Goal: Task Accomplishment & Management: Use online tool/utility

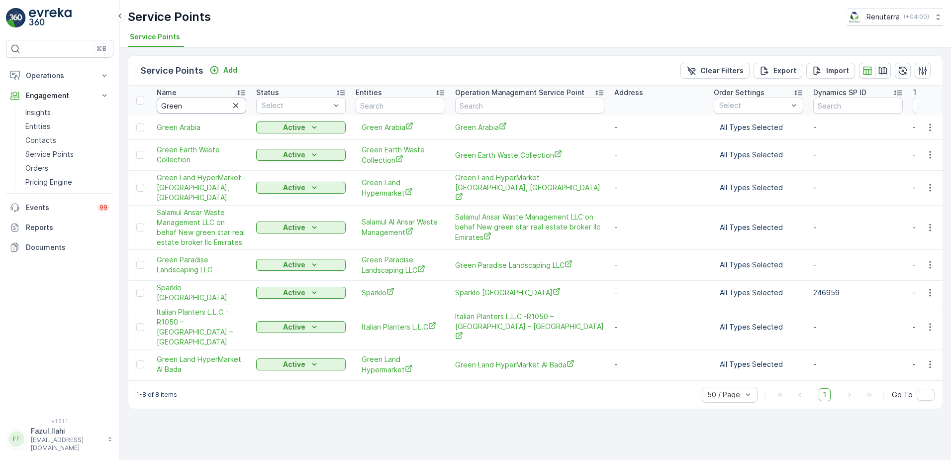
click at [196, 105] on input "Green" at bounding box center [202, 106] width 90 height 16
type input "NM"
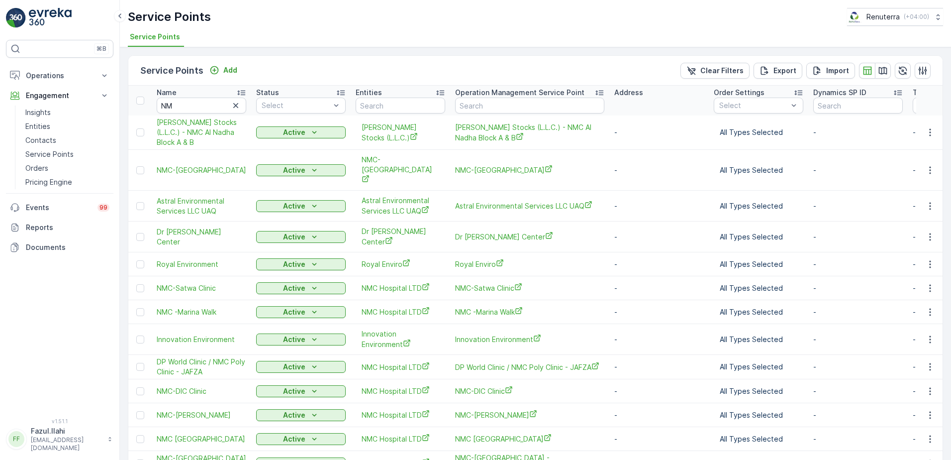
click at [196, 105] on input "NM" at bounding box center [202, 106] width 90 height 16
type input "Ne"
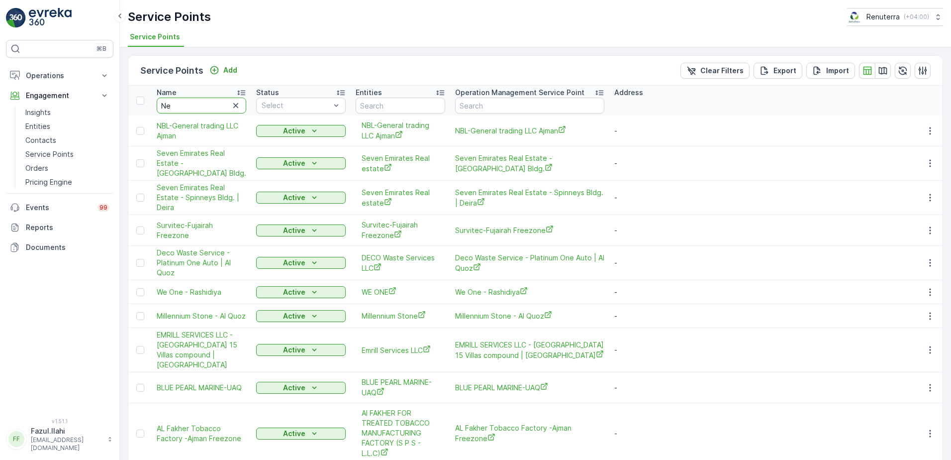
click at [196, 105] on input "Ne" at bounding box center [202, 106] width 90 height 16
type input "Nephro"
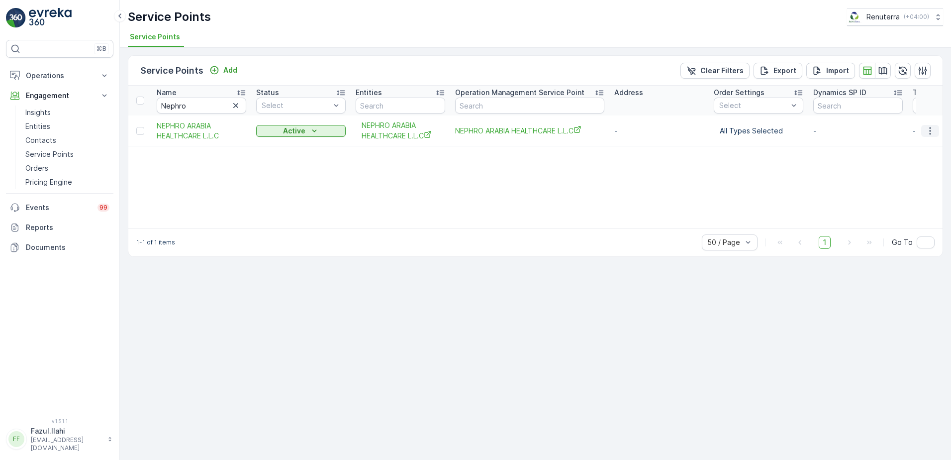
click at [932, 133] on icon "button" at bounding box center [930, 131] width 10 height 10
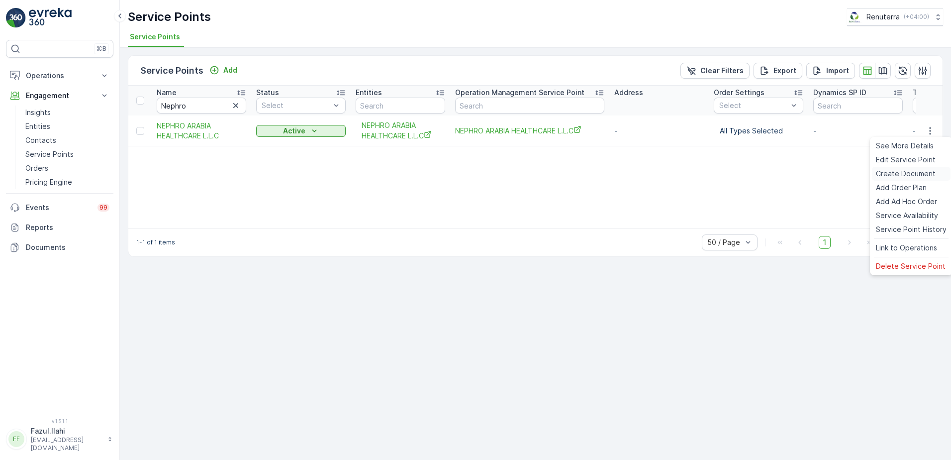
click at [907, 171] on span "Create Document" at bounding box center [906, 174] width 60 height 10
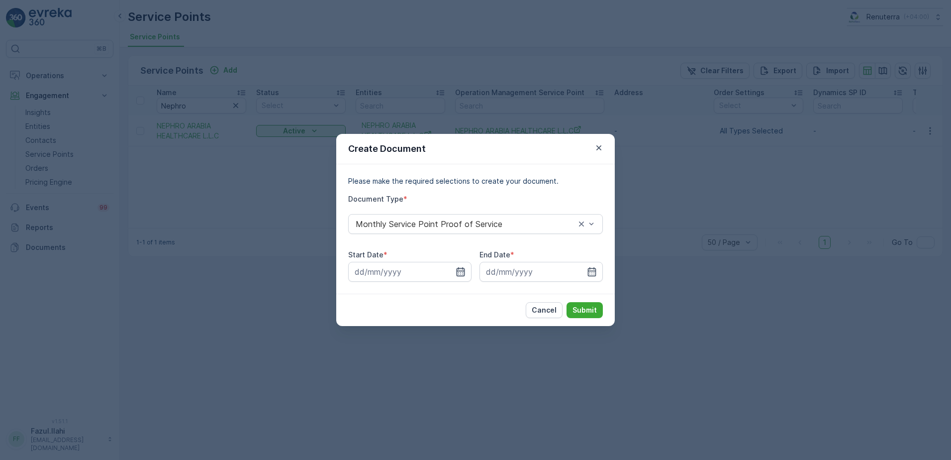
click at [457, 271] on icon "button" at bounding box center [461, 271] width 8 height 9
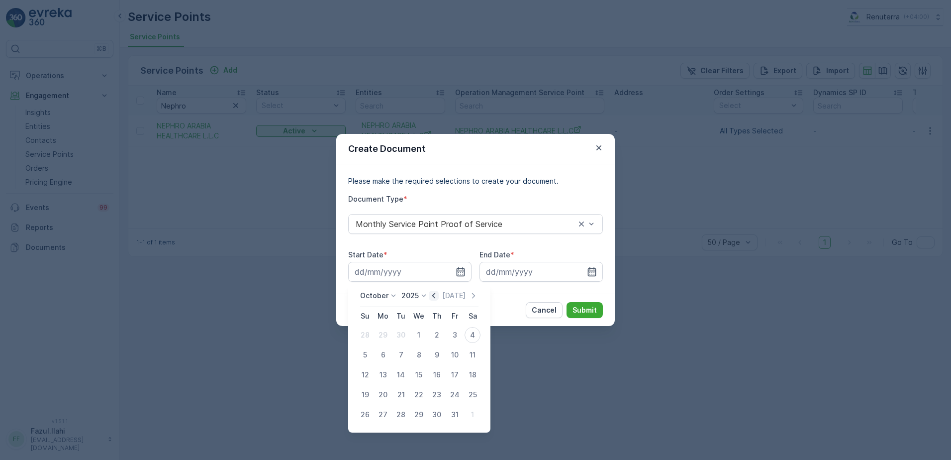
click at [435, 295] on icon "button" at bounding box center [433, 295] width 3 height 5
click at [383, 332] on div "1" at bounding box center [383, 335] width 16 height 16
type input "[DATE]"
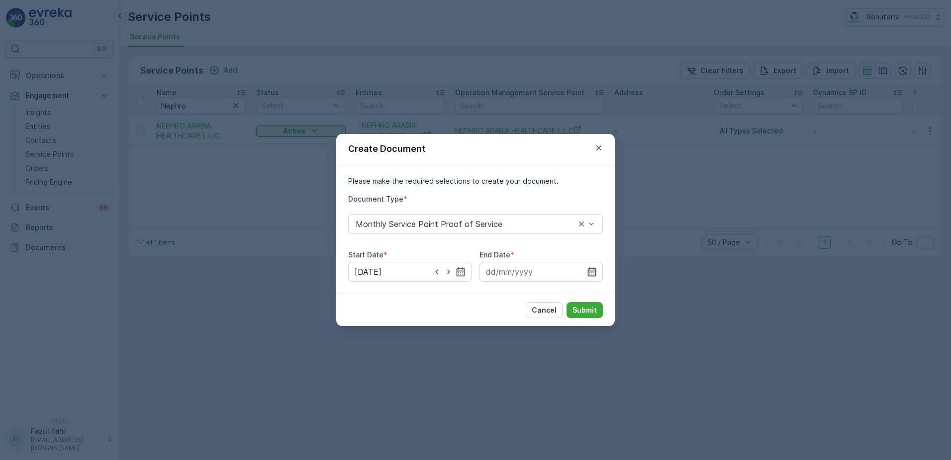
click at [594, 267] on icon "button" at bounding box center [592, 272] width 10 height 10
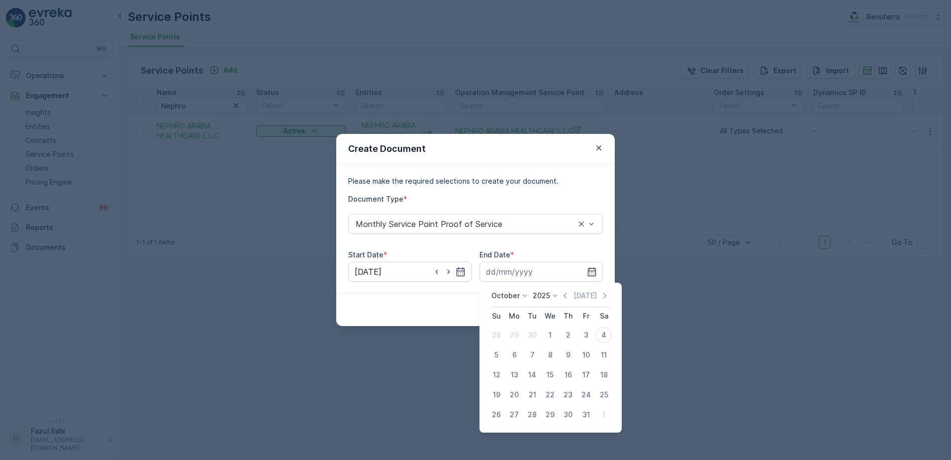
click at [568, 294] on icon "button" at bounding box center [565, 296] width 10 height 10
click at [533, 415] on div "30" at bounding box center [532, 414] width 16 height 16
type input "30.09.2025"
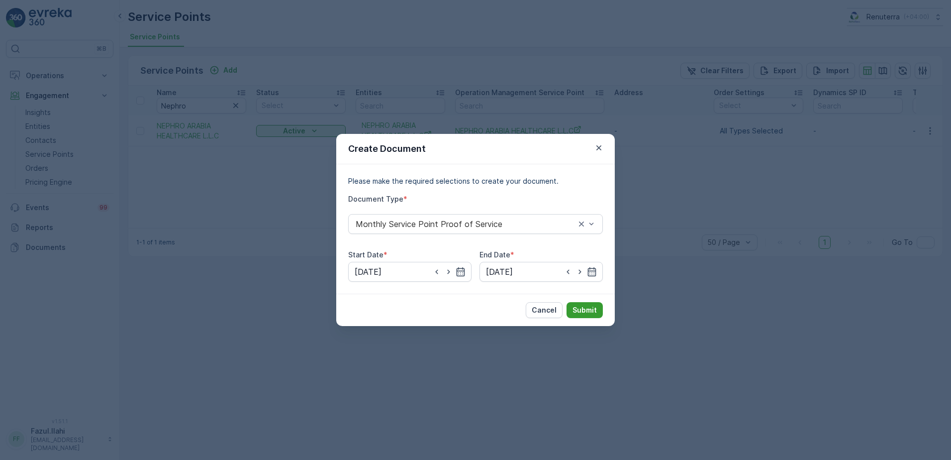
click at [592, 307] on p "Submit" at bounding box center [585, 310] width 24 height 10
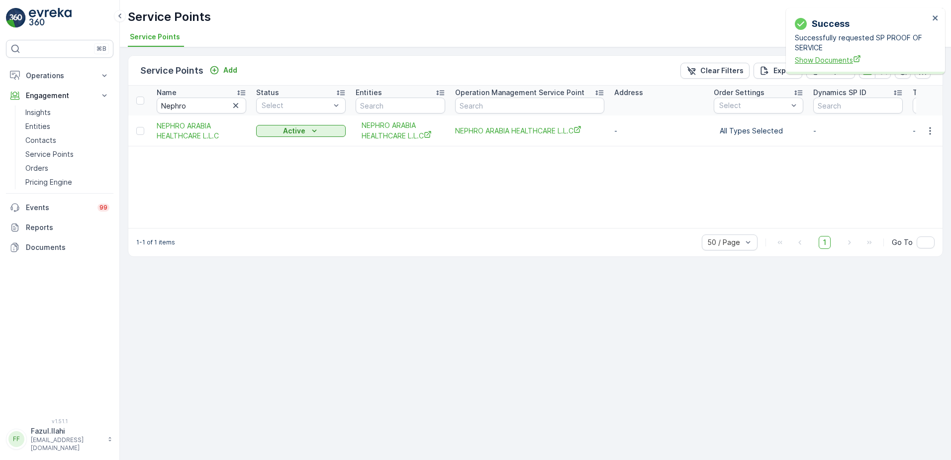
click at [832, 62] on span "Show Documents" at bounding box center [862, 60] width 134 height 10
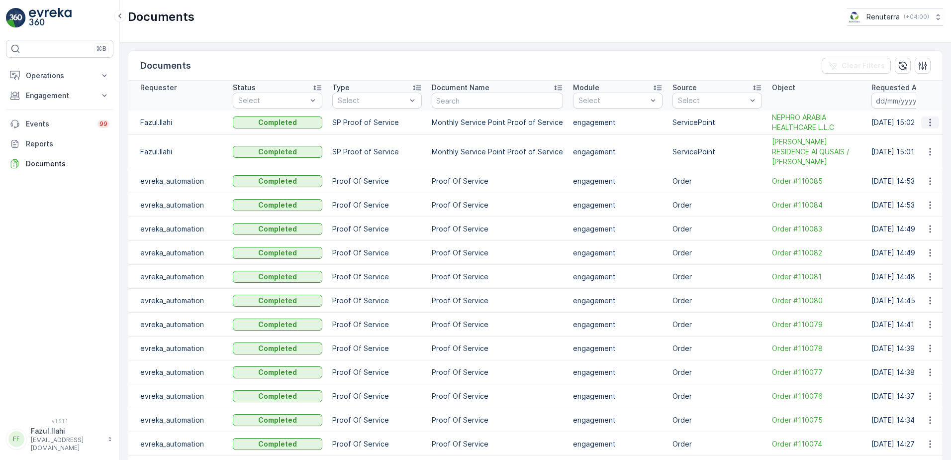
click at [932, 123] on icon "button" at bounding box center [930, 122] width 10 height 10
click at [925, 136] on span "See Details" at bounding box center [927, 137] width 38 height 10
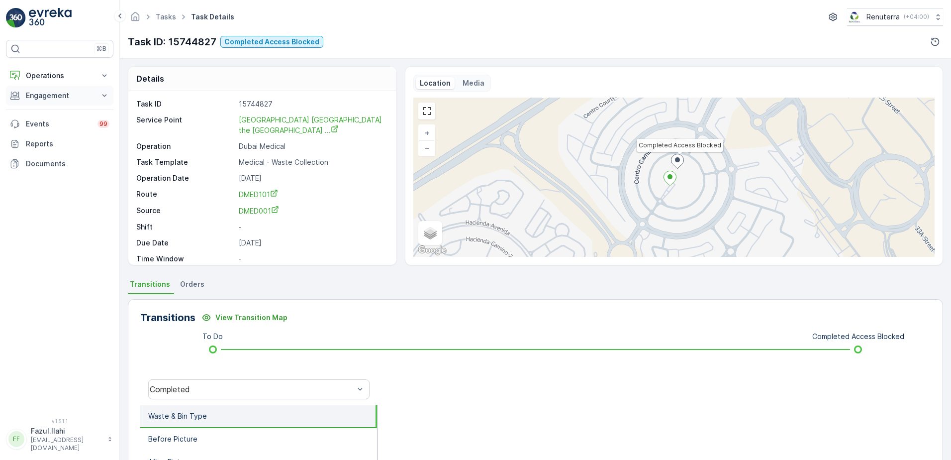
click at [64, 100] on p "Engagement" at bounding box center [60, 96] width 68 height 10
click at [67, 160] on link "Service Points" at bounding box center [67, 154] width 92 height 14
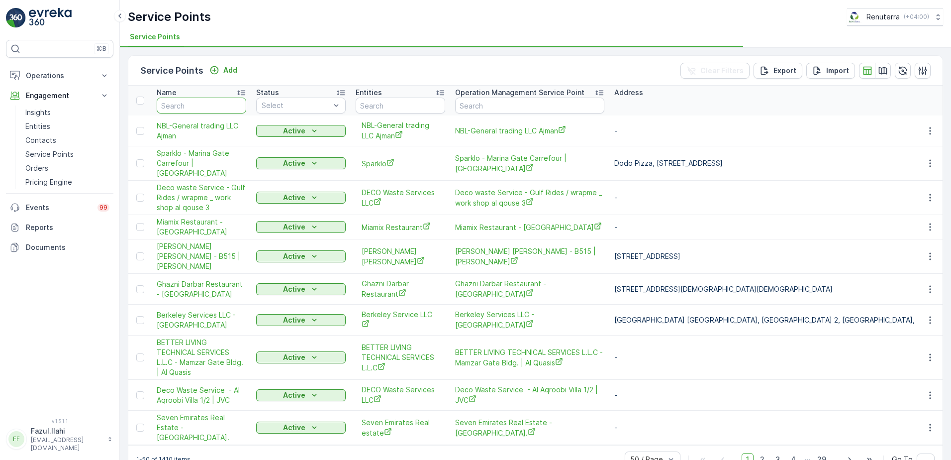
click at [223, 101] on input "text" at bounding box center [202, 106] width 90 height 16
click at [214, 108] on input "text" at bounding box center [202, 106] width 90 height 16
type input "Rota"
click at [214, 108] on input "Rota" at bounding box center [202, 106] width 90 height 16
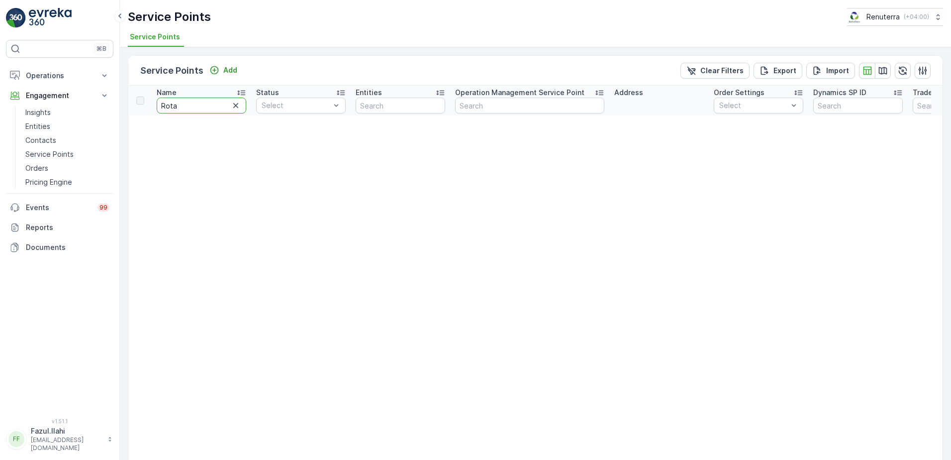
click at [214, 108] on input "Rota" at bounding box center [202, 106] width 90 height 16
type input "Ro"
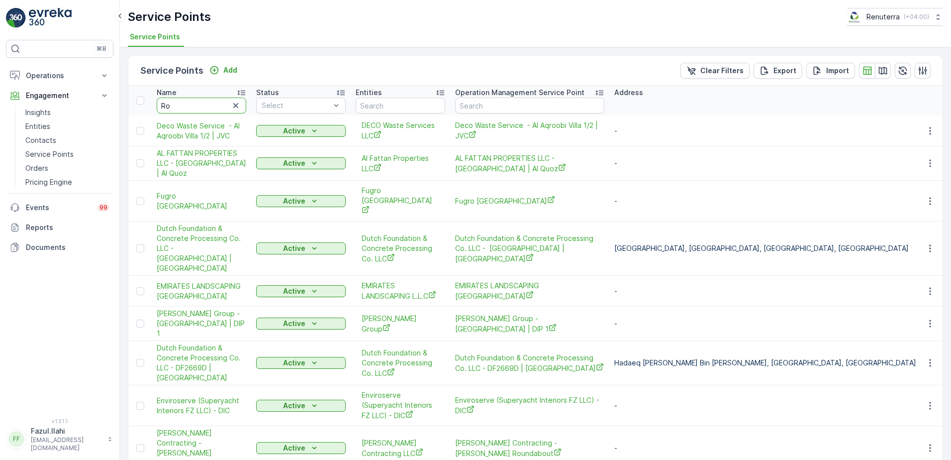
click at [192, 102] on input "Ro" at bounding box center [202, 106] width 90 height 16
type input "Roysal"
click at [207, 103] on input "Roysal" at bounding box center [202, 106] width 90 height 16
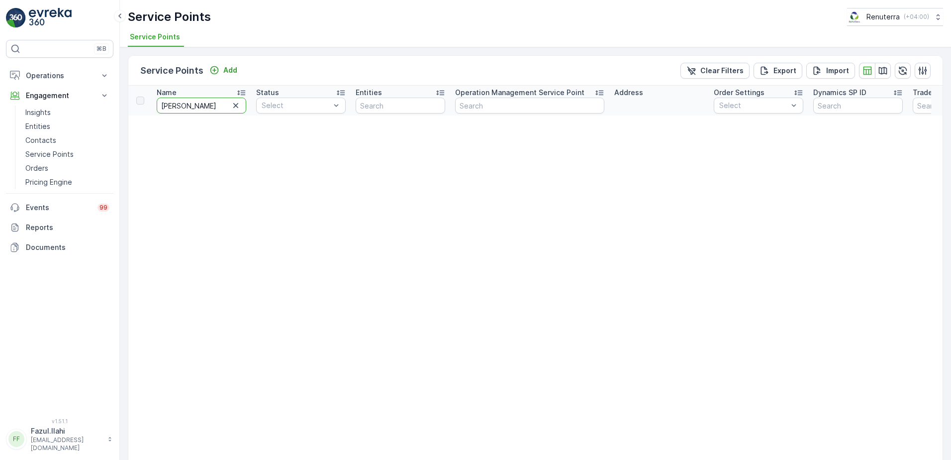
type input "Roya"
click at [207, 103] on input "Roya" at bounding box center [202, 106] width 90 height 16
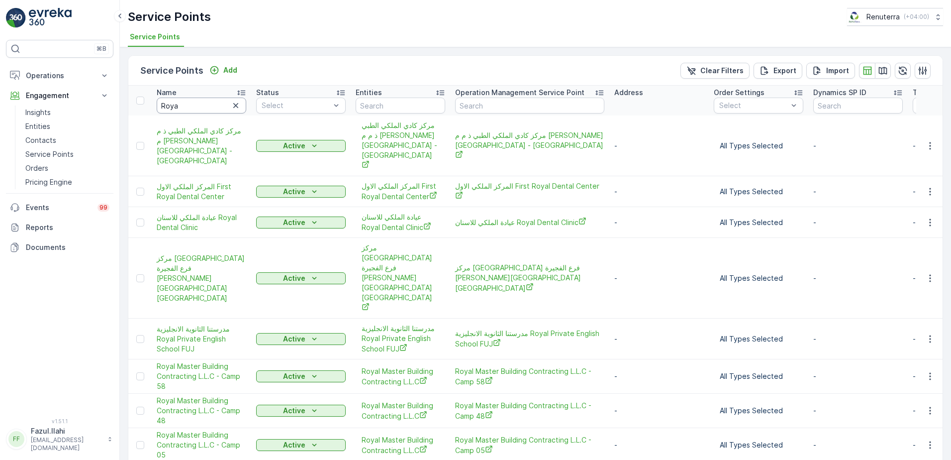
click at [207, 103] on input "Roya" at bounding box center [202, 106] width 90 height 16
type input "Royal"
drag, startPoint x: 213, startPoint y: 94, endPoint x: 209, endPoint y: 106, distance: 12.6
click at [209, 106] on input "Royal" at bounding box center [202, 106] width 90 height 16
type input "Royal"
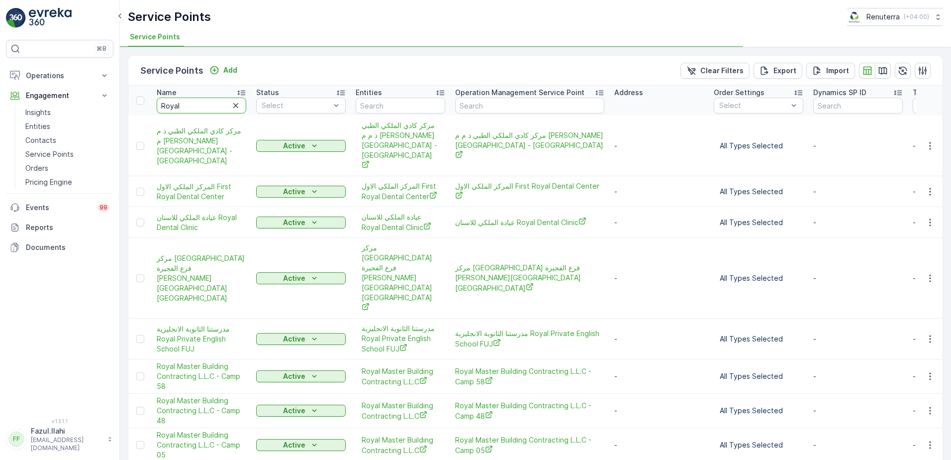
click at [209, 106] on input "Royal" at bounding box center [202, 106] width 90 height 16
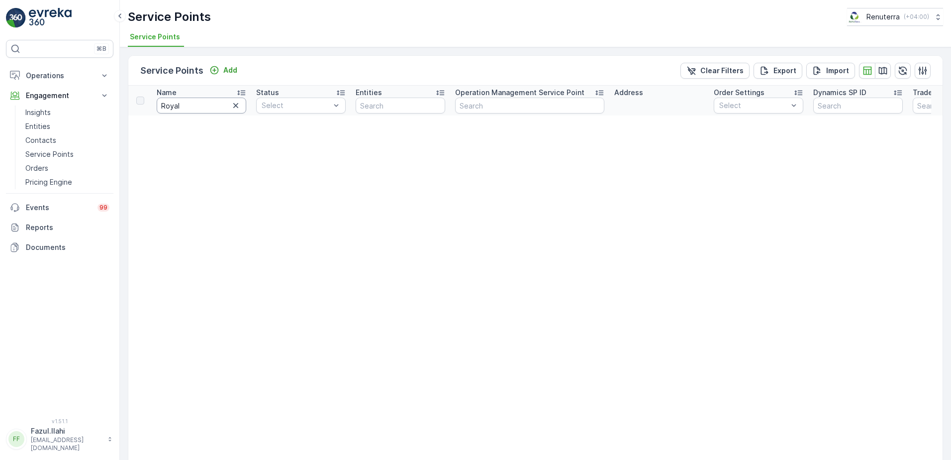
click at [209, 106] on input "Royal" at bounding box center [202, 106] width 90 height 16
type input "Royal"
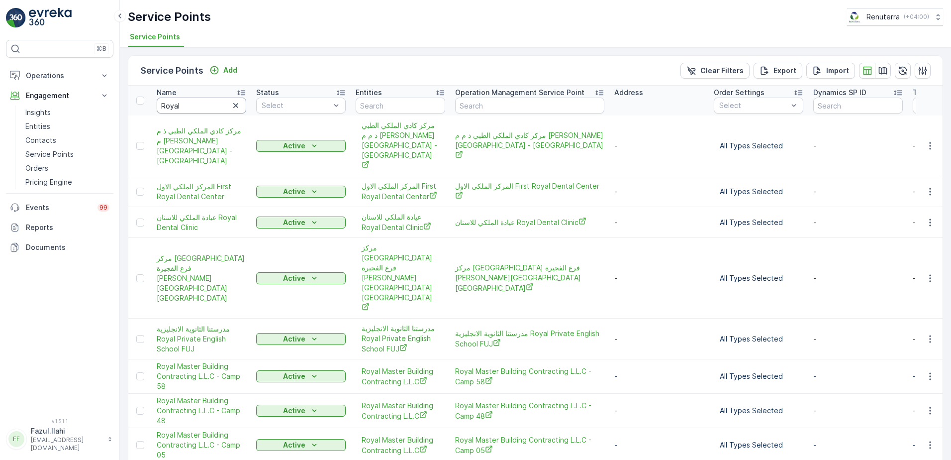
click at [209, 106] on input "Royal" at bounding box center [202, 106] width 90 height 16
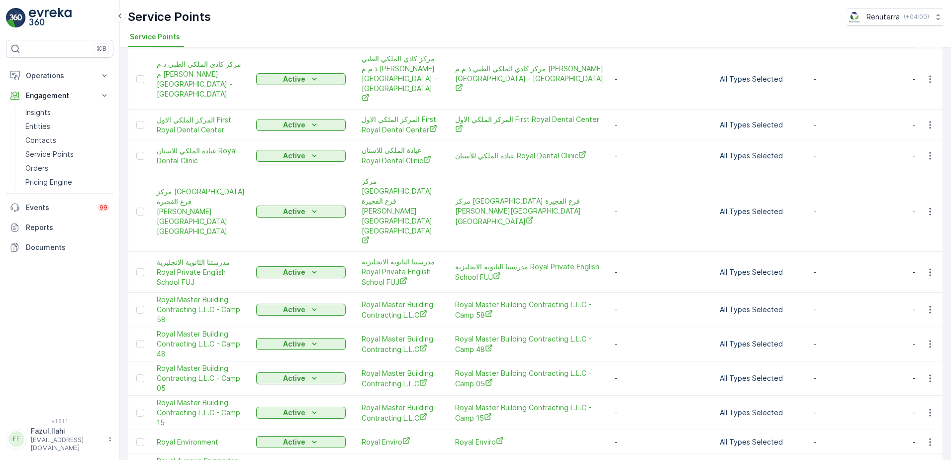
scroll to position [50, 0]
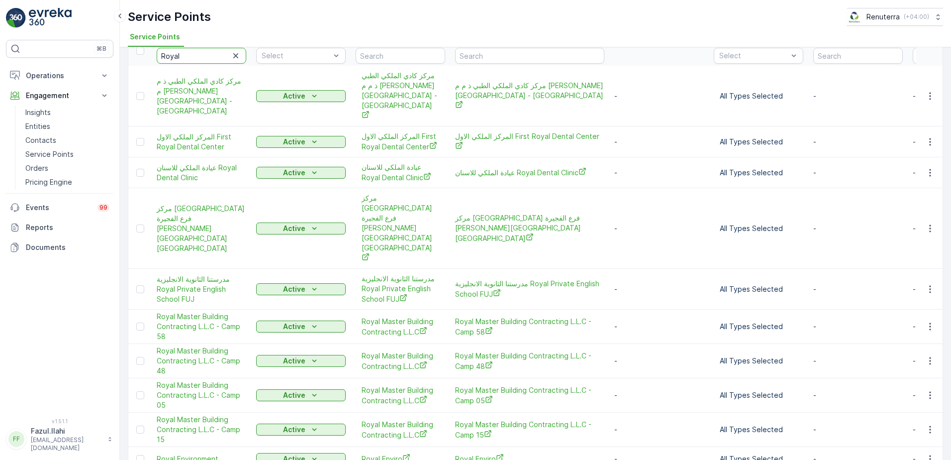
click at [188, 56] on input "Royal" at bounding box center [202, 56] width 90 height 16
type input "Royal Mas"
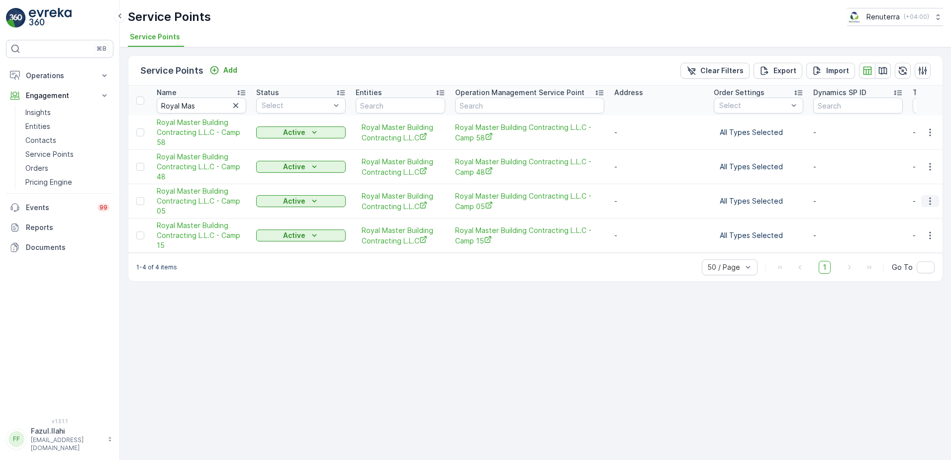
click at [930, 204] on icon "button" at bounding box center [929, 201] width 1 height 7
click at [898, 247] on span "Create Document" at bounding box center [906, 244] width 60 height 10
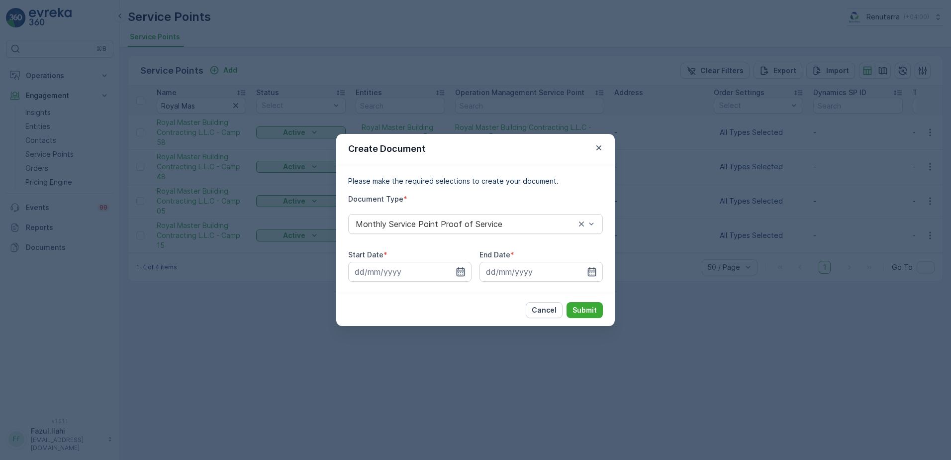
click at [457, 273] on icon "button" at bounding box center [461, 271] width 8 height 9
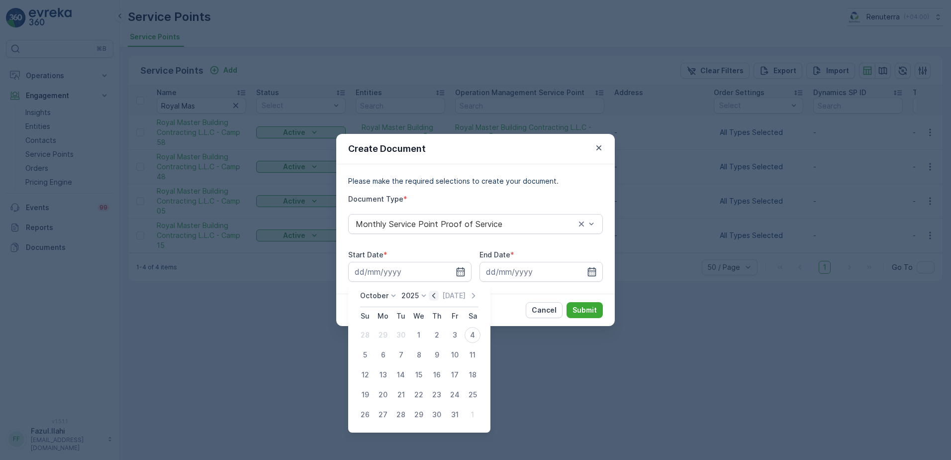
click at [435, 298] on icon "button" at bounding box center [433, 295] width 3 height 5
click at [386, 332] on div "1" at bounding box center [383, 335] width 16 height 16
type input "[DATE]"
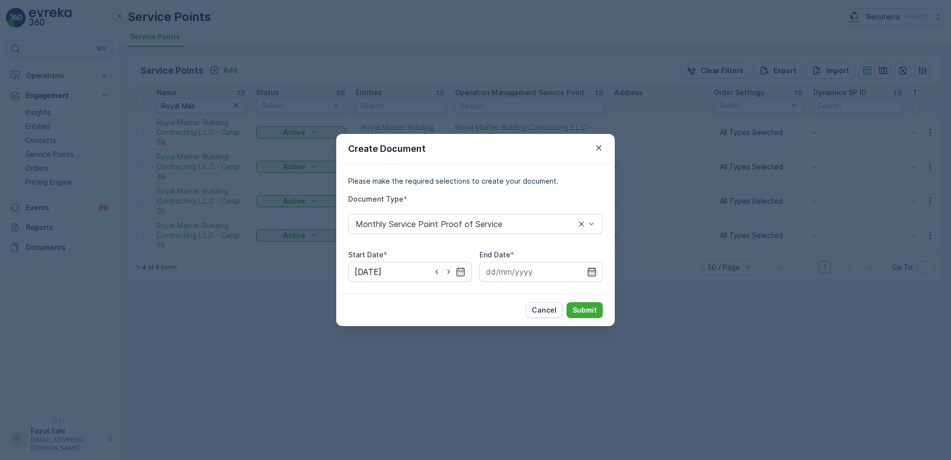
click at [589, 273] on icon "button" at bounding box center [592, 271] width 8 height 9
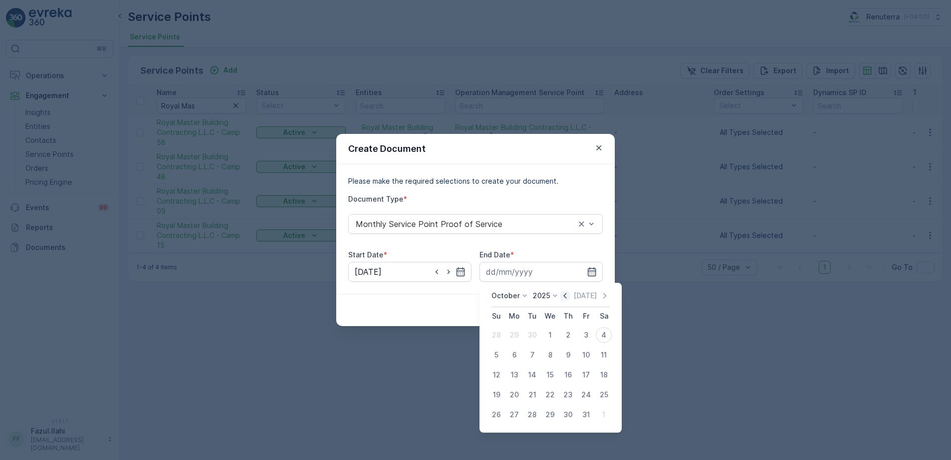
click at [568, 296] on icon "button" at bounding box center [565, 296] width 10 height 10
click at [535, 412] on div "30" at bounding box center [532, 414] width 16 height 16
type input "30.09.2025"
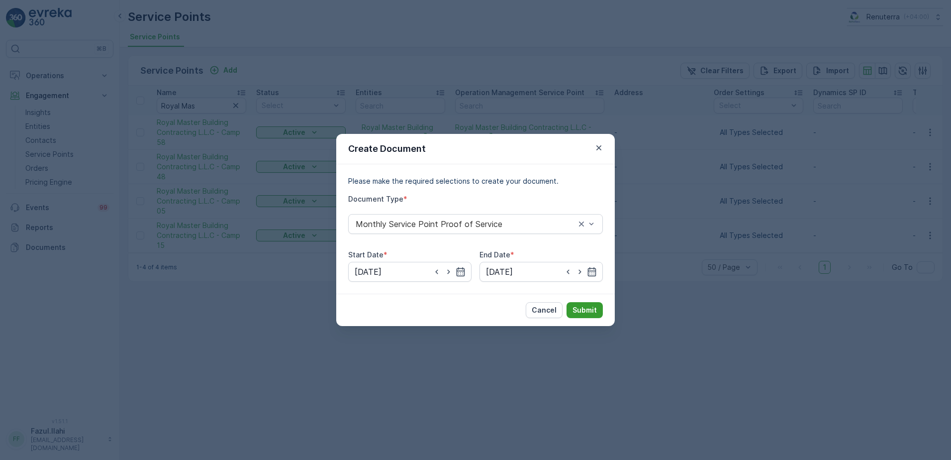
click at [588, 308] on p "Submit" at bounding box center [585, 310] width 24 height 10
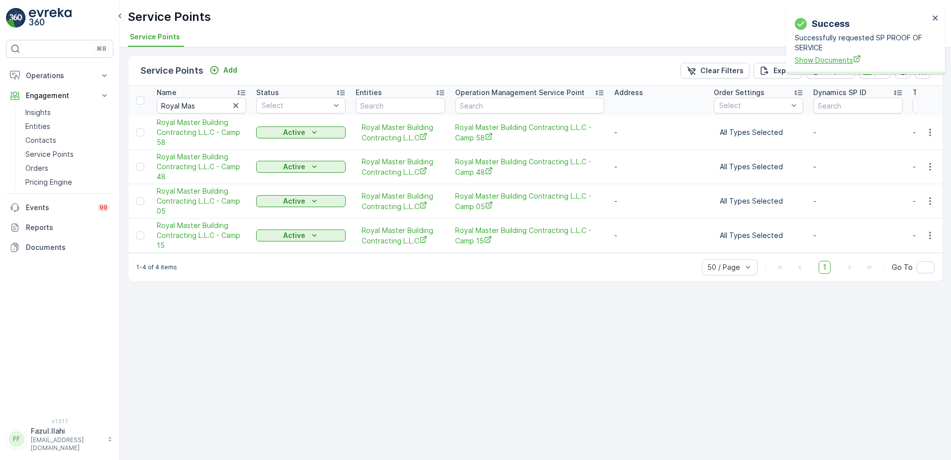
click at [816, 58] on span "Show Documents" at bounding box center [862, 60] width 134 height 10
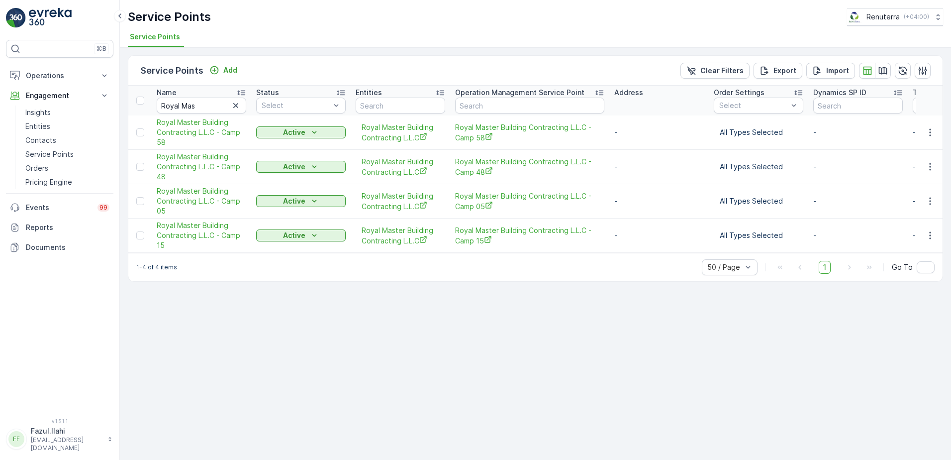
drag, startPoint x: 926, startPoint y: 236, endPoint x: 915, endPoint y: 238, distance: 11.2
click at [926, 236] on icon "button" at bounding box center [930, 235] width 10 height 10
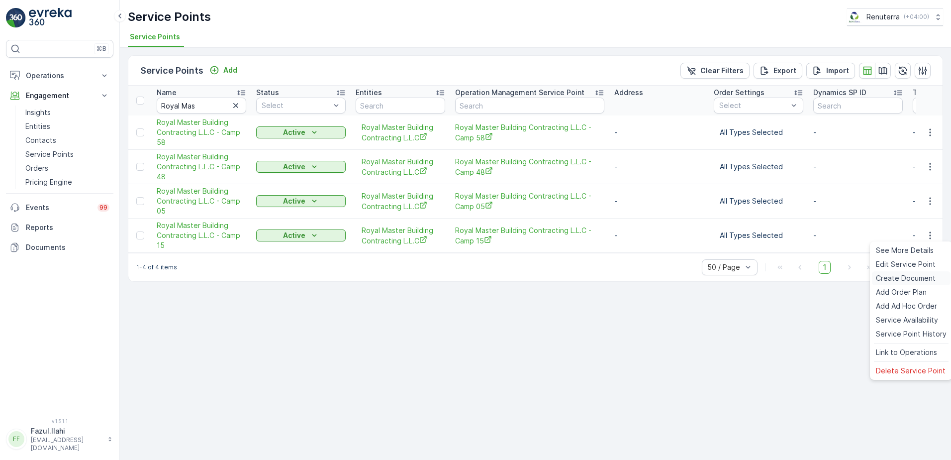
click at [896, 273] on div "Create Document" at bounding box center [911, 278] width 79 height 14
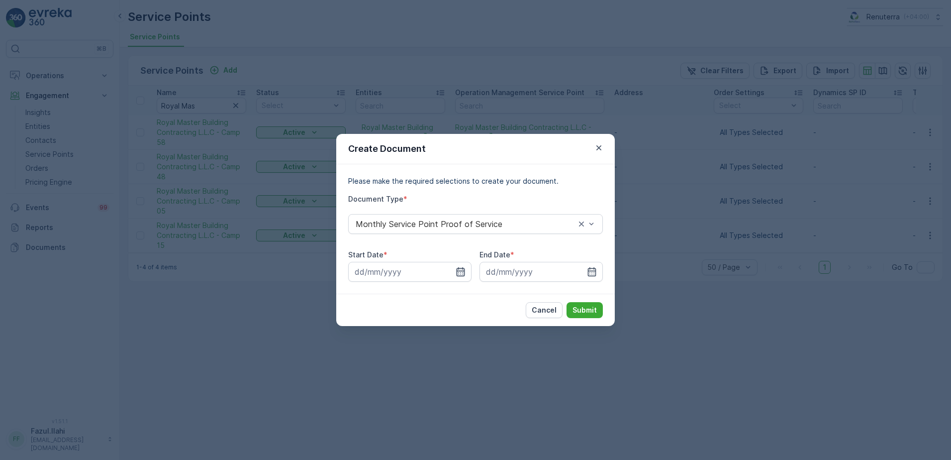
click at [460, 270] on icon "button" at bounding box center [461, 272] width 10 height 10
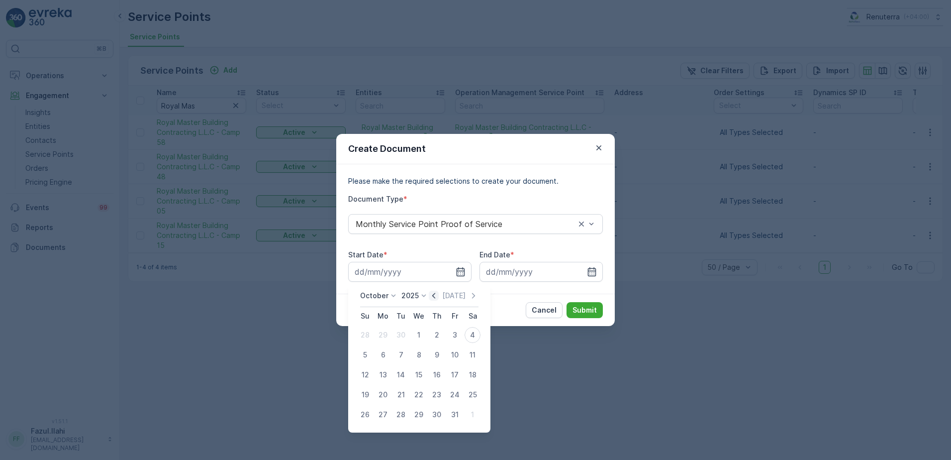
click at [438, 298] on icon "button" at bounding box center [434, 296] width 10 height 10
click at [385, 339] on div "1" at bounding box center [383, 335] width 16 height 16
type input "01.09.2025"
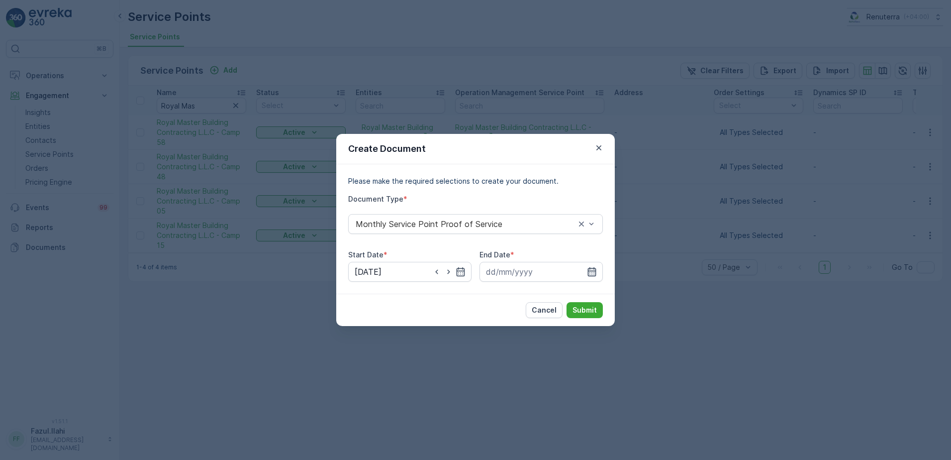
click at [591, 271] on icon "button" at bounding box center [592, 271] width 8 height 9
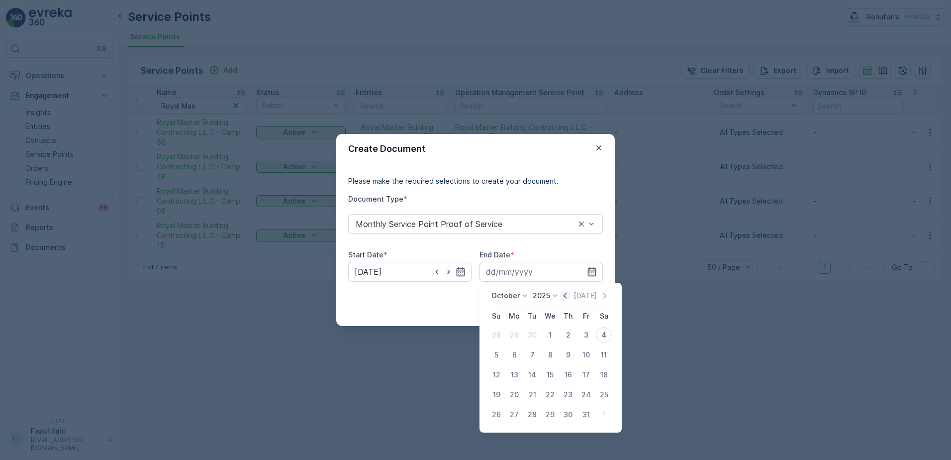
click at [567, 294] on icon "button" at bounding box center [565, 295] width 3 height 5
drag, startPoint x: 534, startPoint y: 414, endPoint x: 547, endPoint y: 404, distance: 16.6
click at [534, 413] on div "30" at bounding box center [532, 414] width 16 height 16
type input "30.09.2025"
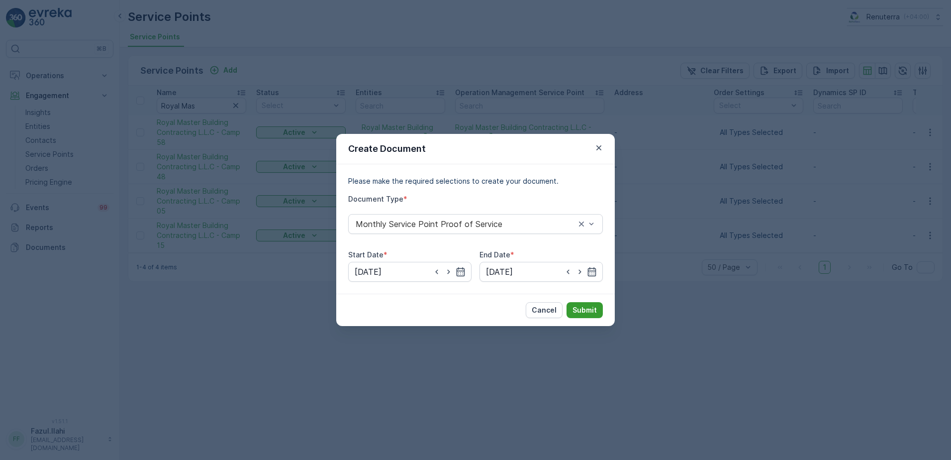
click at [594, 307] on p "Submit" at bounding box center [585, 310] width 24 height 10
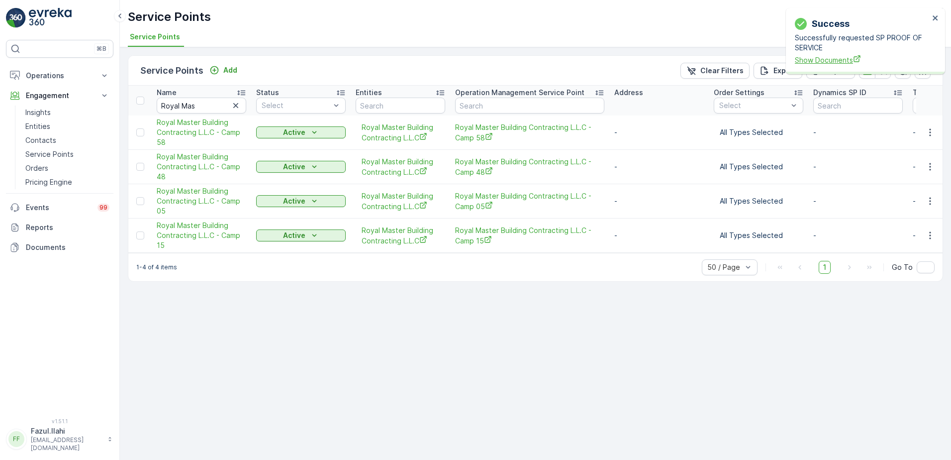
click at [843, 63] on span "Show Documents" at bounding box center [862, 60] width 134 height 10
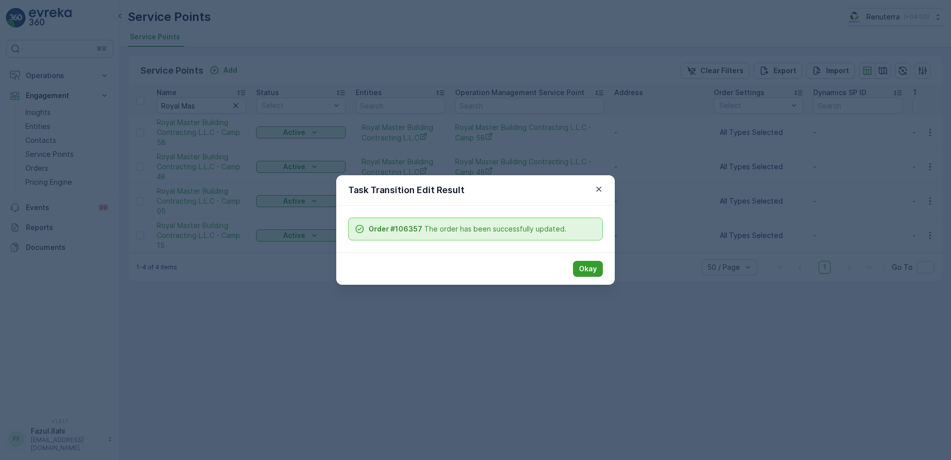
click at [591, 264] on p "Okay" at bounding box center [588, 269] width 18 height 10
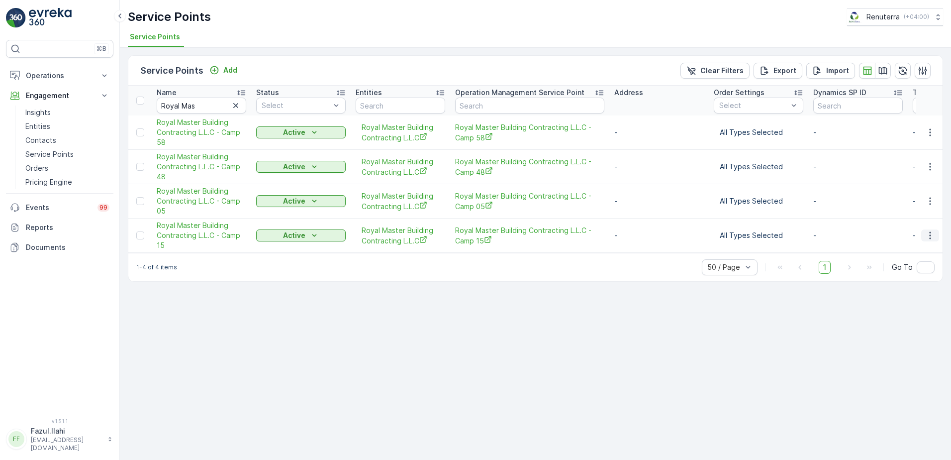
click at [932, 238] on icon "button" at bounding box center [930, 235] width 10 height 10
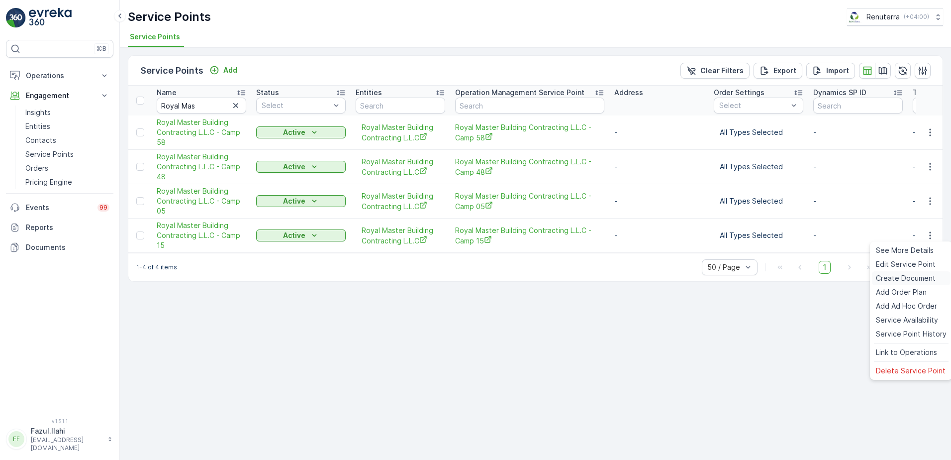
click at [894, 279] on span "Create Document" at bounding box center [906, 278] width 60 height 10
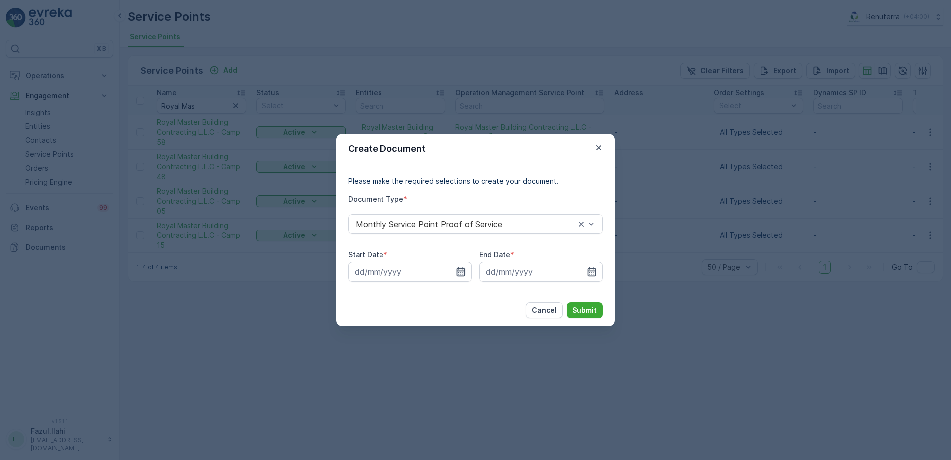
click at [462, 271] on icon "button" at bounding box center [461, 271] width 8 height 9
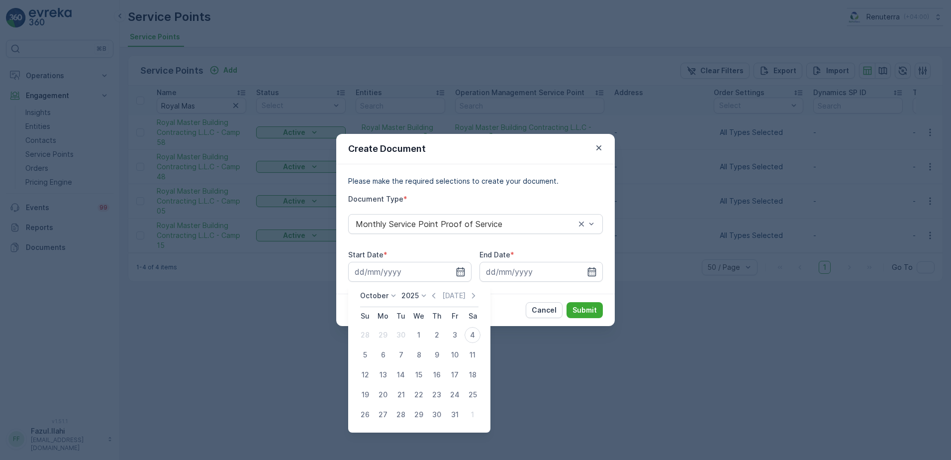
click at [434, 295] on icon "button" at bounding box center [434, 296] width 10 height 10
click at [381, 337] on div "1" at bounding box center [383, 335] width 16 height 16
type input "01.09.2025"
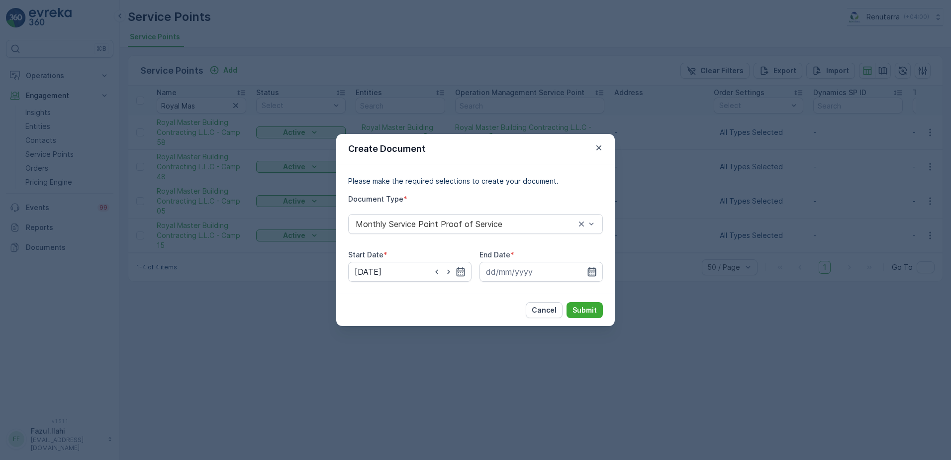
click at [593, 270] on icon "button" at bounding box center [592, 272] width 10 height 10
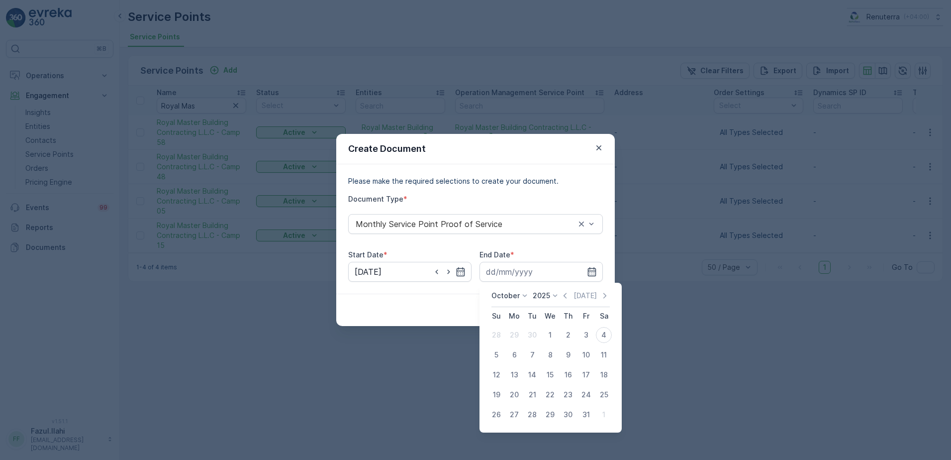
click at [568, 301] on div "October 2025 Today" at bounding box center [551, 299] width 118 height 16
click at [565, 301] on div "October 2025 Today" at bounding box center [551, 299] width 118 height 16
click at [565, 295] on icon "button" at bounding box center [565, 296] width 10 height 10
click at [532, 413] on div "30" at bounding box center [532, 414] width 16 height 16
type input "30.09.2025"
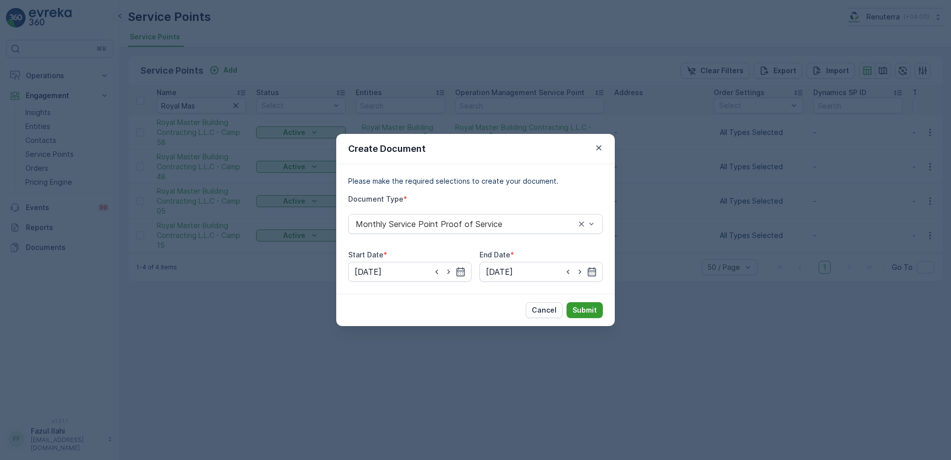
click at [587, 311] on p "Submit" at bounding box center [585, 310] width 24 height 10
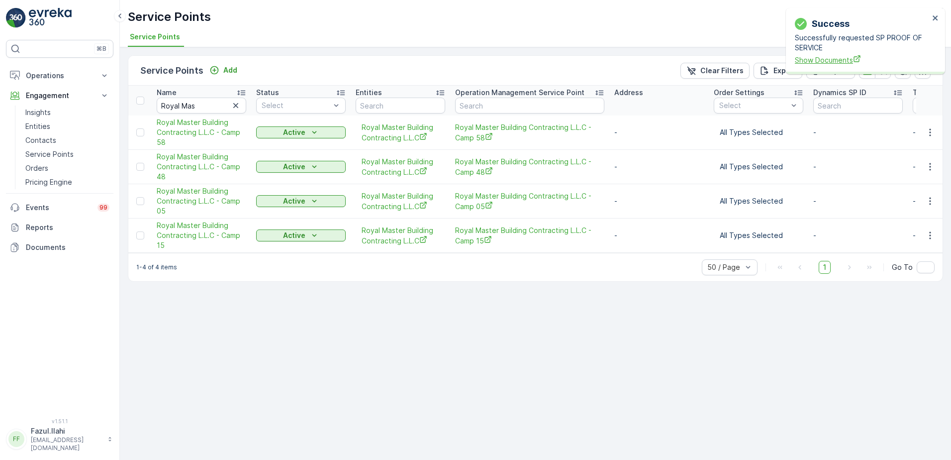
click at [817, 60] on span "Show Documents" at bounding box center [862, 60] width 134 height 10
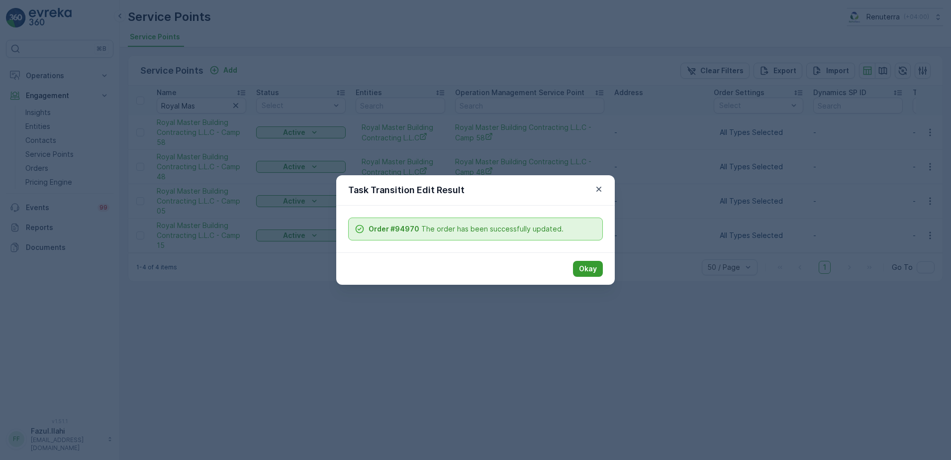
click at [584, 264] on p "Okay" at bounding box center [588, 269] width 18 height 10
click at [588, 270] on p "Okay" at bounding box center [588, 269] width 18 height 10
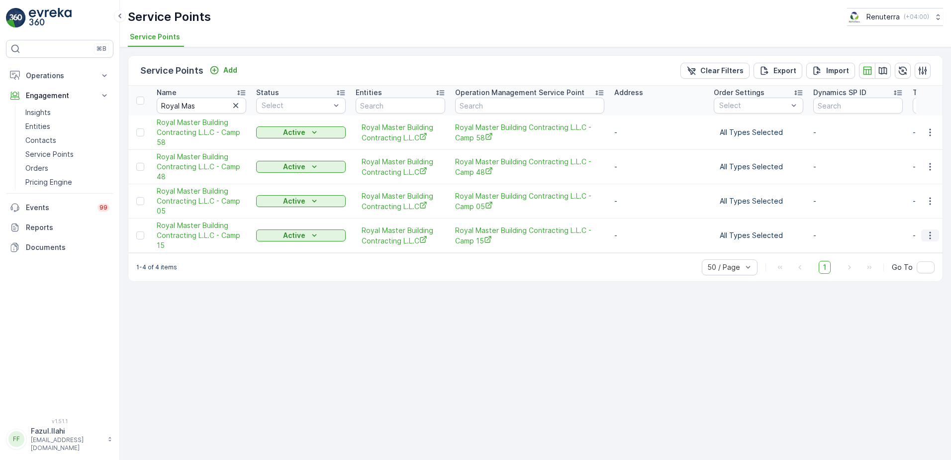
click at [931, 235] on icon "button" at bounding box center [930, 235] width 10 height 10
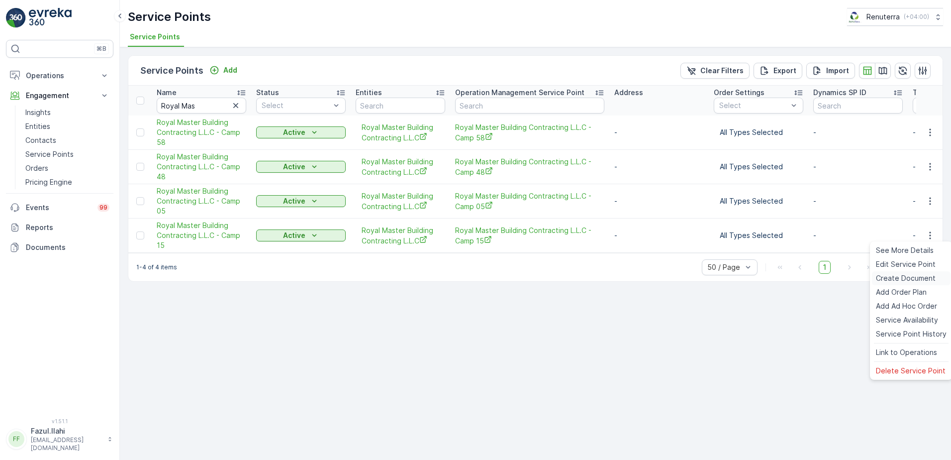
click at [903, 278] on span "Create Document" at bounding box center [906, 278] width 60 height 10
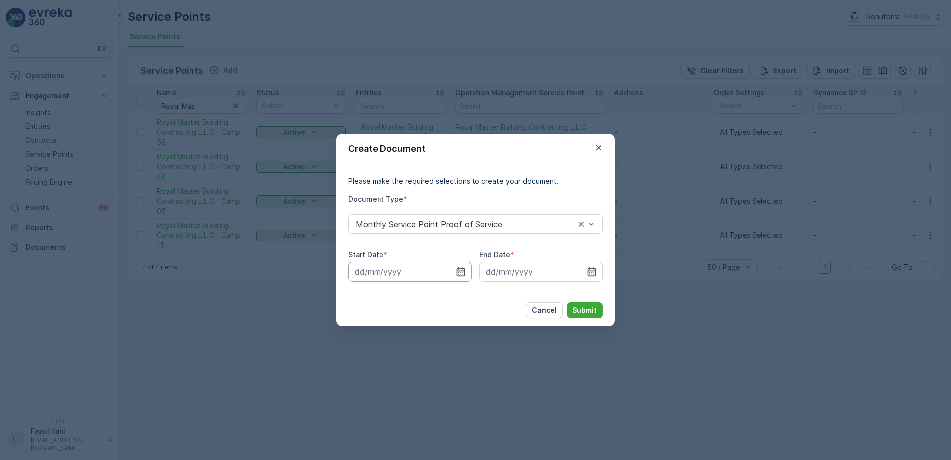
click at [454, 271] on input at bounding box center [409, 272] width 123 height 20
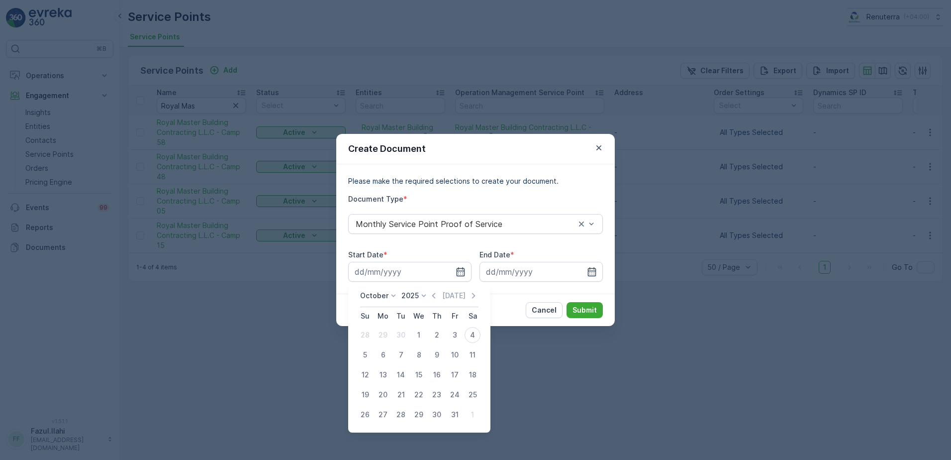
click at [434, 293] on icon "button" at bounding box center [434, 296] width 10 height 10
click at [379, 333] on div "1" at bounding box center [383, 335] width 16 height 16
type input "01.09.2025"
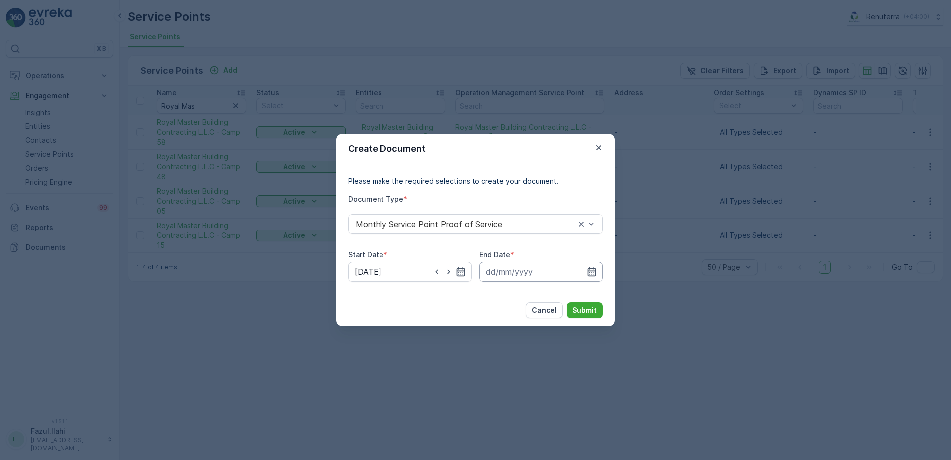
click at [589, 266] on input at bounding box center [541, 272] width 123 height 20
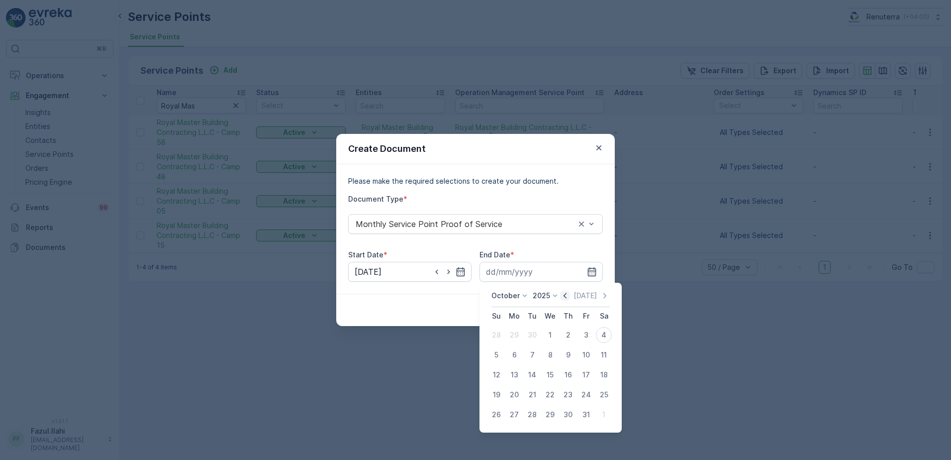
click at [563, 299] on icon "button" at bounding box center [565, 296] width 10 height 10
click at [535, 416] on div "30" at bounding box center [532, 414] width 16 height 16
type input "30.09.2025"
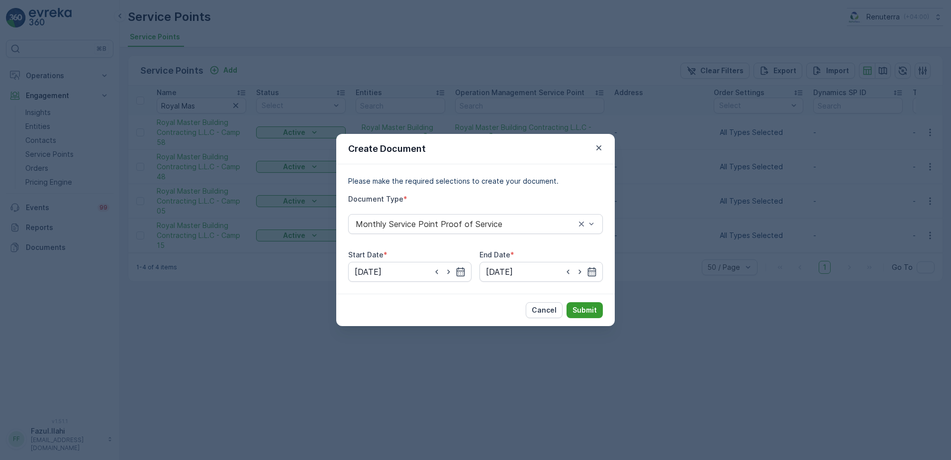
click at [594, 312] on p "Submit" at bounding box center [585, 310] width 24 height 10
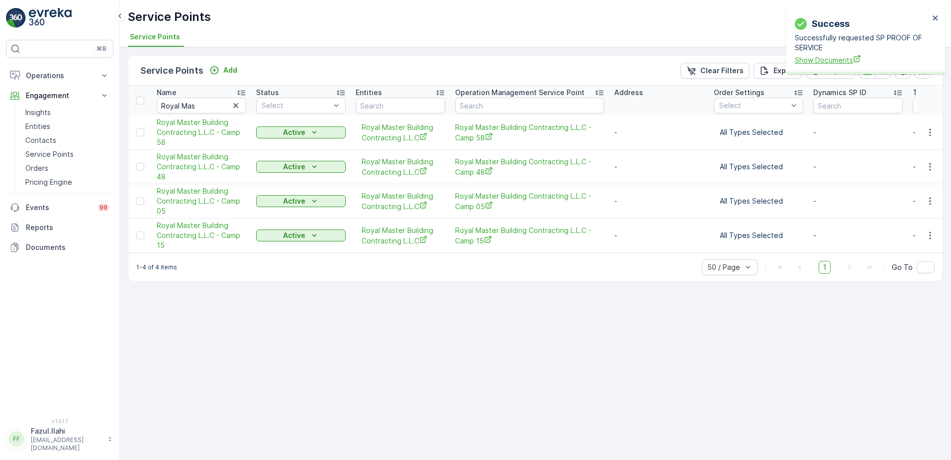
click at [837, 59] on span "Show Documents" at bounding box center [862, 60] width 134 height 10
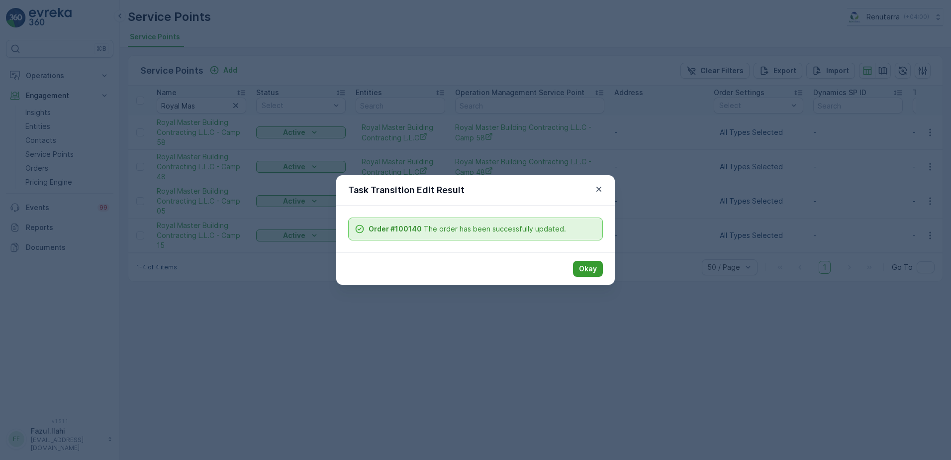
click at [594, 269] on p "Okay" at bounding box center [588, 269] width 18 height 10
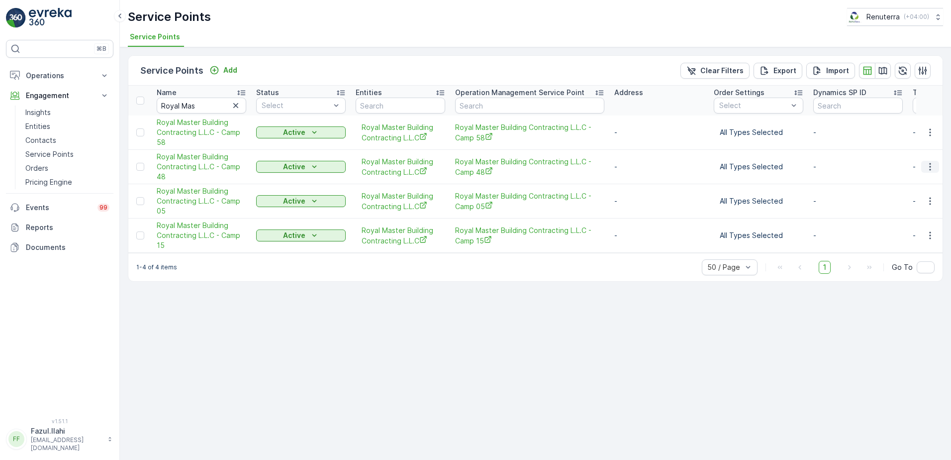
click at [932, 164] on icon "button" at bounding box center [930, 167] width 10 height 10
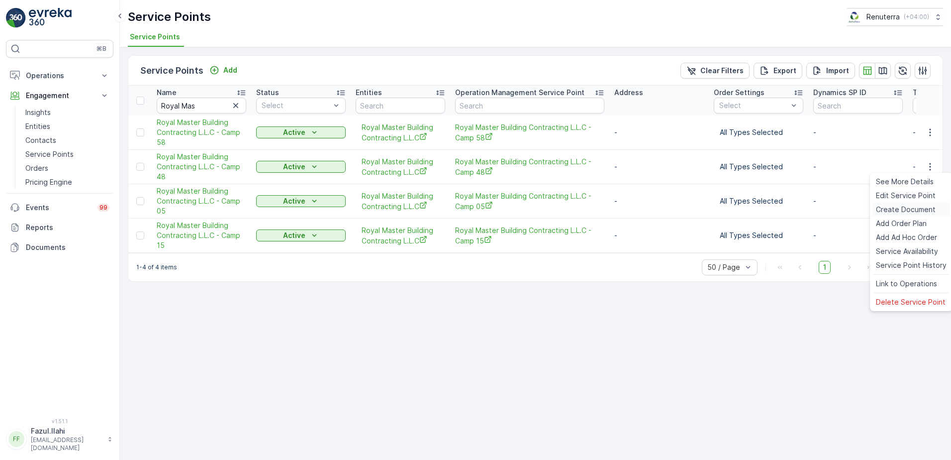
click at [905, 212] on span "Create Document" at bounding box center [906, 209] width 60 height 10
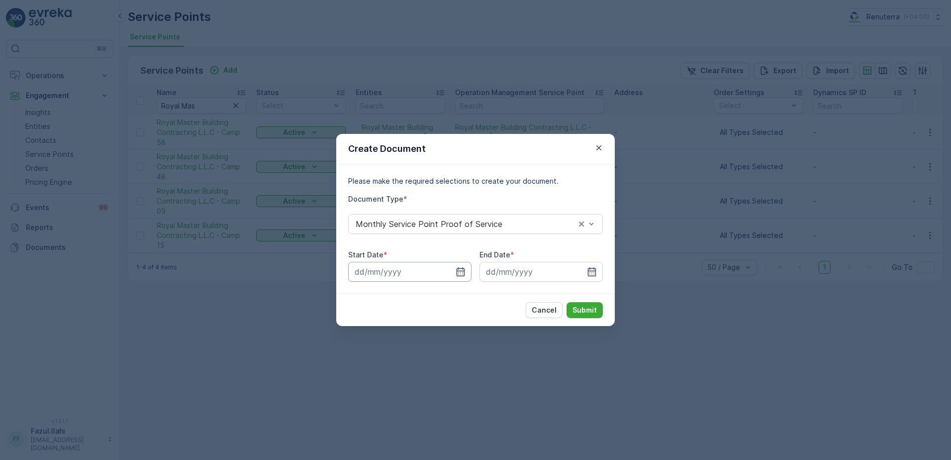
click at [460, 266] on input at bounding box center [409, 272] width 123 height 20
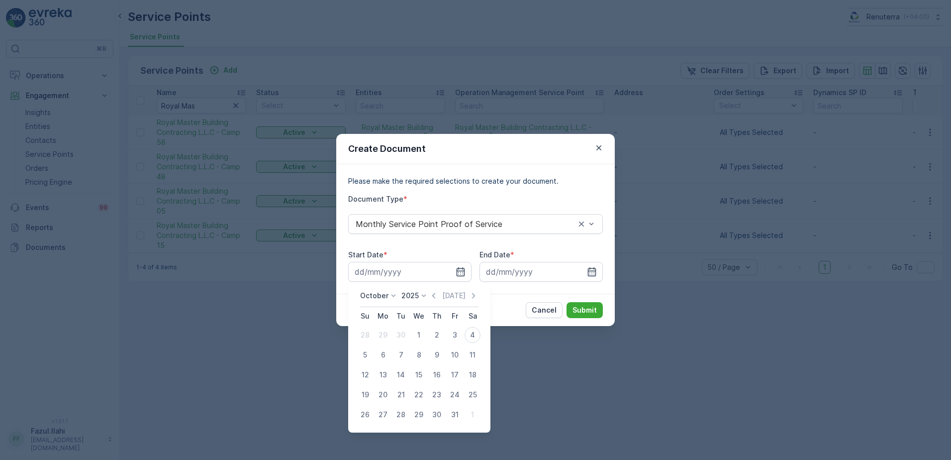
click at [436, 293] on icon "button" at bounding box center [434, 296] width 10 height 10
click at [383, 336] on div "1" at bounding box center [383, 335] width 16 height 16
type input "01.09.2025"
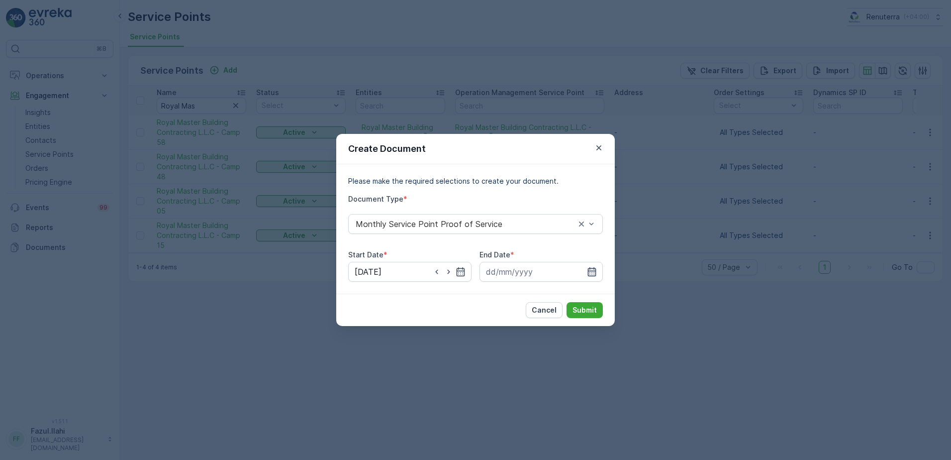
click at [596, 269] on icon "button" at bounding box center [592, 271] width 8 height 9
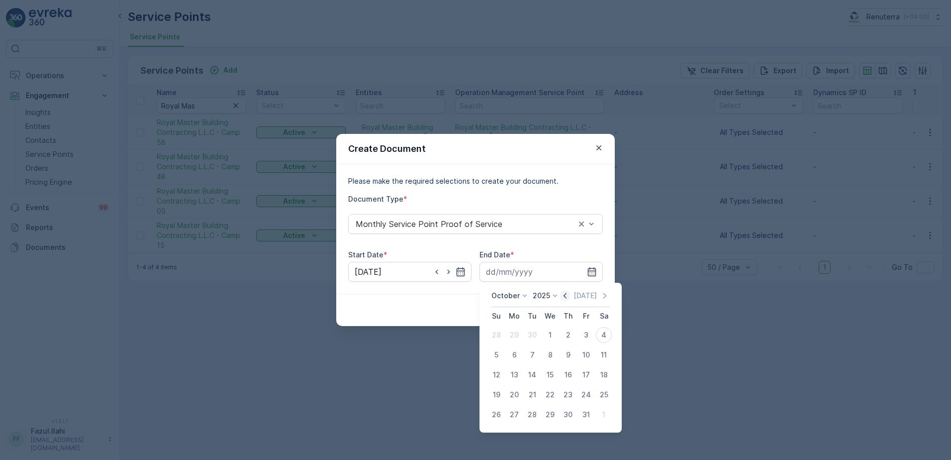
click at [567, 296] on icon "button" at bounding box center [565, 295] width 3 height 5
click at [530, 416] on div "30" at bounding box center [532, 414] width 16 height 16
type input "30.09.2025"
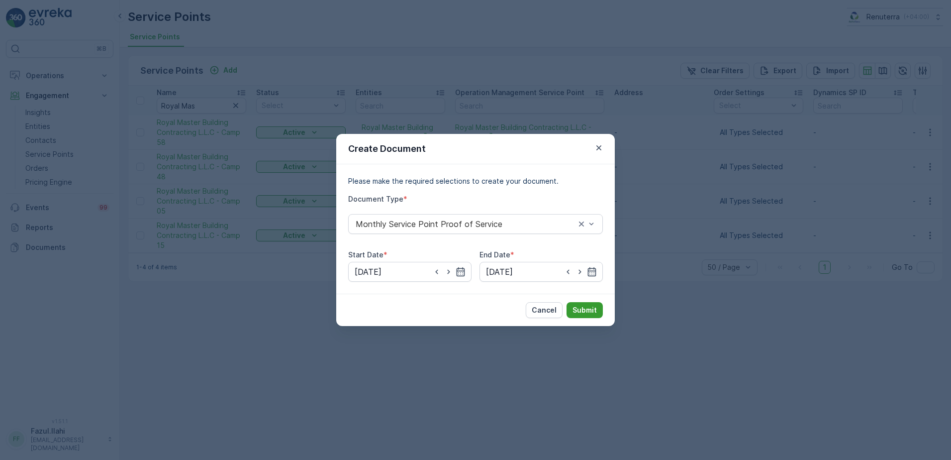
click at [581, 309] on p "Submit" at bounding box center [585, 310] width 24 height 10
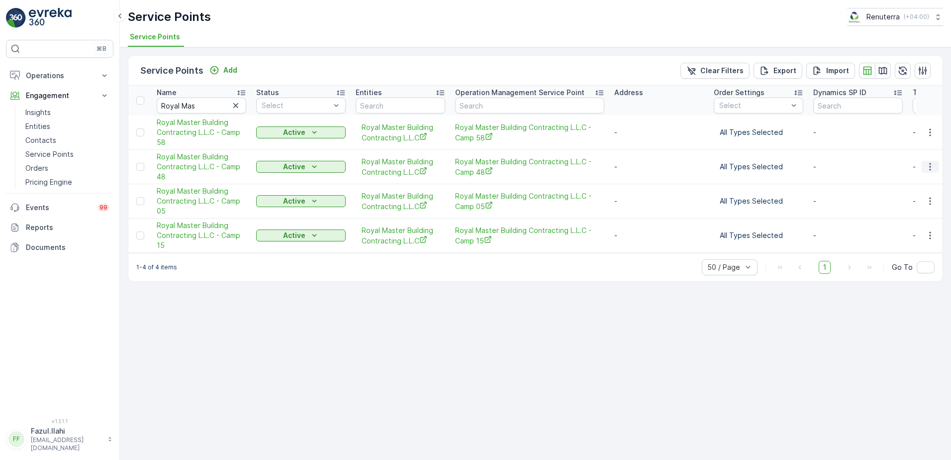
click at [929, 165] on icon "button" at bounding box center [930, 167] width 10 height 10
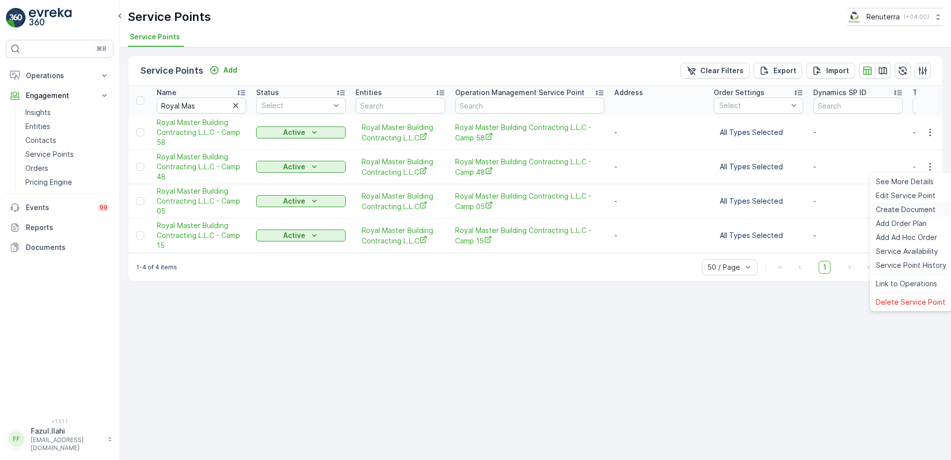
click at [902, 212] on span "Create Document" at bounding box center [906, 209] width 60 height 10
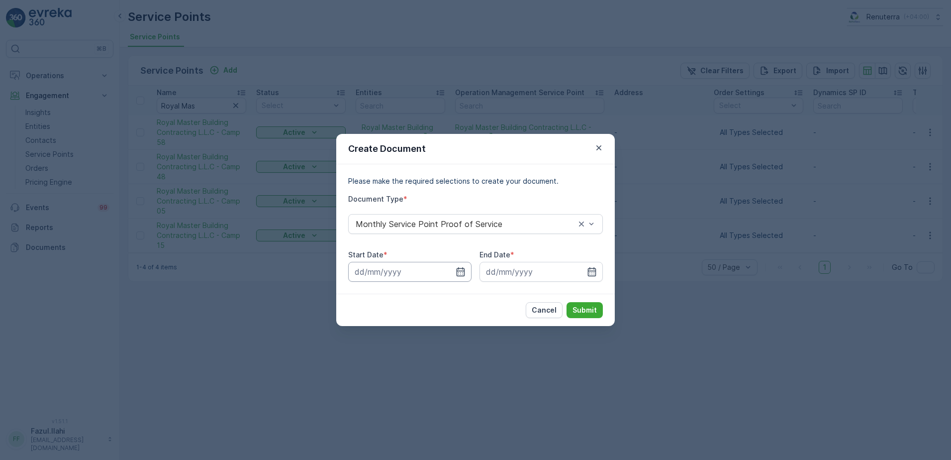
click at [466, 269] on input at bounding box center [409, 272] width 123 height 20
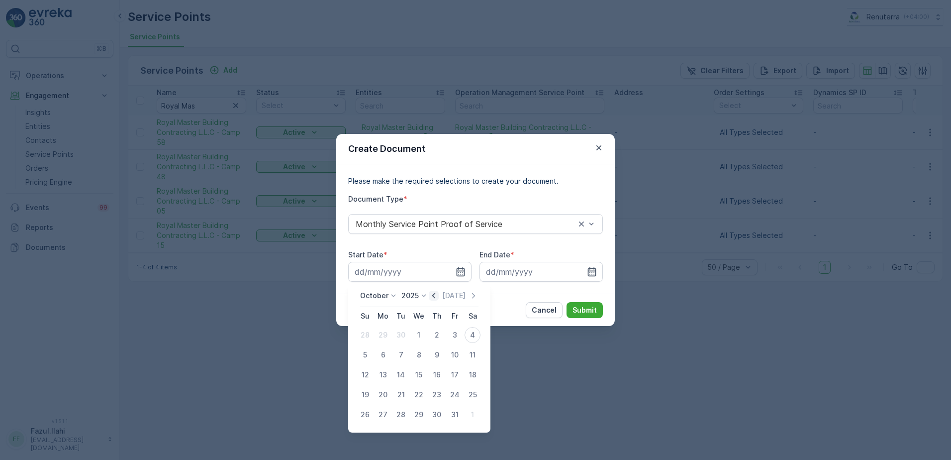
click at [439, 298] on icon "button" at bounding box center [434, 296] width 10 height 10
click at [387, 335] on div "1" at bounding box center [383, 335] width 16 height 16
type input "01.09.2025"
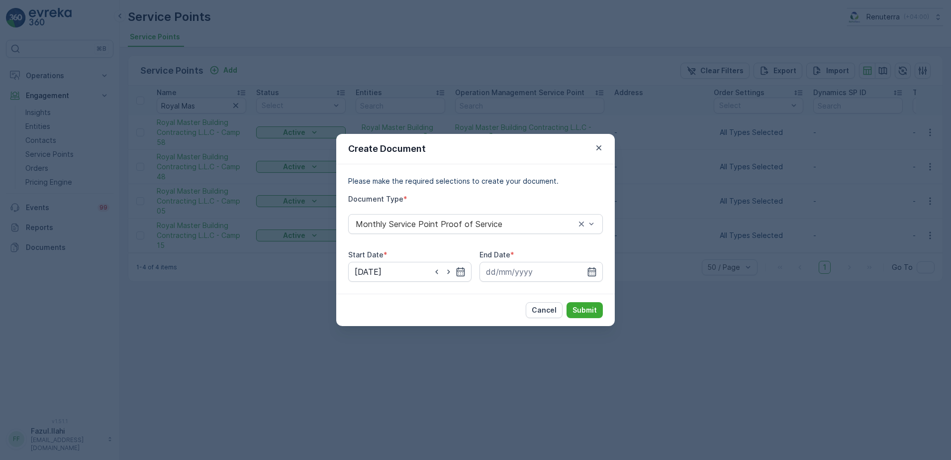
click at [598, 261] on div "End Date *" at bounding box center [541, 266] width 123 height 32
click at [593, 273] on icon "button" at bounding box center [592, 272] width 10 height 10
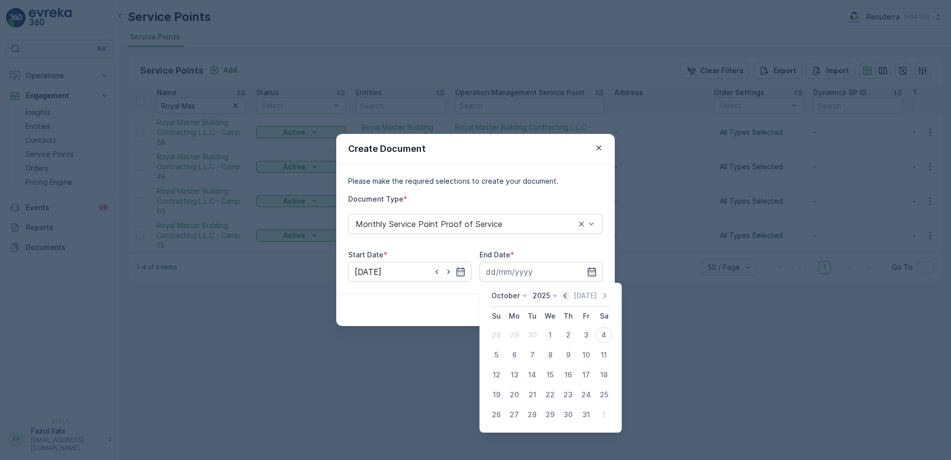
click at [570, 295] on icon "button" at bounding box center [565, 296] width 10 height 10
drag, startPoint x: 533, startPoint y: 416, endPoint x: 540, endPoint y: 387, distance: 29.7
click at [533, 416] on div "30" at bounding box center [532, 414] width 16 height 16
type input "30.09.2025"
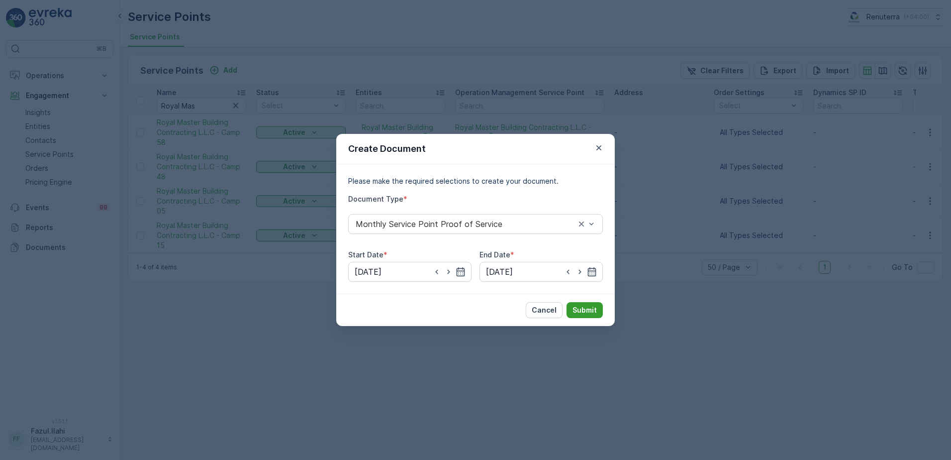
click at [585, 303] on button "Submit" at bounding box center [585, 310] width 36 height 16
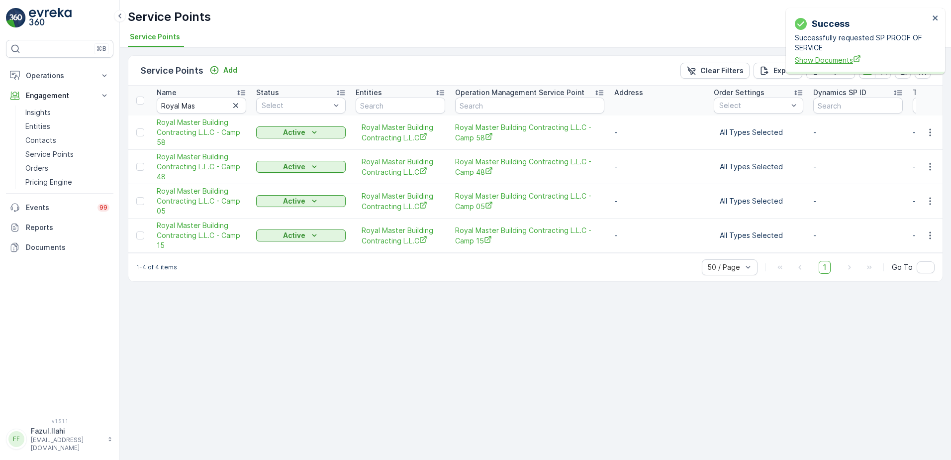
click at [841, 62] on span "Show Documents" at bounding box center [862, 60] width 134 height 10
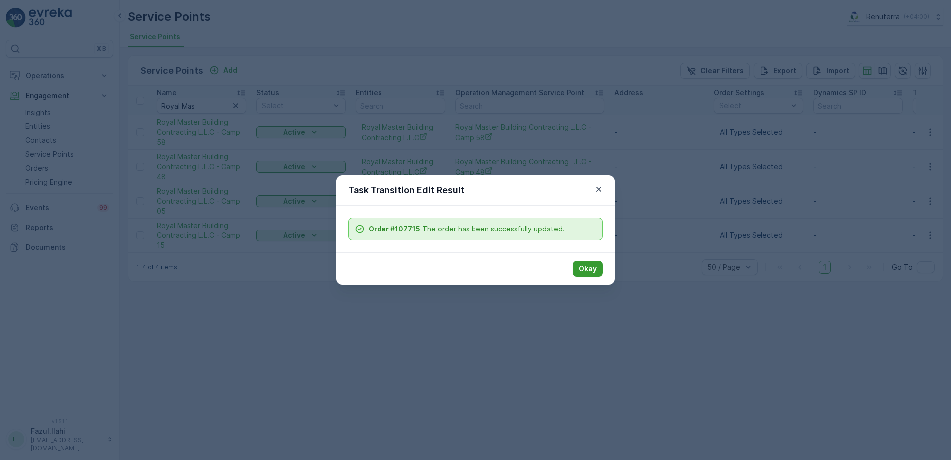
click at [601, 267] on button "Okay" at bounding box center [588, 269] width 30 height 16
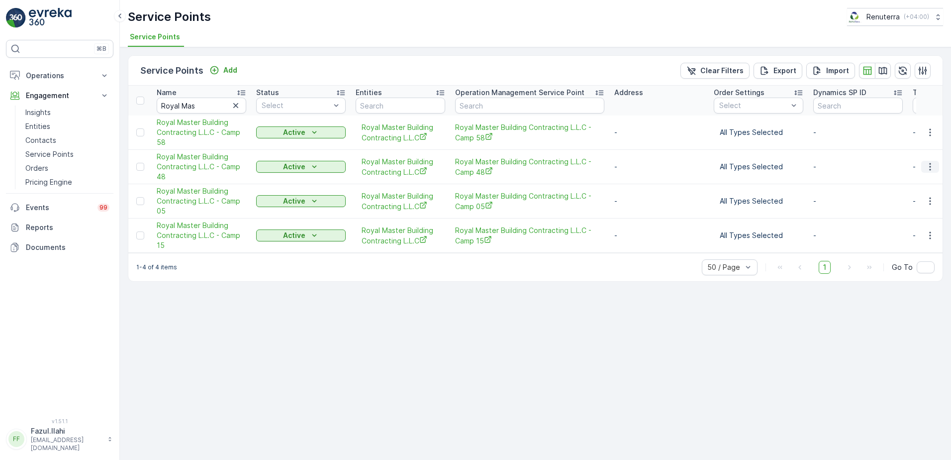
click at [925, 167] on button "button" at bounding box center [930, 167] width 18 height 12
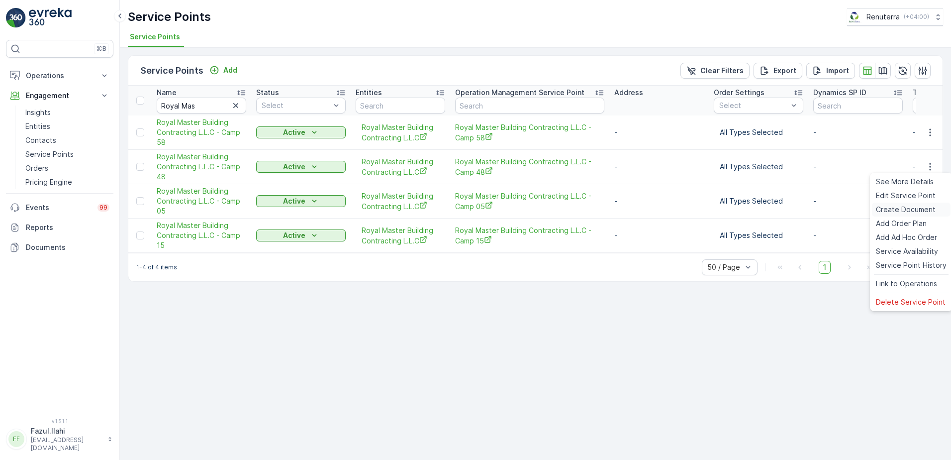
click at [894, 205] on span "Create Document" at bounding box center [906, 209] width 60 height 10
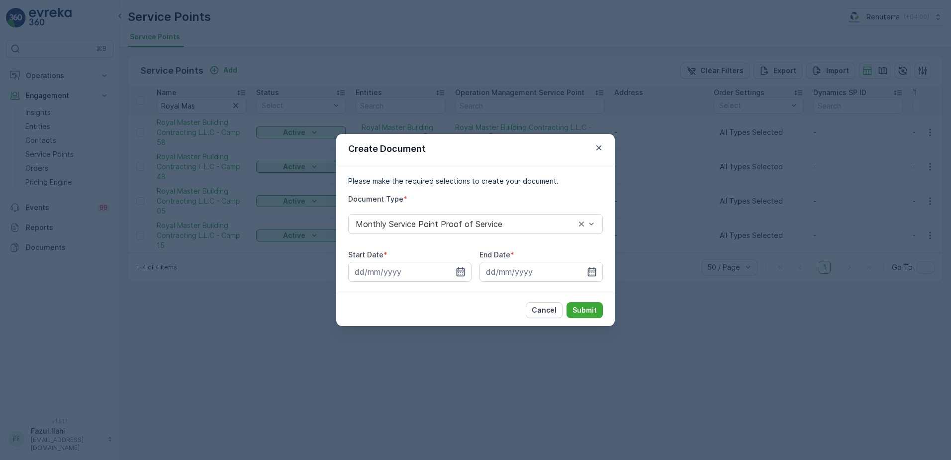
click at [461, 274] on icon "button" at bounding box center [461, 272] width 10 height 10
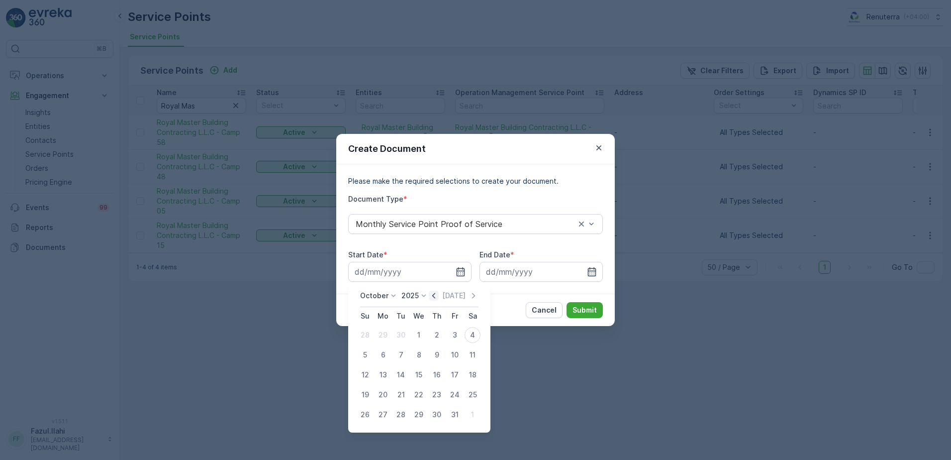
click at [433, 298] on icon "button" at bounding box center [434, 296] width 10 height 10
click at [385, 339] on div "1" at bounding box center [383, 335] width 16 height 16
type input "01.09.2025"
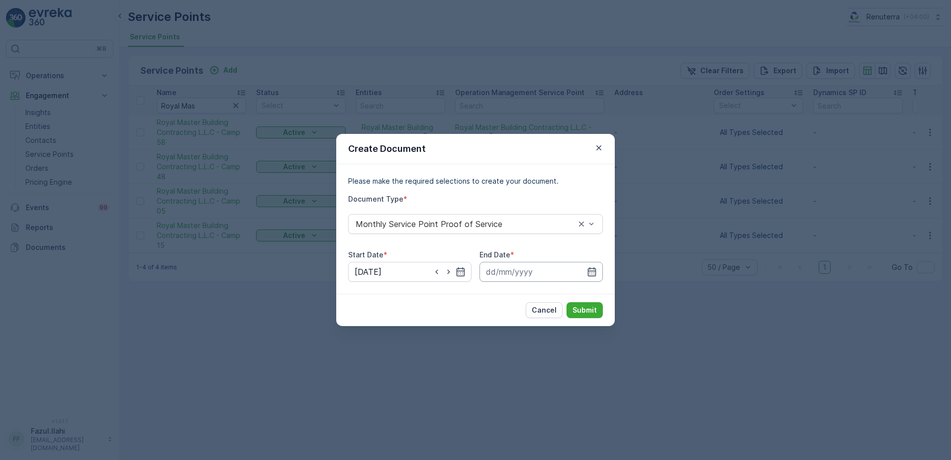
click at [597, 275] on input at bounding box center [541, 272] width 123 height 20
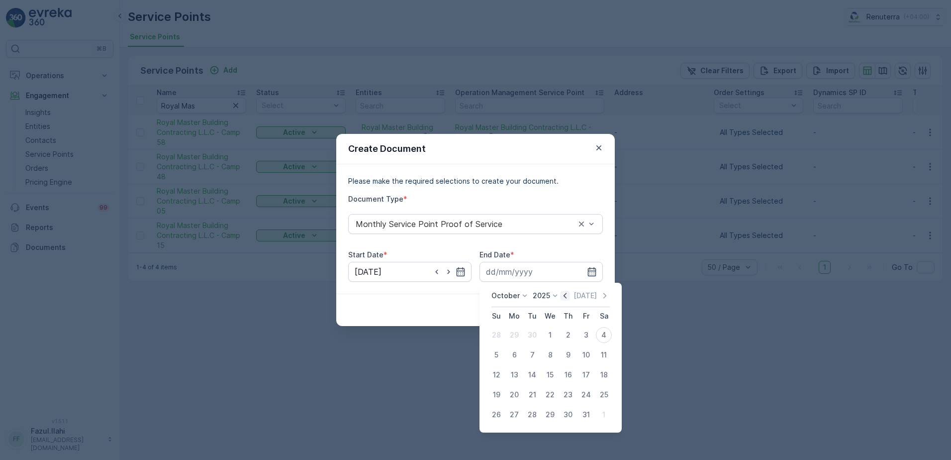
click at [566, 296] on icon "button" at bounding box center [565, 296] width 10 height 10
click at [534, 413] on div "30" at bounding box center [532, 414] width 16 height 16
type input "30.09.2025"
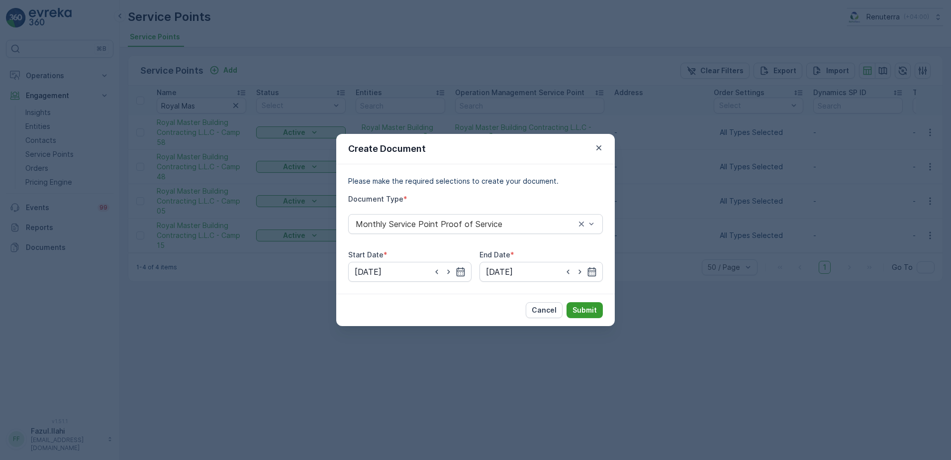
click at [590, 309] on p "Submit" at bounding box center [585, 310] width 24 height 10
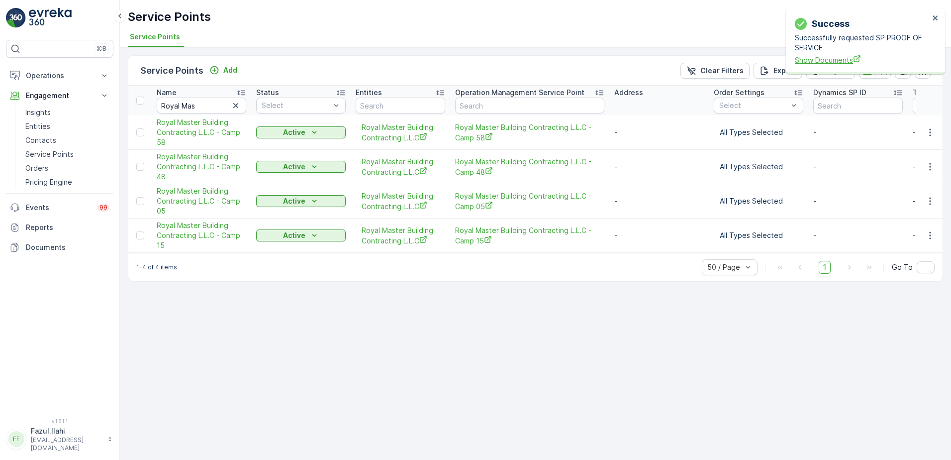
click at [819, 58] on span "Show Documents" at bounding box center [862, 60] width 134 height 10
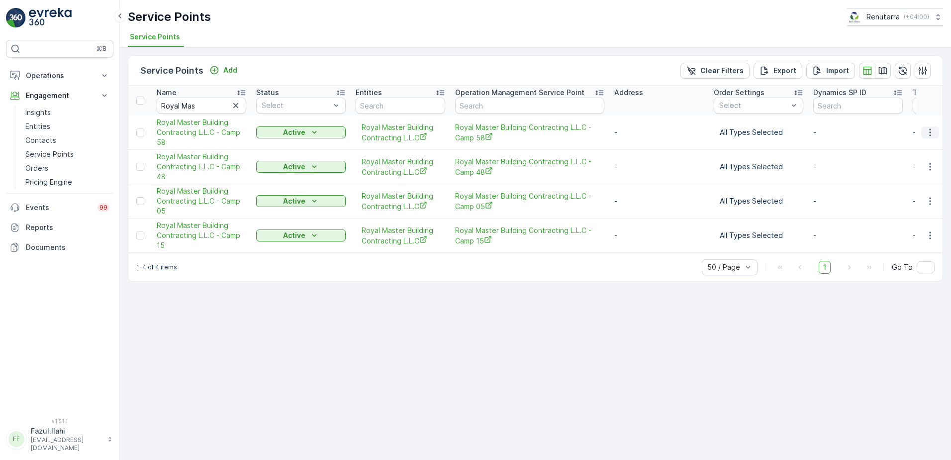
click at [927, 130] on icon "button" at bounding box center [930, 132] width 10 height 10
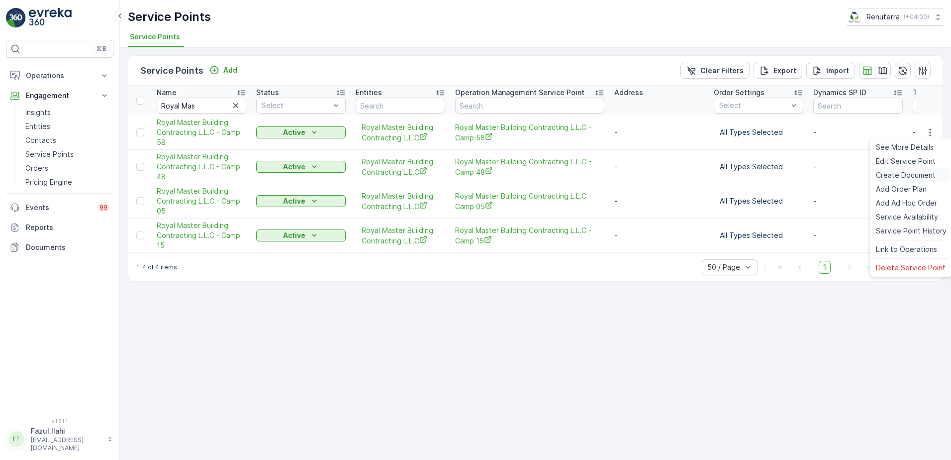
click at [901, 170] on span "Create Document" at bounding box center [906, 175] width 60 height 10
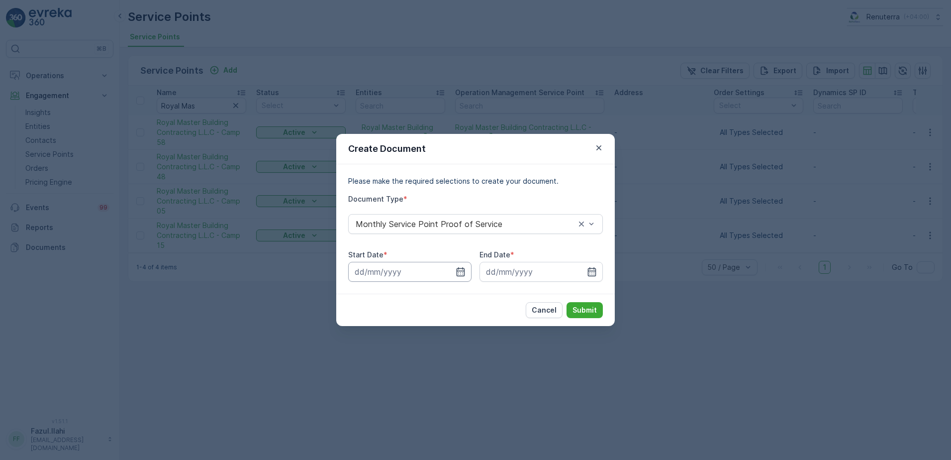
click at [453, 265] on input at bounding box center [409, 272] width 123 height 20
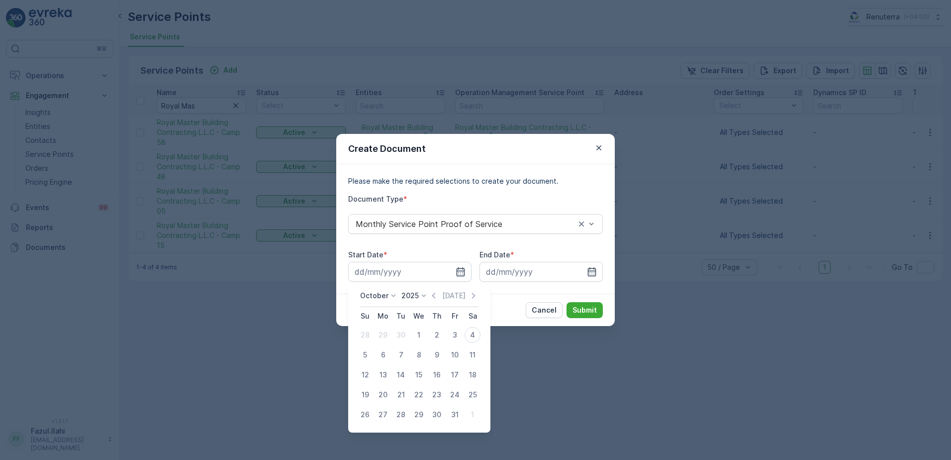
click at [434, 299] on icon "button" at bounding box center [434, 296] width 10 height 10
click at [384, 333] on div "1" at bounding box center [383, 335] width 16 height 16
type input "01.09.2025"
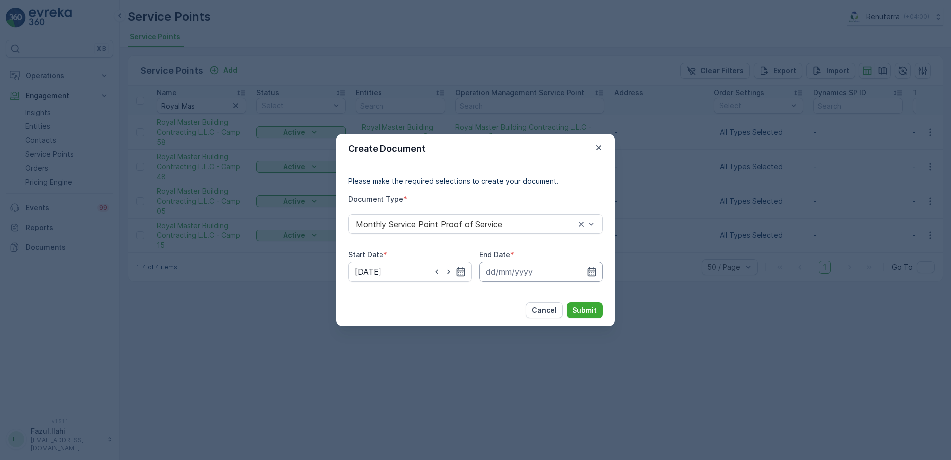
click at [585, 269] on input at bounding box center [541, 272] width 123 height 20
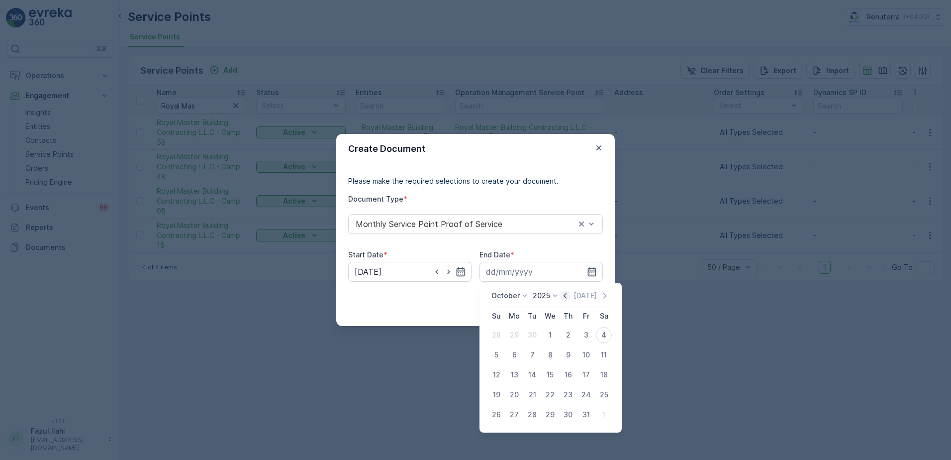
click at [564, 298] on icon "button" at bounding box center [565, 296] width 10 height 10
click at [532, 418] on div "30" at bounding box center [532, 414] width 16 height 16
type input "30.09.2025"
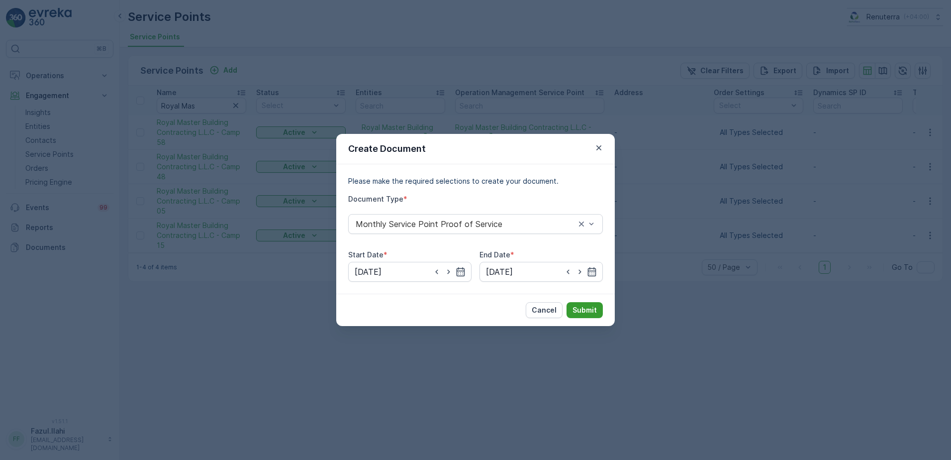
click at [593, 310] on p "Submit" at bounding box center [585, 310] width 24 height 10
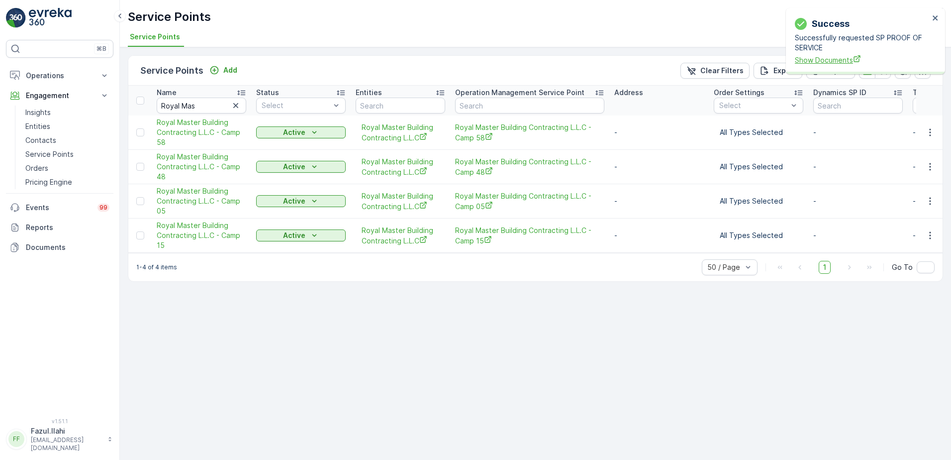
click at [827, 56] on span "Show Documents" at bounding box center [862, 60] width 134 height 10
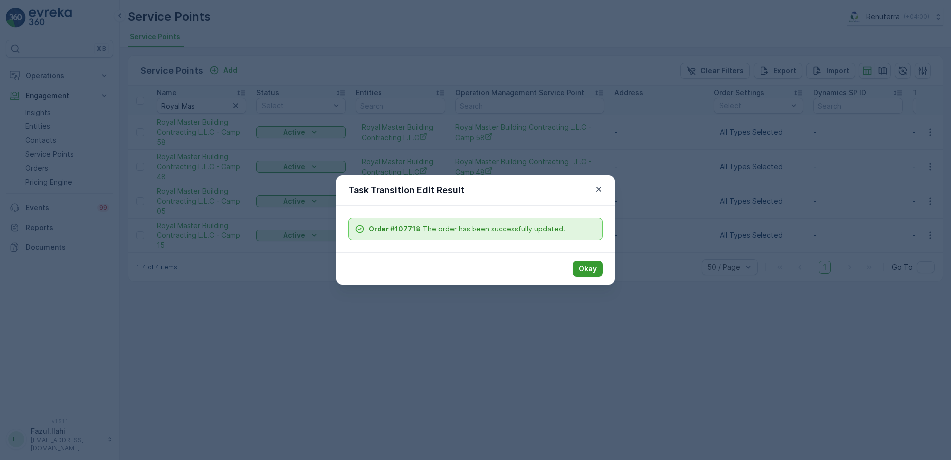
click at [581, 269] on p "Okay" at bounding box center [588, 269] width 18 height 10
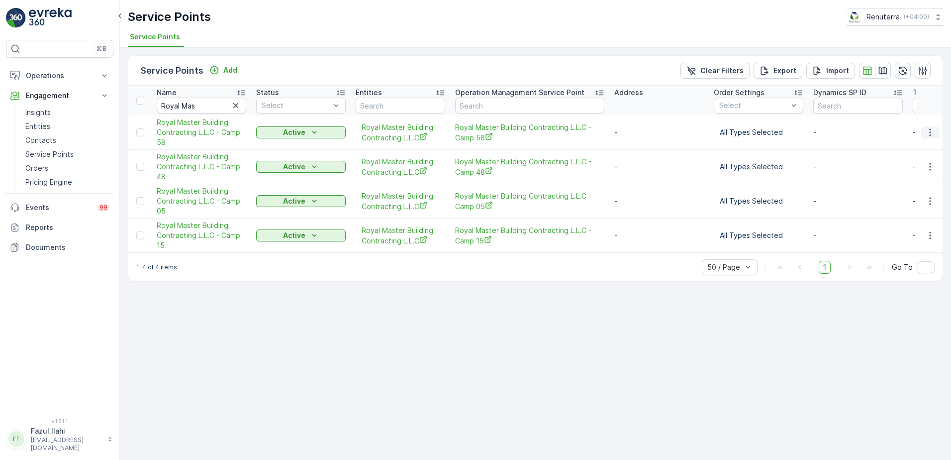
click at [931, 132] on icon "button" at bounding box center [930, 132] width 10 height 10
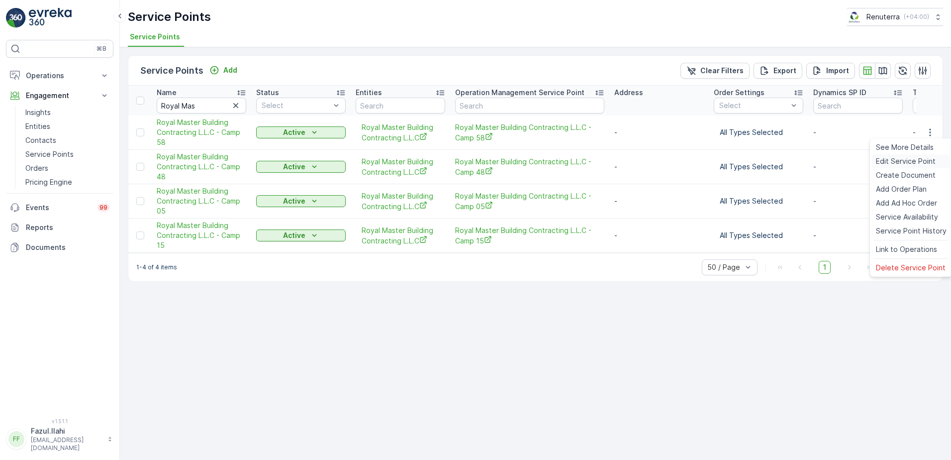
click at [908, 161] on span "Edit Service Point" at bounding box center [906, 161] width 60 height 10
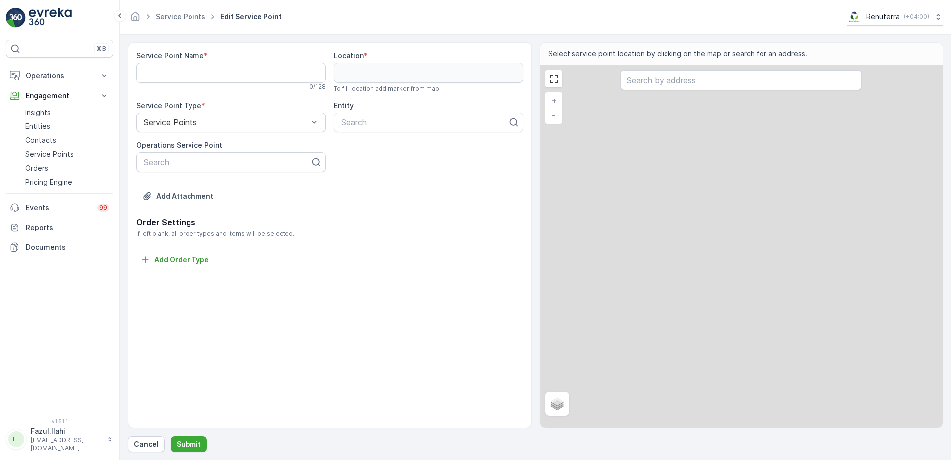
type Name "Royal Master Building Contracting L.L.C - Camp 58"
type input "25.267699,55.427067"
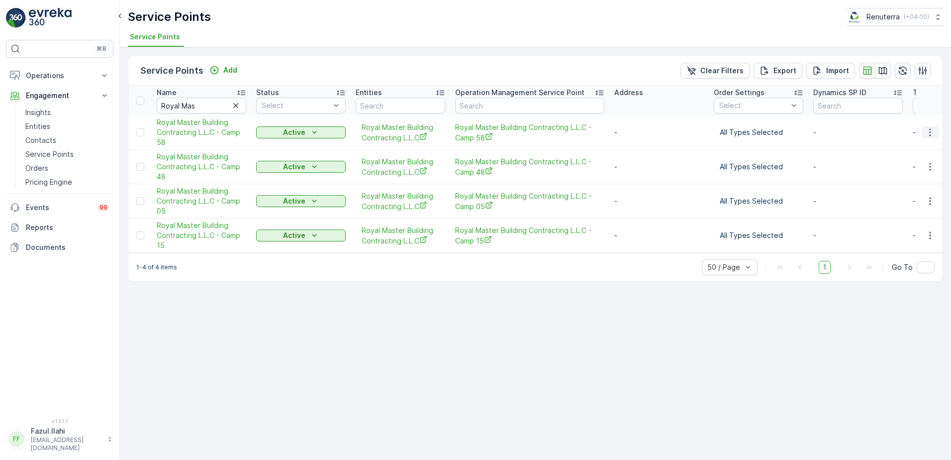
click at [932, 128] on icon "button" at bounding box center [930, 132] width 10 height 10
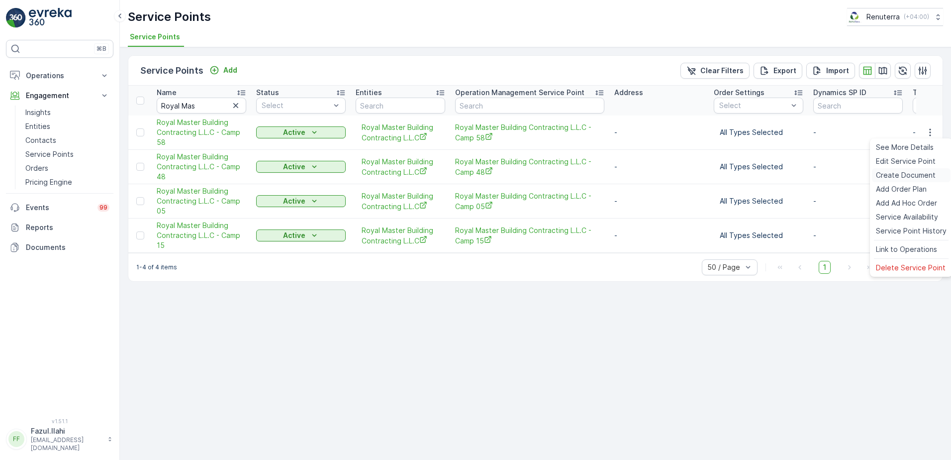
click at [909, 176] on span "Create Document" at bounding box center [906, 175] width 60 height 10
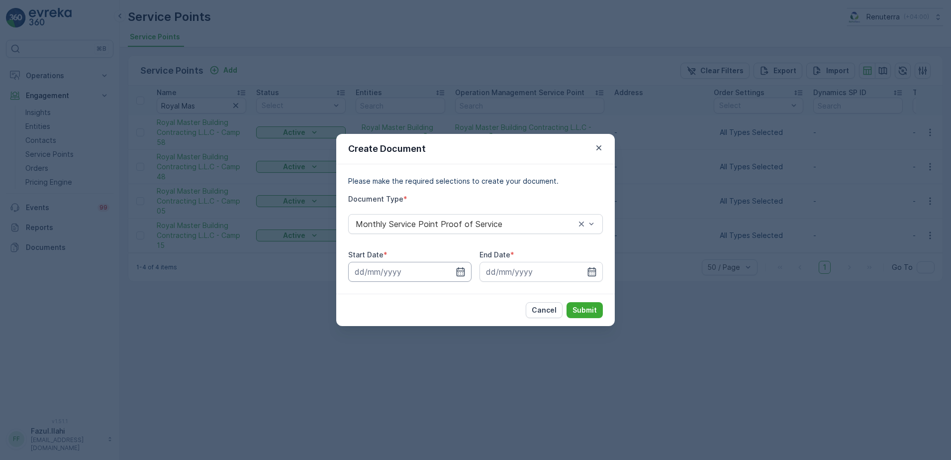
click at [458, 277] on input at bounding box center [409, 272] width 123 height 20
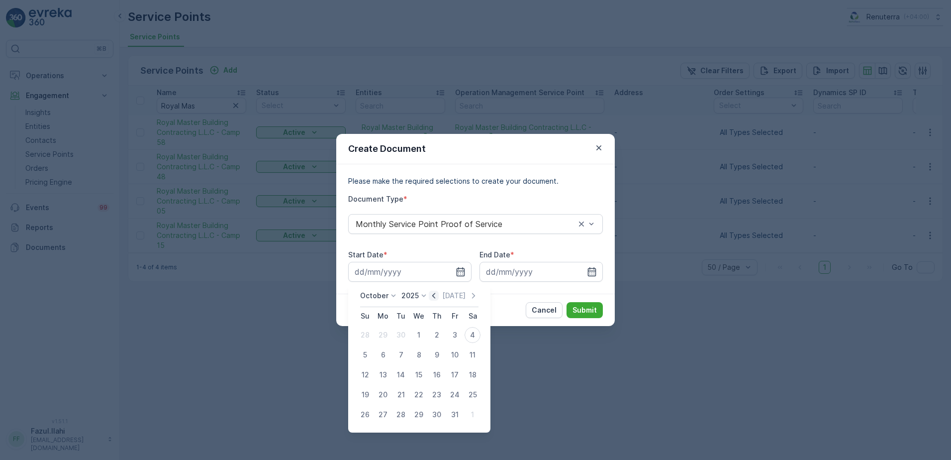
click at [436, 298] on icon "button" at bounding box center [434, 296] width 10 height 10
click at [379, 335] on div "1" at bounding box center [383, 335] width 16 height 16
type input "01.09.2025"
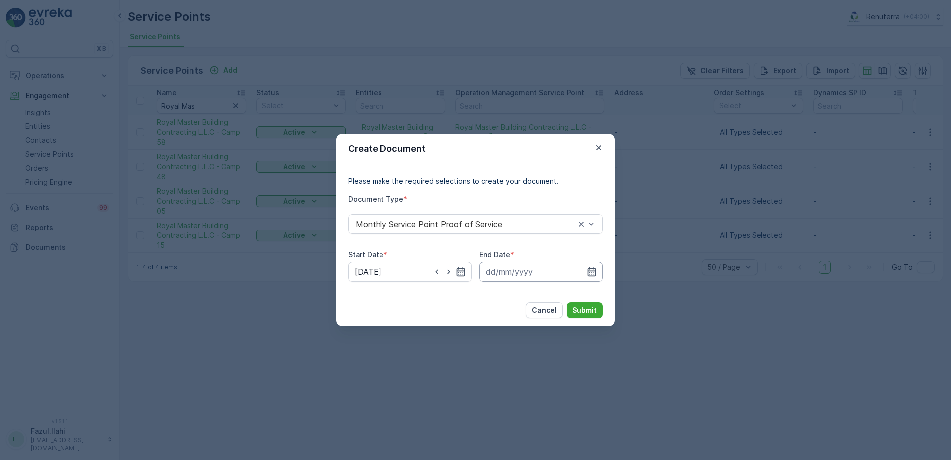
click at [601, 270] on input at bounding box center [541, 272] width 123 height 20
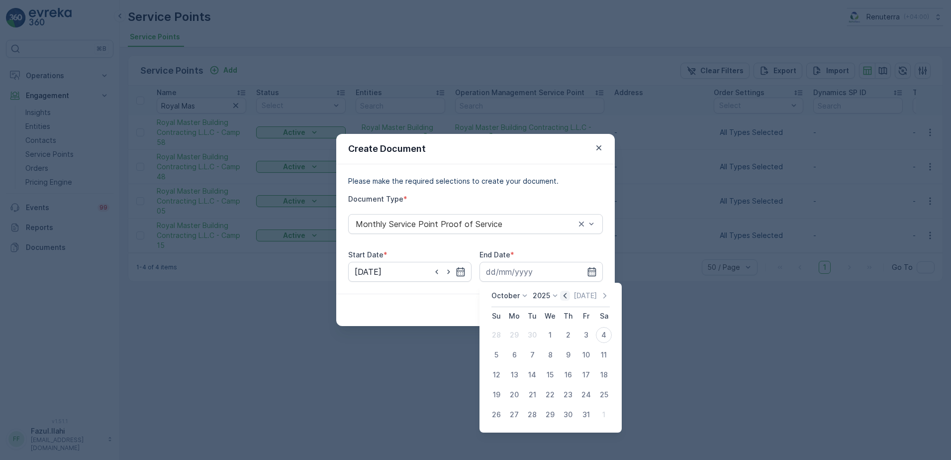
click at [570, 296] on icon "button" at bounding box center [565, 296] width 10 height 10
click at [538, 410] on div "30" at bounding box center [532, 414] width 16 height 16
type input "30.09.2025"
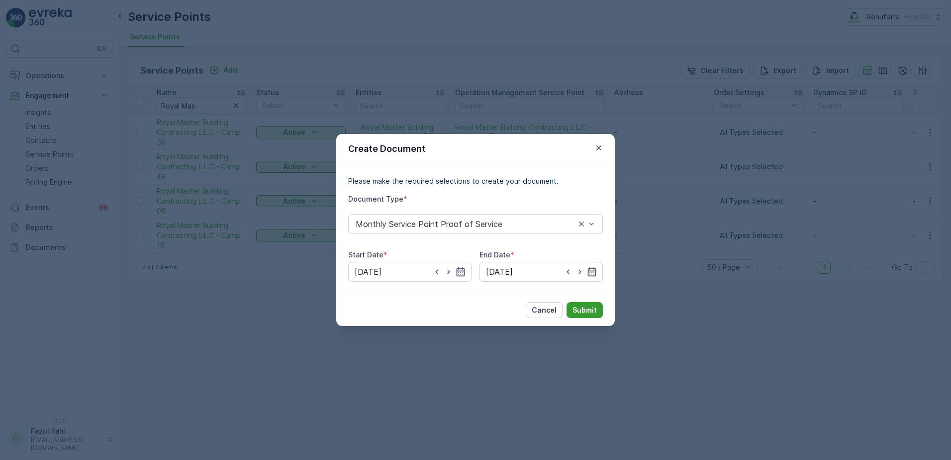
click at [589, 308] on p "Submit" at bounding box center [585, 310] width 24 height 10
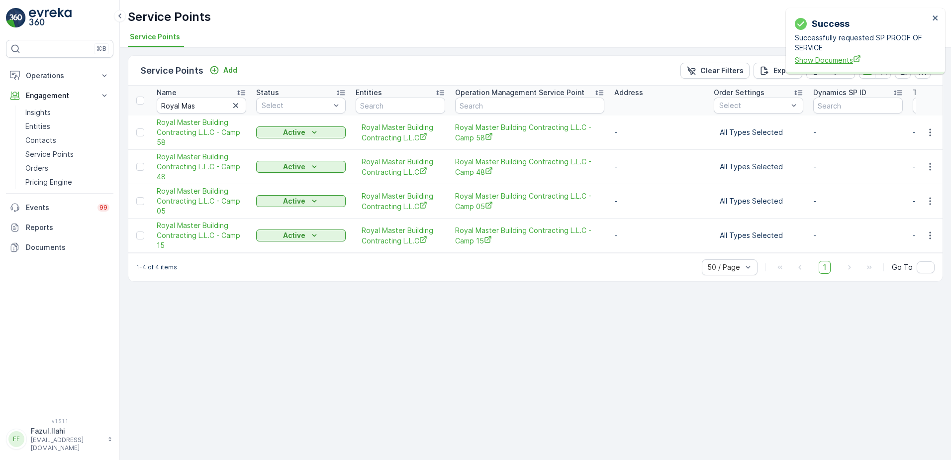
click at [845, 65] on span "Show Documents" at bounding box center [862, 60] width 134 height 10
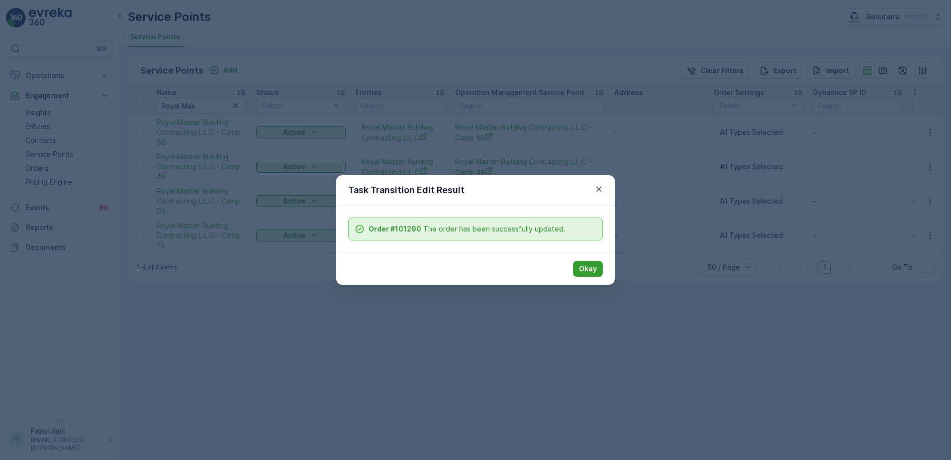
click at [592, 265] on p "Okay" at bounding box center [588, 269] width 18 height 10
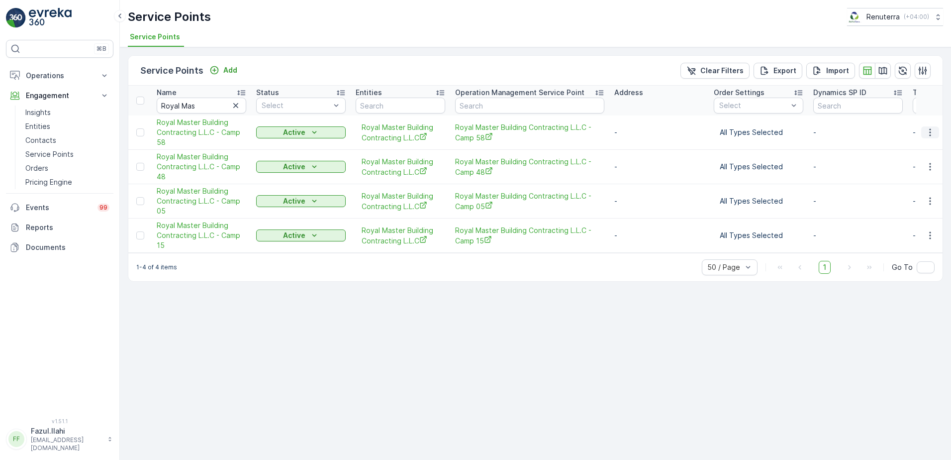
click at [928, 137] on icon "button" at bounding box center [930, 132] width 10 height 10
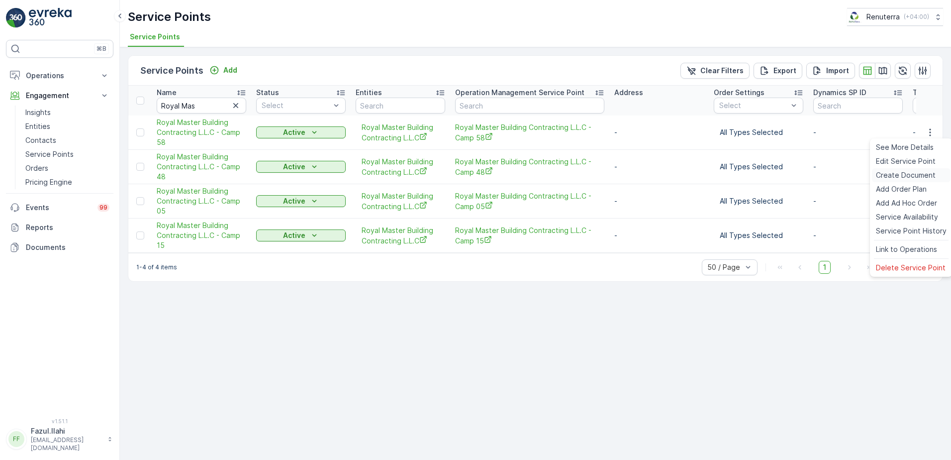
click at [901, 178] on span "Create Document" at bounding box center [906, 175] width 60 height 10
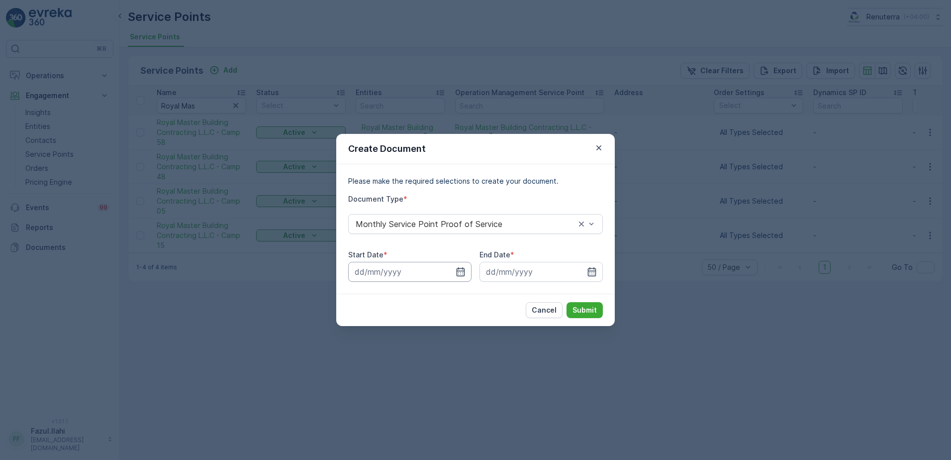
drag, startPoint x: 456, startPoint y: 267, endPoint x: 452, endPoint y: 262, distance: 6.5
click at [454, 262] on div at bounding box center [409, 272] width 123 height 20
click at [463, 268] on icon "button" at bounding box center [461, 272] width 10 height 10
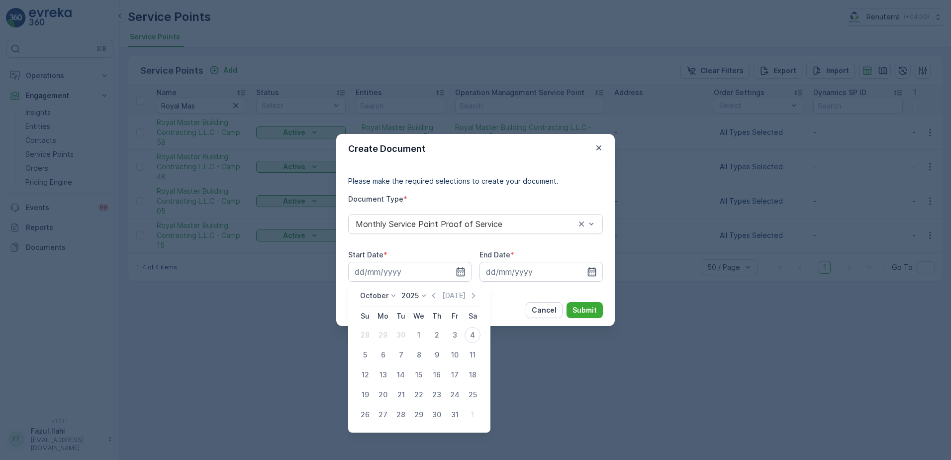
drag, startPoint x: 438, startPoint y: 298, endPoint x: 437, endPoint y: 307, distance: 9.5
click at [437, 307] on div "October 2025 Today Su Mo Tu We Th Fr Sa 28 29 30 1 2 3 4 5 6 7 8 9 10 11 12 13 …" at bounding box center [419, 358] width 126 height 134
click at [433, 297] on icon "button" at bounding box center [434, 296] width 10 height 10
click at [380, 334] on div "1" at bounding box center [383, 335] width 16 height 16
type input "01.09.2025"
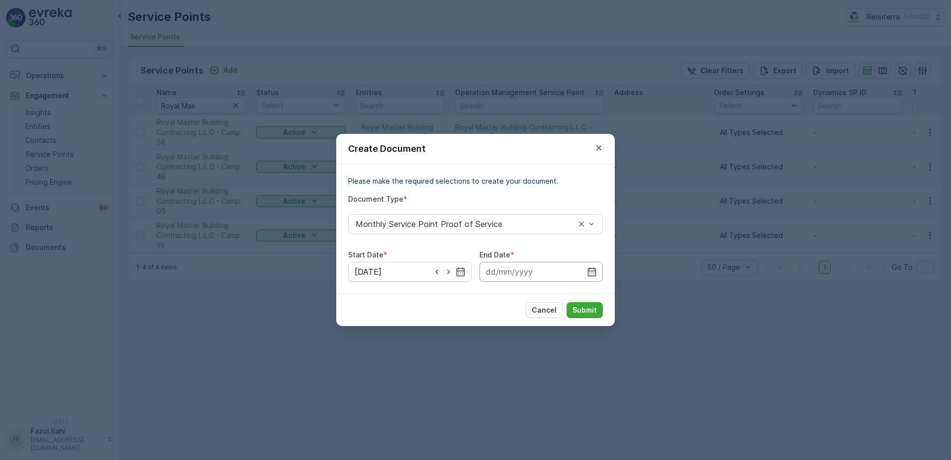
click at [585, 270] on input at bounding box center [541, 272] width 123 height 20
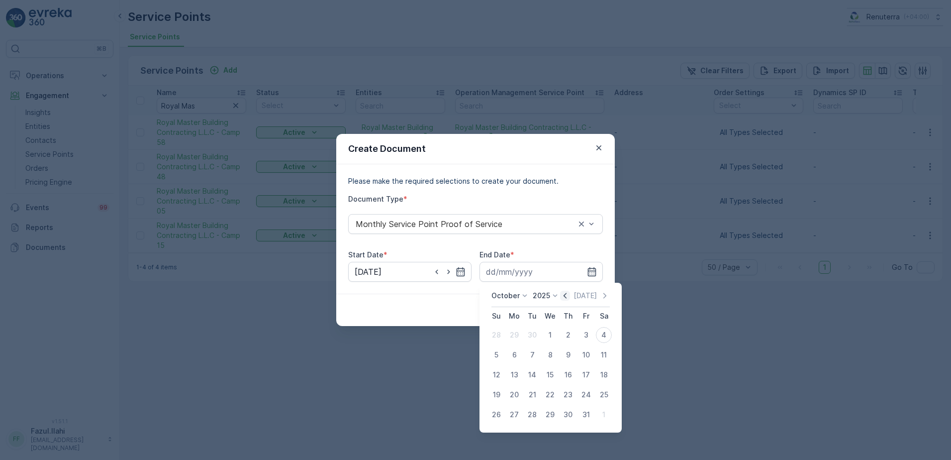
click at [567, 296] on icon "button" at bounding box center [565, 295] width 3 height 5
click at [532, 416] on div "30" at bounding box center [532, 414] width 16 height 16
type input "30.09.2025"
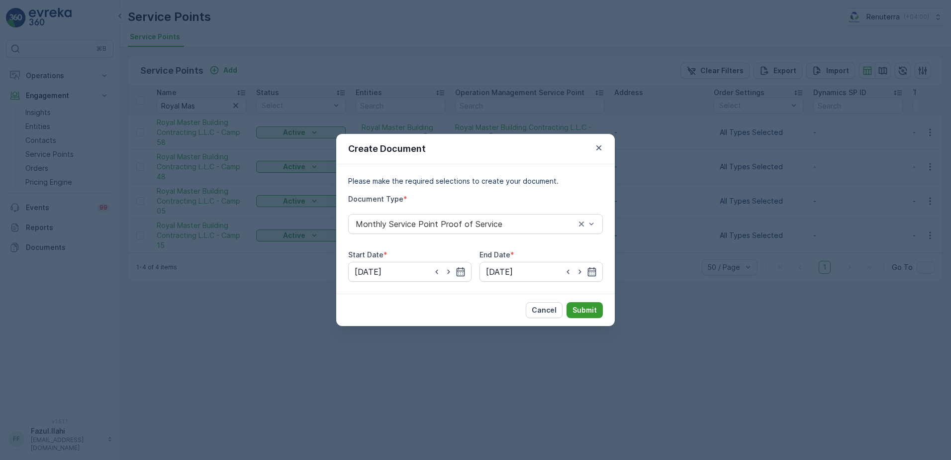
click at [594, 310] on p "Submit" at bounding box center [585, 310] width 24 height 10
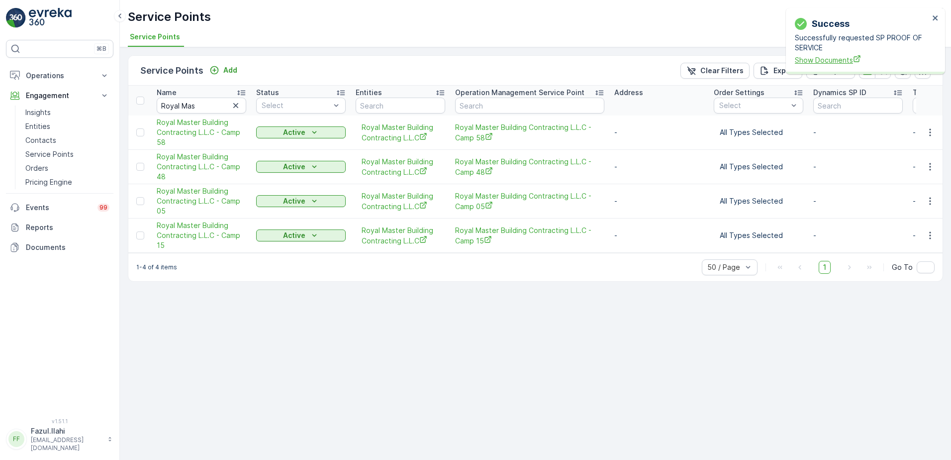
click at [820, 61] on span "Show Documents" at bounding box center [862, 60] width 134 height 10
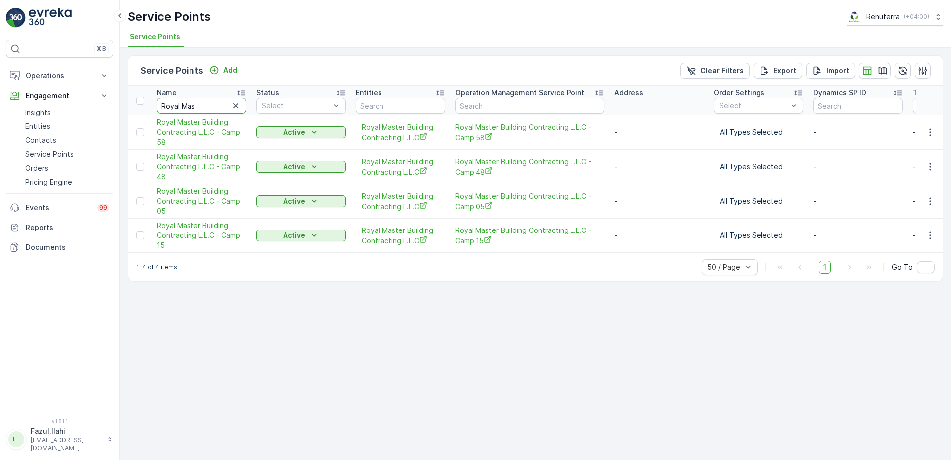
click at [207, 102] on input "Royal Mas" at bounding box center [202, 106] width 90 height 16
type input "Royal Hy"
click at [207, 102] on input "Royal Hy" at bounding box center [202, 106] width 90 height 16
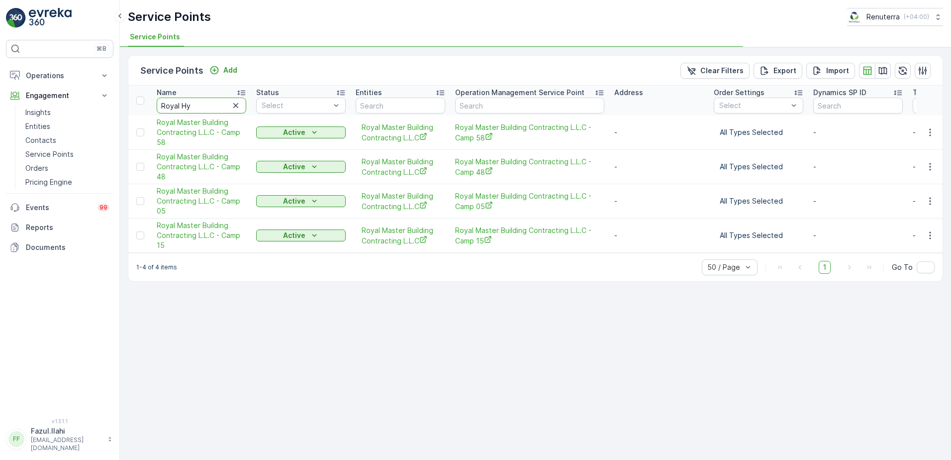
click at [207, 102] on input "Royal Hy" at bounding box center [202, 106] width 90 height 16
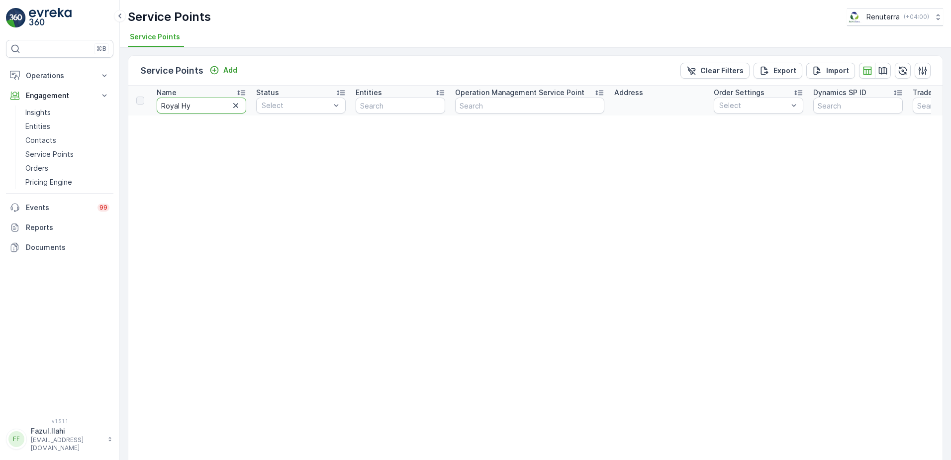
click at [207, 102] on input "Royal Hy" at bounding box center [202, 106] width 90 height 16
type input "Hy"
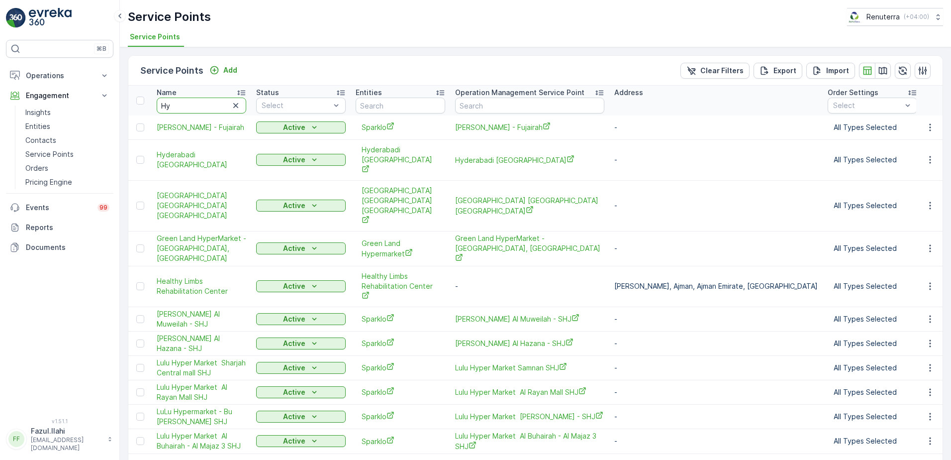
click at [207, 102] on input "Hy" at bounding box center [202, 106] width 90 height 16
type input "Hytic"
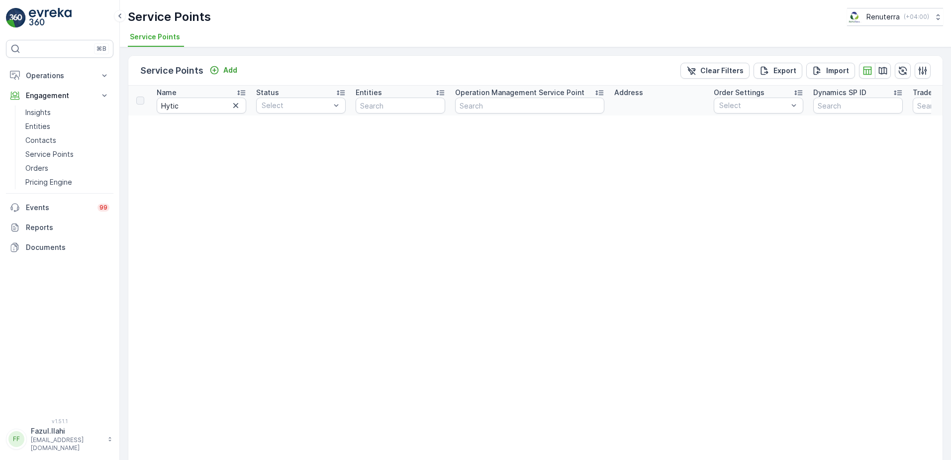
click at [173, 108] on input "Hytic" at bounding box center [202, 106] width 90 height 16
click at [189, 108] on input "Hytic" at bounding box center [202, 106] width 90 height 16
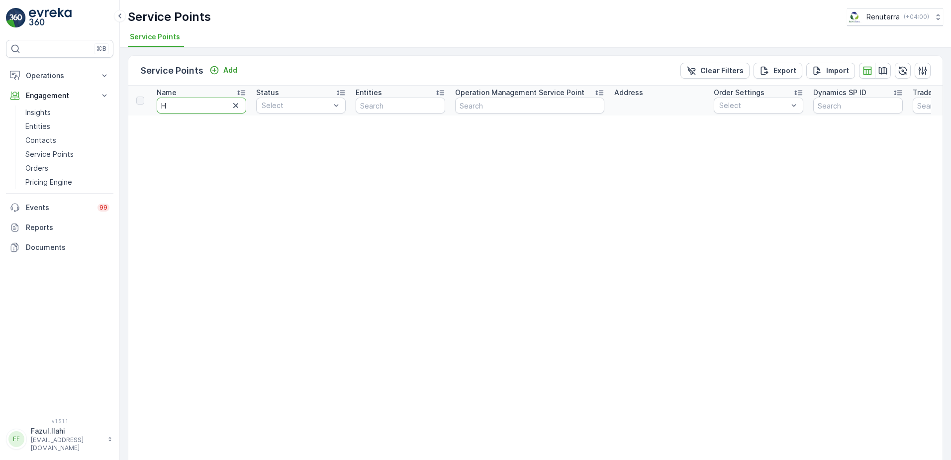
type input "Hy"
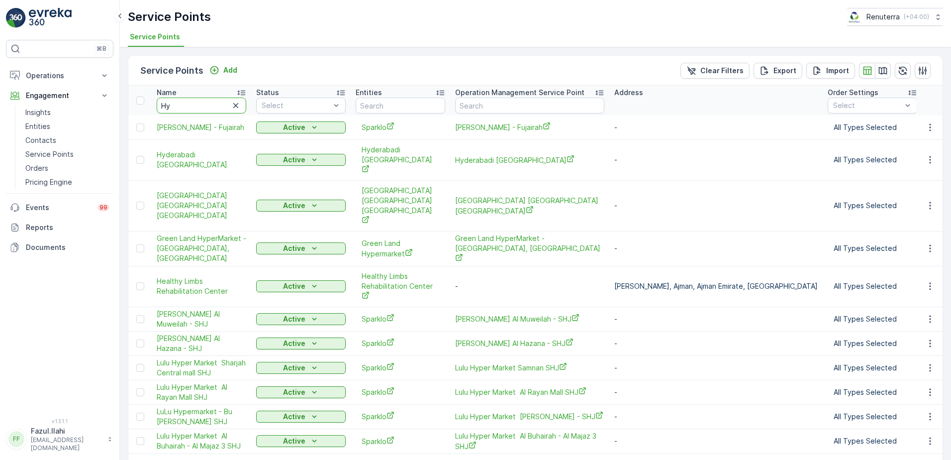
click at [189, 108] on input "Hy" at bounding box center [202, 106] width 90 height 16
type input "Hyfi"
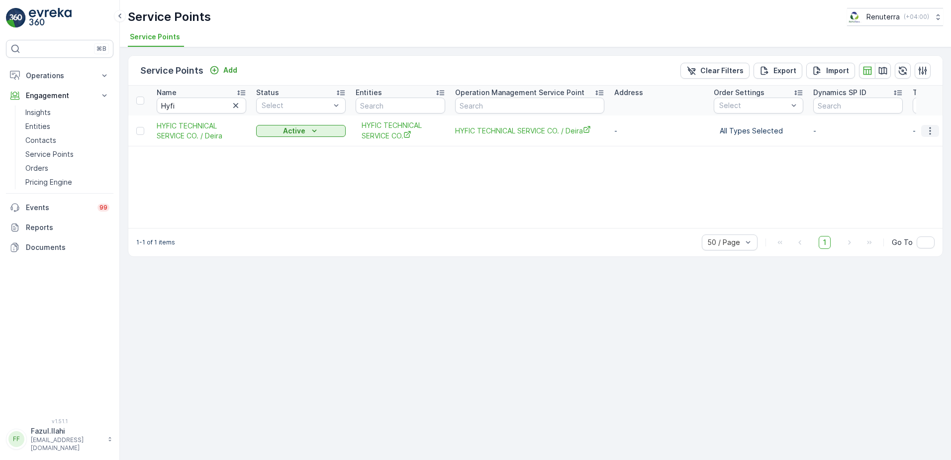
click at [930, 133] on icon "button" at bounding box center [929, 130] width 1 height 7
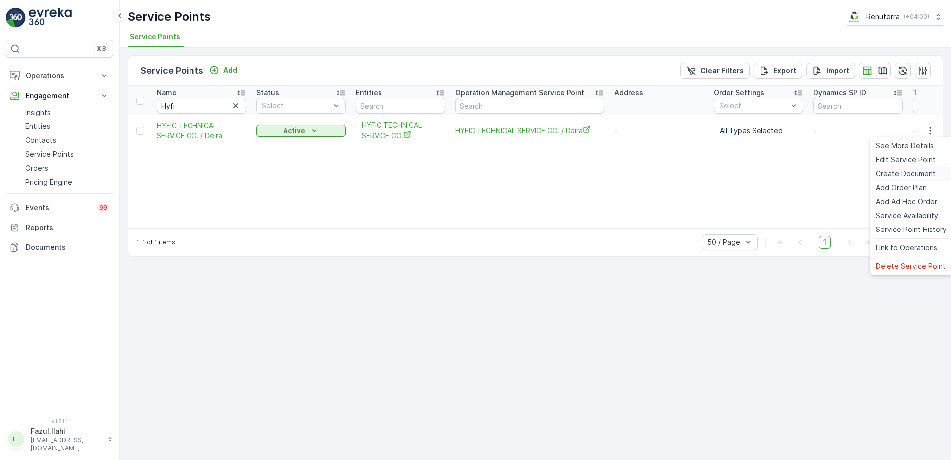
click at [907, 174] on span "Create Document" at bounding box center [906, 174] width 60 height 10
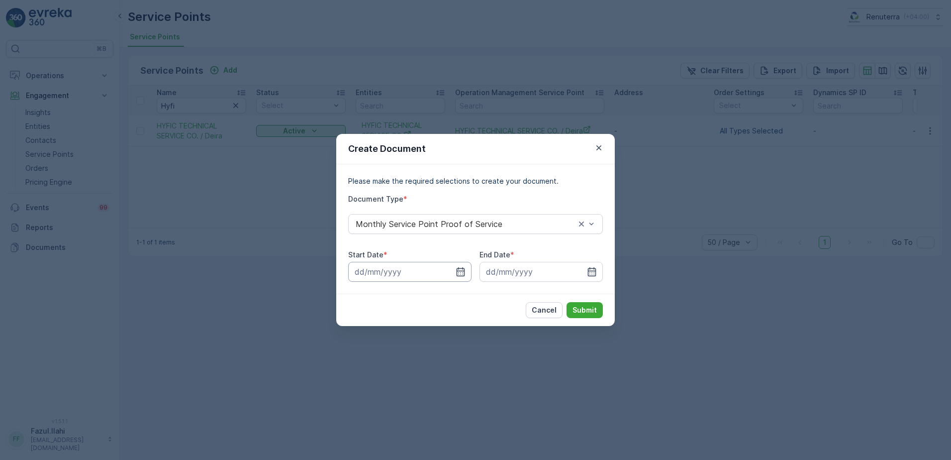
click at [452, 273] on input at bounding box center [409, 272] width 123 height 20
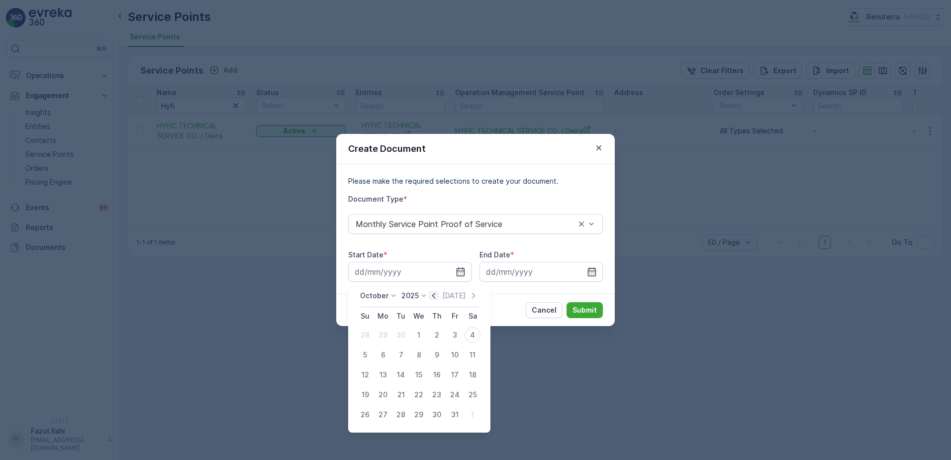
click at [439, 295] on icon "button" at bounding box center [434, 296] width 10 height 10
click at [384, 334] on div "1" at bounding box center [383, 335] width 16 height 16
type input "01.09.2025"
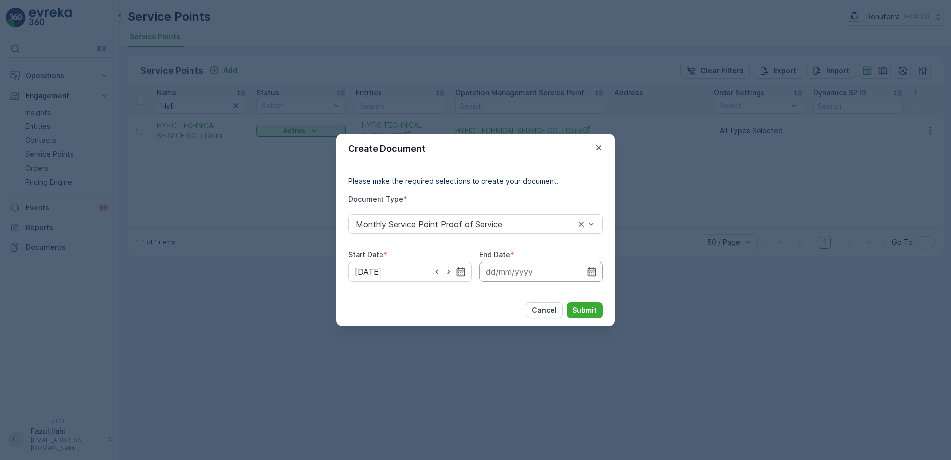
click at [598, 273] on input at bounding box center [541, 272] width 123 height 20
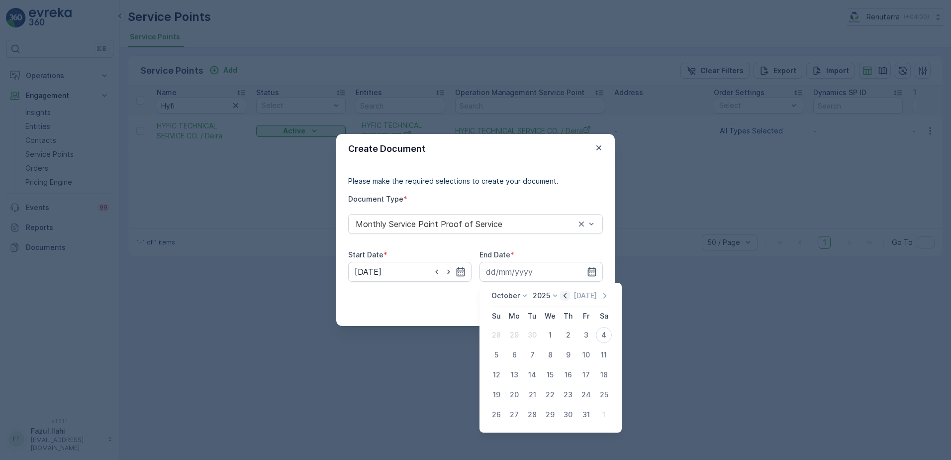
click at [564, 295] on icon "button" at bounding box center [565, 296] width 10 height 10
click at [532, 414] on div "30" at bounding box center [532, 414] width 16 height 16
type input "30.09.2025"
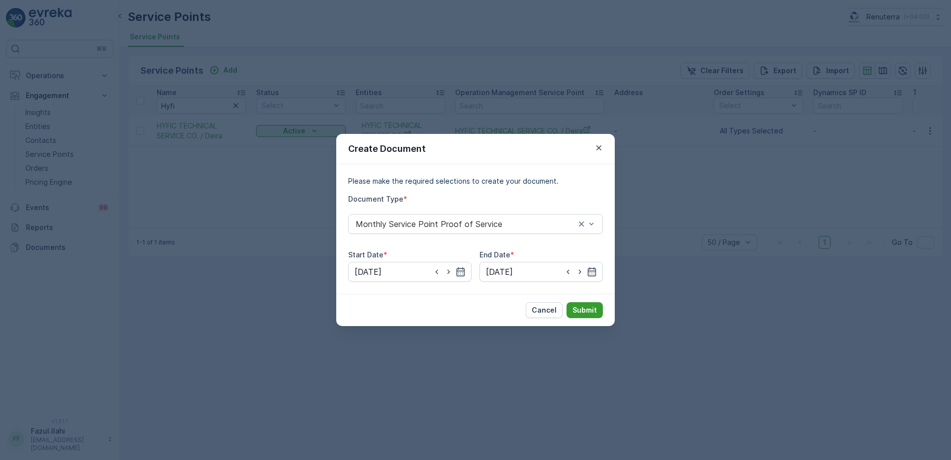
click at [597, 306] on button "Submit" at bounding box center [585, 310] width 36 height 16
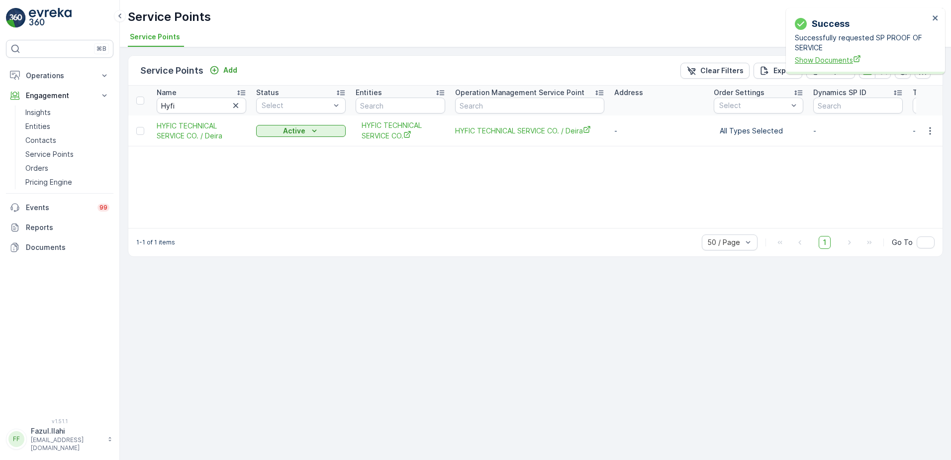
click at [814, 65] on span "Show Documents" at bounding box center [862, 60] width 134 height 10
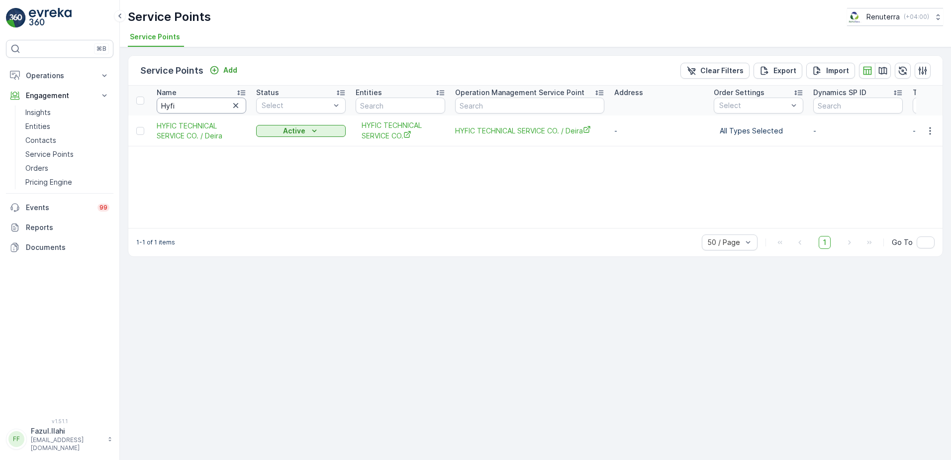
click at [220, 103] on input "Hyfi" at bounding box center [202, 106] width 90 height 16
type input "Za"
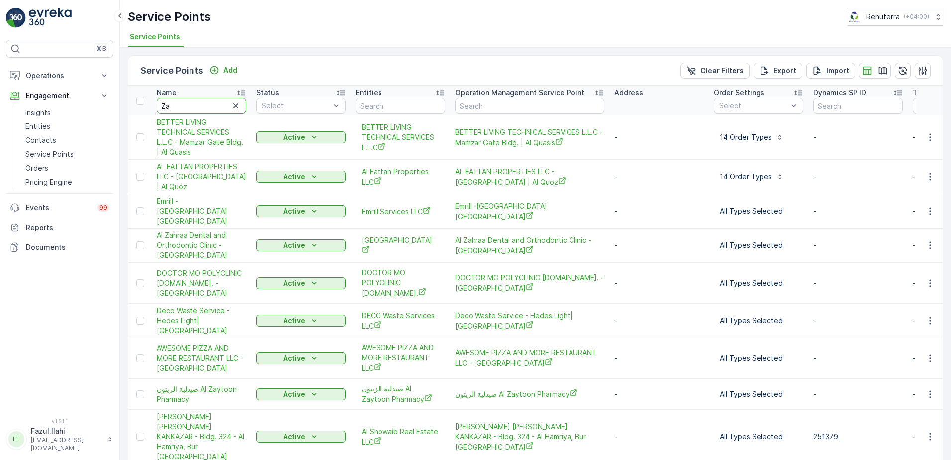
click at [220, 103] on input "Za" at bounding box center [202, 106] width 90 height 16
type input "Zahrat"
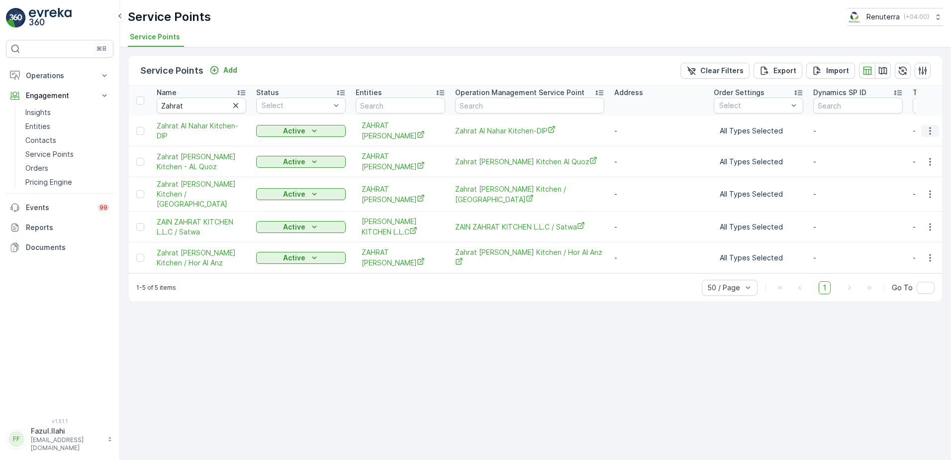
click at [931, 126] on icon "button" at bounding box center [930, 131] width 10 height 10
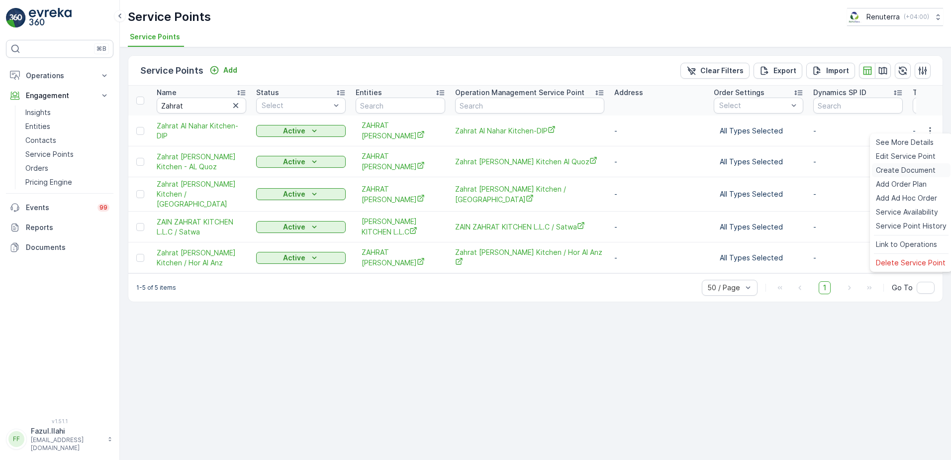
click at [906, 165] on span "Create Document" at bounding box center [906, 170] width 60 height 10
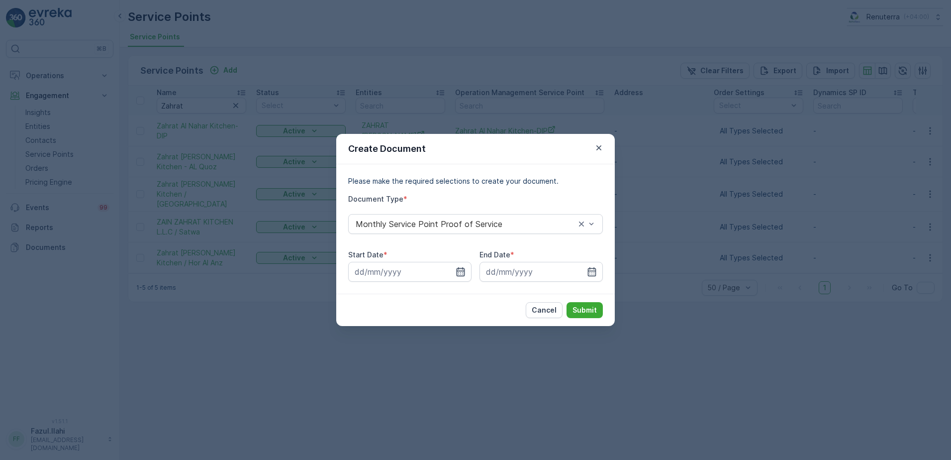
click at [456, 272] on icon "button" at bounding box center [461, 272] width 10 height 10
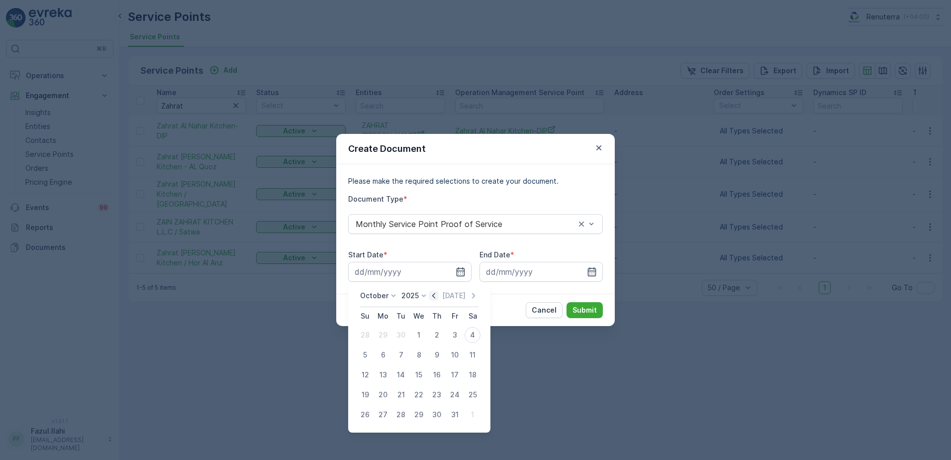
click at [435, 293] on icon "button" at bounding box center [433, 295] width 3 height 5
click at [384, 335] on div "1" at bounding box center [383, 335] width 16 height 16
type input "01.09.2025"
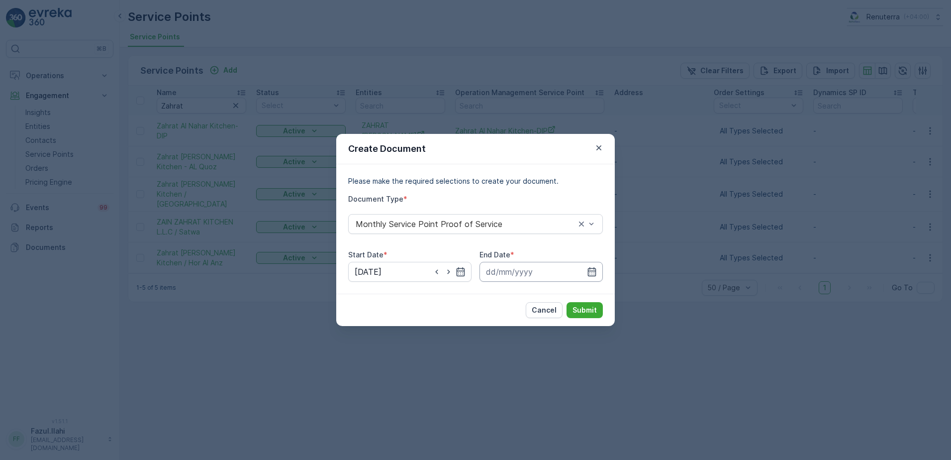
click at [599, 265] on input at bounding box center [541, 272] width 123 height 20
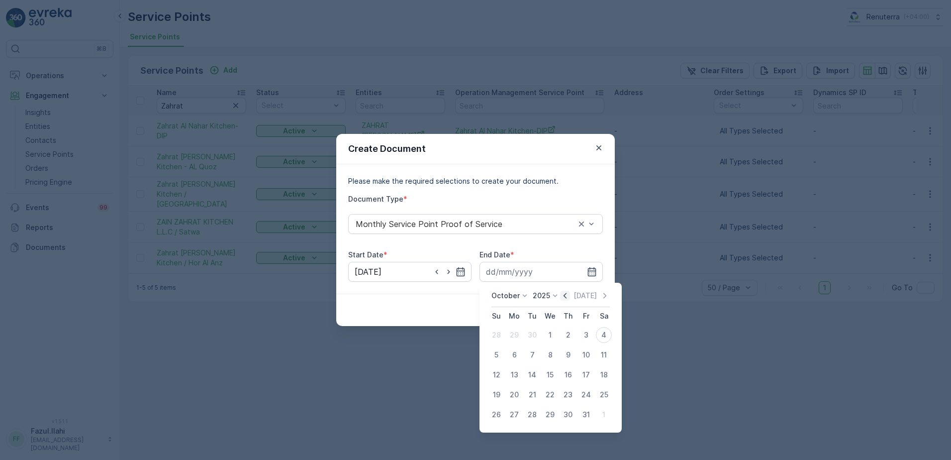
click at [567, 291] on icon "button" at bounding box center [565, 296] width 10 height 10
click at [536, 411] on div "30" at bounding box center [532, 414] width 16 height 16
type input "30.09.2025"
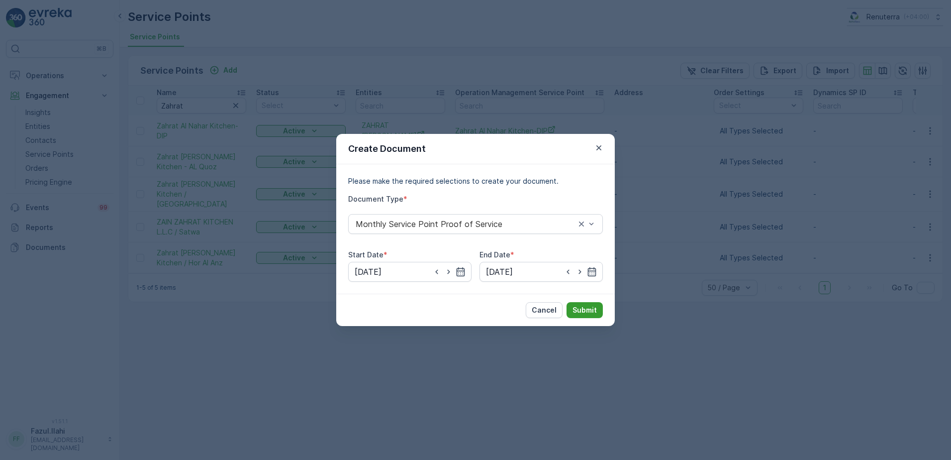
click at [577, 309] on p "Submit" at bounding box center [585, 310] width 24 height 10
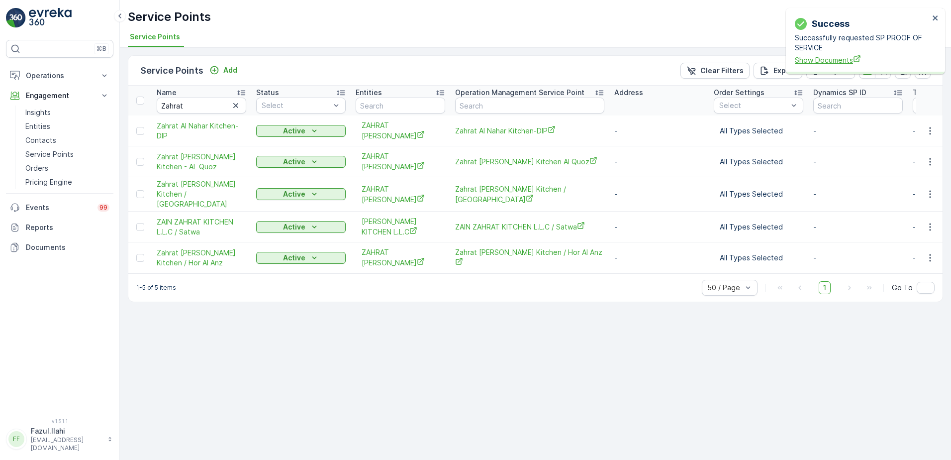
click at [820, 63] on span "Show Documents" at bounding box center [862, 60] width 134 height 10
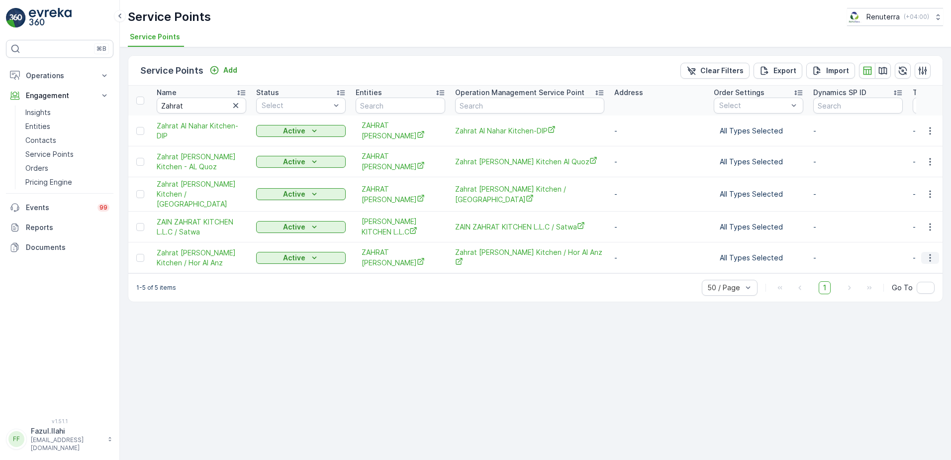
click at [932, 253] on icon "button" at bounding box center [930, 258] width 10 height 10
click at [894, 273] on span "Create Document" at bounding box center [906, 274] width 60 height 10
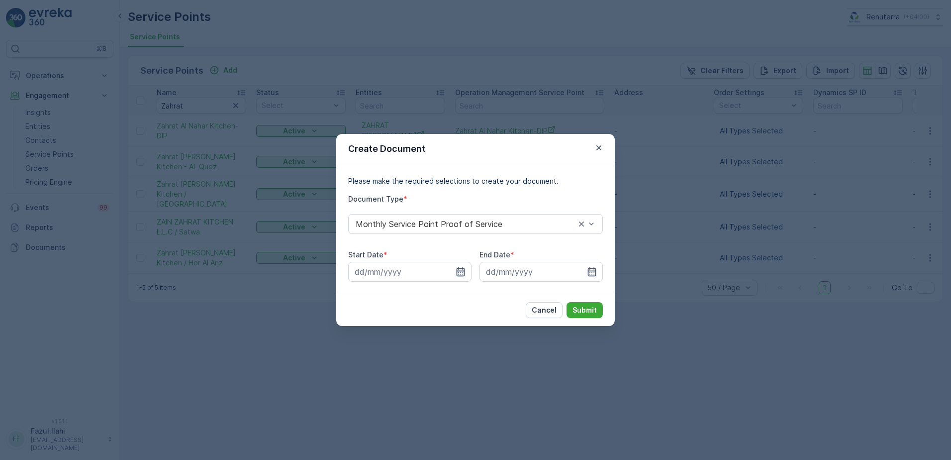
click at [463, 270] on icon "button" at bounding box center [461, 272] width 10 height 10
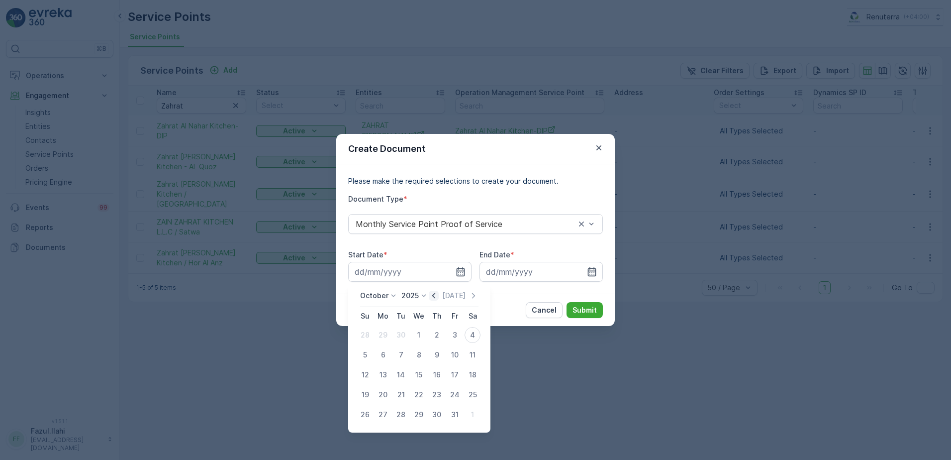
click at [433, 297] on icon "button" at bounding box center [434, 296] width 10 height 10
click at [382, 331] on div "1" at bounding box center [383, 335] width 16 height 16
type input "01.09.2025"
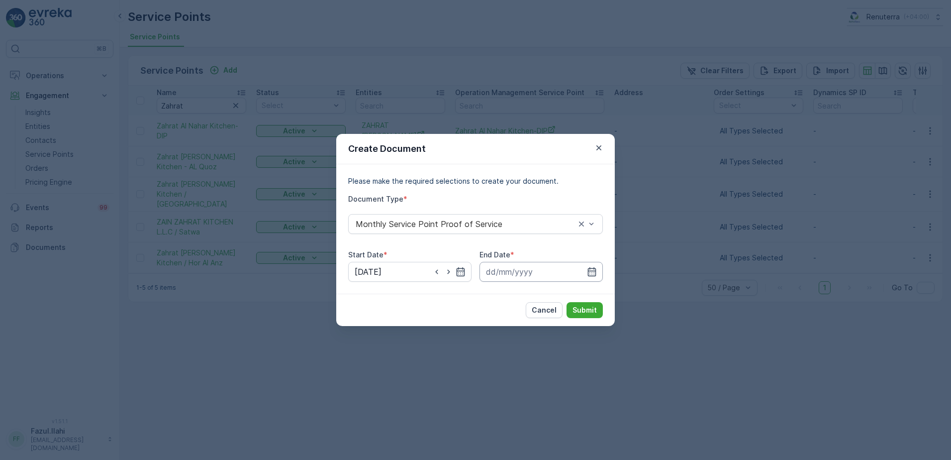
drag, startPoint x: 596, startPoint y: 268, endPoint x: 594, endPoint y: 281, distance: 12.5
click at [596, 268] on icon "button" at bounding box center [592, 272] width 10 height 10
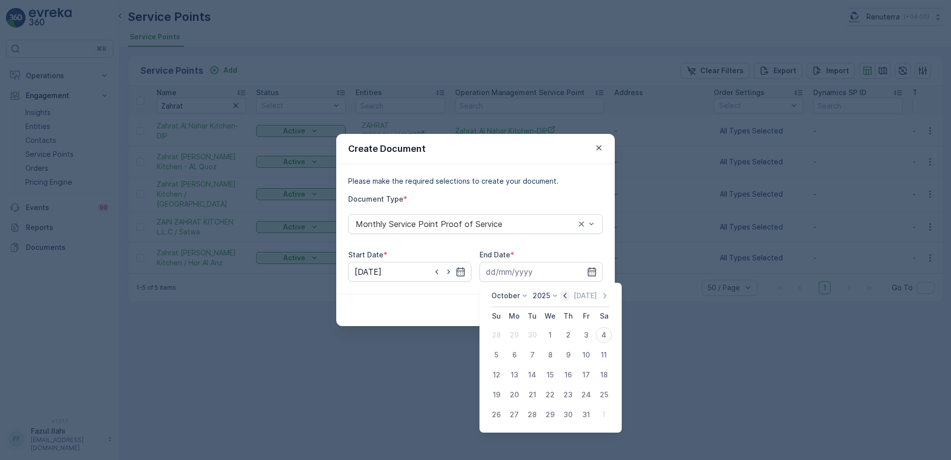
click at [567, 294] on icon "button" at bounding box center [565, 296] width 10 height 10
click at [533, 413] on div "30" at bounding box center [532, 414] width 16 height 16
type input "30.09.2025"
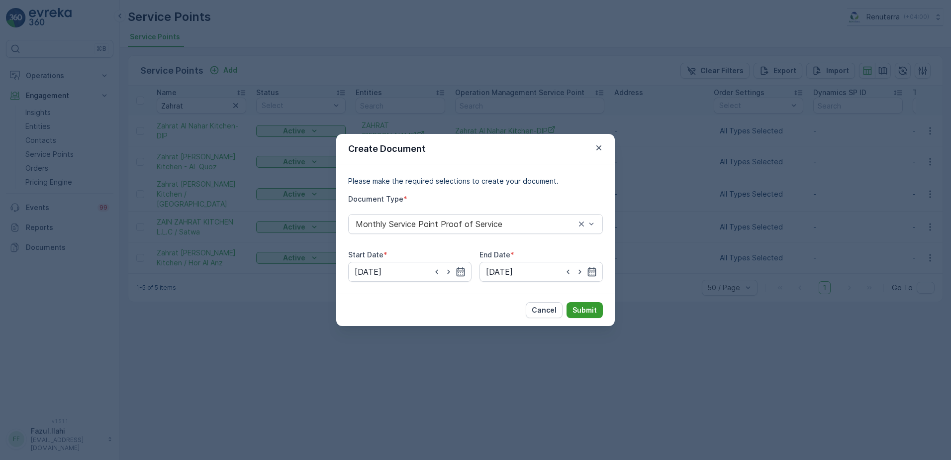
click at [592, 308] on p "Submit" at bounding box center [585, 310] width 24 height 10
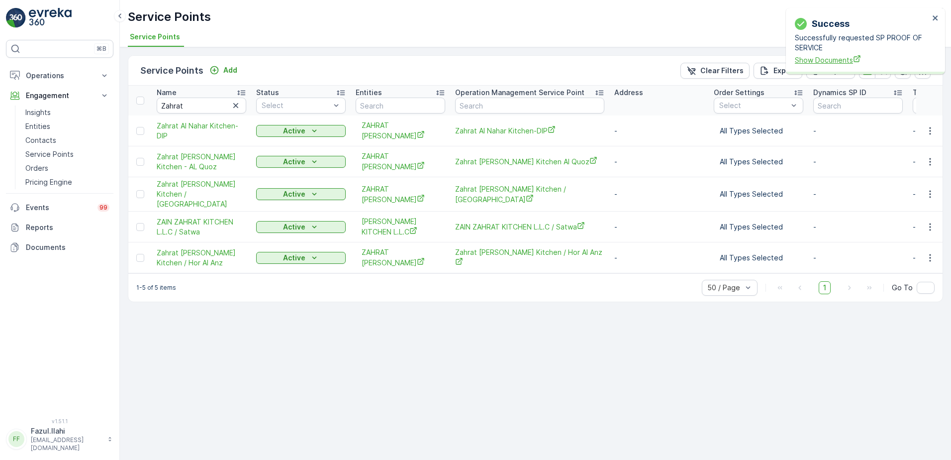
click at [821, 55] on span "Show Documents" at bounding box center [862, 60] width 134 height 10
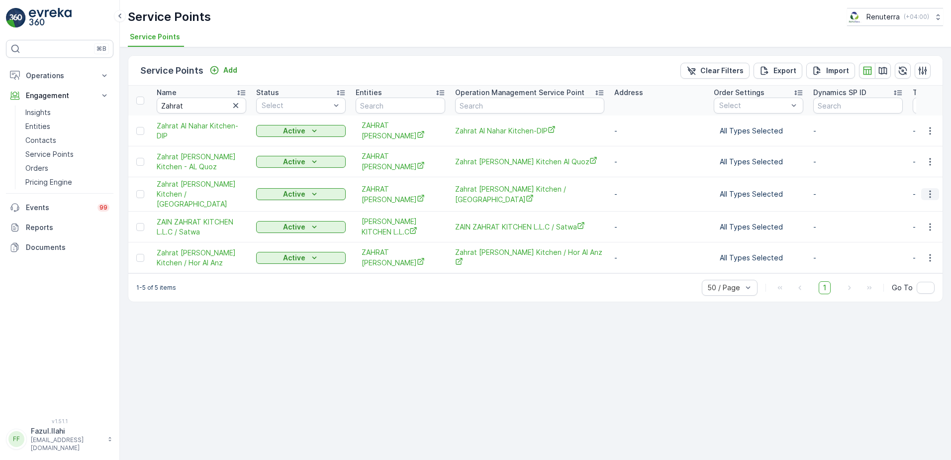
click at [933, 189] on icon "button" at bounding box center [930, 194] width 10 height 10
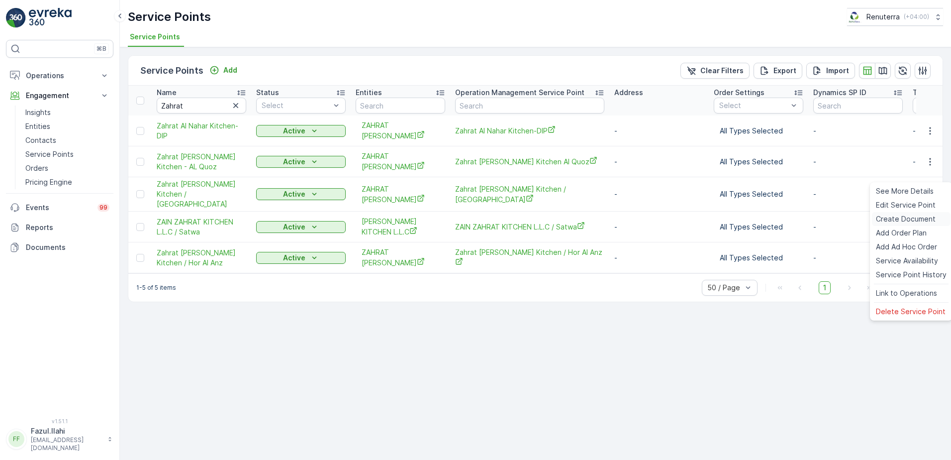
click at [906, 221] on span "Create Document" at bounding box center [906, 219] width 60 height 10
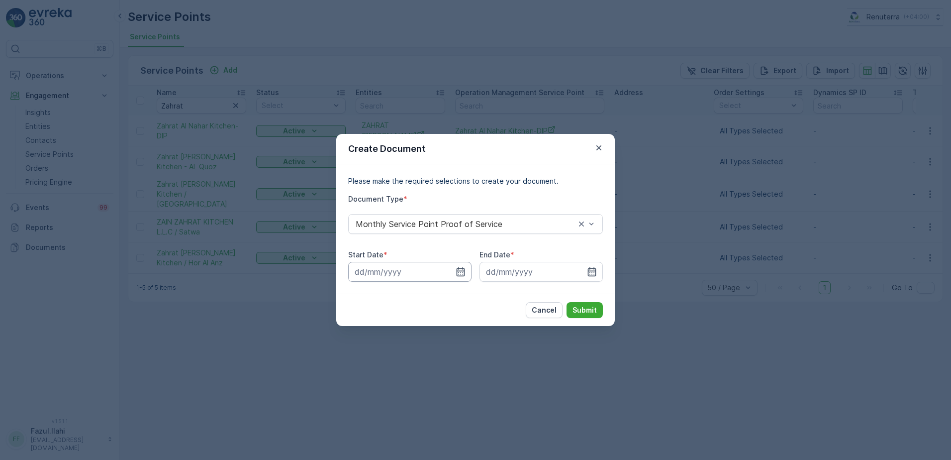
click at [460, 266] on input at bounding box center [409, 272] width 123 height 20
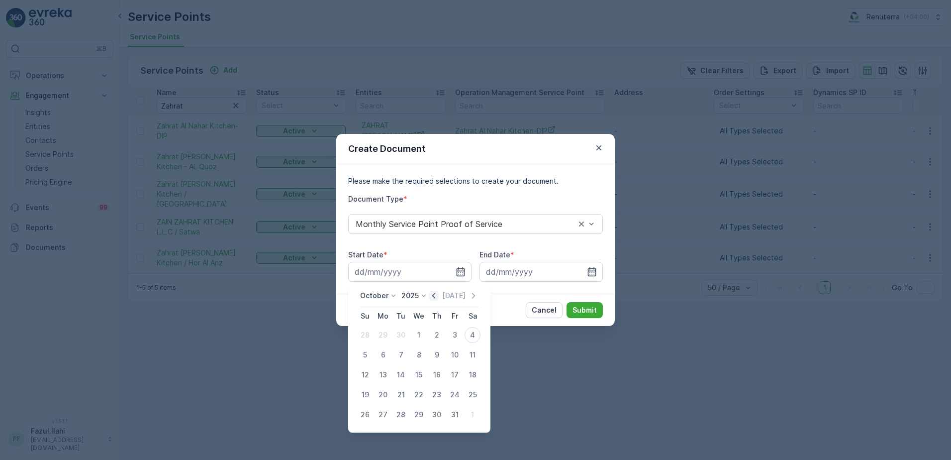
click at [434, 296] on icon "button" at bounding box center [434, 296] width 10 height 10
click at [378, 335] on div "1" at bounding box center [383, 335] width 16 height 16
type input "01.09.2025"
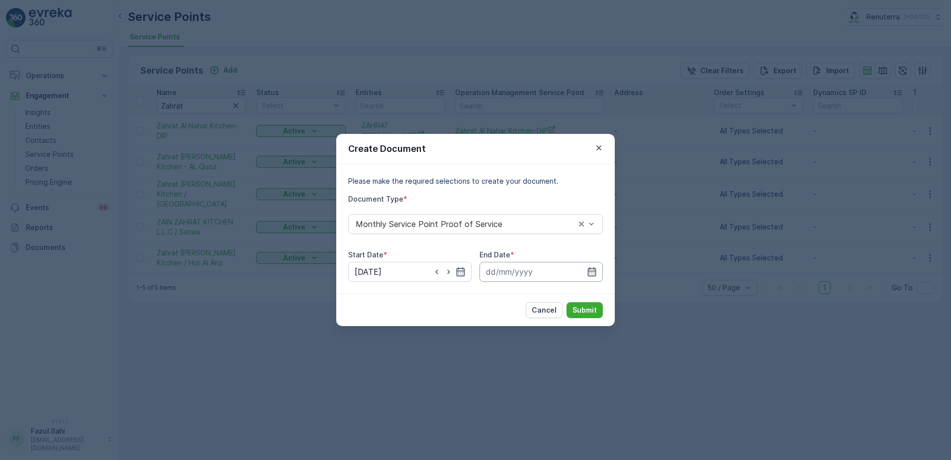
click at [584, 274] on input at bounding box center [541, 272] width 123 height 20
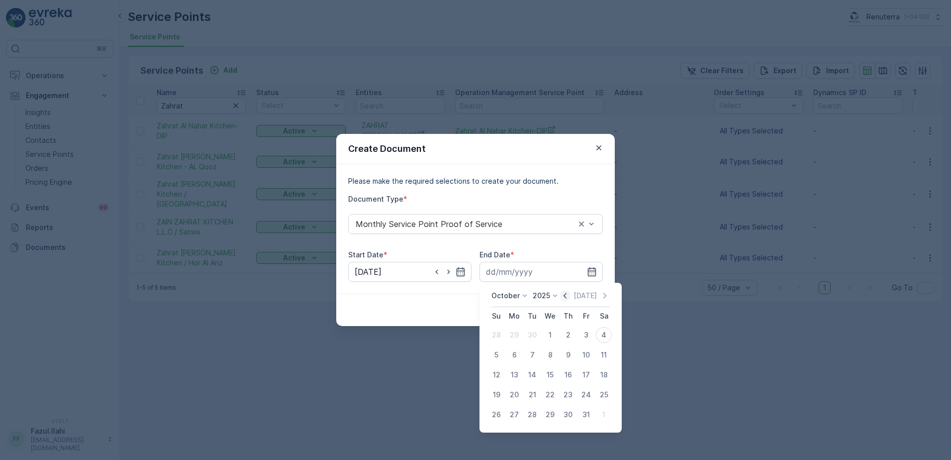
click at [570, 296] on icon "button" at bounding box center [565, 296] width 10 height 10
click at [534, 413] on div "30" at bounding box center [532, 414] width 16 height 16
type input "30.09.2025"
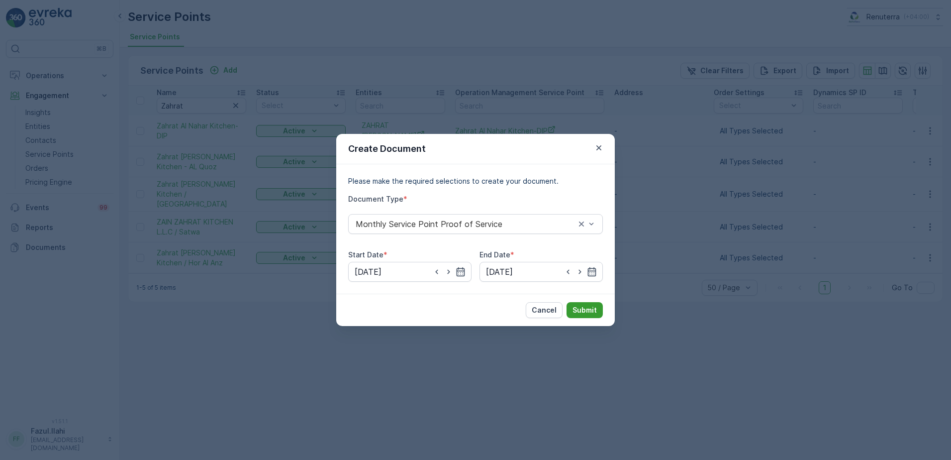
click at [586, 313] on p "Submit" at bounding box center [585, 310] width 24 height 10
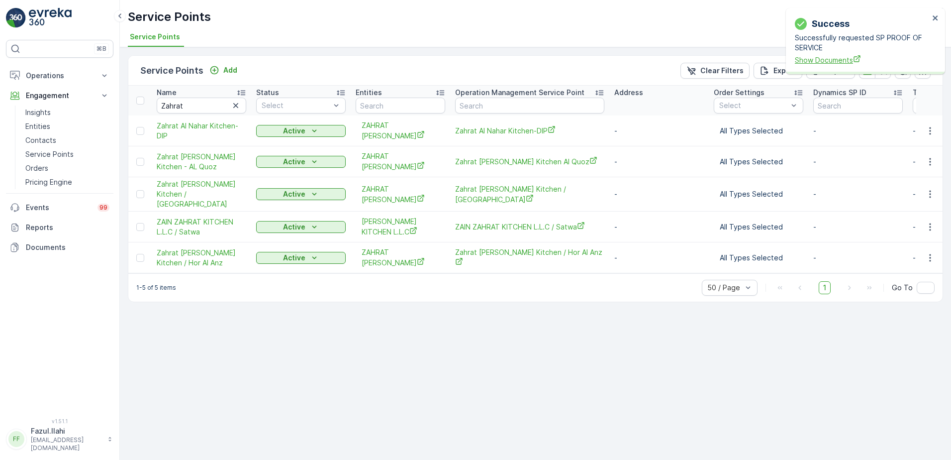
click at [826, 60] on span "Show Documents" at bounding box center [862, 60] width 134 height 10
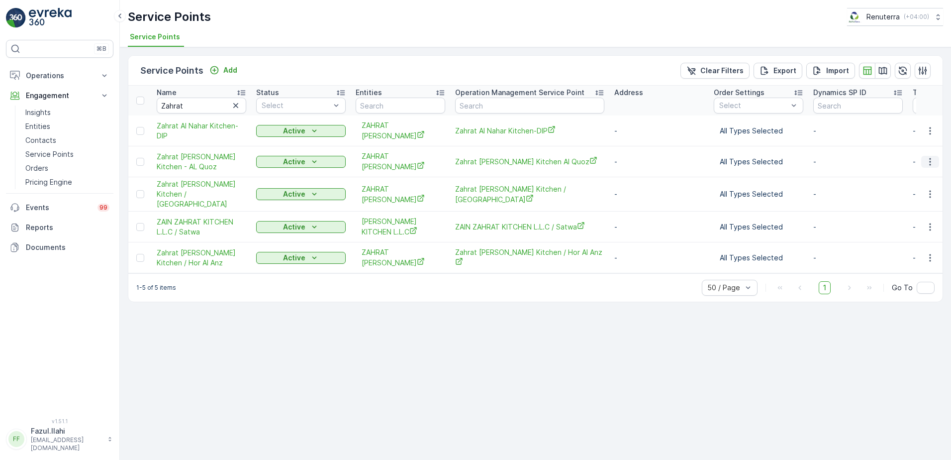
click at [929, 157] on icon "button" at bounding box center [930, 162] width 10 height 10
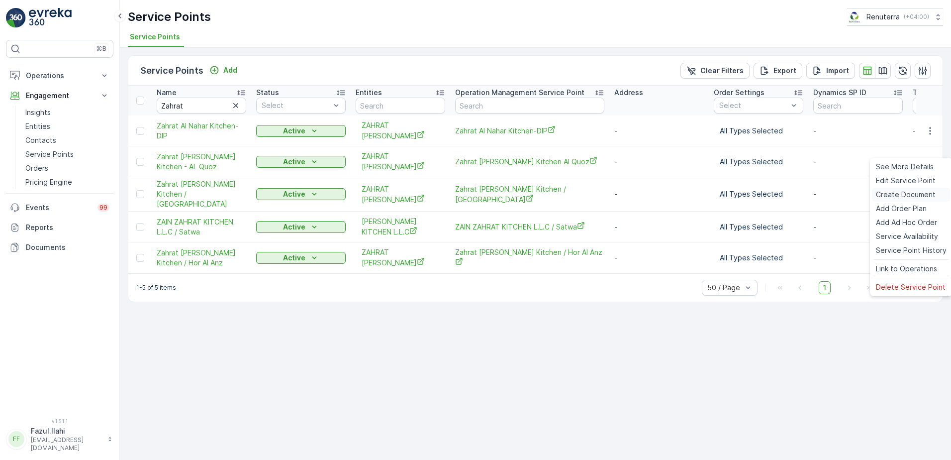
click at [899, 195] on span "Create Document" at bounding box center [906, 195] width 60 height 10
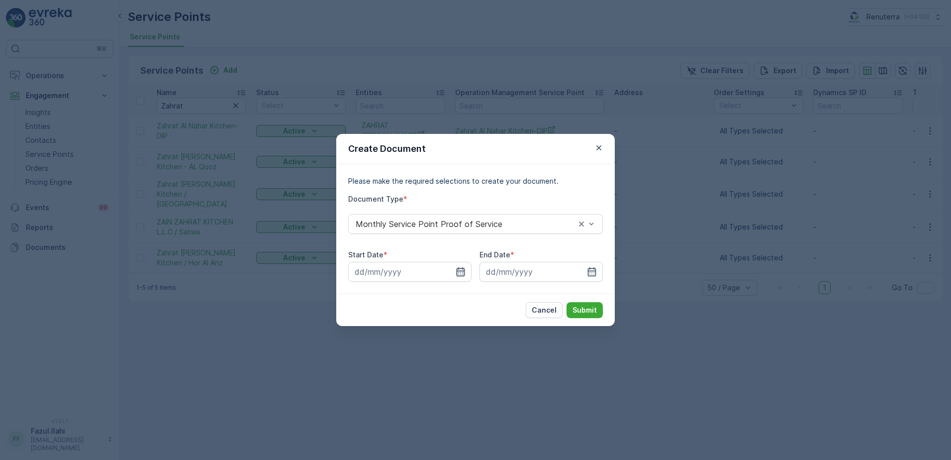
click at [461, 268] on icon "button" at bounding box center [461, 271] width 8 height 9
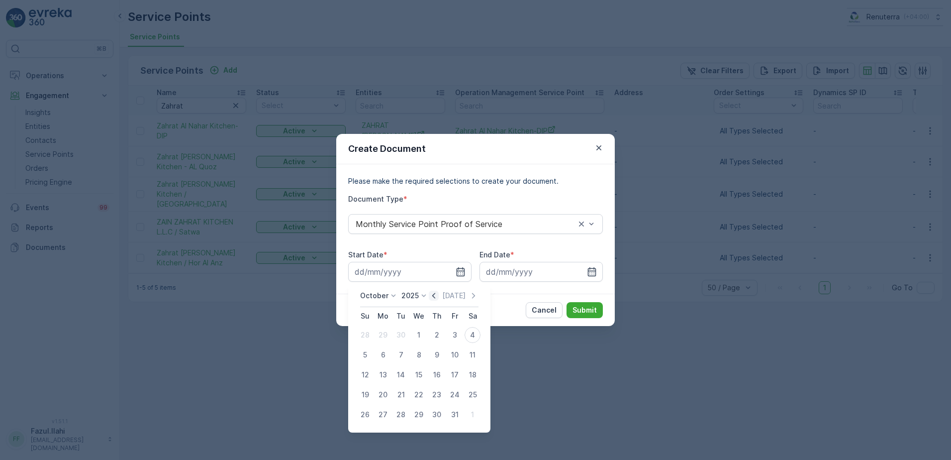
click at [434, 293] on icon "button" at bounding box center [434, 296] width 10 height 10
click at [384, 336] on div "1" at bounding box center [383, 335] width 16 height 16
type input "01.09.2025"
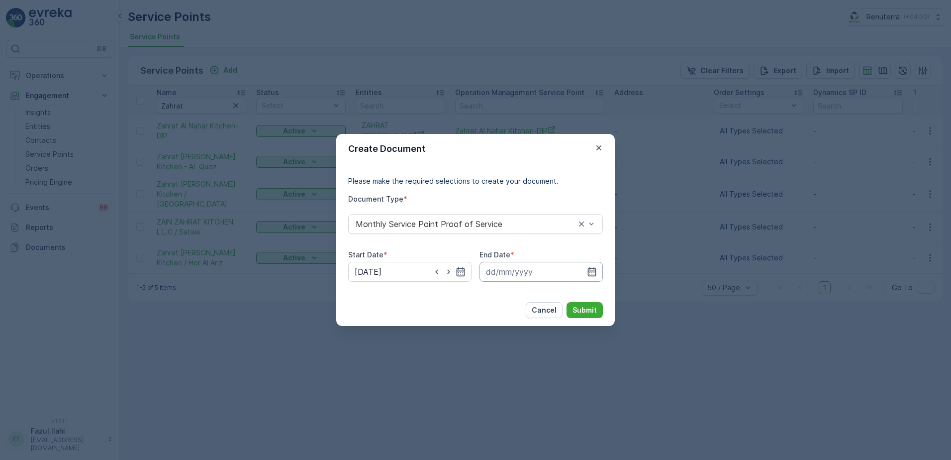
click at [598, 268] on input at bounding box center [541, 272] width 123 height 20
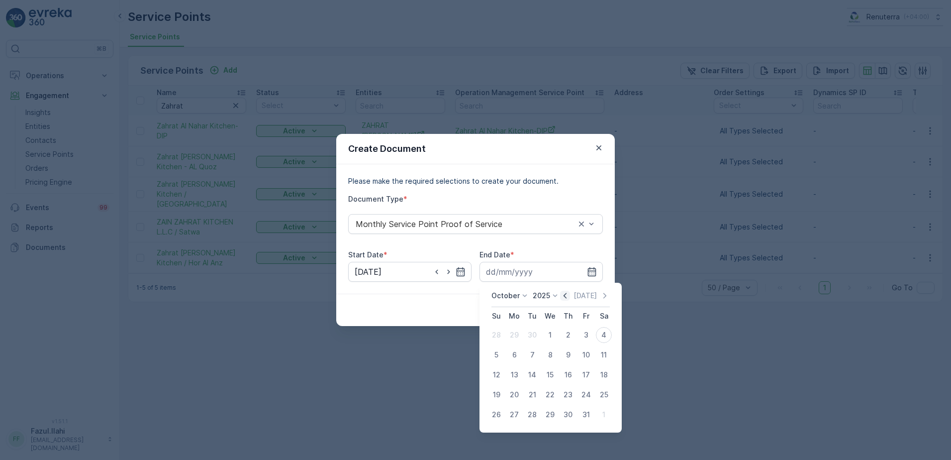
click at [569, 295] on icon "button" at bounding box center [565, 296] width 10 height 10
click at [535, 416] on div "30" at bounding box center [532, 414] width 16 height 16
type input "30.09.2025"
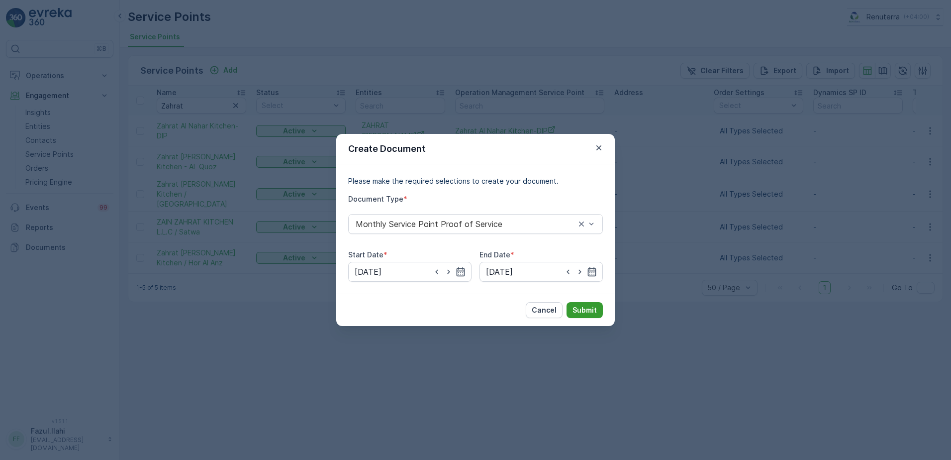
click at [585, 307] on p "Submit" at bounding box center [585, 310] width 24 height 10
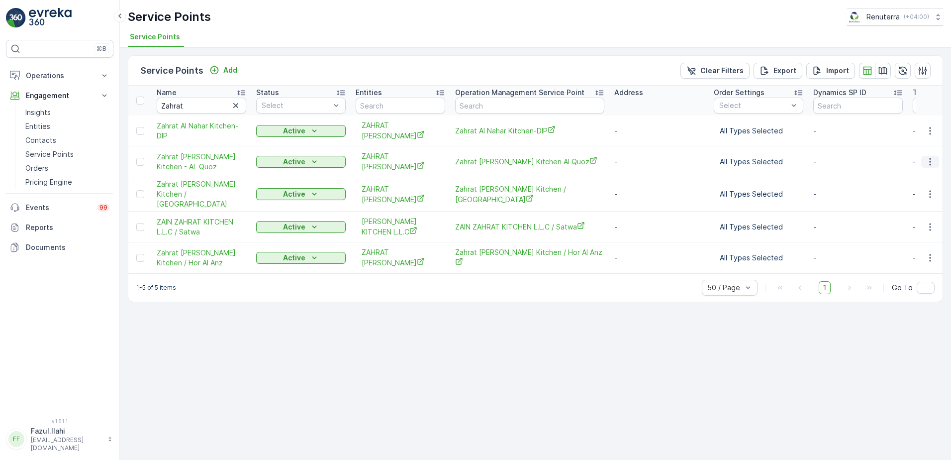
click at [930, 157] on icon "button" at bounding box center [930, 162] width 10 height 10
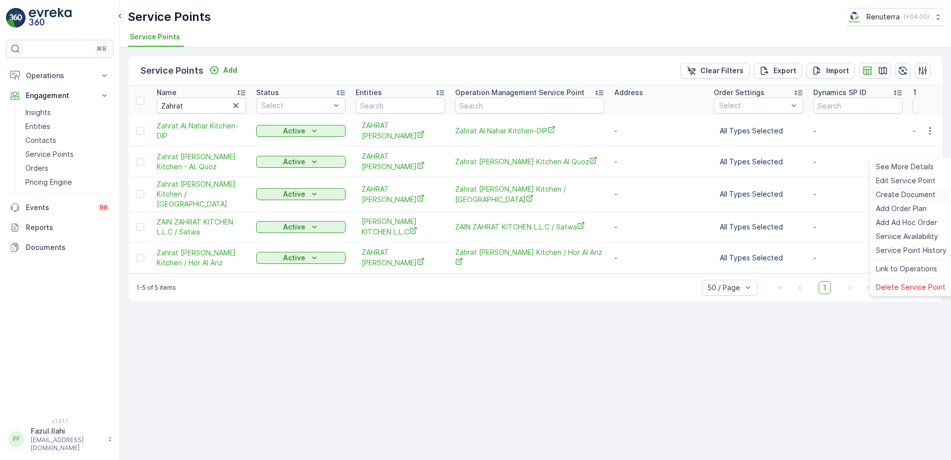
click at [900, 195] on span "Create Document" at bounding box center [906, 195] width 60 height 10
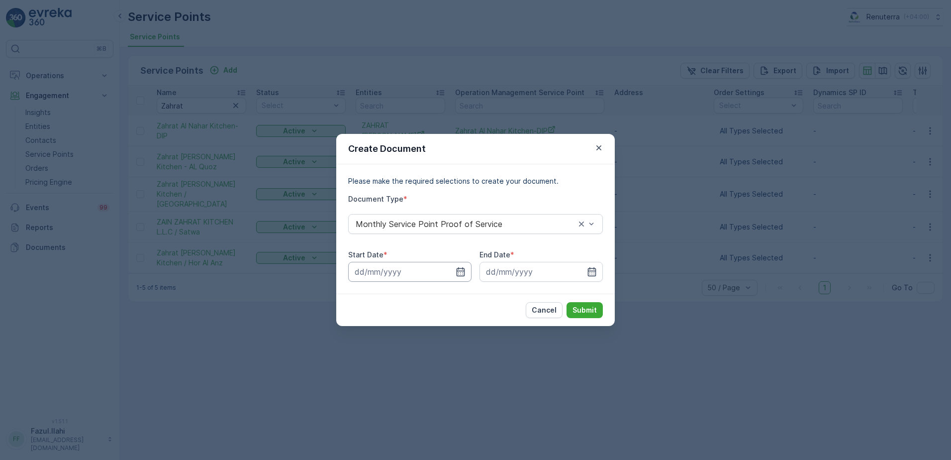
click at [469, 271] on input at bounding box center [409, 272] width 123 height 20
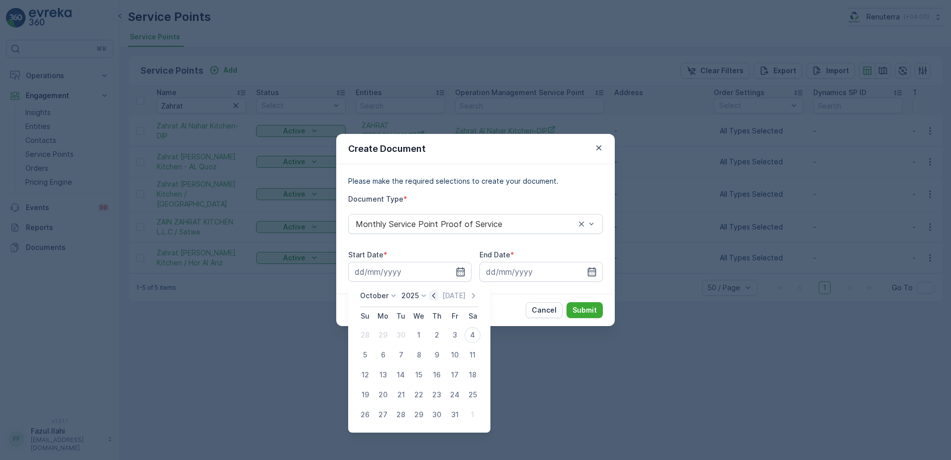
click at [433, 296] on icon "button" at bounding box center [434, 296] width 10 height 10
click at [381, 333] on div "1" at bounding box center [383, 335] width 16 height 16
type input "01.09.2025"
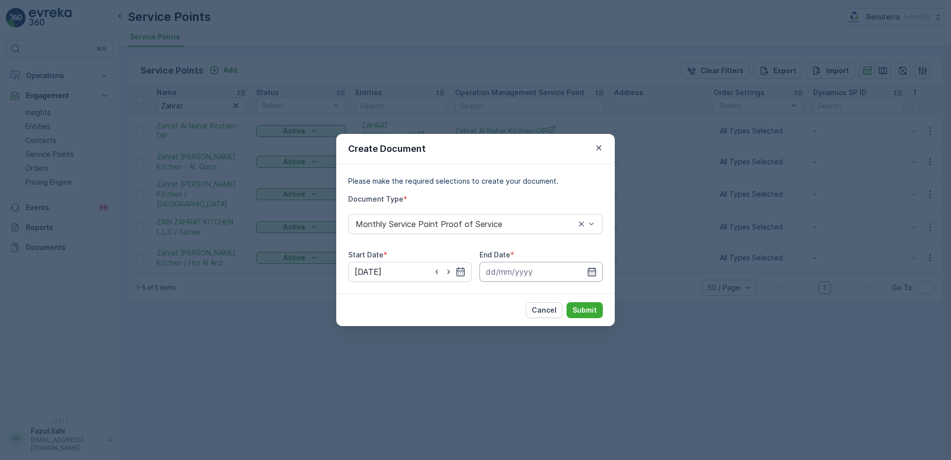
click at [586, 275] on input at bounding box center [541, 272] width 123 height 20
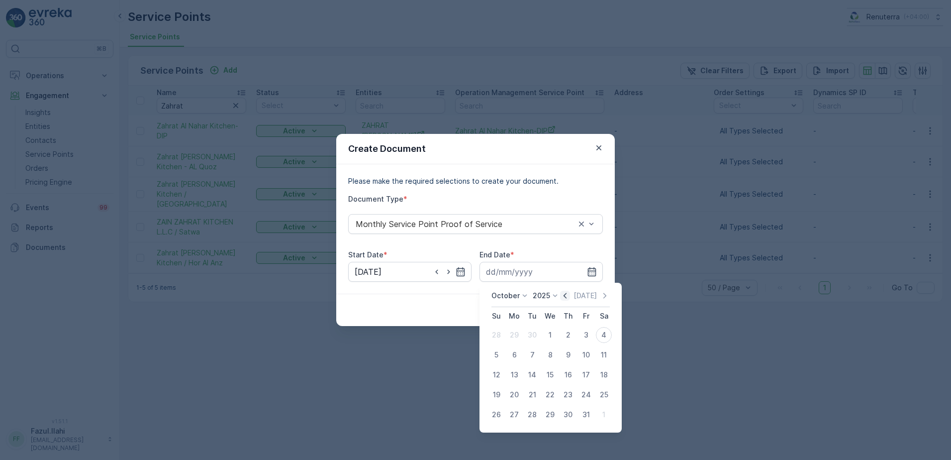
click at [564, 297] on icon "button" at bounding box center [565, 296] width 10 height 10
drag, startPoint x: 529, startPoint y: 414, endPoint x: 550, endPoint y: 359, distance: 58.4
click at [529, 413] on div "30" at bounding box center [532, 414] width 16 height 16
type input "30.09.2025"
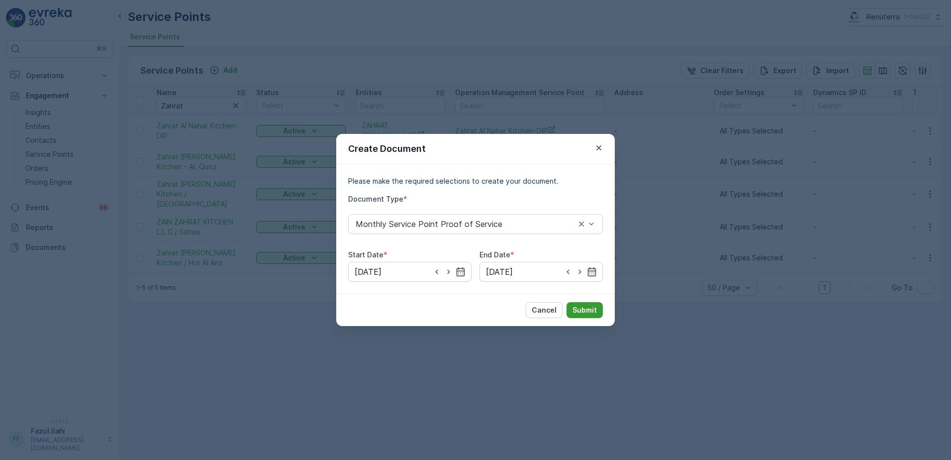
click at [583, 306] on p "Submit" at bounding box center [585, 310] width 24 height 10
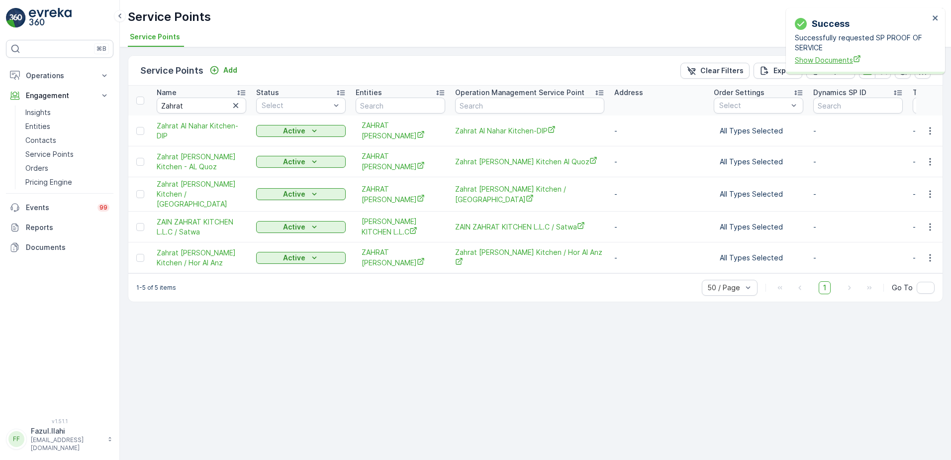
click at [845, 56] on span "Show Documents" at bounding box center [862, 60] width 134 height 10
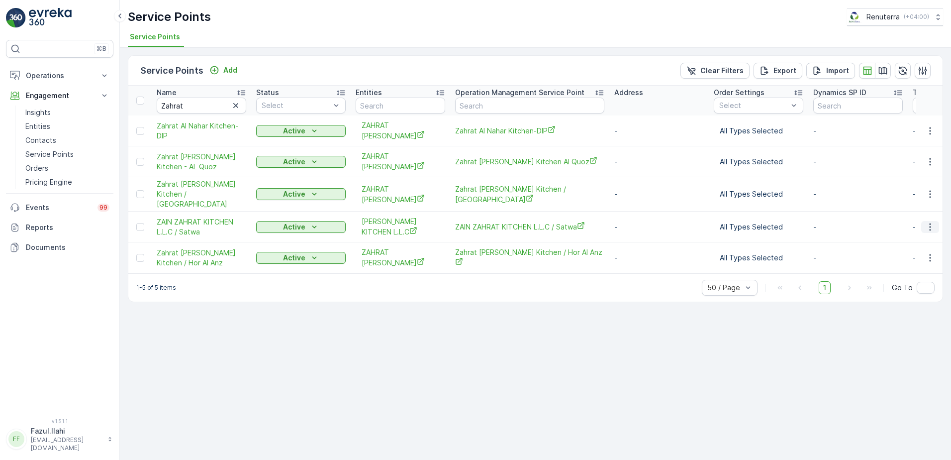
click at [930, 223] on icon "button" at bounding box center [929, 226] width 1 height 7
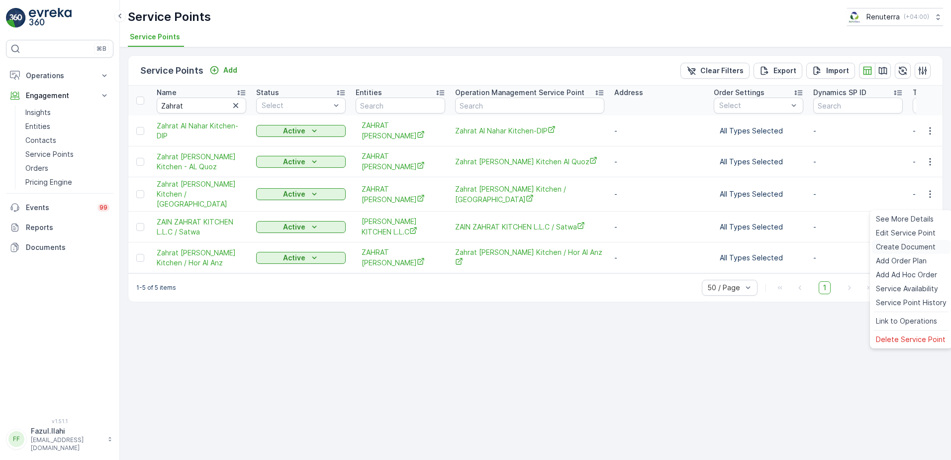
click at [890, 248] on span "Create Document" at bounding box center [906, 247] width 60 height 10
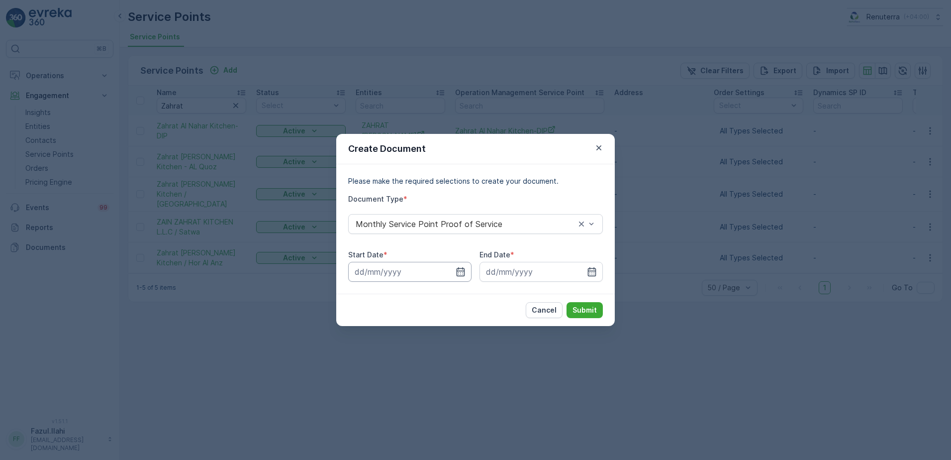
click at [460, 266] on input at bounding box center [409, 272] width 123 height 20
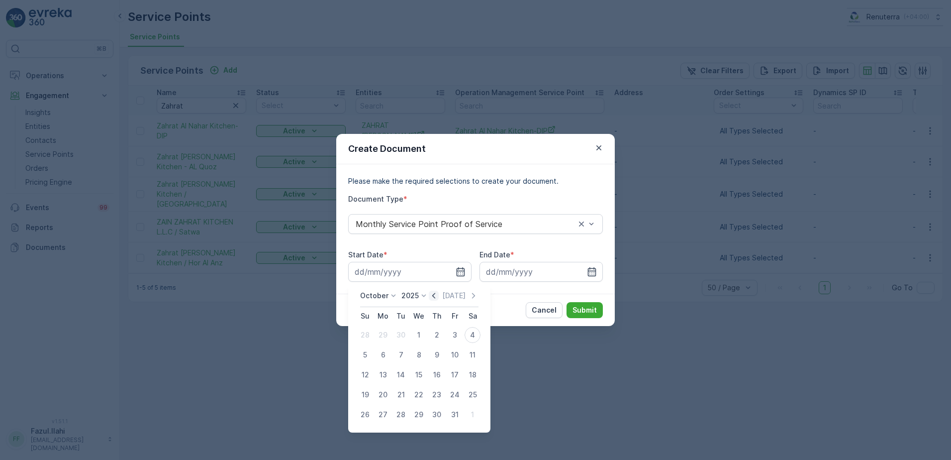
click at [436, 293] on icon "button" at bounding box center [434, 296] width 10 height 10
click at [384, 335] on div "1" at bounding box center [383, 335] width 16 height 16
type input "01.09.2025"
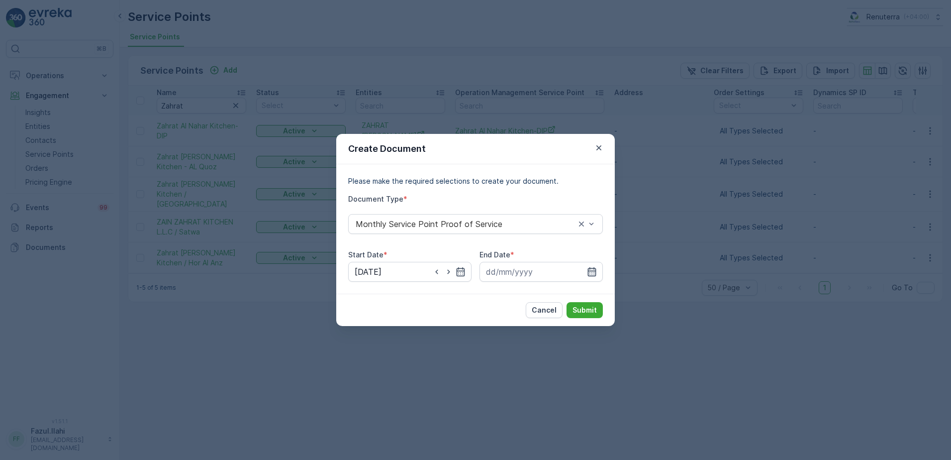
click at [594, 267] on icon "button" at bounding box center [592, 272] width 10 height 10
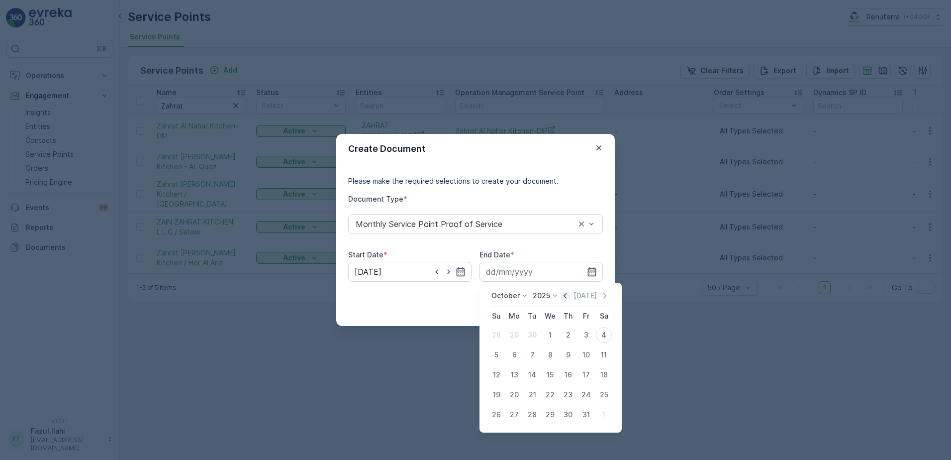
click at [564, 296] on icon "button" at bounding box center [565, 296] width 10 height 10
click at [527, 415] on div "30" at bounding box center [532, 414] width 16 height 16
type input "30.09.2025"
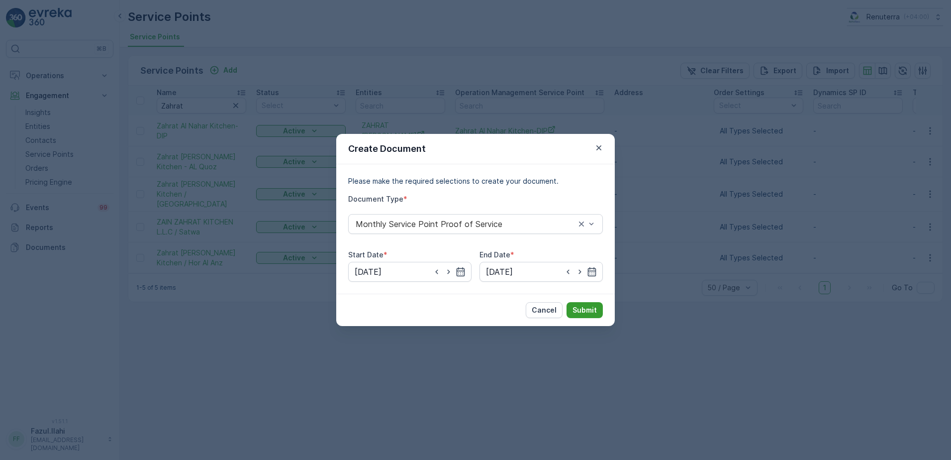
click at [587, 312] on p "Submit" at bounding box center [585, 310] width 24 height 10
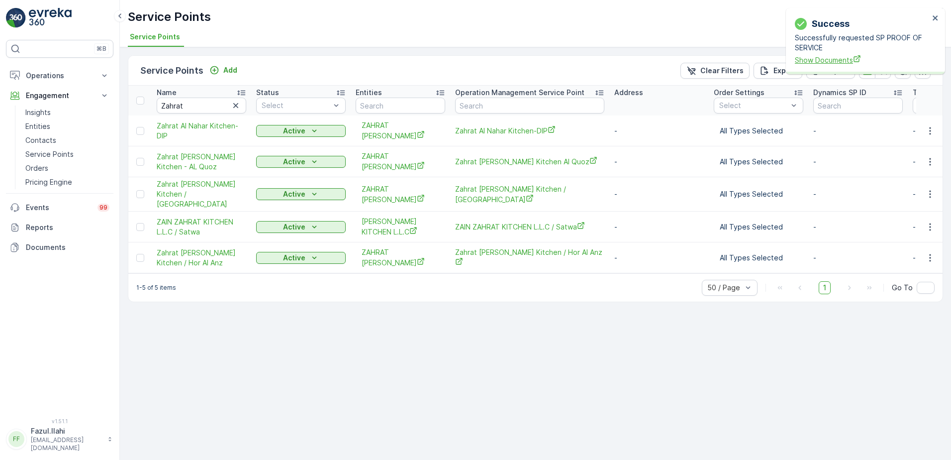
click at [843, 58] on span "Show Documents" at bounding box center [862, 60] width 134 height 10
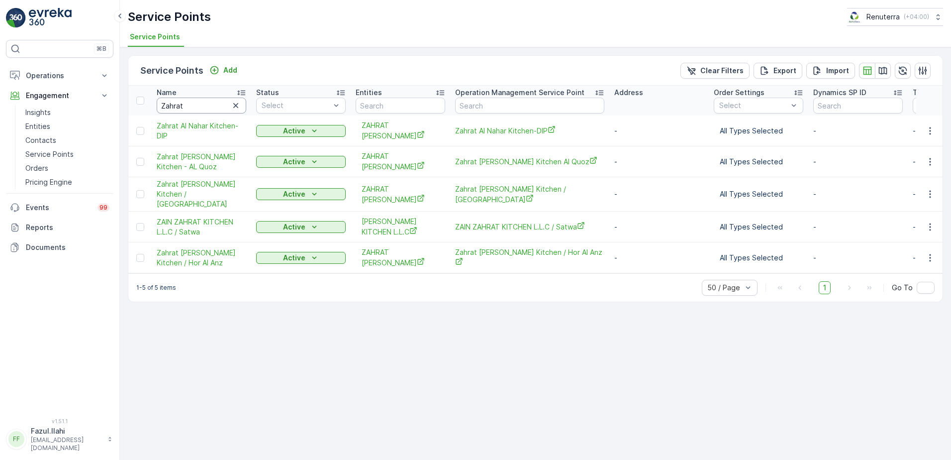
click at [203, 107] on input "Zahrat" at bounding box center [202, 106] width 90 height 16
type input "Mohma"
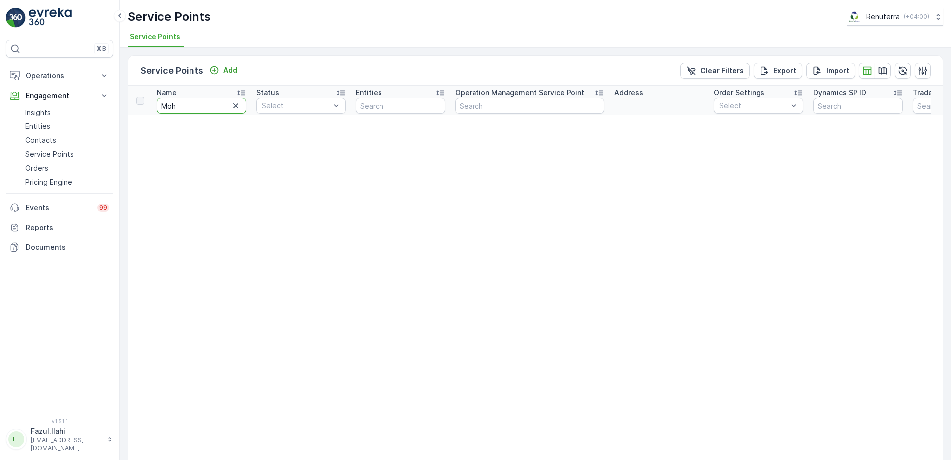
type input "Moha"
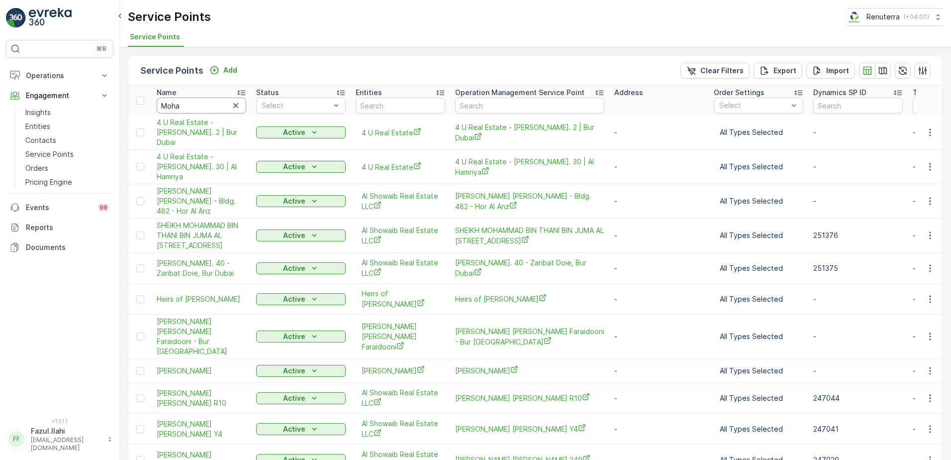
click at [203, 107] on input "Moha" at bounding box center [202, 106] width 90 height 16
type input "Mohammed"
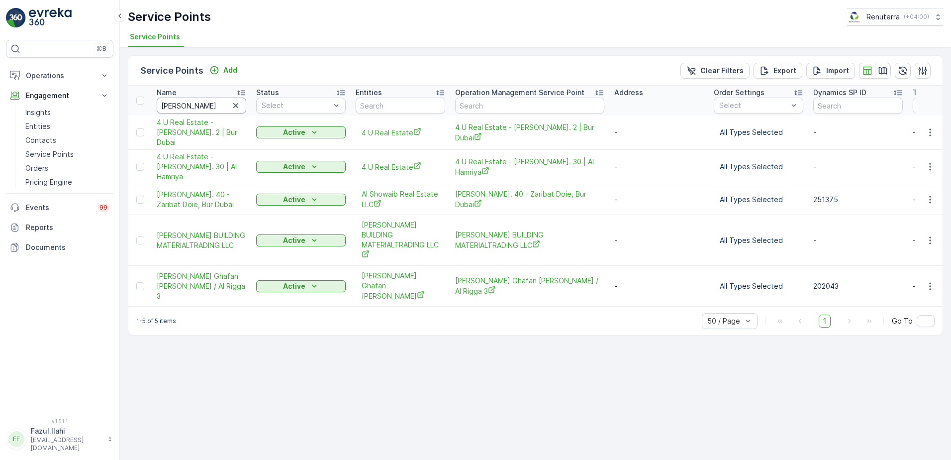
click at [208, 106] on input "Mohammed" at bounding box center [202, 106] width 90 height 16
click at [175, 108] on input "Mohammed" at bounding box center [202, 106] width 90 height 16
click at [199, 111] on input "Mohammed" at bounding box center [202, 106] width 90 height 16
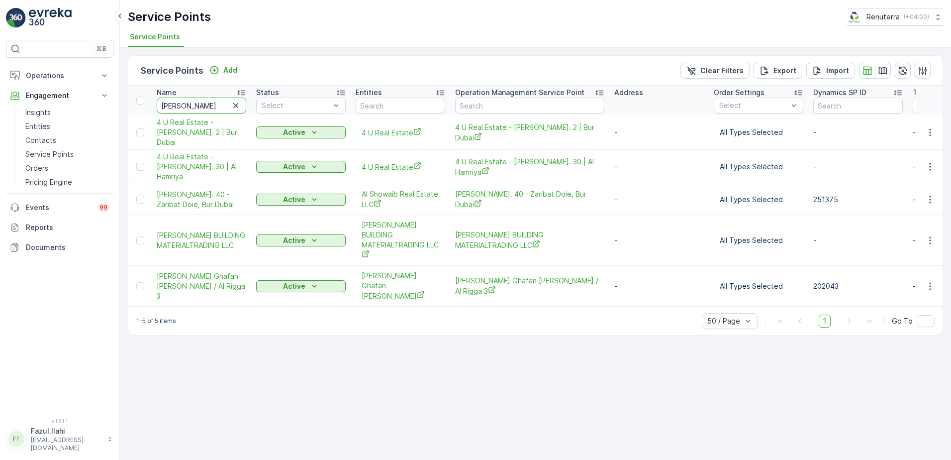
click at [199, 111] on input "Mohammed" at bounding box center [202, 106] width 90 height 16
paste input "Zain Zahra Kitchen LLC"
type input "Zain Zahra Kitchen LLC"
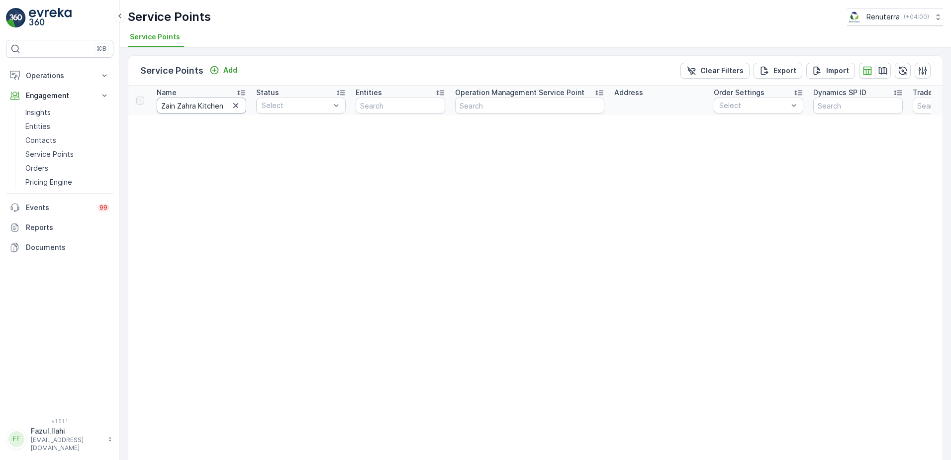
click at [211, 99] on input "Zain Zahra Kitchen LLC" at bounding box center [202, 106] width 90 height 16
click at [211, 105] on input "Zain Zahra Kitchen LLC" at bounding box center [202, 106] width 90 height 16
type input "Mo"
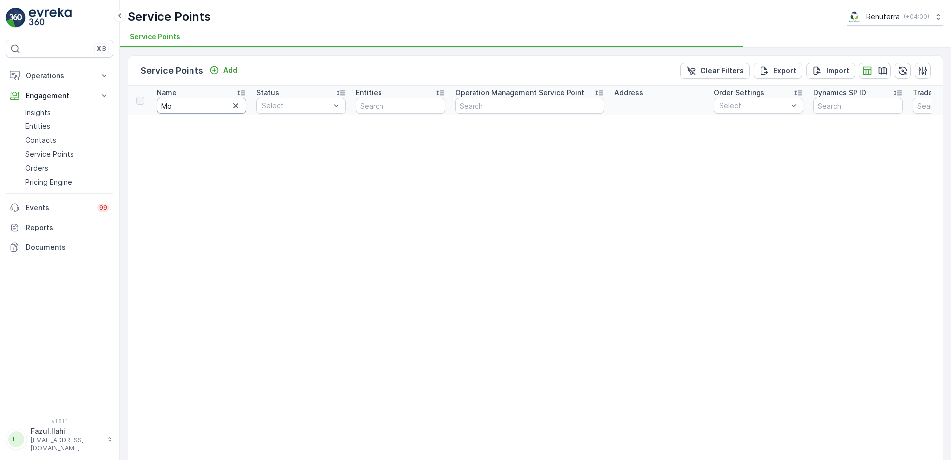
click at [211, 105] on input "Mo" at bounding box center [202, 106] width 90 height 16
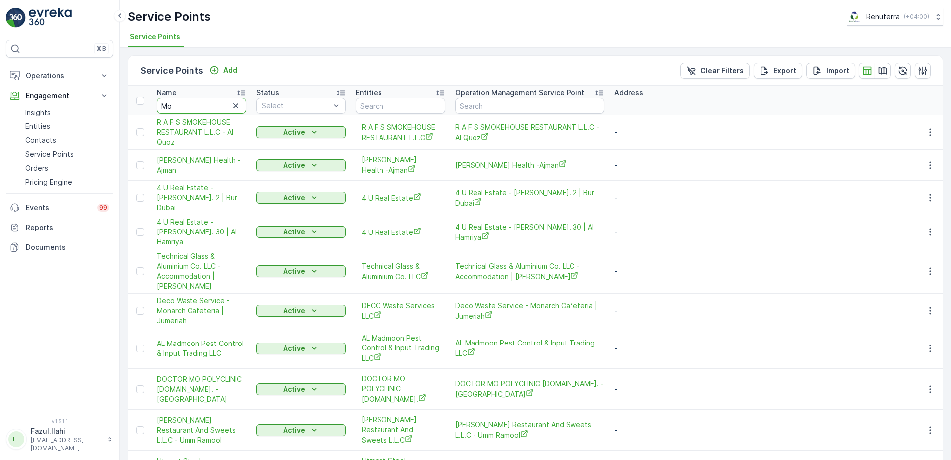
click at [211, 105] on input "Mo" at bounding box center [202, 106] width 90 height 16
type input "Moham"
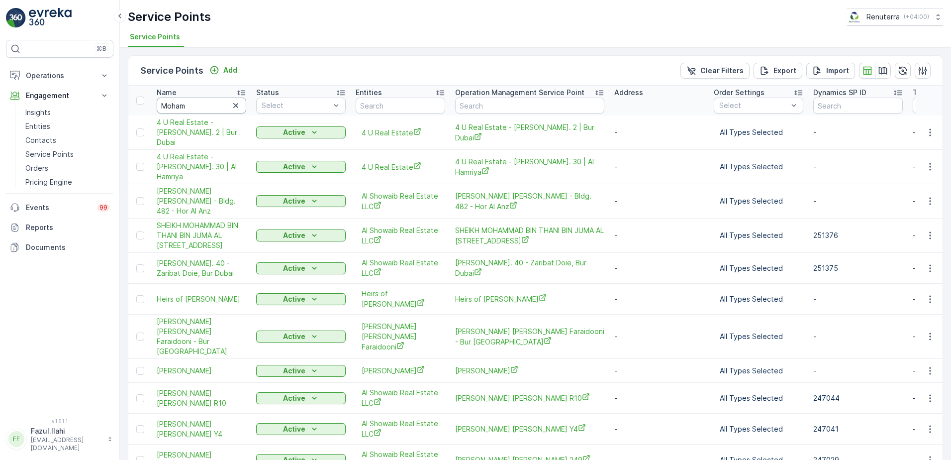
click at [211, 105] on input "Moham" at bounding box center [202, 106] width 90 height 16
type input "Mohammed"
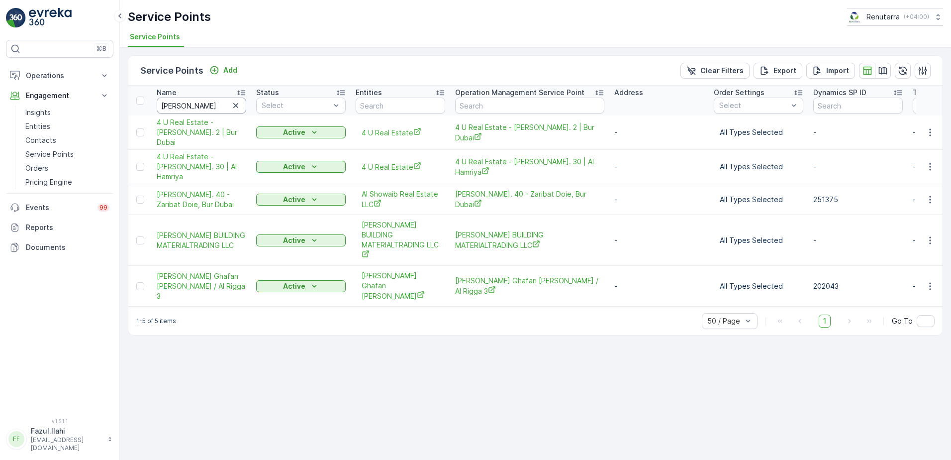
click at [201, 105] on input "Mohammed" at bounding box center [202, 106] width 90 height 16
paste input "Khalifa"
type input "Khalifa"
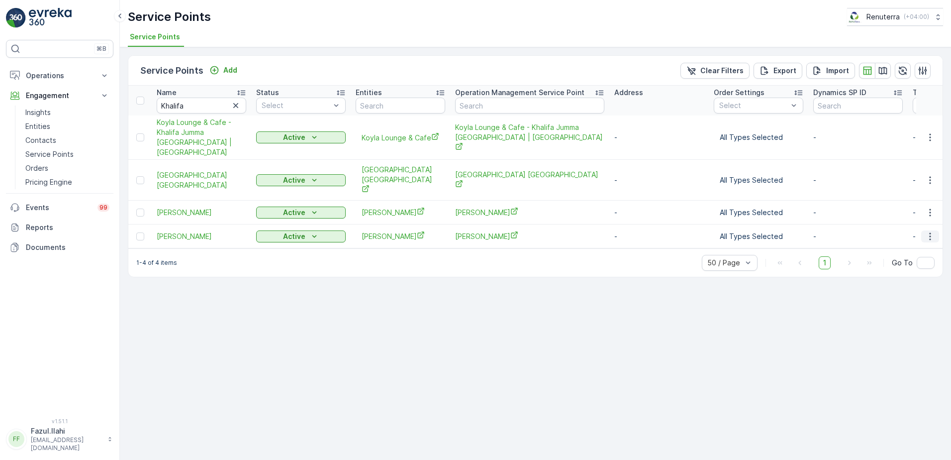
click at [934, 236] on icon "button" at bounding box center [930, 236] width 10 height 10
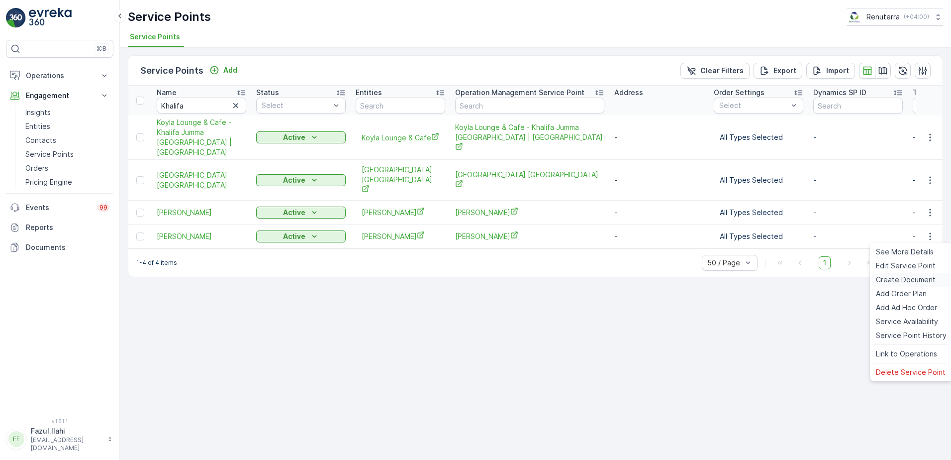
click at [892, 277] on span "Create Document" at bounding box center [906, 280] width 60 height 10
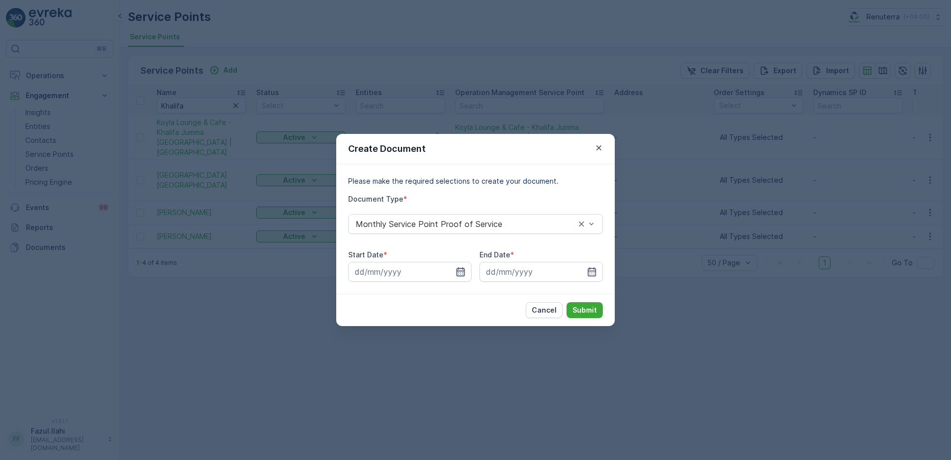
click at [460, 272] on icon "button" at bounding box center [461, 272] width 10 height 10
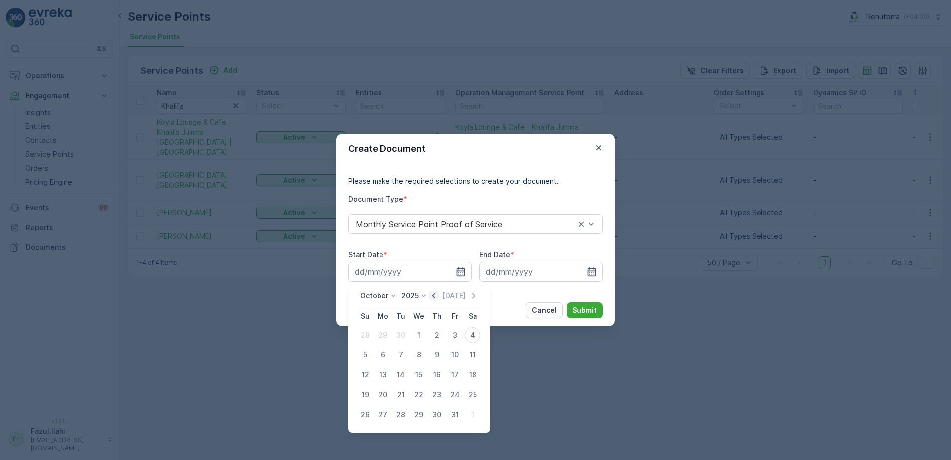
click at [436, 296] on icon "button" at bounding box center [434, 296] width 10 height 10
click at [384, 334] on div "1" at bounding box center [383, 335] width 16 height 16
type input "01.09.2025"
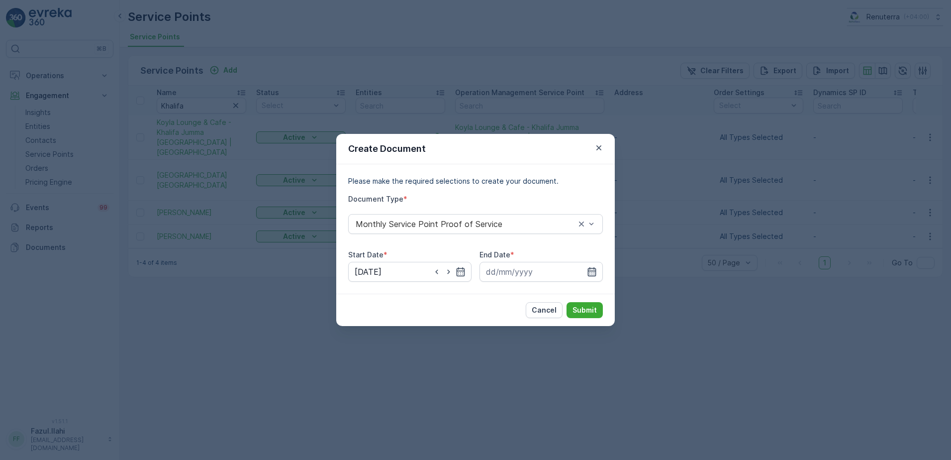
click at [596, 276] on icon "button" at bounding box center [592, 271] width 8 height 9
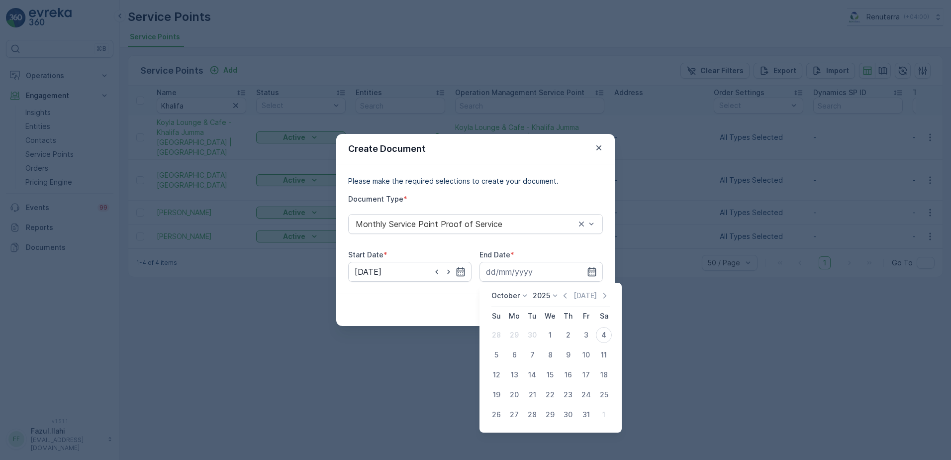
drag, startPoint x: 562, startPoint y: 294, endPoint x: 569, endPoint y: 313, distance: 21.1
click at [562, 292] on div "October 2025 Today" at bounding box center [551, 299] width 118 height 16
click at [567, 296] on icon "button" at bounding box center [565, 296] width 10 height 10
click at [529, 413] on div "30" at bounding box center [532, 414] width 16 height 16
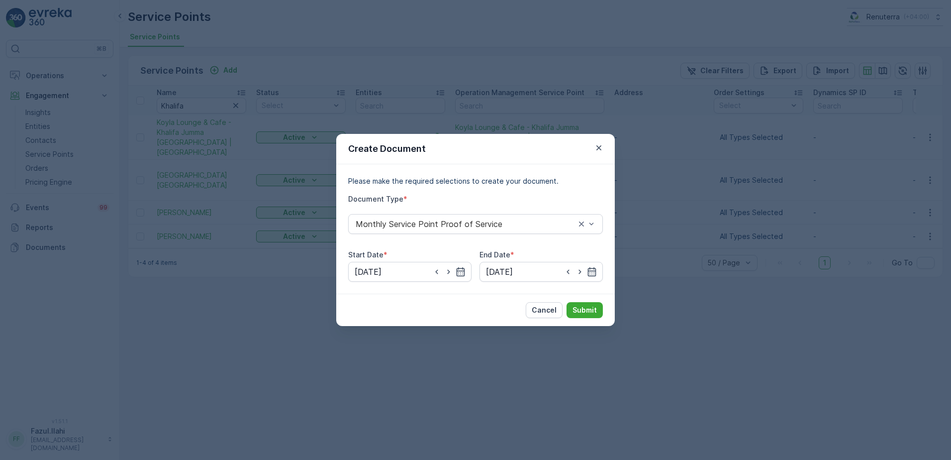
type input "30.09.2025"
click at [595, 310] on p "Submit" at bounding box center [585, 310] width 24 height 10
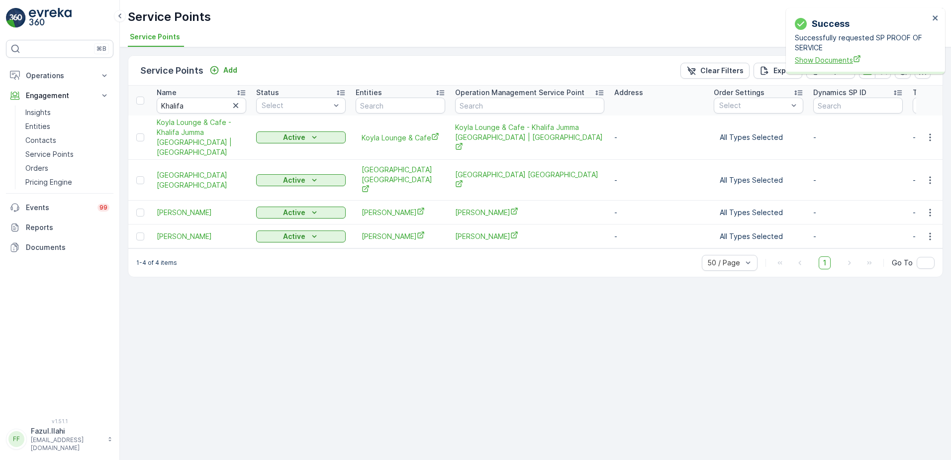
click at [824, 62] on span "Show Documents" at bounding box center [862, 60] width 134 height 10
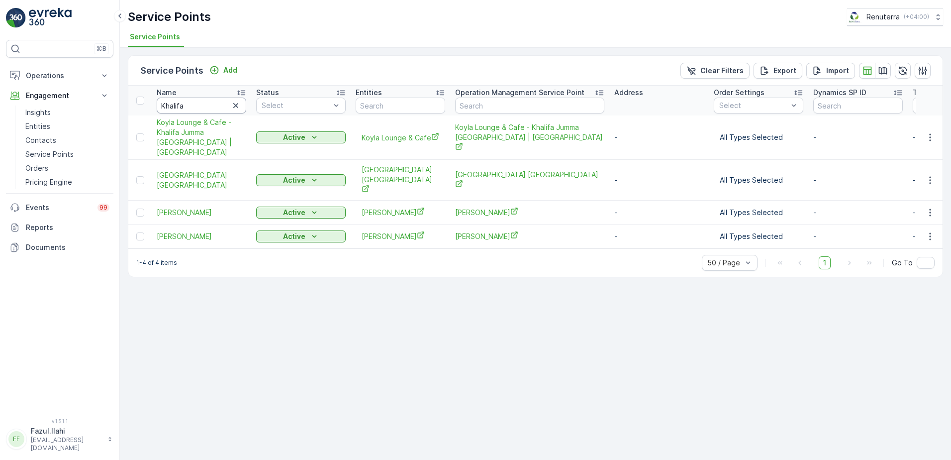
click at [222, 107] on input "Khalifa" at bounding box center [202, 106] width 90 height 16
type input "Hy"
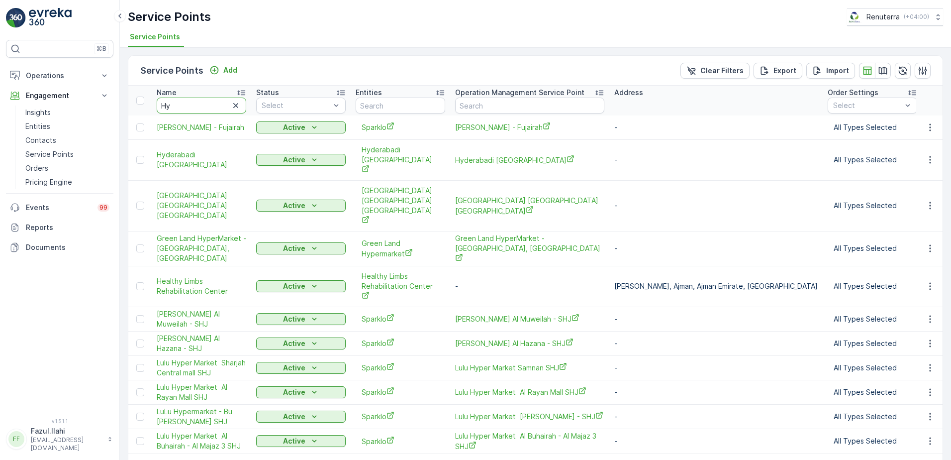
click at [222, 107] on input "Hy" at bounding box center [202, 106] width 90 height 16
type input "Hyfic"
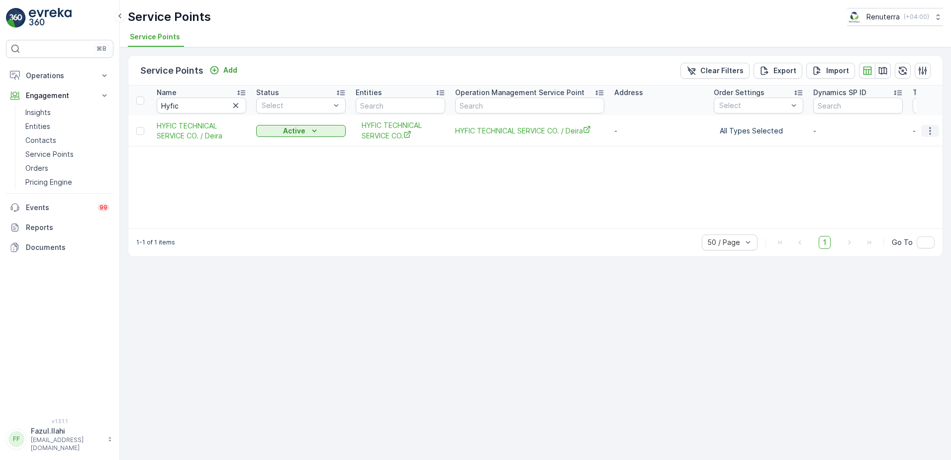
click at [933, 131] on icon "button" at bounding box center [930, 131] width 10 height 10
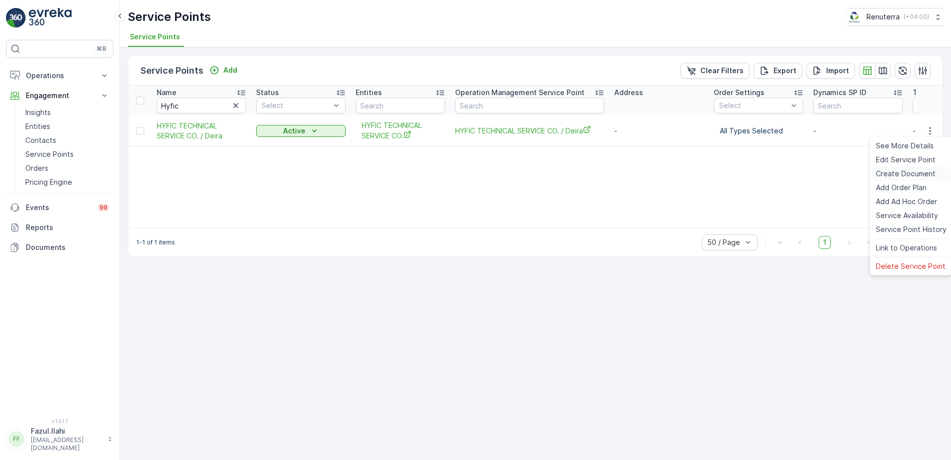
click at [900, 176] on span "Create Document" at bounding box center [906, 174] width 60 height 10
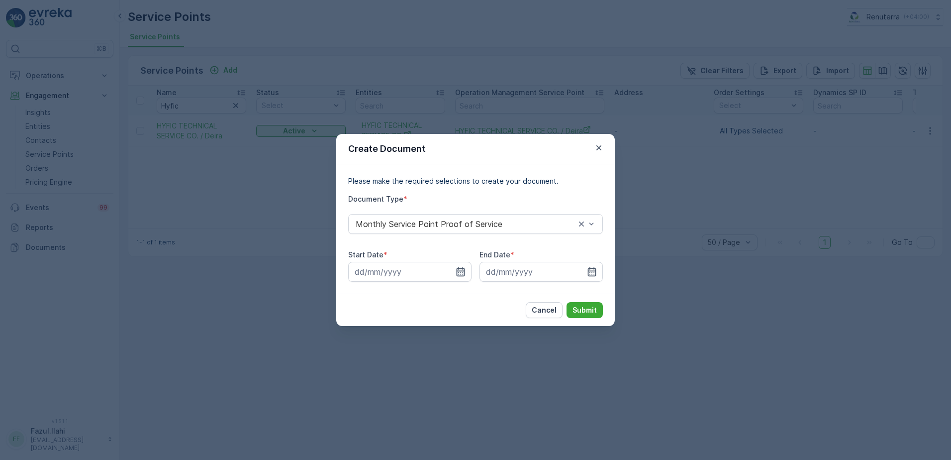
click at [463, 271] on icon "button" at bounding box center [461, 271] width 8 height 9
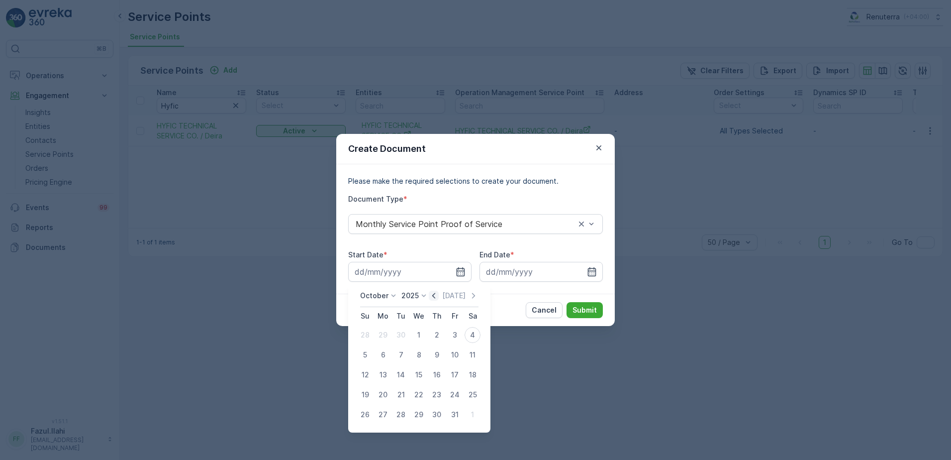
click at [436, 300] on icon "button" at bounding box center [434, 296] width 10 height 10
click at [383, 333] on div "1" at bounding box center [383, 335] width 16 height 16
type input "01.09.2025"
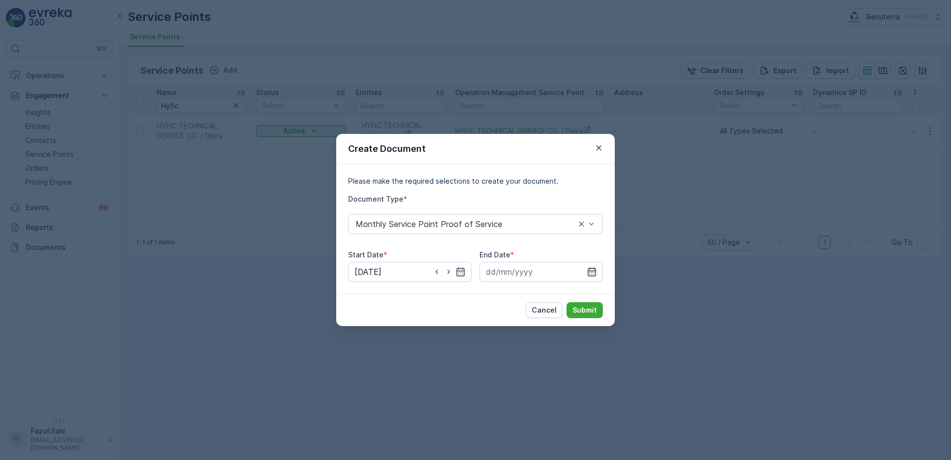
click at [591, 269] on icon "button" at bounding box center [592, 272] width 10 height 10
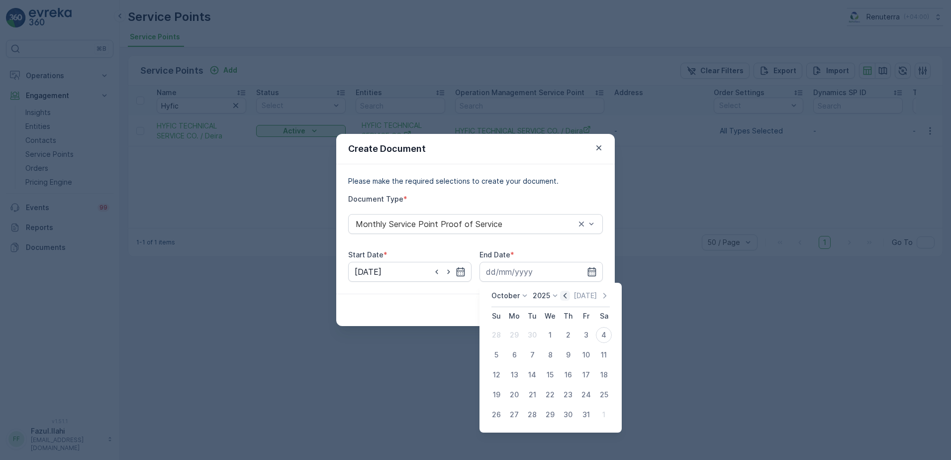
click at [567, 298] on icon "button" at bounding box center [565, 295] width 3 height 5
click at [533, 413] on div "30" at bounding box center [532, 414] width 16 height 16
type input "30.09.2025"
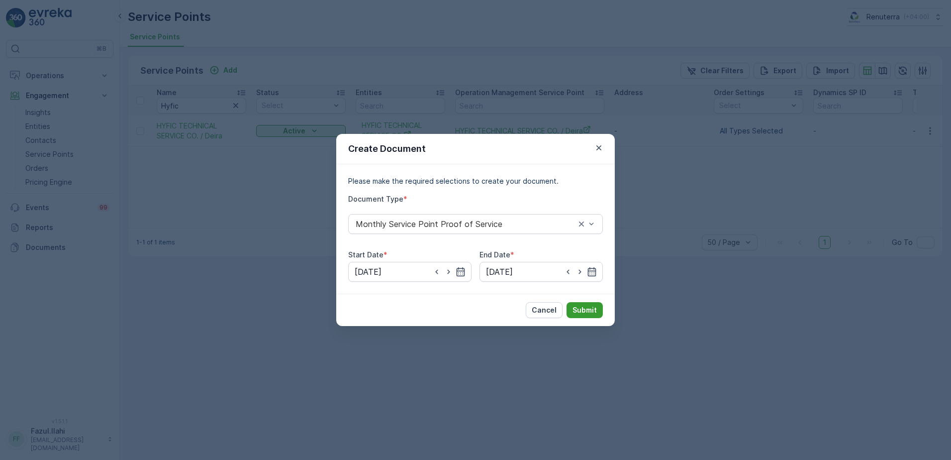
click at [597, 304] on button "Submit" at bounding box center [585, 310] width 36 height 16
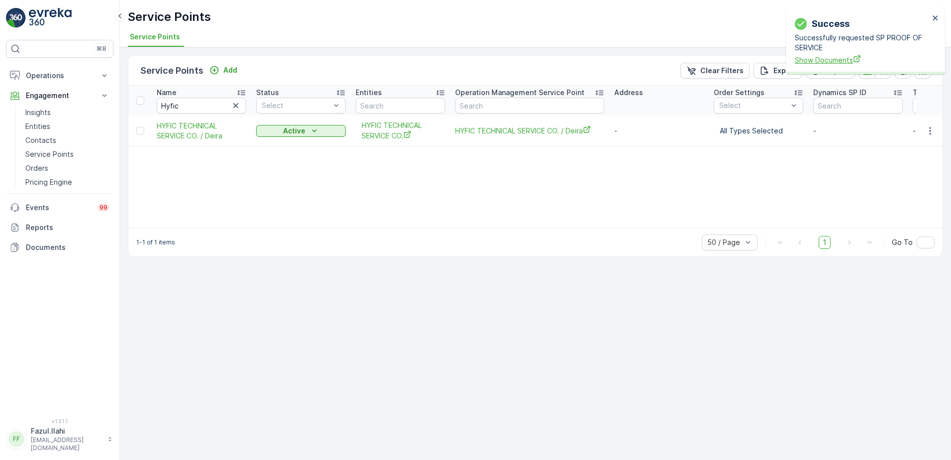
click at [823, 61] on span "Show Documents" at bounding box center [862, 60] width 134 height 10
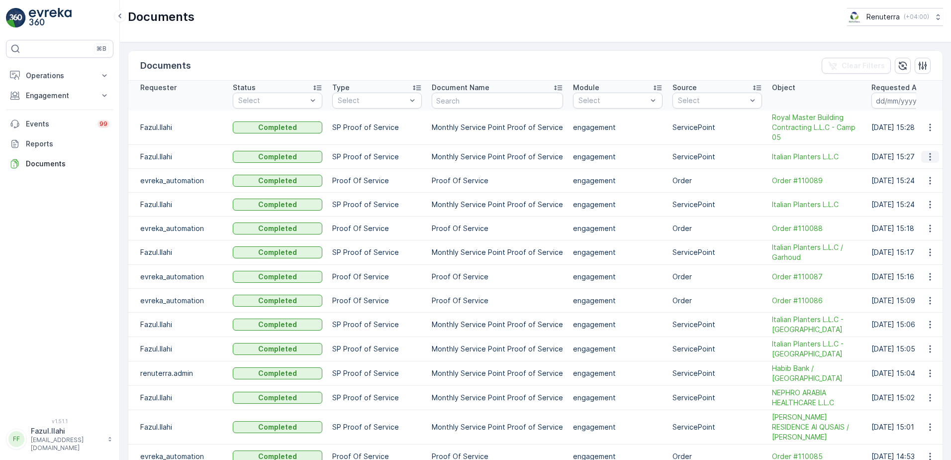
drag, startPoint x: 926, startPoint y: 123, endPoint x: 929, endPoint y: 156, distance: 33.5
click at [926, 123] on icon "button" at bounding box center [930, 127] width 10 height 10
click at [929, 141] on span "See Details" at bounding box center [927, 142] width 38 height 10
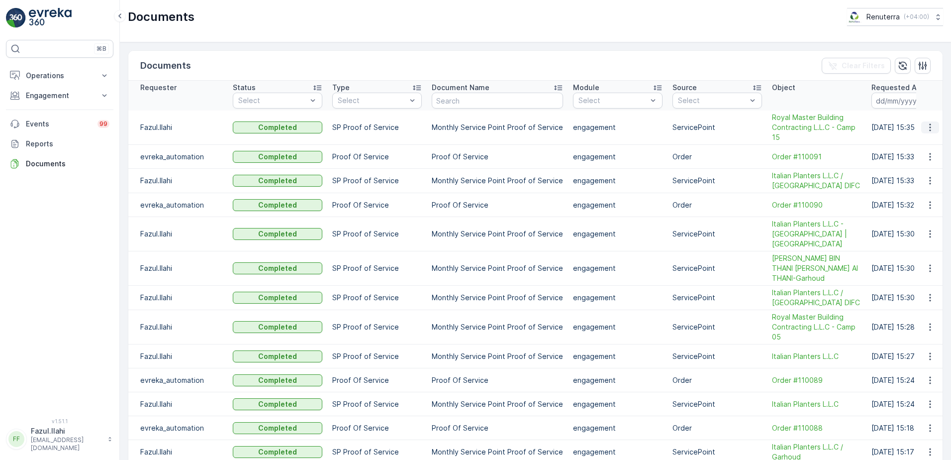
click at [931, 126] on icon "button" at bounding box center [930, 127] width 10 height 10
click at [924, 141] on span "See Details" at bounding box center [927, 142] width 38 height 10
click at [69, 79] on p "Operations" at bounding box center [60, 76] width 68 height 10
click at [56, 102] on link "Planning" at bounding box center [67, 107] width 92 height 14
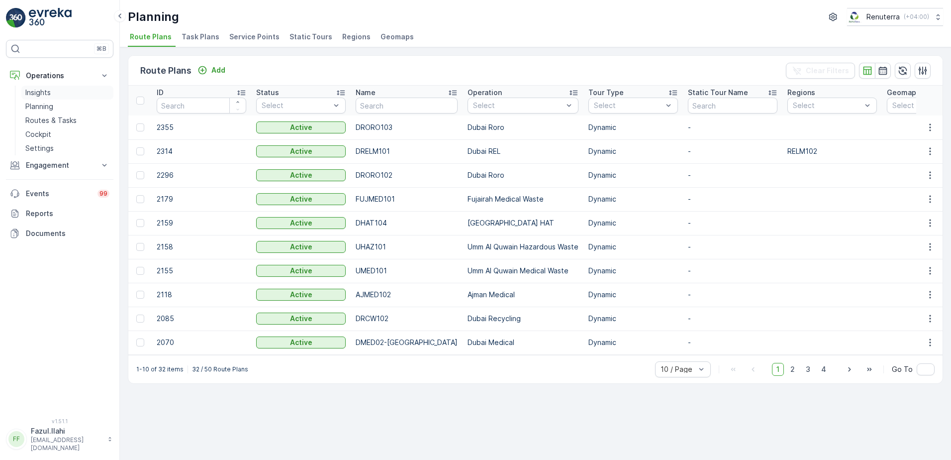
click at [44, 92] on p "Insights" at bounding box center [37, 93] width 25 height 10
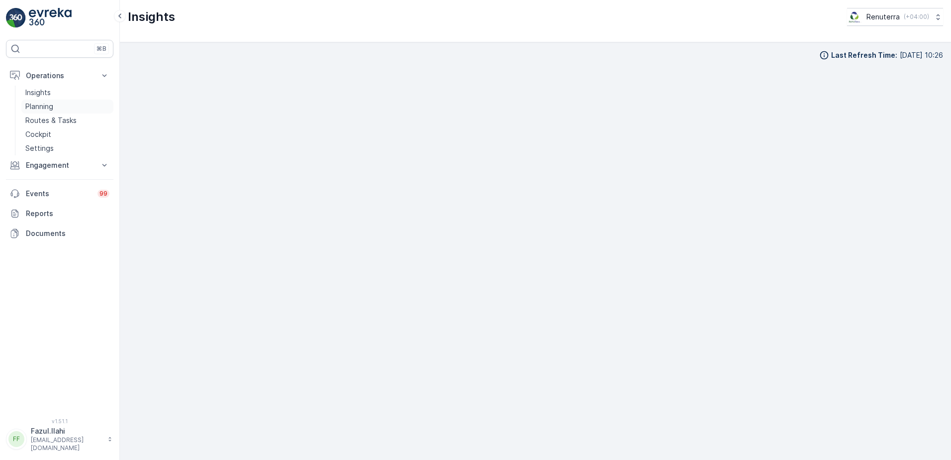
click at [40, 104] on p "Planning" at bounding box center [39, 106] width 28 height 10
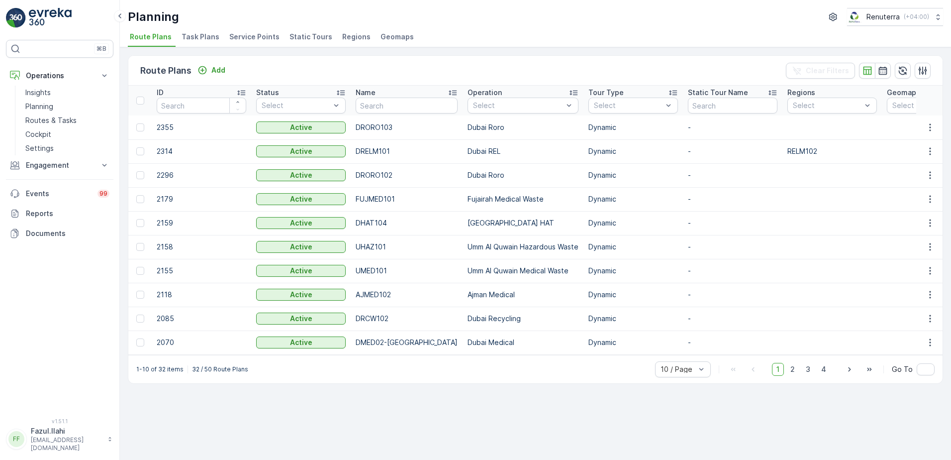
click at [243, 35] on span "Service Points" at bounding box center [254, 37] width 50 height 10
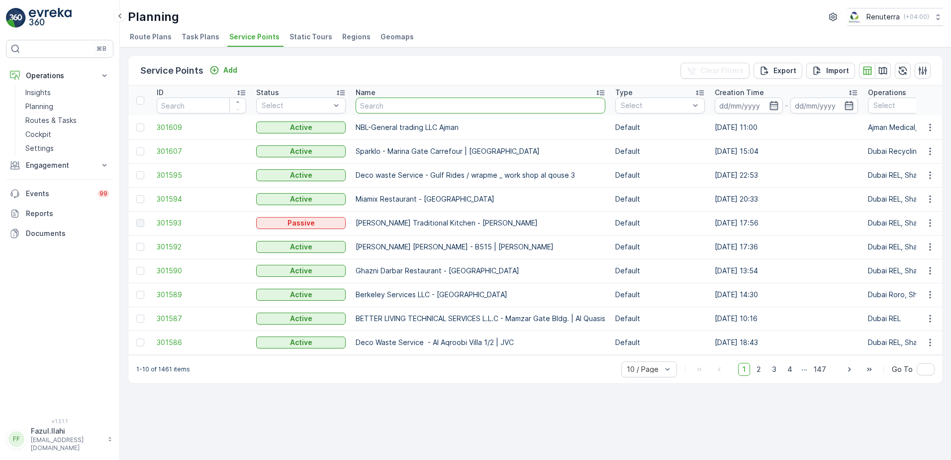
click at [411, 109] on input "text" at bounding box center [481, 106] width 250 height 16
type input "Royal"
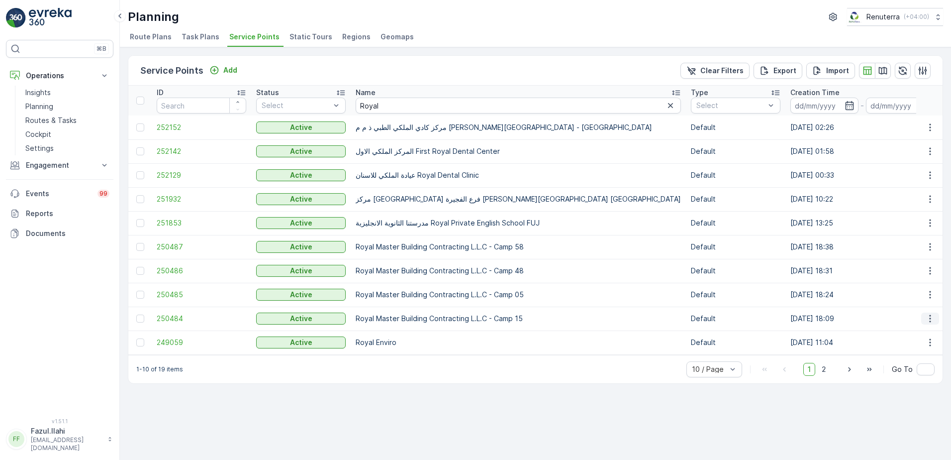
click at [931, 319] on icon "button" at bounding box center [930, 318] width 10 height 10
click at [181, 319] on span "250484" at bounding box center [202, 318] width 90 height 10
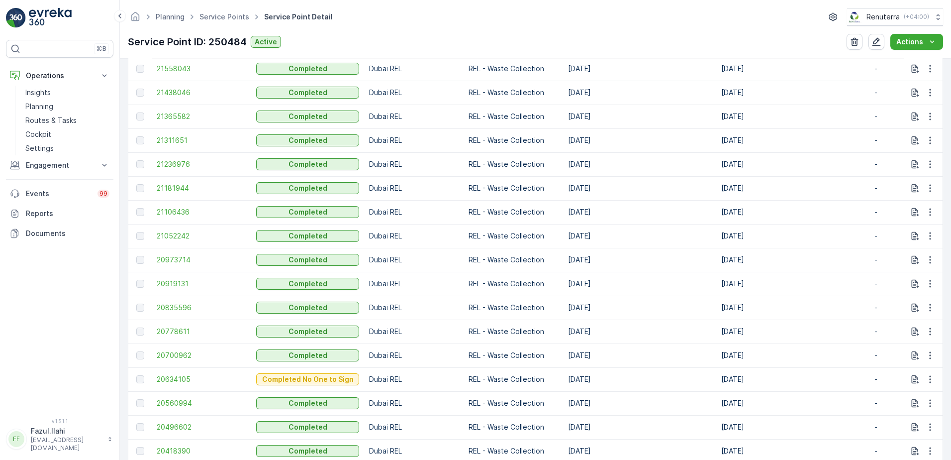
scroll to position [448, 0]
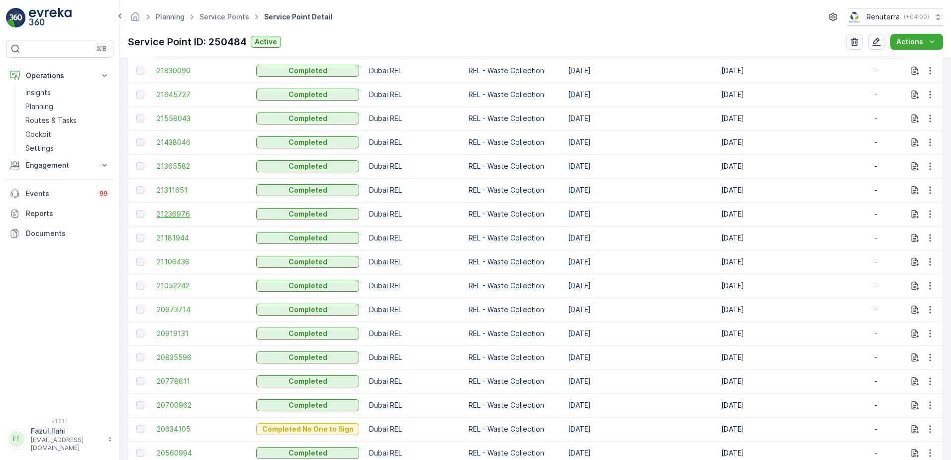
click at [168, 212] on span "21236976" at bounding box center [202, 214] width 90 height 10
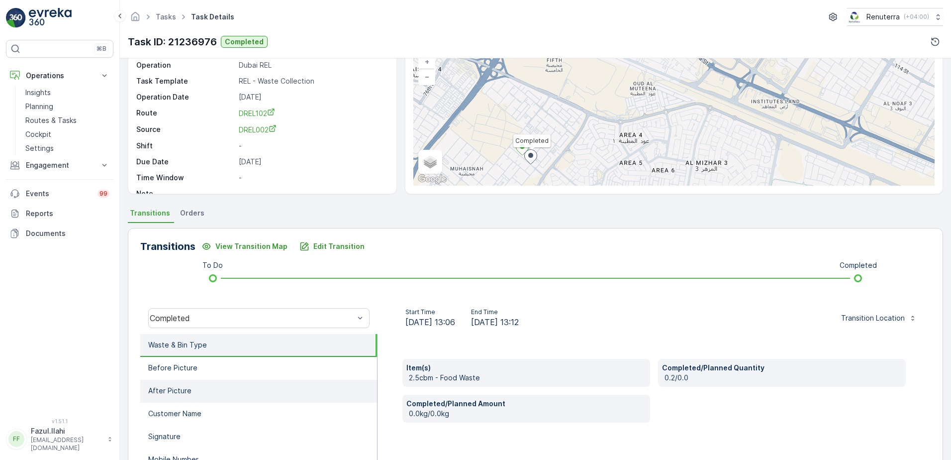
scroll to position [149, 0]
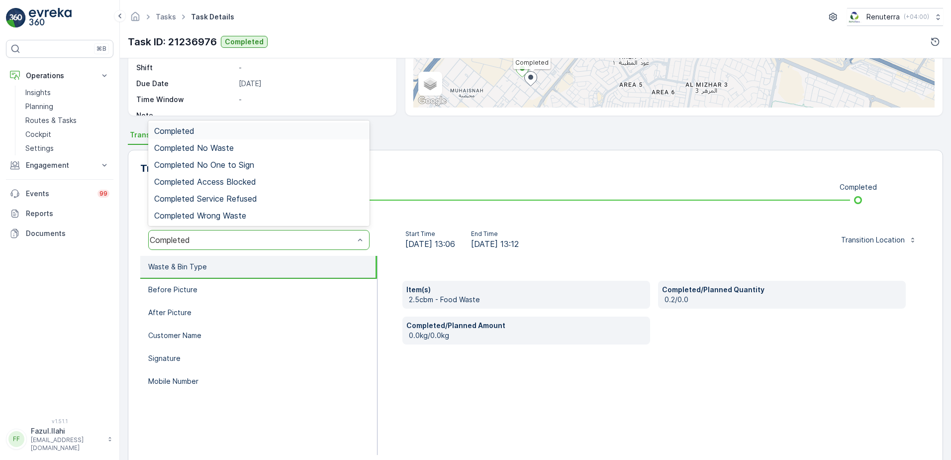
click at [276, 247] on div "Completed" at bounding box center [258, 240] width 221 height 20
click at [191, 130] on span "Completed" at bounding box center [174, 130] width 40 height 9
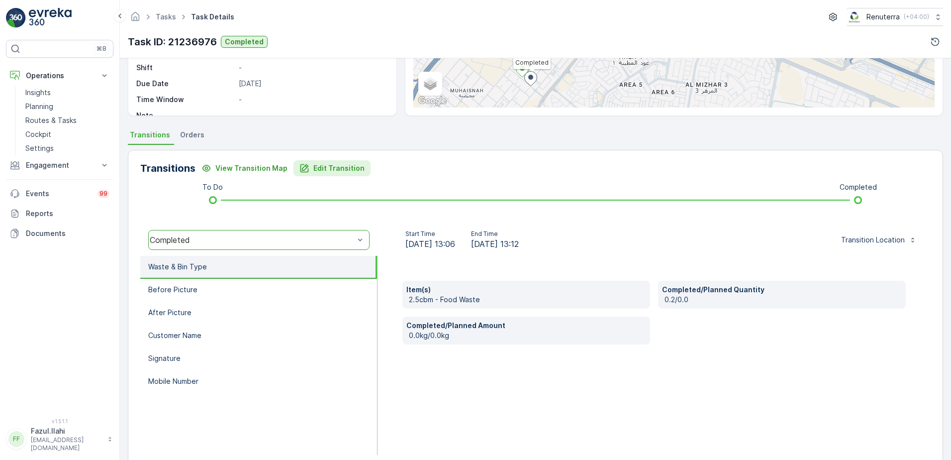
click at [316, 173] on button "Edit Transition" at bounding box center [332, 168] width 77 height 16
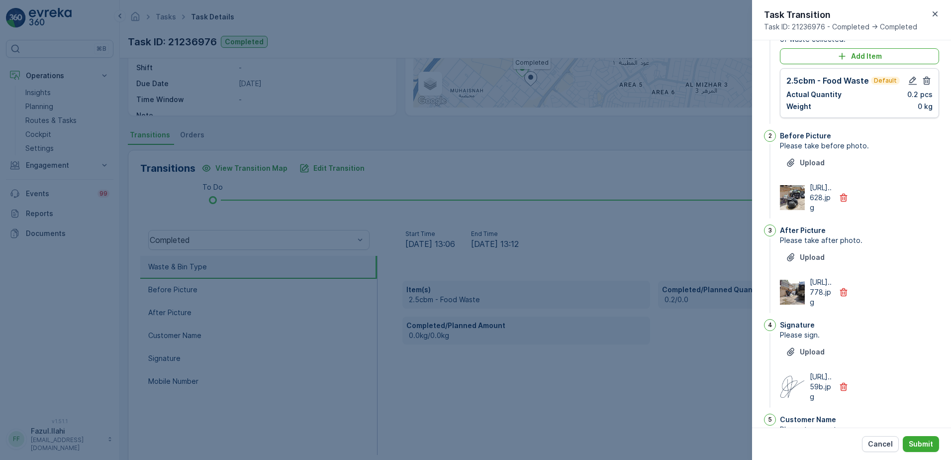
scroll to position [0, 0]
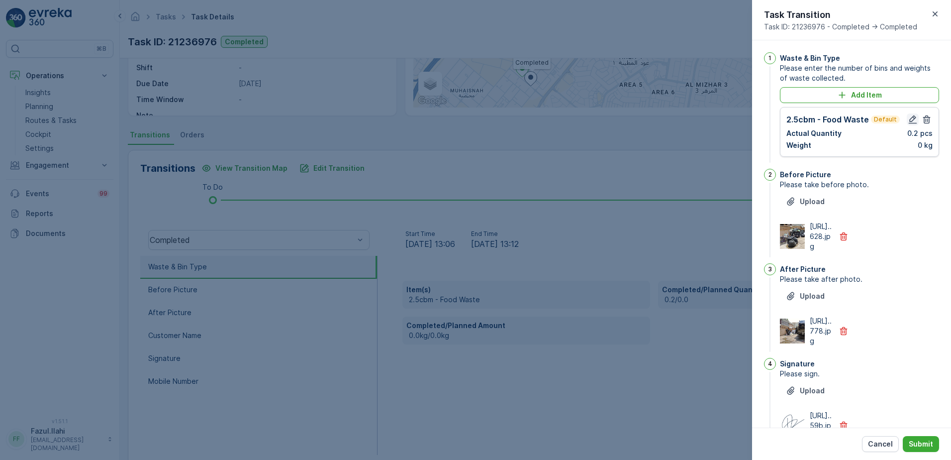
click at [908, 118] on icon "button" at bounding box center [913, 119] width 10 height 10
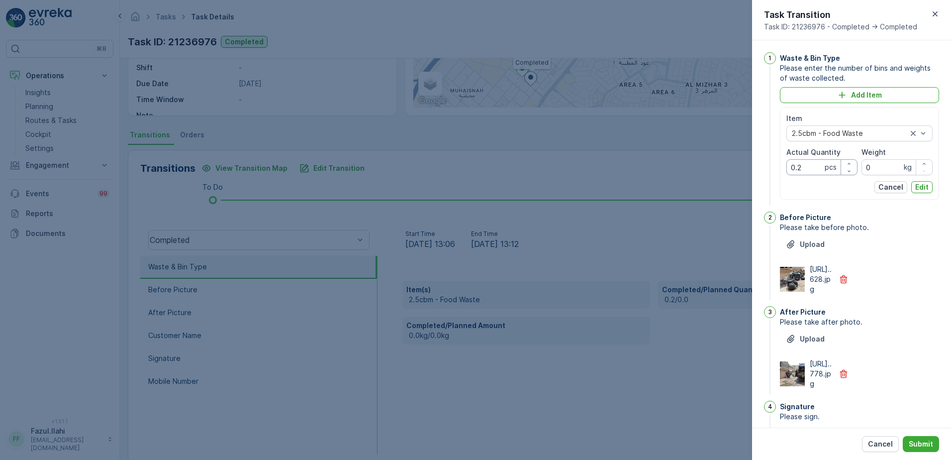
click at [806, 168] on Quantity "0.2" at bounding box center [822, 167] width 71 height 16
type Quantity "2"
click at [919, 188] on p "Edit" at bounding box center [921, 187] width 13 height 10
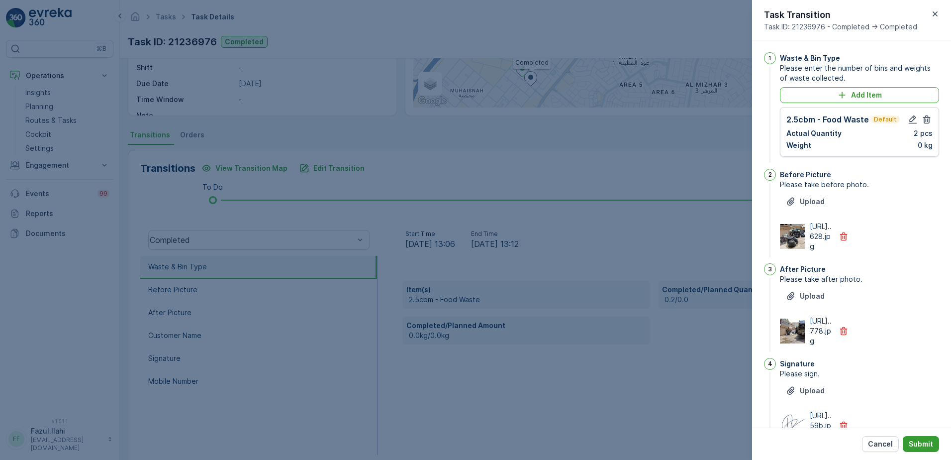
click at [918, 438] on button "Submit" at bounding box center [921, 444] width 36 height 16
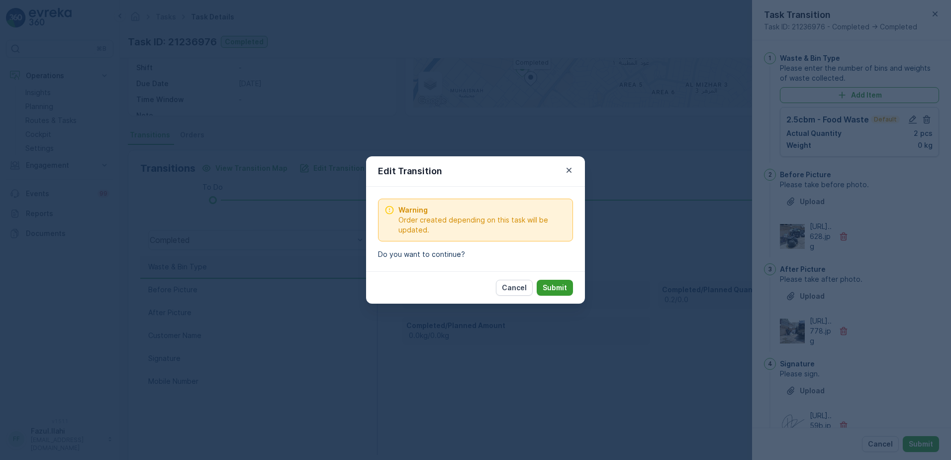
click at [559, 283] on p "Submit" at bounding box center [555, 288] width 24 height 10
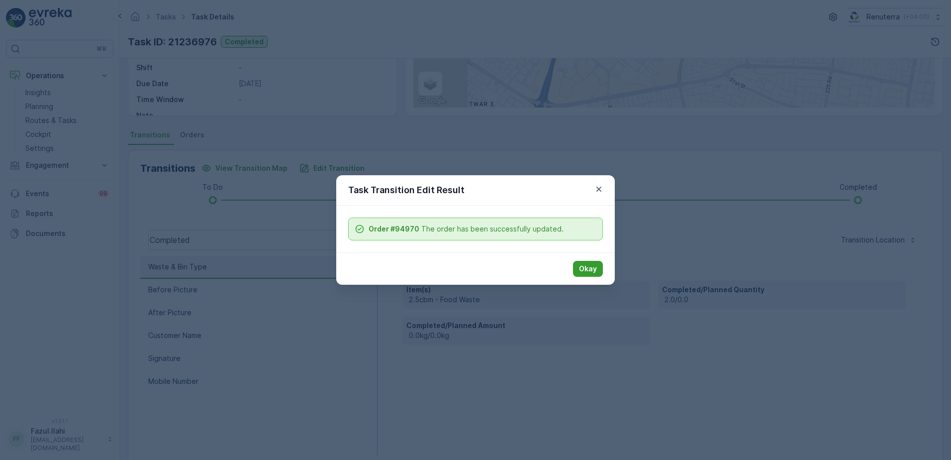
click at [594, 267] on p "Okay" at bounding box center [588, 269] width 18 height 10
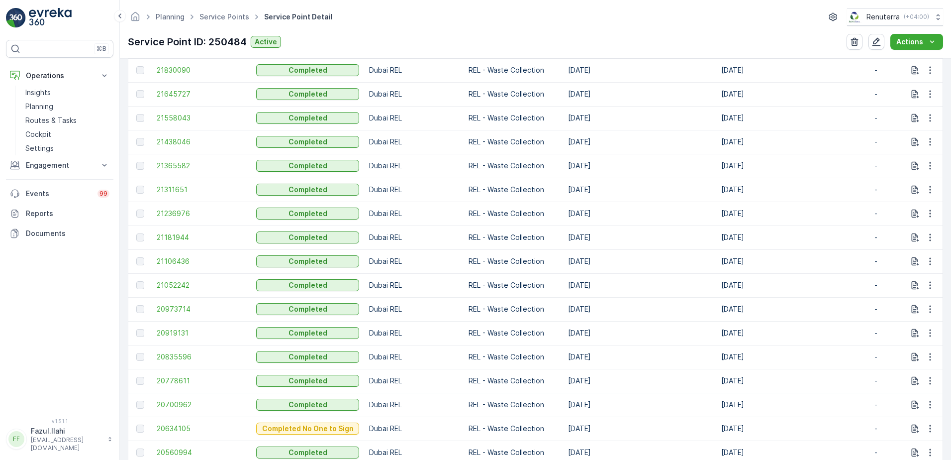
scroll to position [448, 0]
click at [165, 187] on span "21311651" at bounding box center [202, 190] width 90 height 10
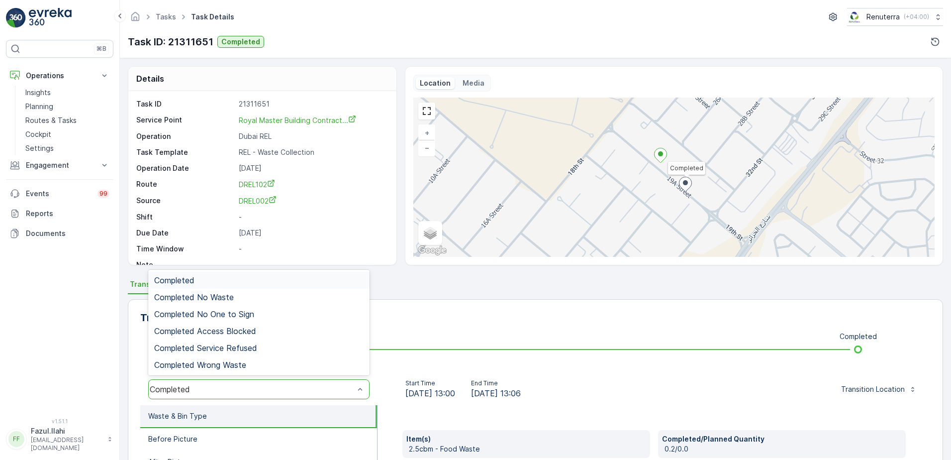
click at [226, 282] on div "Completed" at bounding box center [258, 280] width 209 height 9
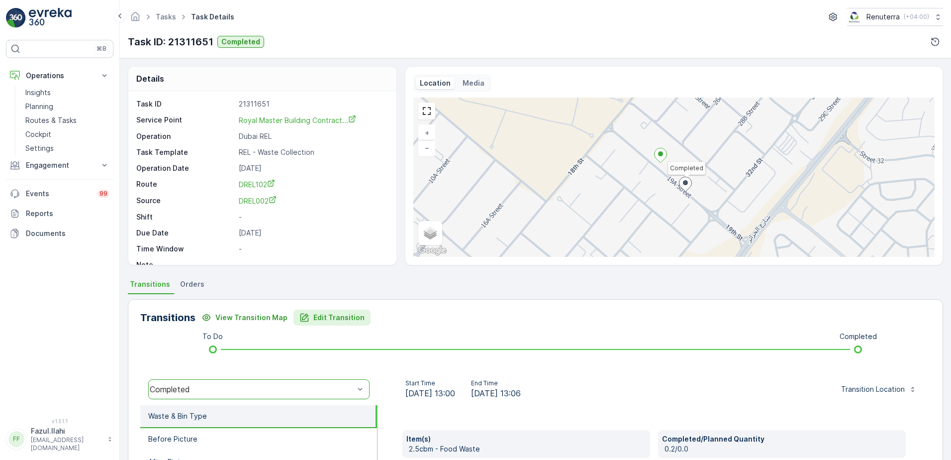
click at [338, 314] on p "Edit Transition" at bounding box center [338, 317] width 51 height 10
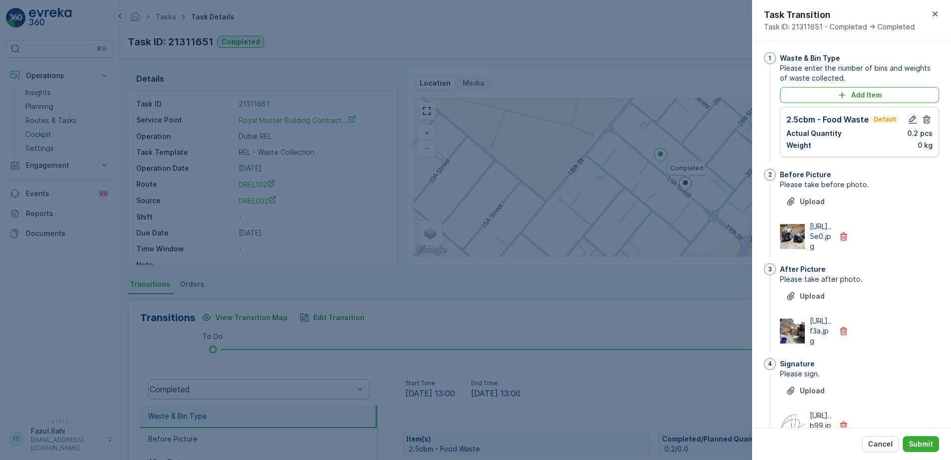
click at [911, 120] on icon "button" at bounding box center [913, 119] width 8 height 8
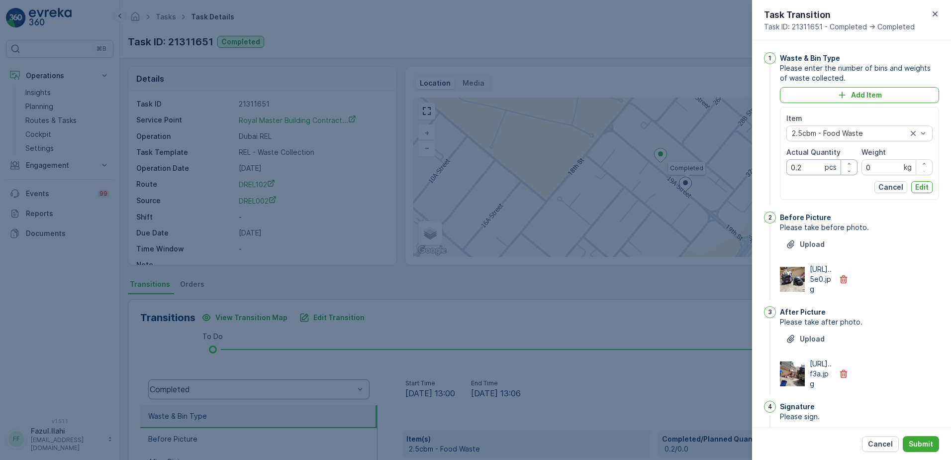
click at [814, 168] on Quantity "0.2" at bounding box center [822, 167] width 71 height 16
type Quantity "2"
click at [944, 233] on div "1 Waste & Bin Type Please enter the number of bins and weights of waste collect…" at bounding box center [851, 233] width 199 height 387
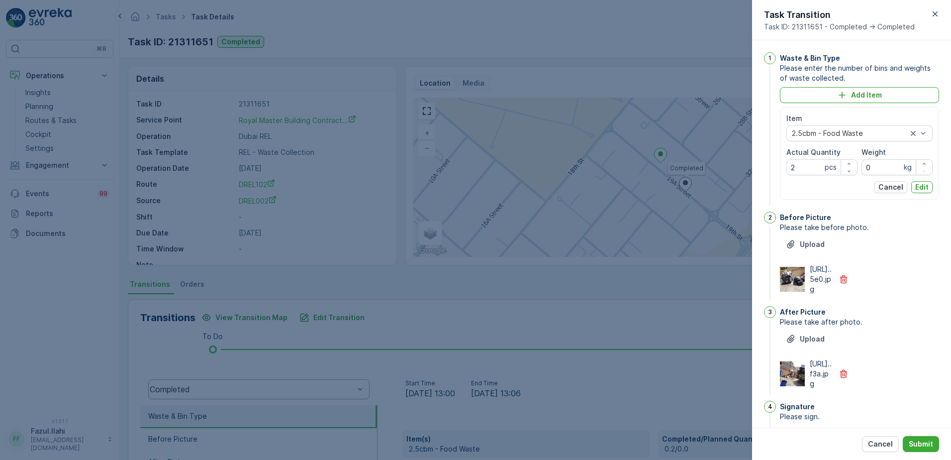
click at [922, 189] on p "Edit" at bounding box center [921, 187] width 13 height 10
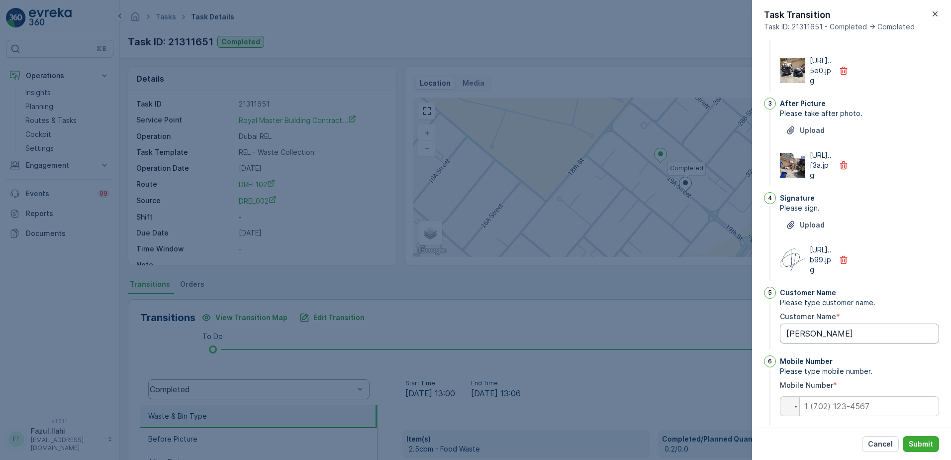
scroll to position [238, 0]
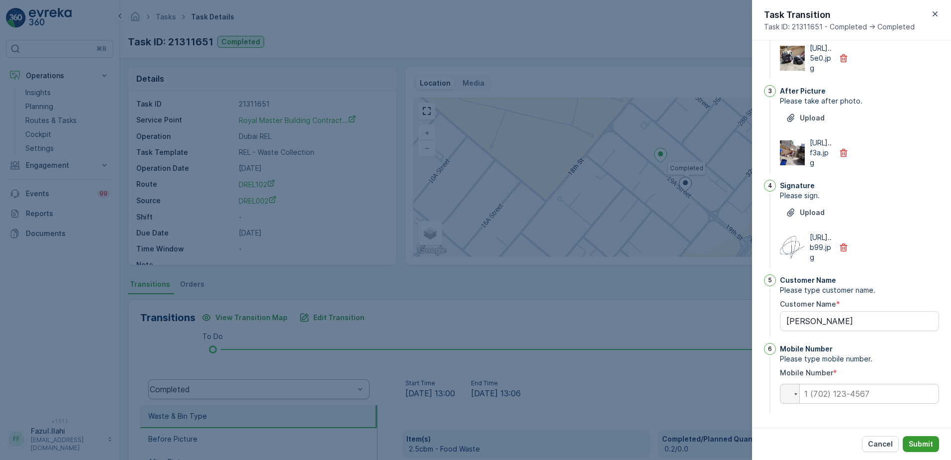
click at [922, 439] on p "Submit" at bounding box center [921, 444] width 24 height 10
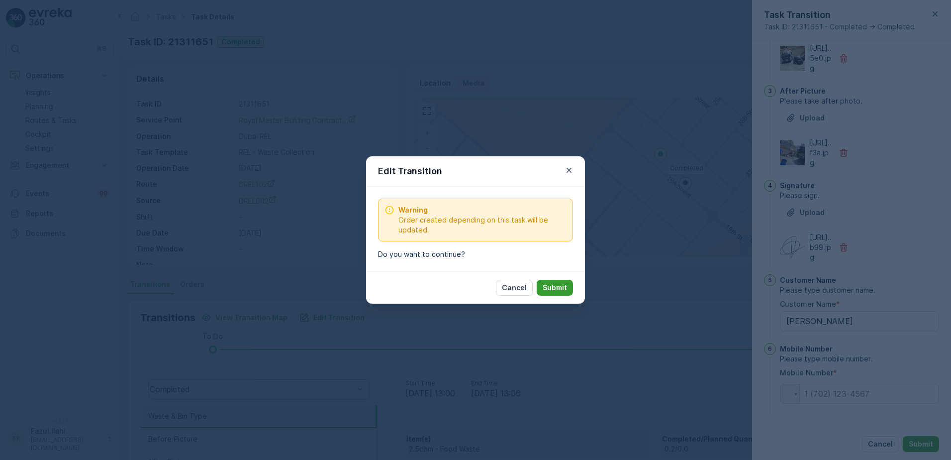
click at [561, 292] on p "Submit" at bounding box center [555, 288] width 24 height 10
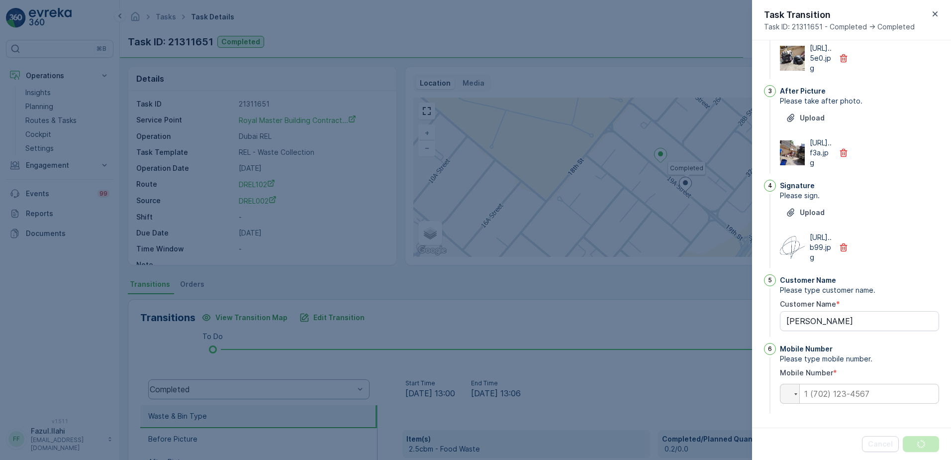
scroll to position [0, 0]
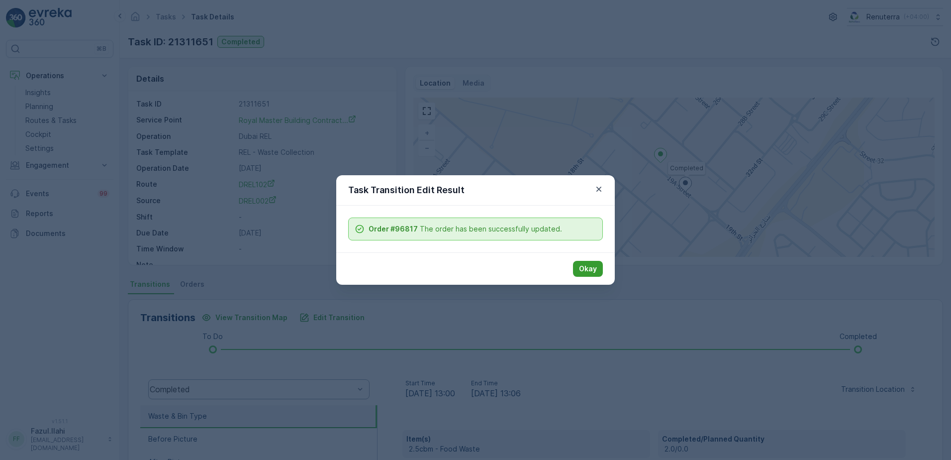
click at [585, 274] on button "Okay" at bounding box center [588, 269] width 30 height 16
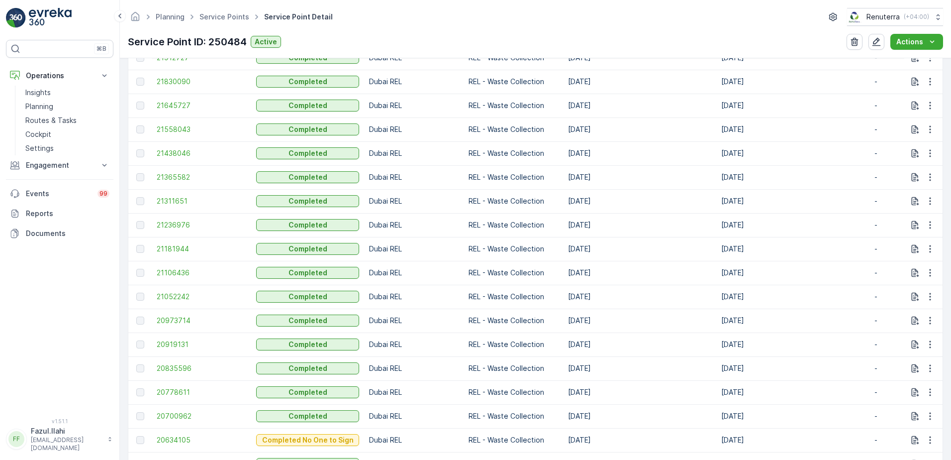
scroll to position [448, 0]
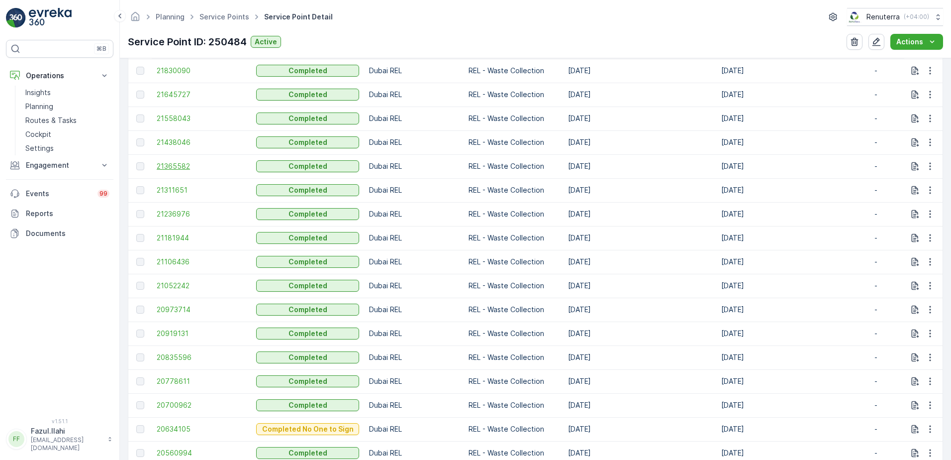
click at [168, 164] on span "21365582" at bounding box center [202, 166] width 90 height 10
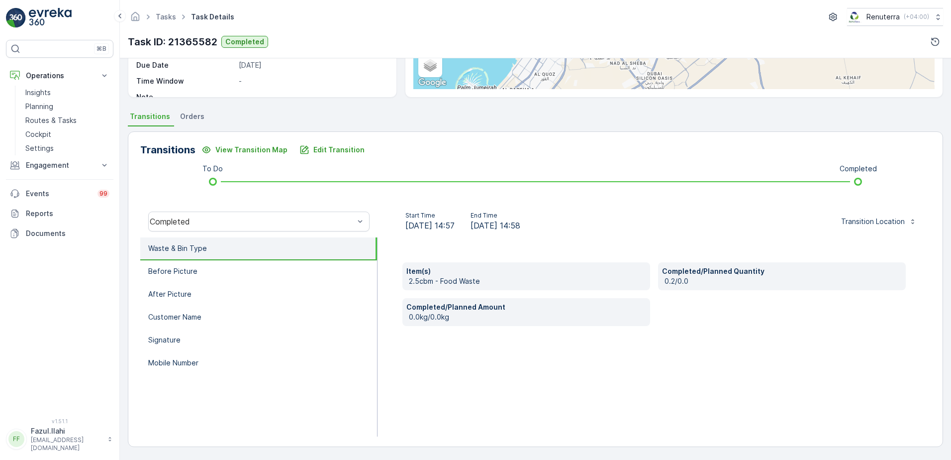
scroll to position [68, 0]
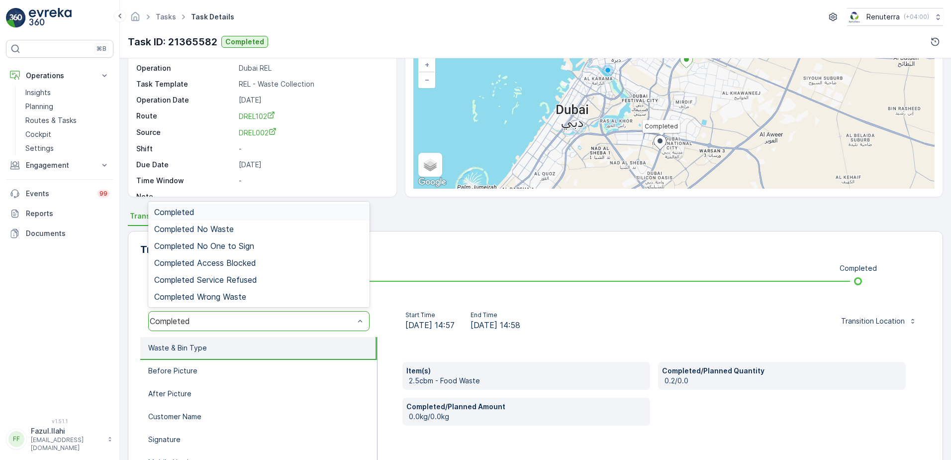
click at [257, 315] on div "Completed" at bounding box center [258, 321] width 221 height 20
click at [207, 210] on div "Completed" at bounding box center [258, 211] width 209 height 9
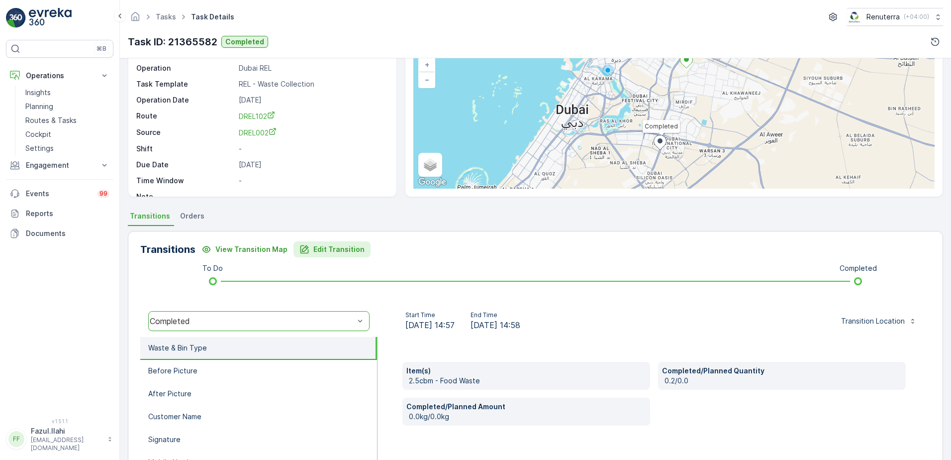
click at [327, 250] on p "Edit Transition" at bounding box center [338, 249] width 51 height 10
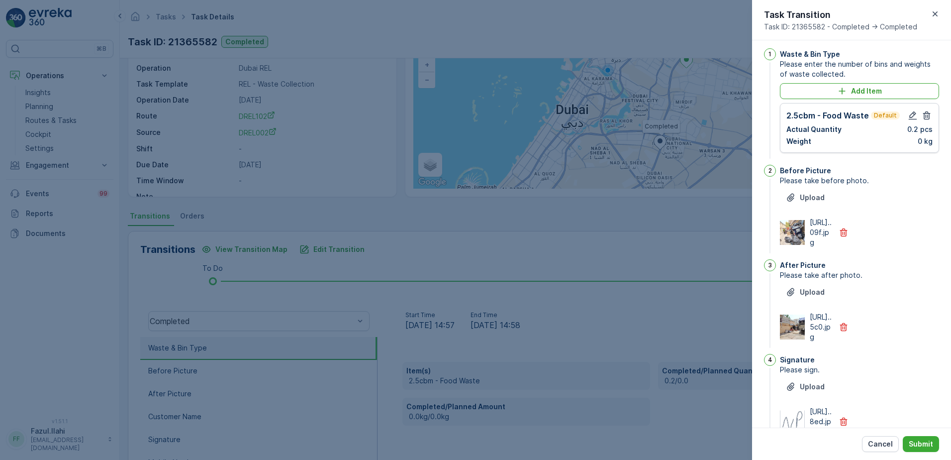
scroll to position [0, 0]
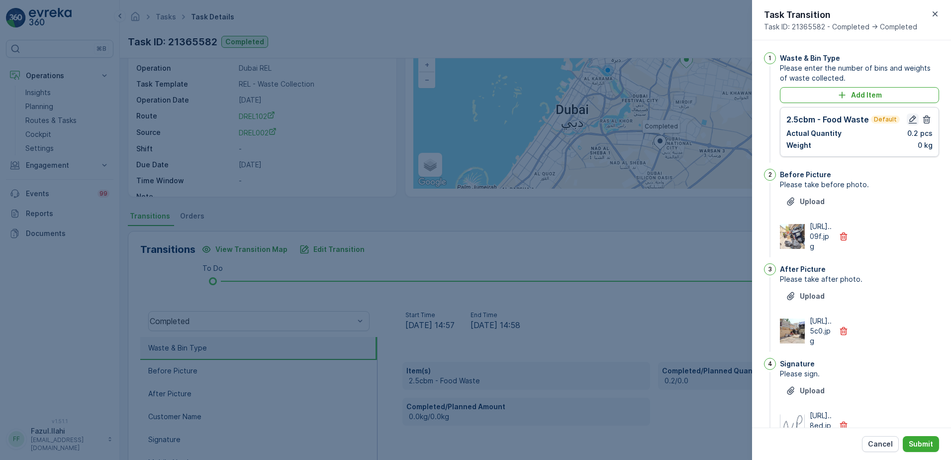
click at [913, 114] on icon "button" at bounding box center [913, 119] width 10 height 10
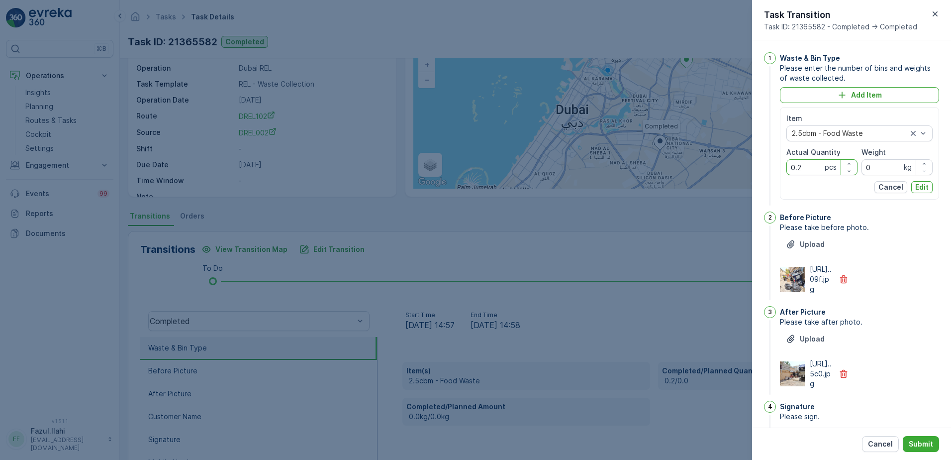
click at [816, 168] on Quantity "0.2" at bounding box center [822, 167] width 71 height 16
type Quantity "2"
click at [925, 186] on p "Edit" at bounding box center [921, 187] width 13 height 10
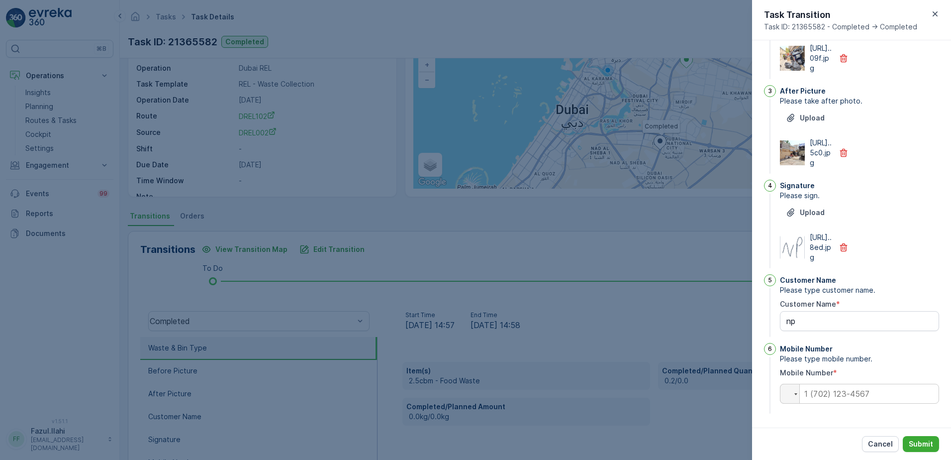
scroll to position [238, 0]
click at [928, 443] on p "Submit" at bounding box center [921, 444] width 24 height 10
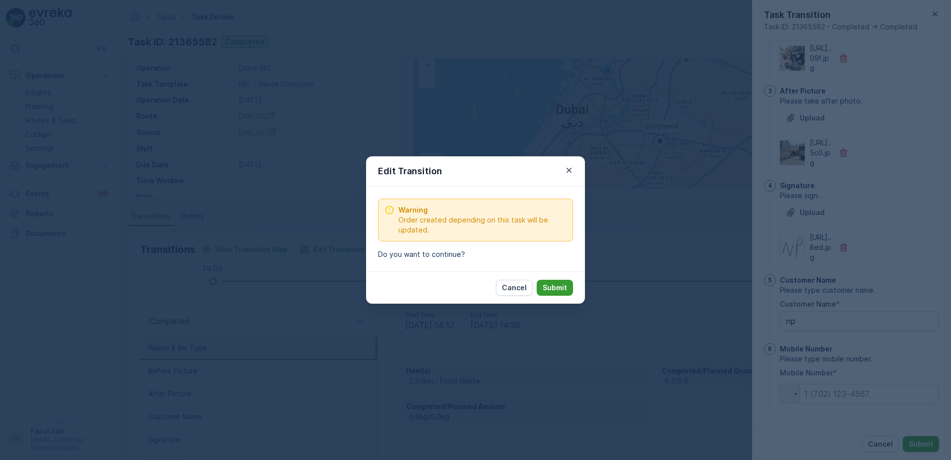
click at [559, 282] on button "Submit" at bounding box center [555, 288] width 36 height 16
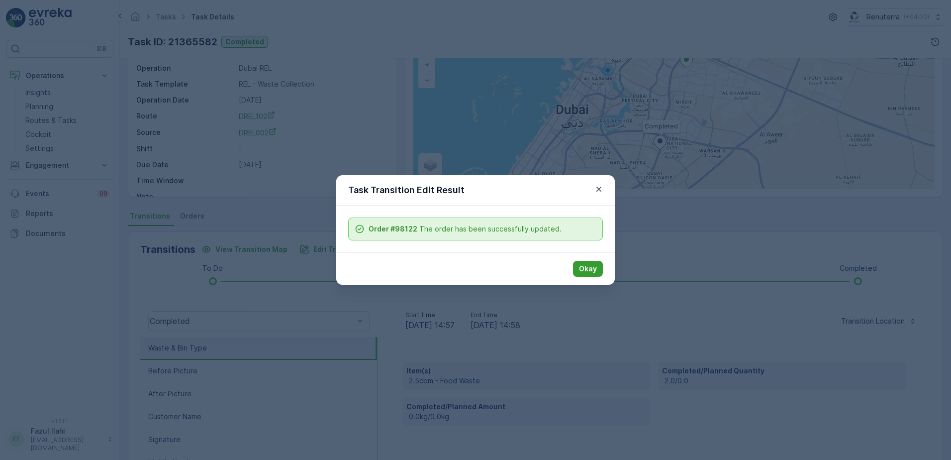
click at [592, 274] on button "Okay" at bounding box center [588, 269] width 30 height 16
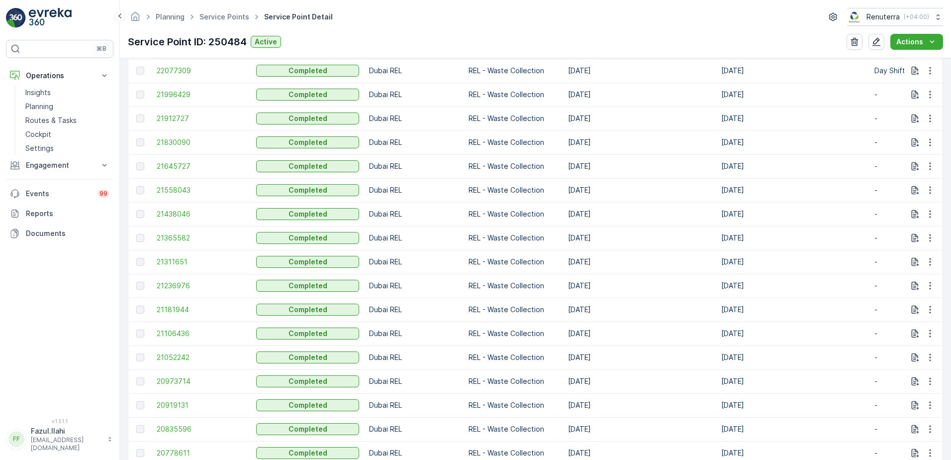
scroll to position [398, 0]
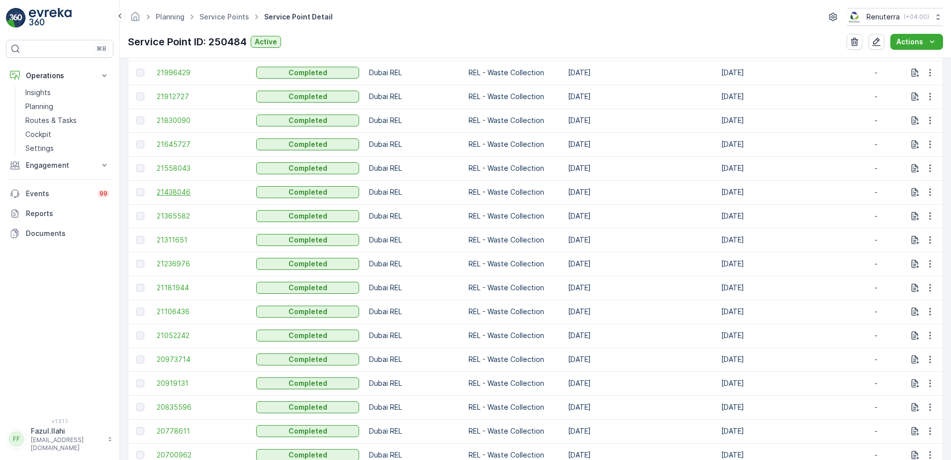
click at [172, 193] on span "21438046" at bounding box center [202, 192] width 90 height 10
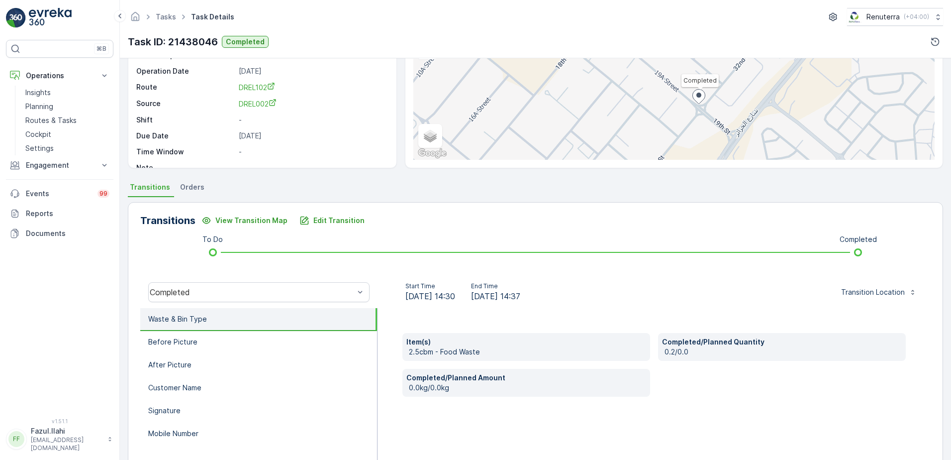
scroll to position [100, 0]
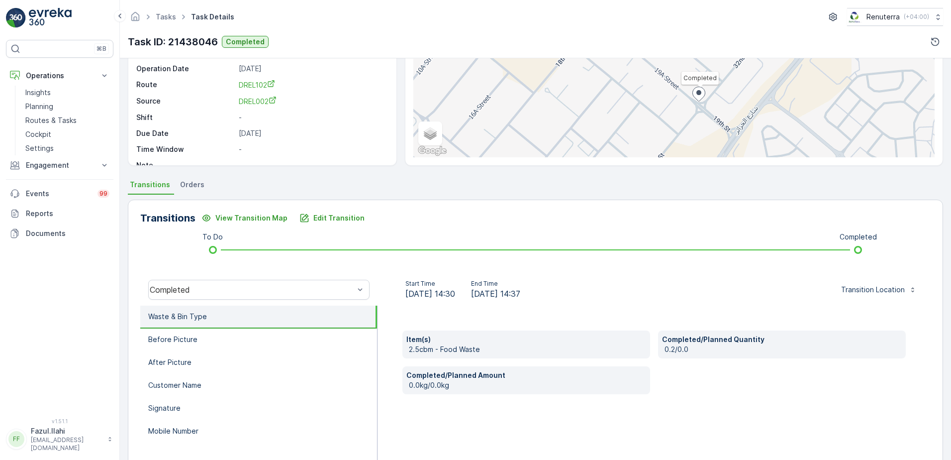
click at [527, 348] on p "2.5cbm - Food Waste" at bounding box center [527, 349] width 237 height 10
click at [455, 347] on p "2.5cbm - Food Waste" at bounding box center [527, 349] width 237 height 10
click at [322, 211] on button "Edit Transition" at bounding box center [332, 218] width 77 height 16
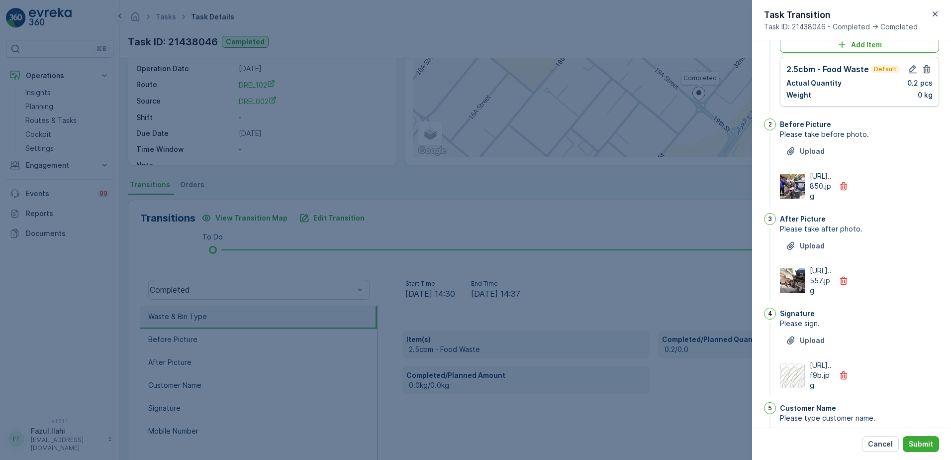
scroll to position [0, 0]
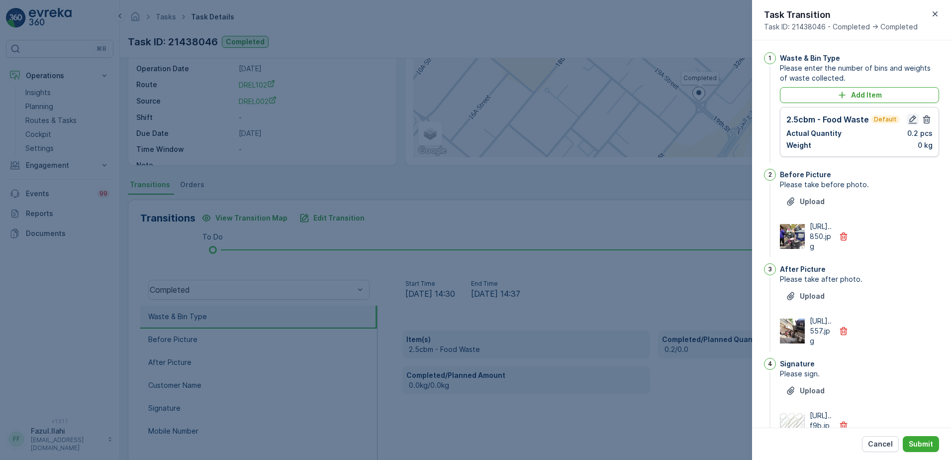
click at [907, 119] on button "button" at bounding box center [913, 119] width 12 height 12
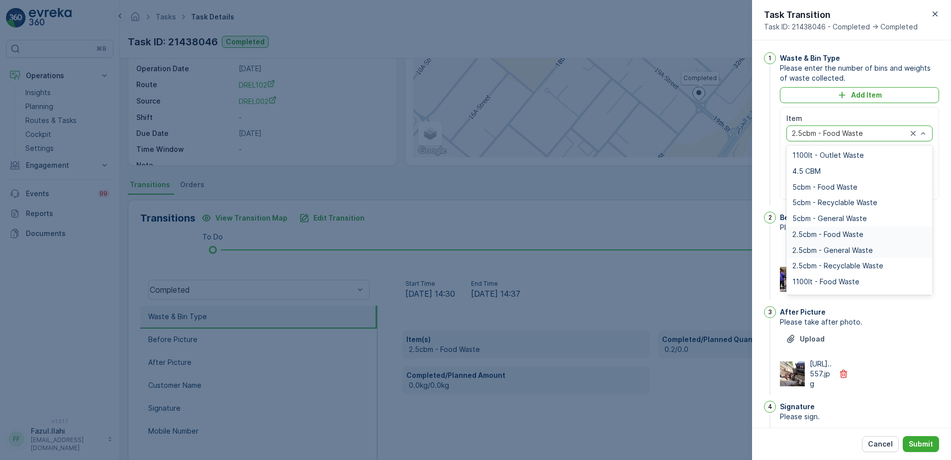
click at [827, 253] on span "2.5cbm - General Waste" at bounding box center [833, 250] width 81 height 8
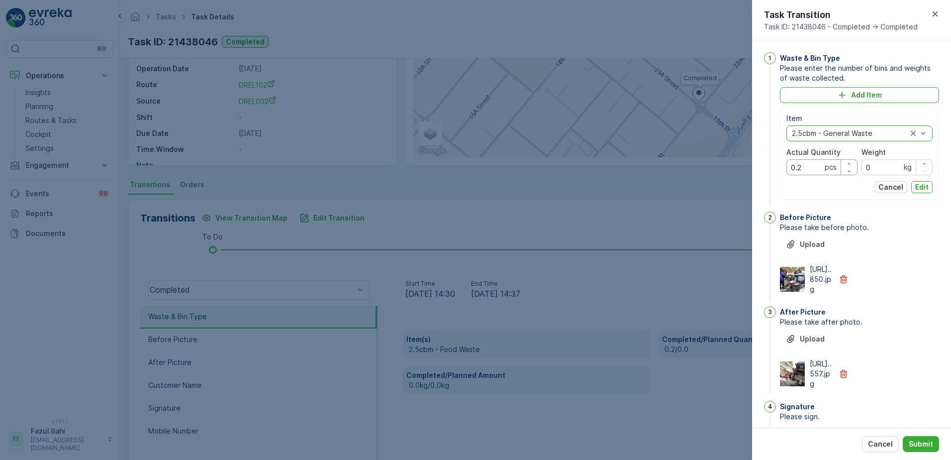
click at [812, 170] on Quantity "0.2" at bounding box center [822, 167] width 71 height 16
type Quantity "0"
type Quantity "2"
click at [912, 186] on button "Edit" at bounding box center [921, 187] width 21 height 12
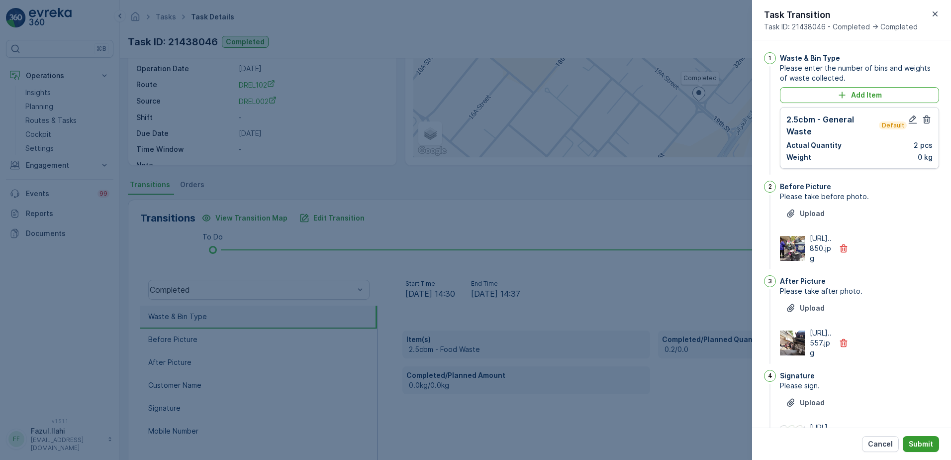
click at [924, 445] on p "Submit" at bounding box center [921, 444] width 24 height 10
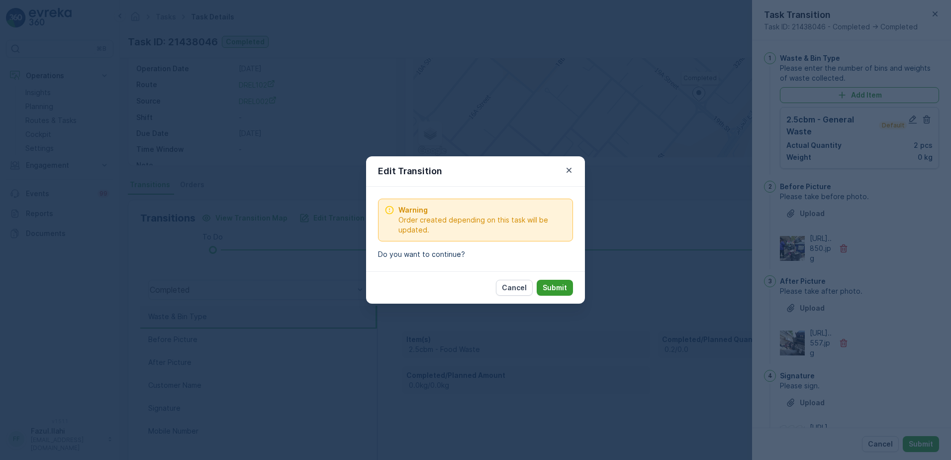
click at [561, 286] on p "Submit" at bounding box center [555, 288] width 24 height 10
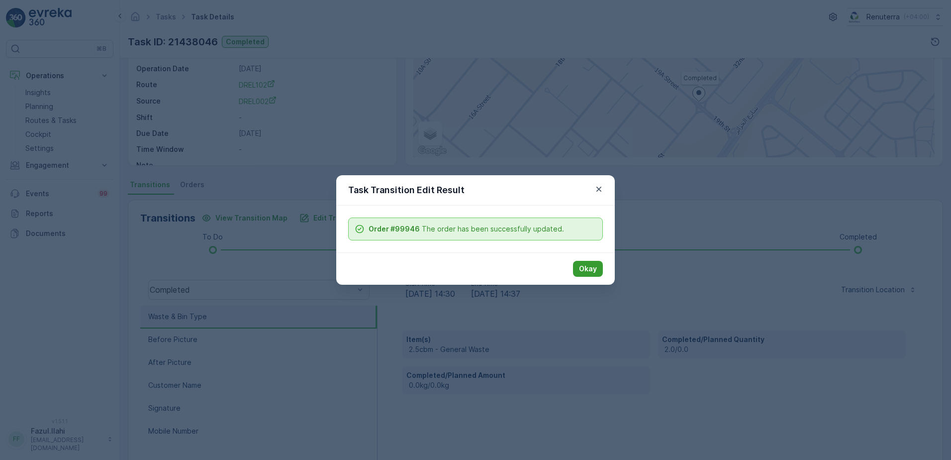
click at [593, 271] on p "Okay" at bounding box center [588, 269] width 18 height 10
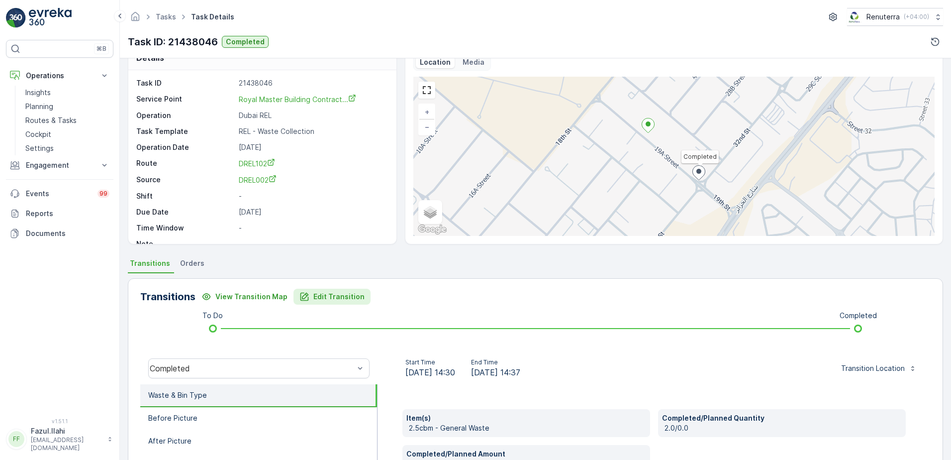
scroll to position [18, 0]
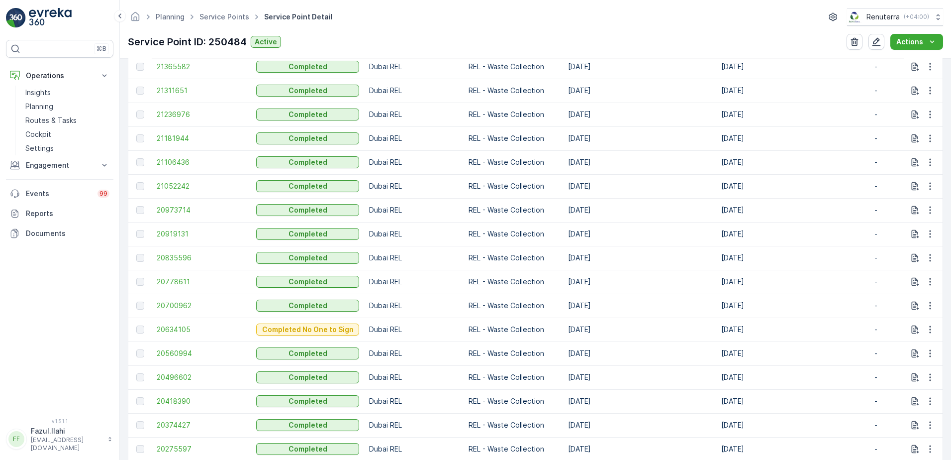
scroll to position [448, 0]
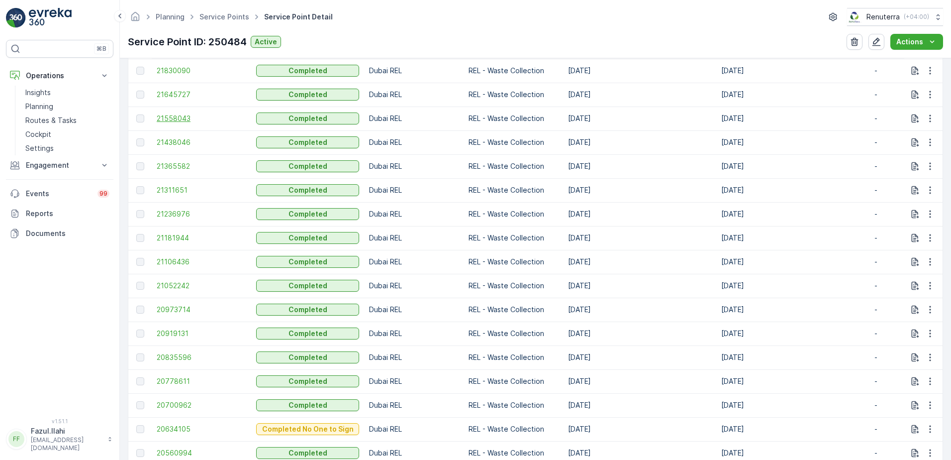
click at [178, 120] on span "21558043" at bounding box center [202, 118] width 90 height 10
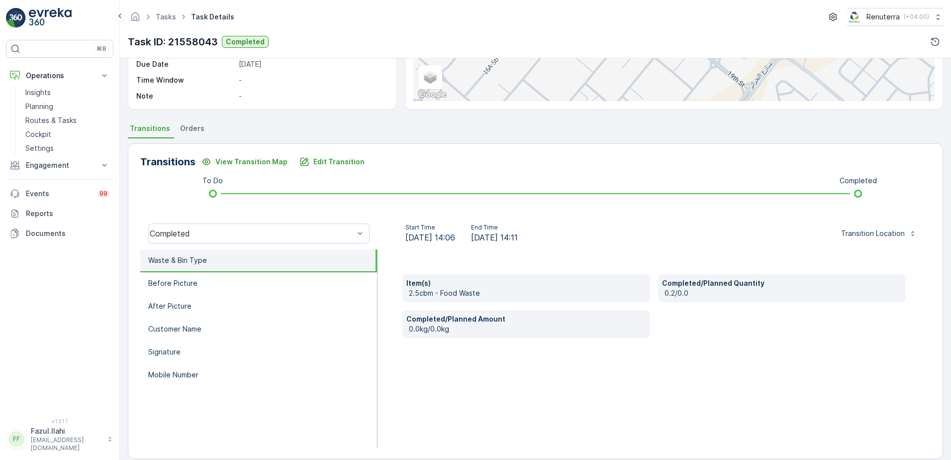
scroll to position [168, 0]
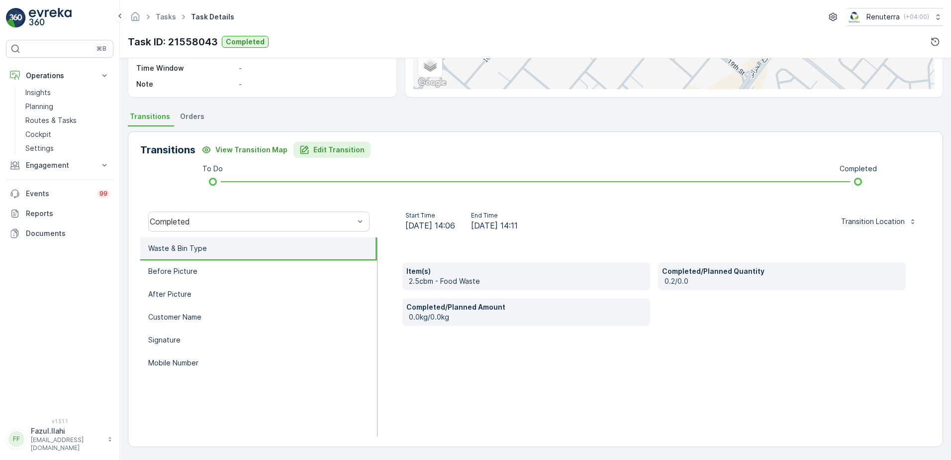
click at [340, 151] on p "Edit Transition" at bounding box center [338, 150] width 51 height 10
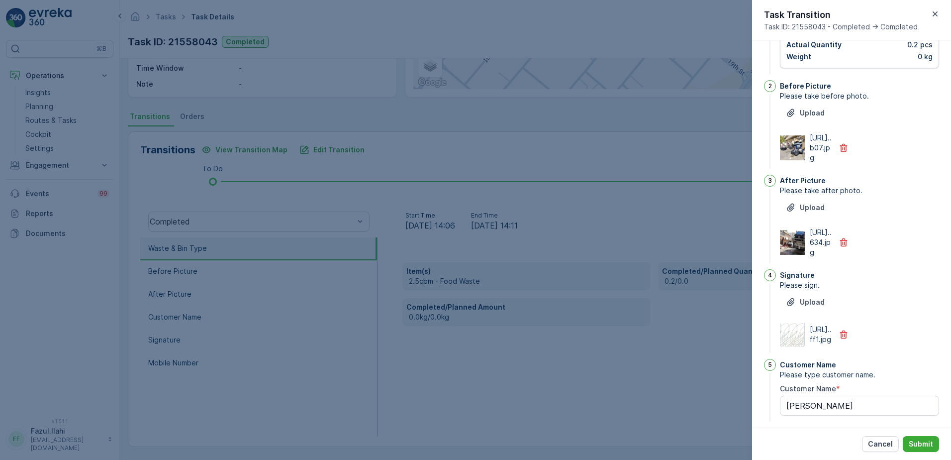
scroll to position [0, 0]
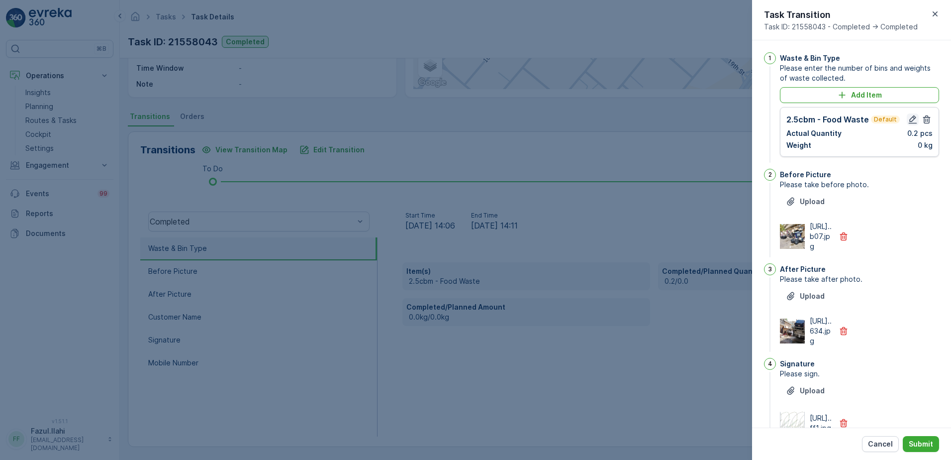
click at [909, 120] on icon "button" at bounding box center [913, 119] width 8 height 8
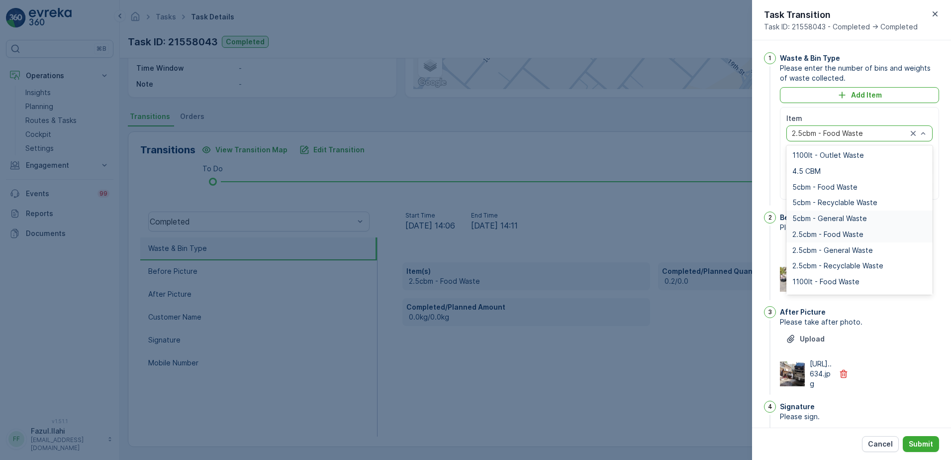
click at [843, 220] on span "5cbm - General Waste" at bounding box center [830, 218] width 75 height 8
click at [839, 247] on span "2.5cbm - General Waste" at bounding box center [833, 250] width 81 height 8
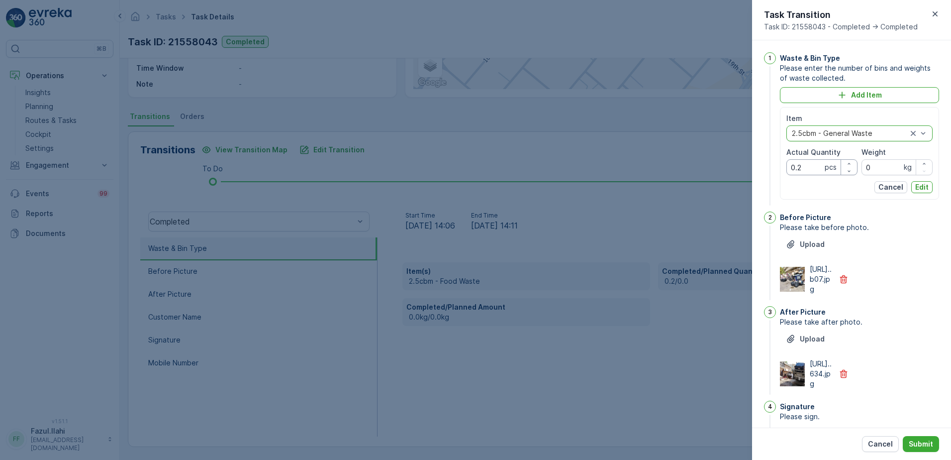
click at [800, 167] on Quantity "0.2" at bounding box center [822, 167] width 71 height 16
type Quantity "2"
click at [918, 185] on p "Edit" at bounding box center [921, 187] width 13 height 10
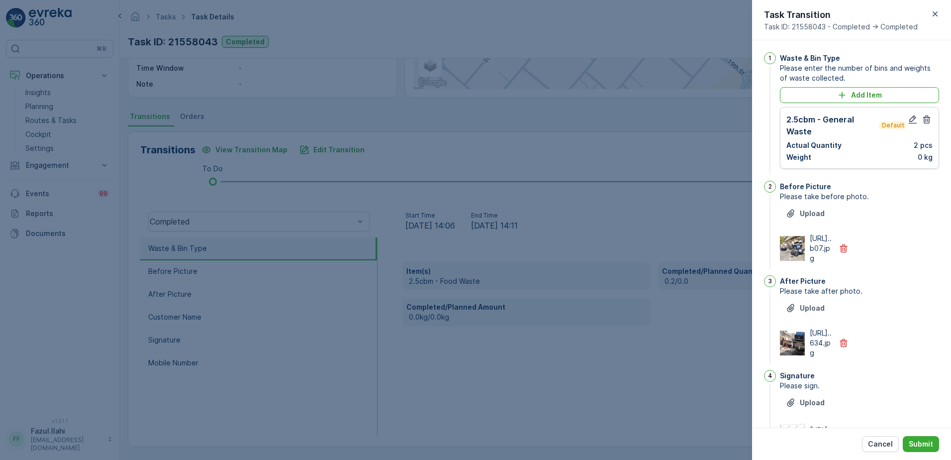
click at [925, 431] on div "Cancel Submit" at bounding box center [851, 443] width 199 height 32
click at [928, 447] on p "Submit" at bounding box center [921, 444] width 24 height 10
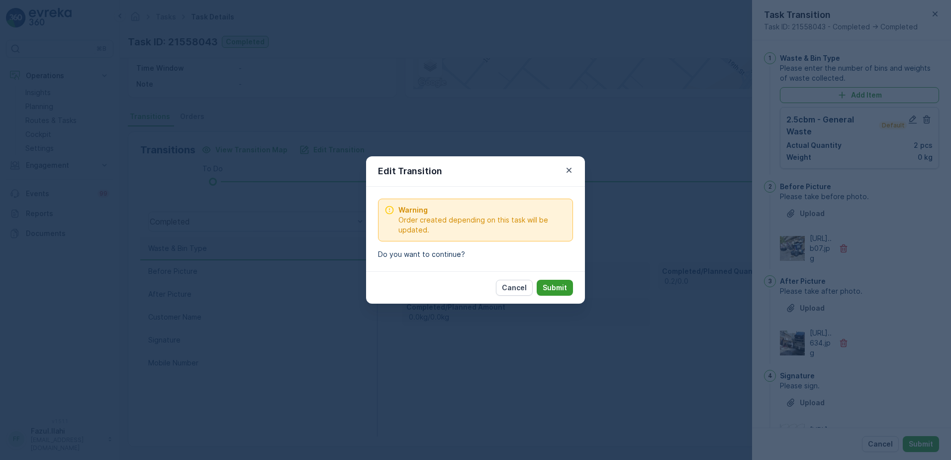
click at [545, 290] on p "Submit" at bounding box center [555, 288] width 24 height 10
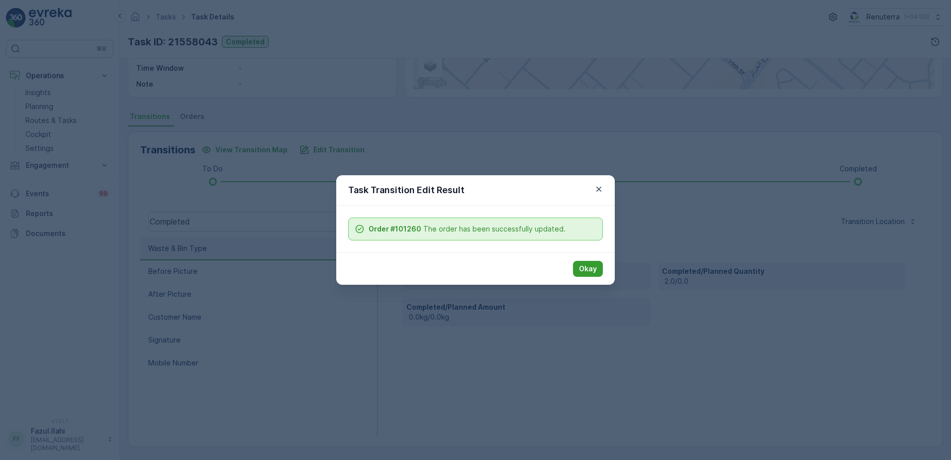
click at [581, 269] on p "Okay" at bounding box center [588, 269] width 18 height 10
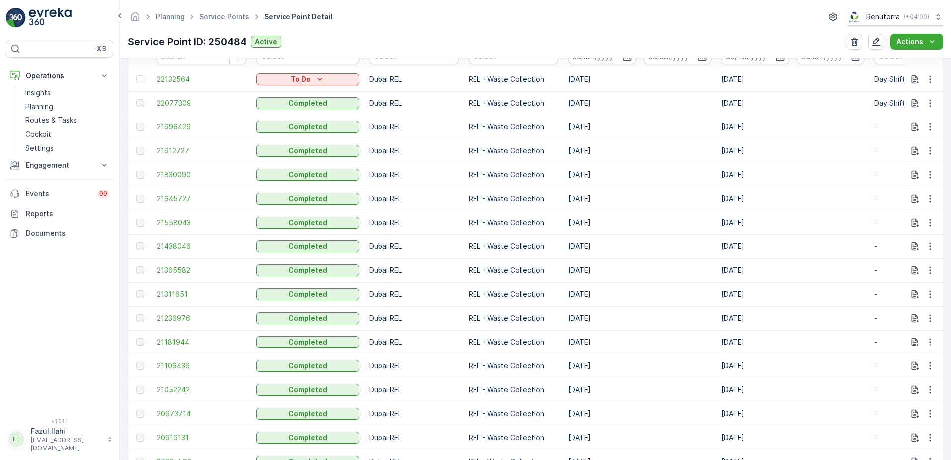
scroll to position [398, 0]
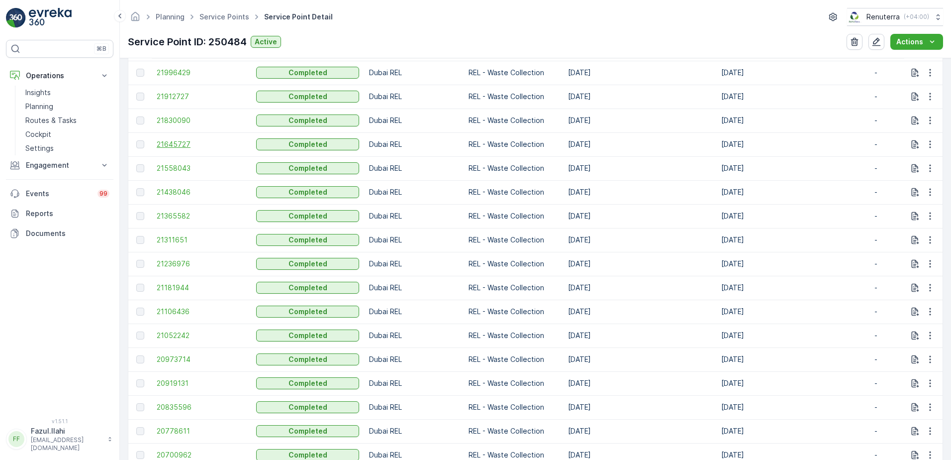
click at [175, 141] on span "21645727" at bounding box center [202, 144] width 90 height 10
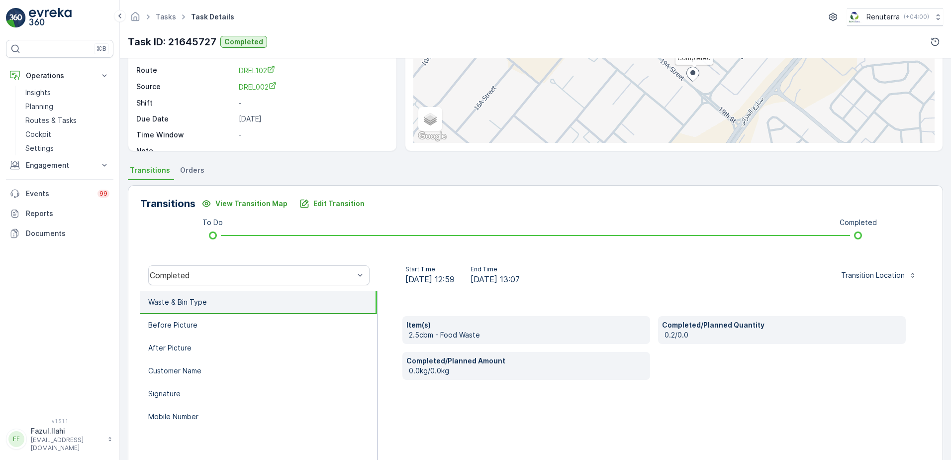
scroll to position [100, 0]
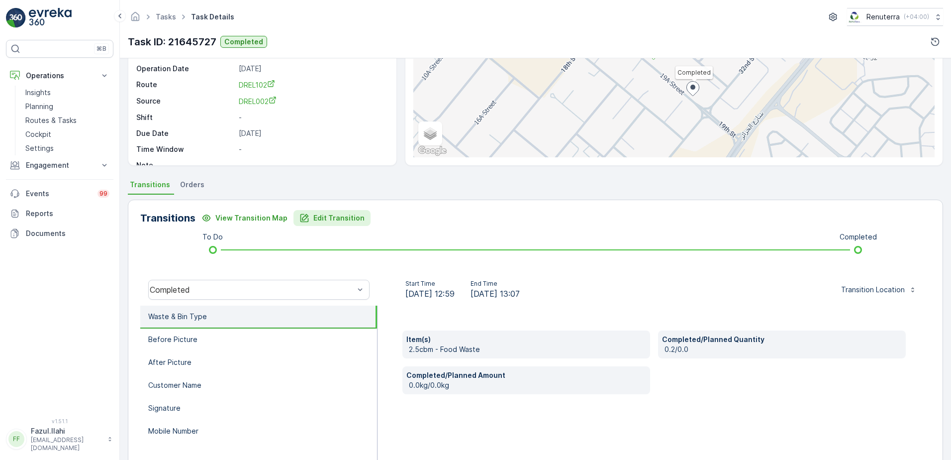
click at [320, 218] on p "Edit Transition" at bounding box center [338, 218] width 51 height 10
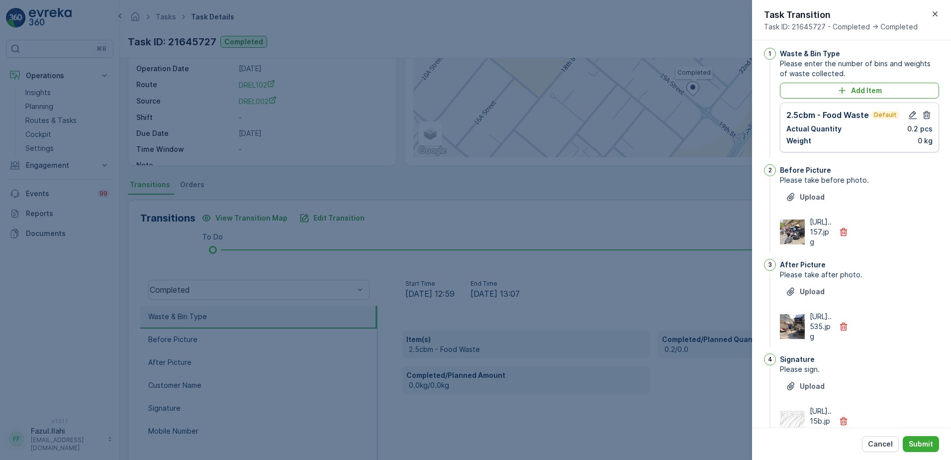
scroll to position [0, 0]
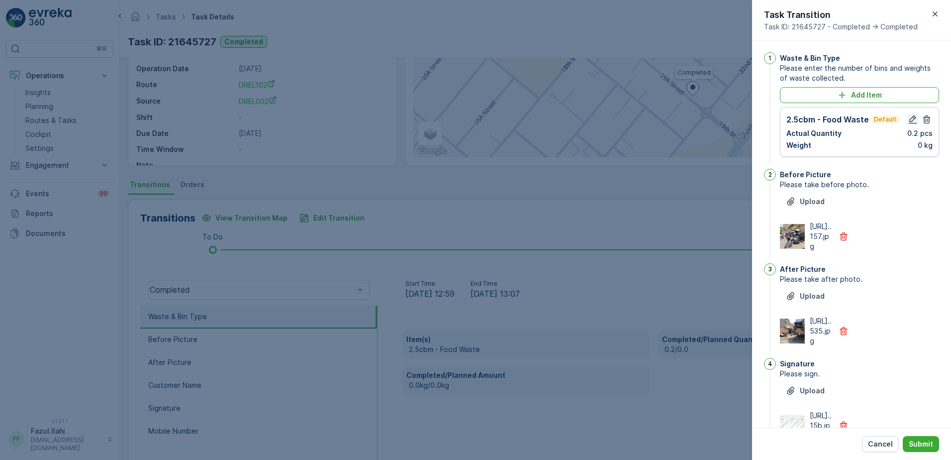
click at [915, 116] on icon "button" at bounding box center [913, 119] width 10 height 10
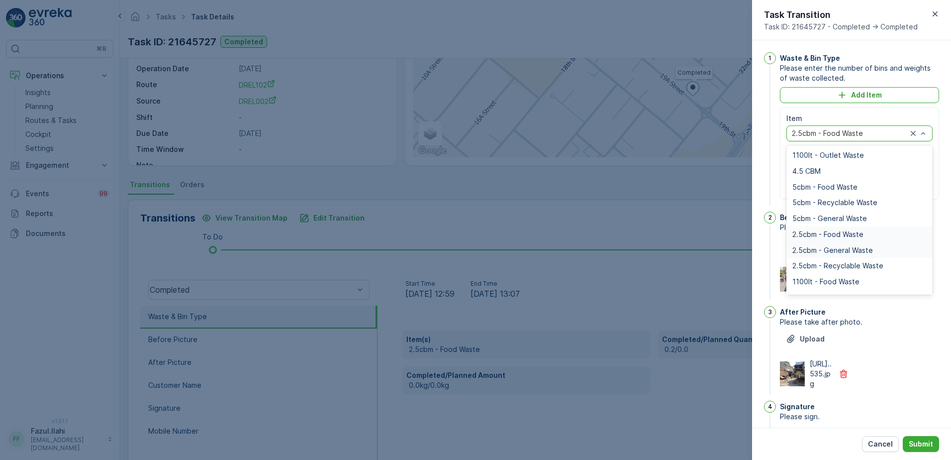
click at [840, 252] on span "2.5cbm - General Waste" at bounding box center [833, 250] width 81 height 8
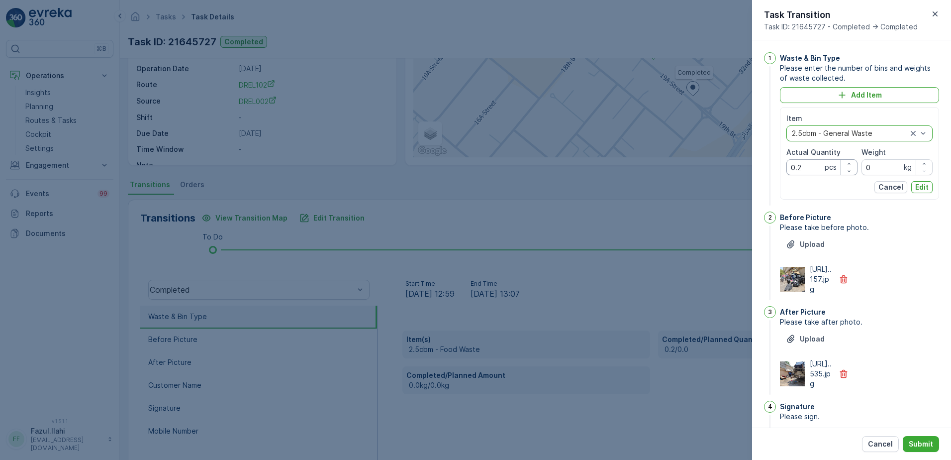
click at [809, 172] on Quantity "0.2" at bounding box center [822, 167] width 71 height 16
type Quantity "2"
click at [919, 190] on p "Edit" at bounding box center [921, 187] width 13 height 10
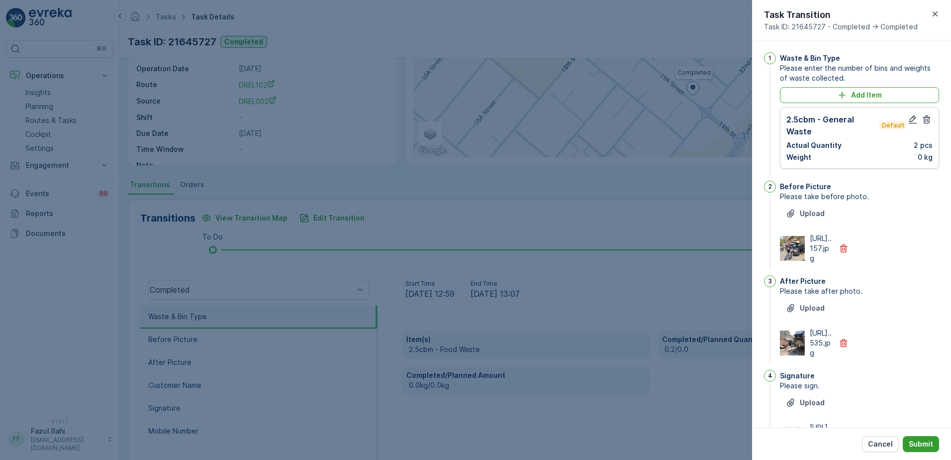
click at [916, 447] on p "Submit" at bounding box center [921, 444] width 24 height 10
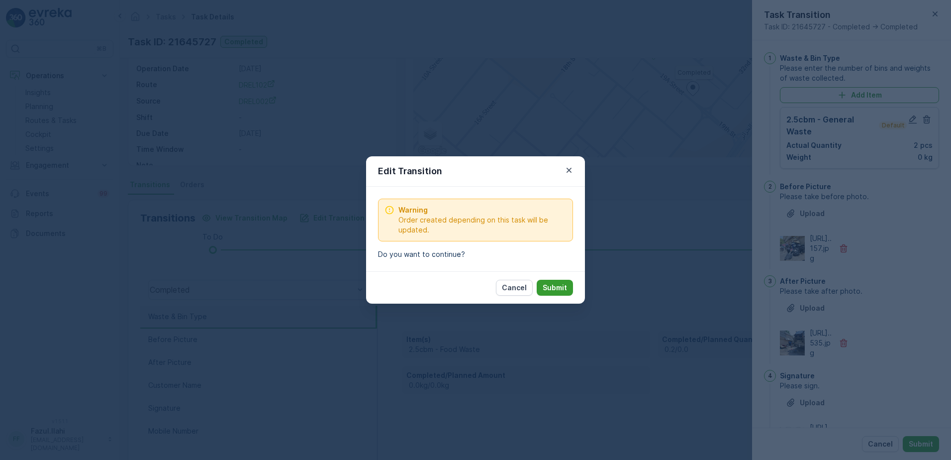
click at [557, 288] on p "Submit" at bounding box center [555, 288] width 24 height 10
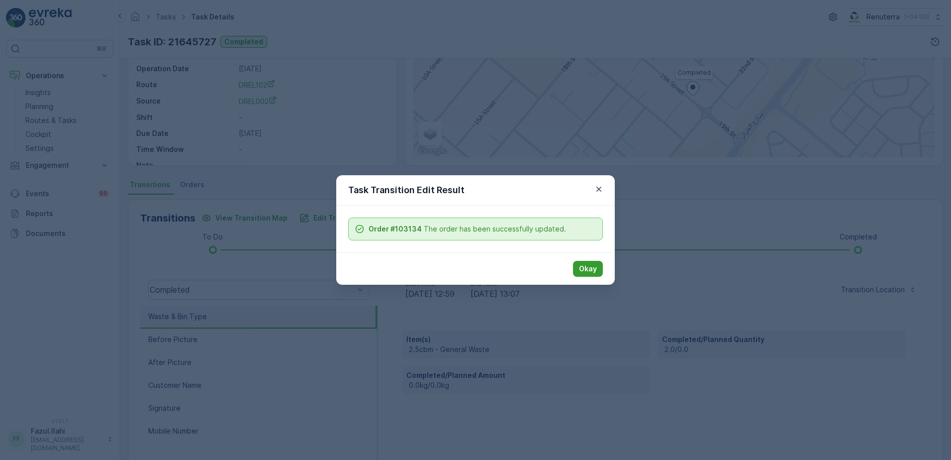
click at [582, 268] on p "Okay" at bounding box center [588, 269] width 18 height 10
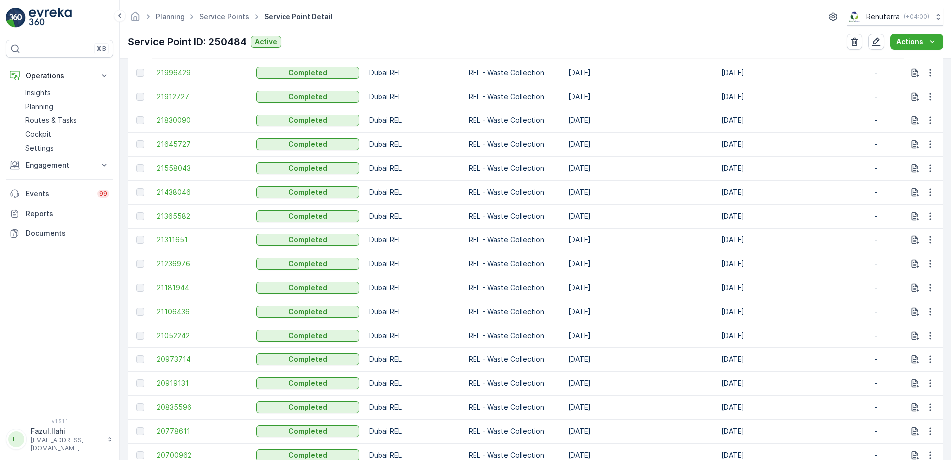
scroll to position [348, 0]
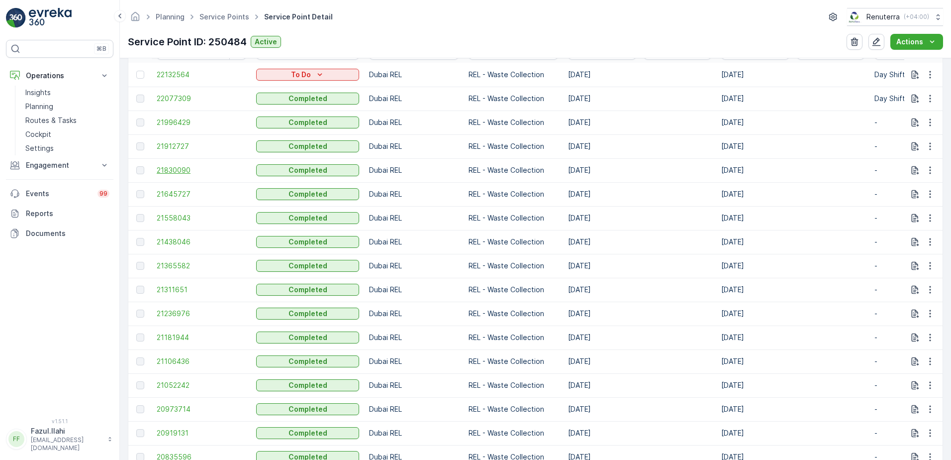
click at [172, 171] on span "21830090" at bounding box center [202, 170] width 90 height 10
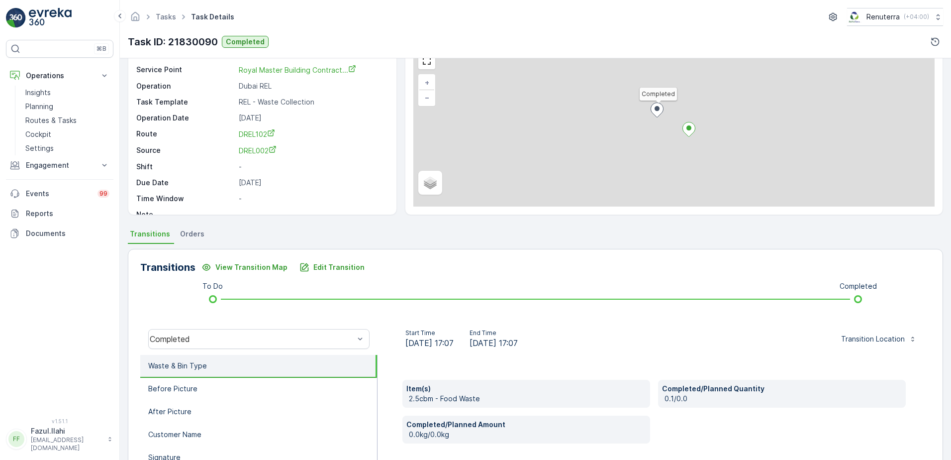
scroll to position [149, 0]
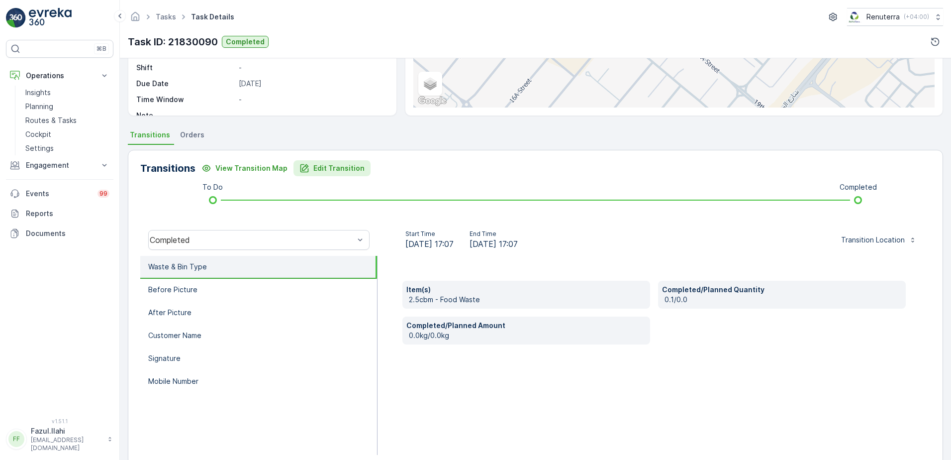
click at [328, 170] on p "Edit Transition" at bounding box center [338, 168] width 51 height 10
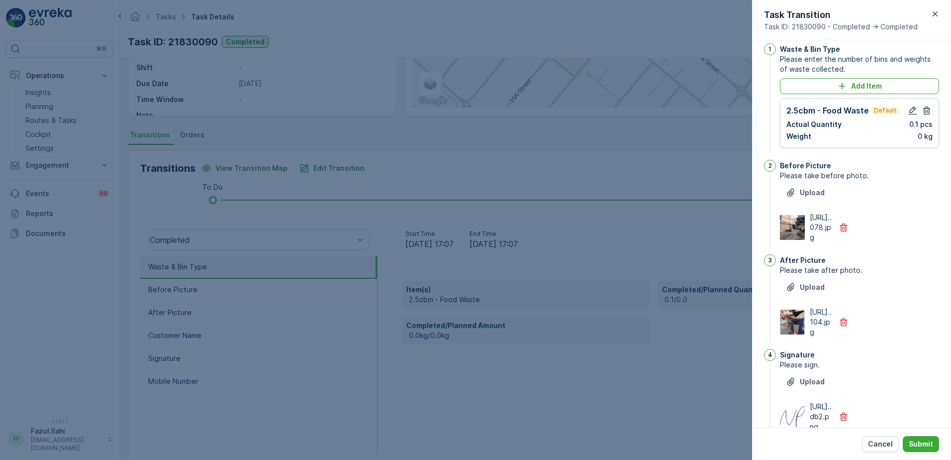
scroll to position [0, 0]
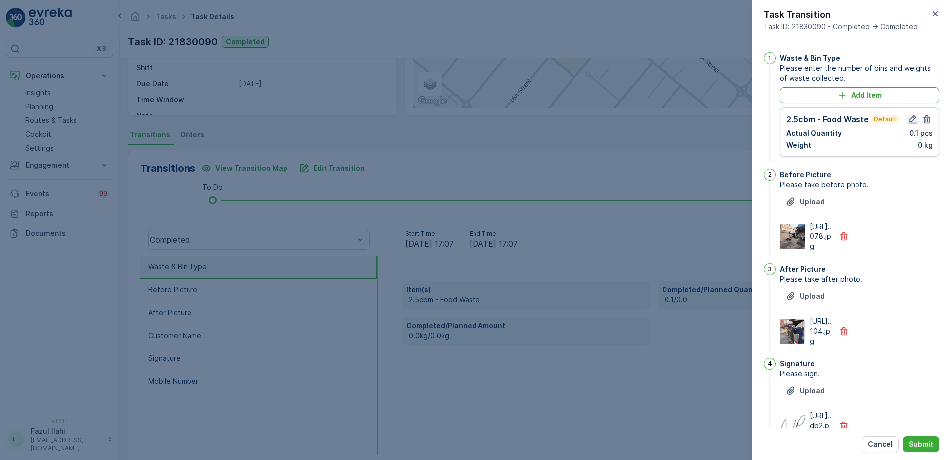
click at [910, 121] on icon "button" at bounding box center [913, 119] width 8 height 8
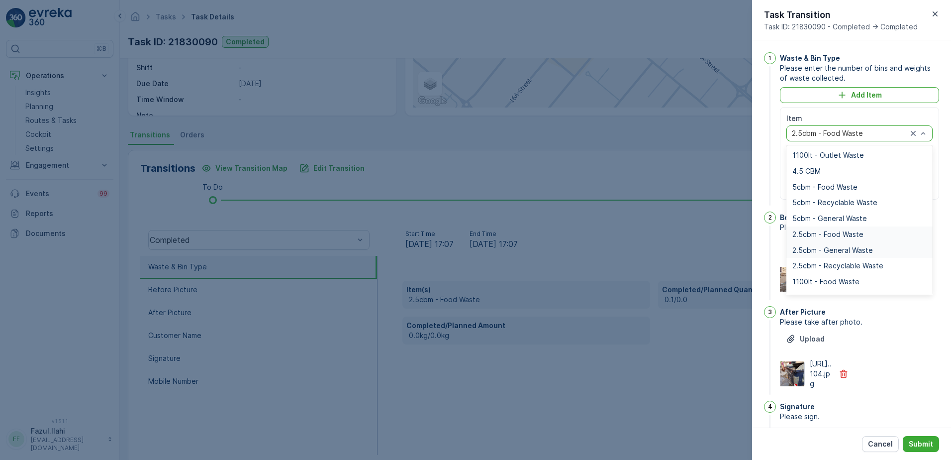
click at [842, 246] on span "2.5cbm - General Waste" at bounding box center [833, 250] width 81 height 8
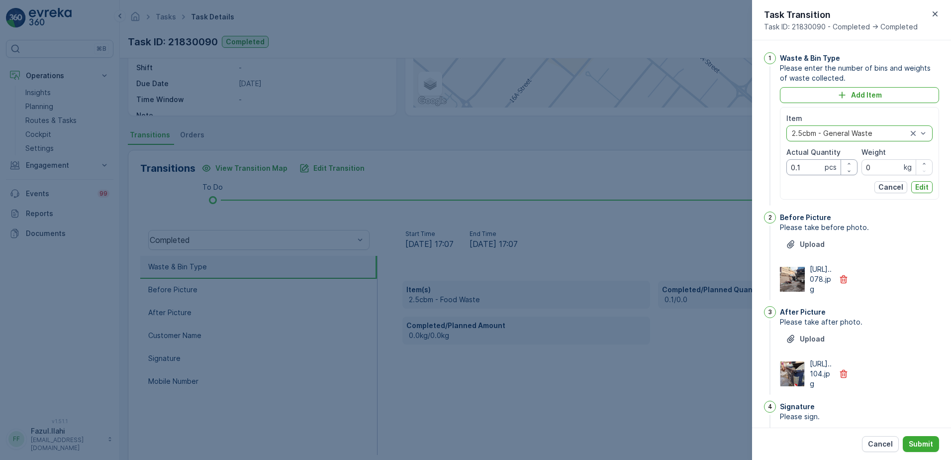
click at [806, 166] on Quantity "0.1" at bounding box center [822, 167] width 71 height 16
type Quantity "1"
click at [915, 186] on p "Edit" at bounding box center [921, 187] width 13 height 10
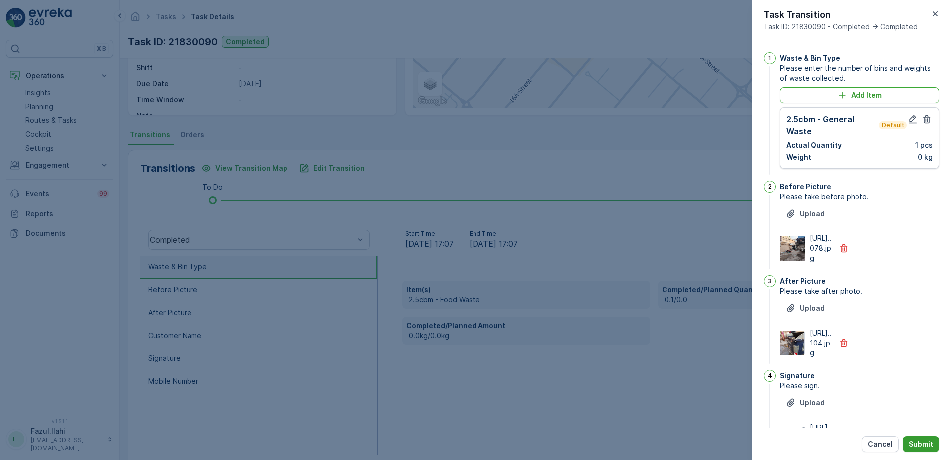
click at [928, 444] on p "Submit" at bounding box center [921, 444] width 24 height 10
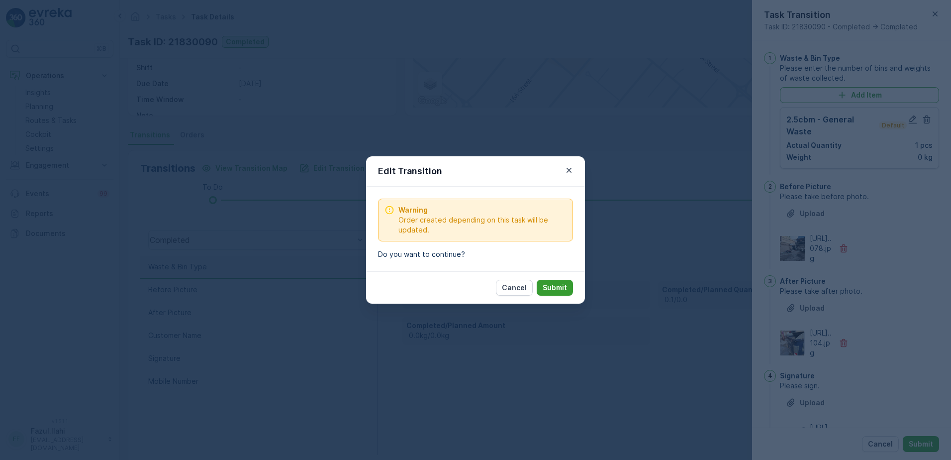
click at [568, 287] on button "Submit" at bounding box center [555, 288] width 36 height 16
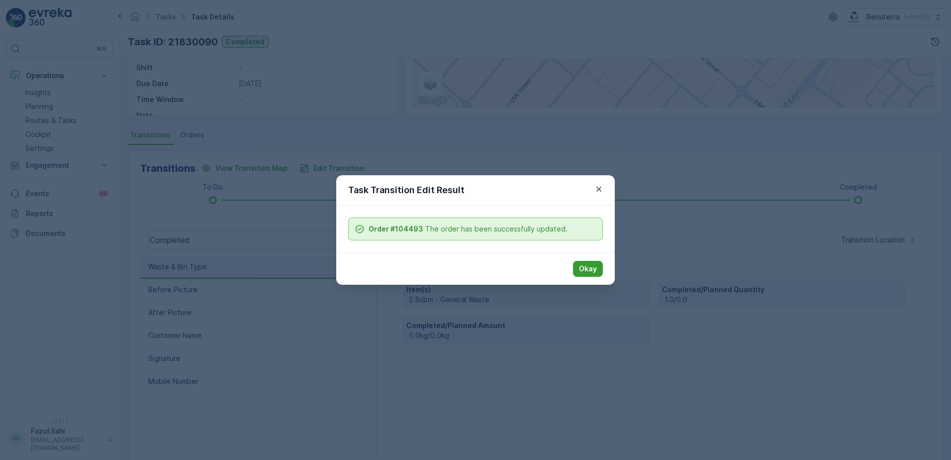
click at [578, 269] on button "Okay" at bounding box center [588, 269] width 30 height 16
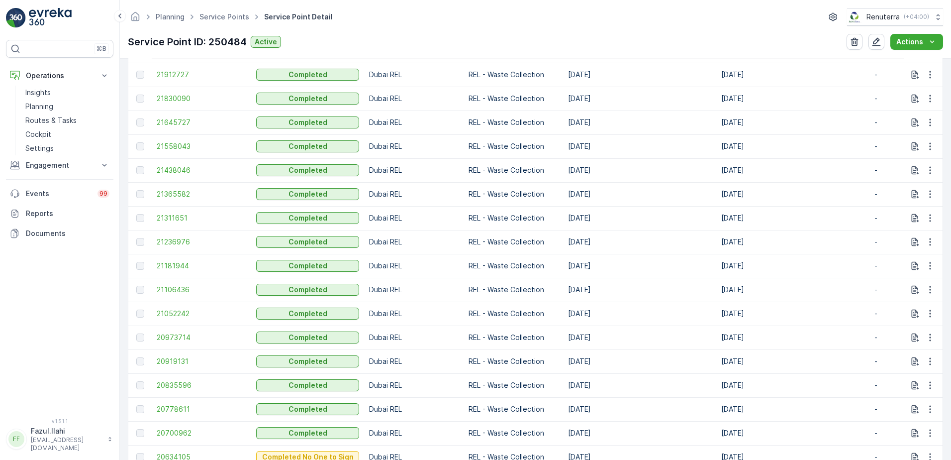
scroll to position [398, 0]
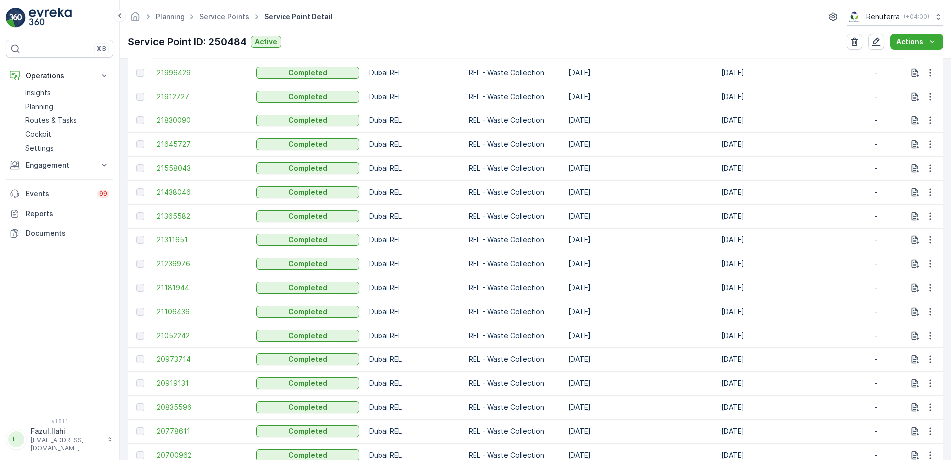
click at [171, 90] on td "21912727" at bounding box center [202, 97] width 100 height 24
click at [171, 92] on span "21912727" at bounding box center [202, 97] width 90 height 10
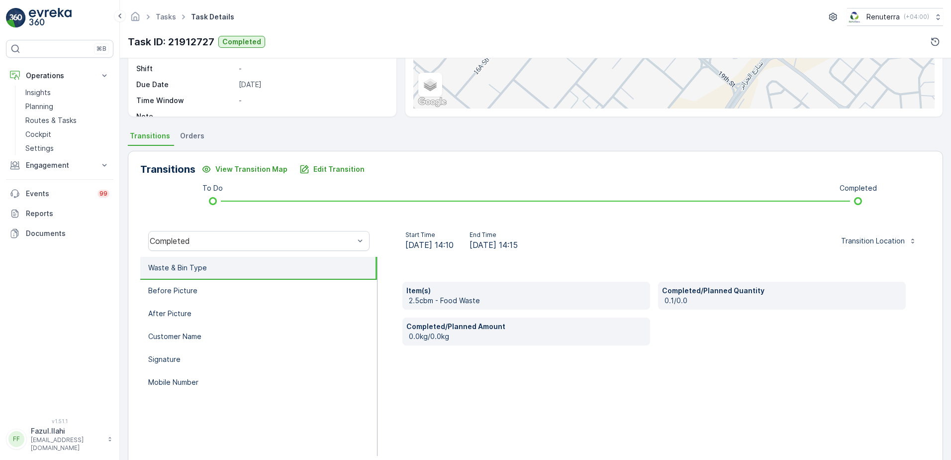
scroll to position [149, 0]
click at [329, 168] on p "Edit Transition" at bounding box center [338, 168] width 51 height 10
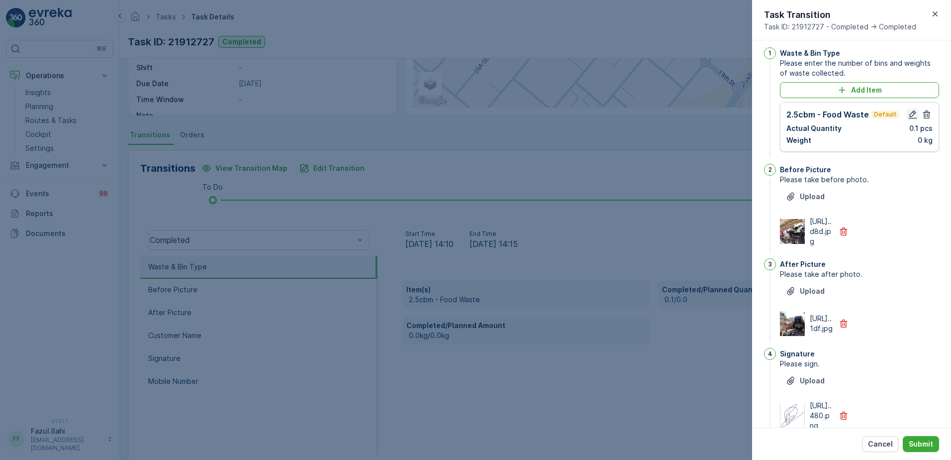
scroll to position [0, 0]
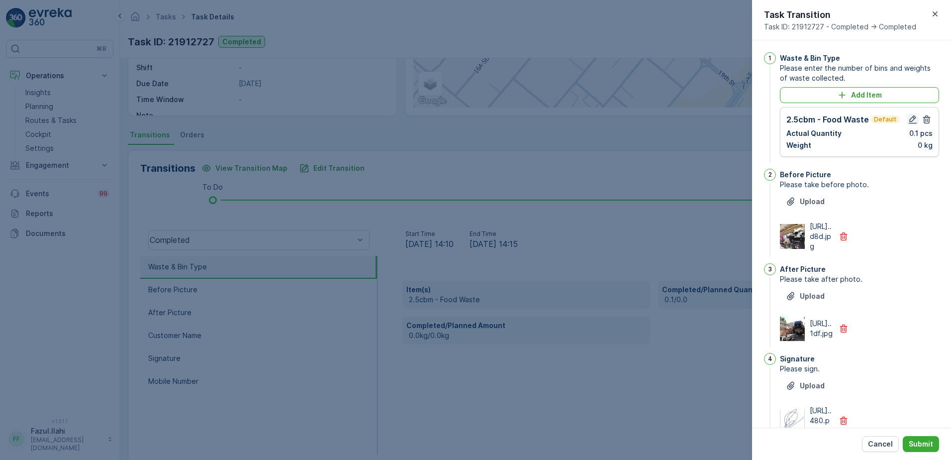
click at [909, 120] on icon "button" at bounding box center [913, 119] width 10 height 10
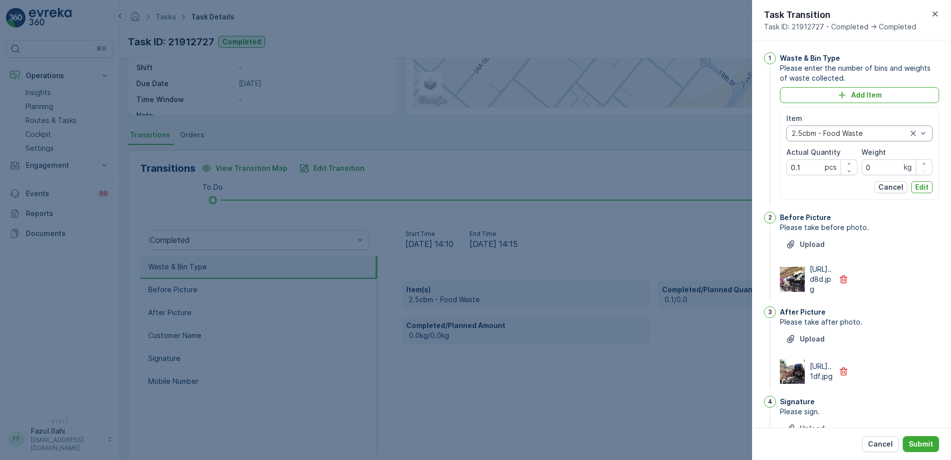
click at [926, 134] on div "2.5cbm - Food Waste" at bounding box center [860, 133] width 146 height 16
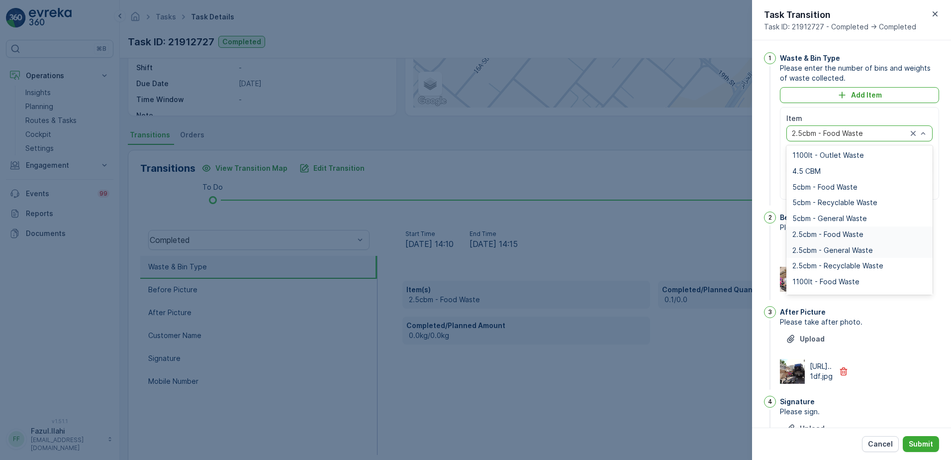
click at [845, 246] on span "2.5cbm - General Waste" at bounding box center [833, 250] width 81 height 8
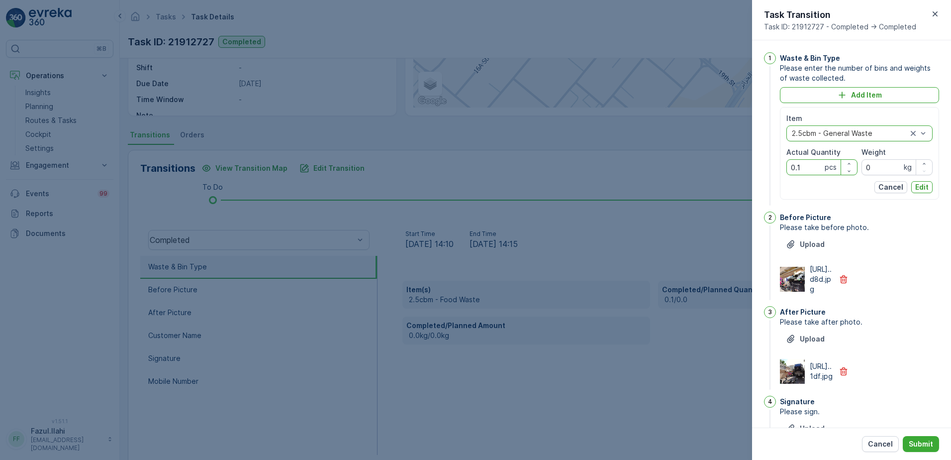
drag, startPoint x: 811, startPoint y: 167, endPoint x: 812, endPoint y: 173, distance: 6.0
click at [812, 167] on Quantity "0.1" at bounding box center [822, 167] width 71 height 16
click at [812, 173] on Quantity "0.1" at bounding box center [822, 167] width 71 height 16
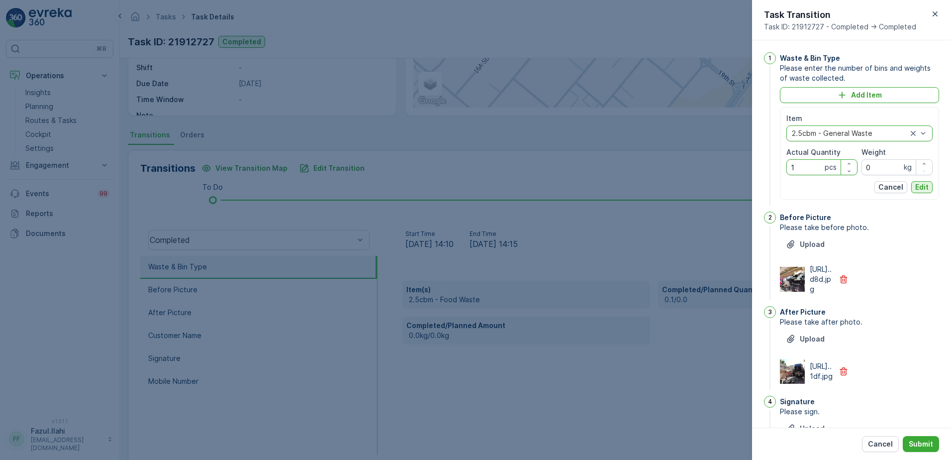
type Quantity "1"
click at [922, 188] on p "Edit" at bounding box center [921, 187] width 13 height 10
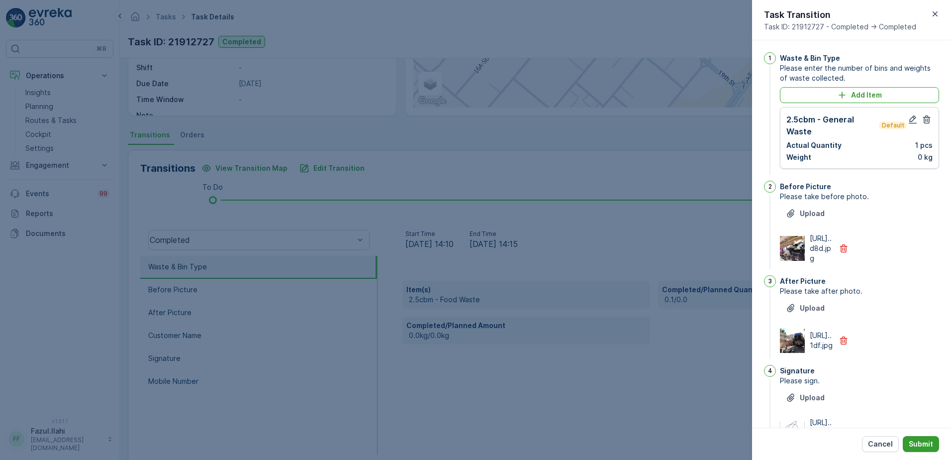
click at [924, 445] on p "Submit" at bounding box center [921, 444] width 24 height 10
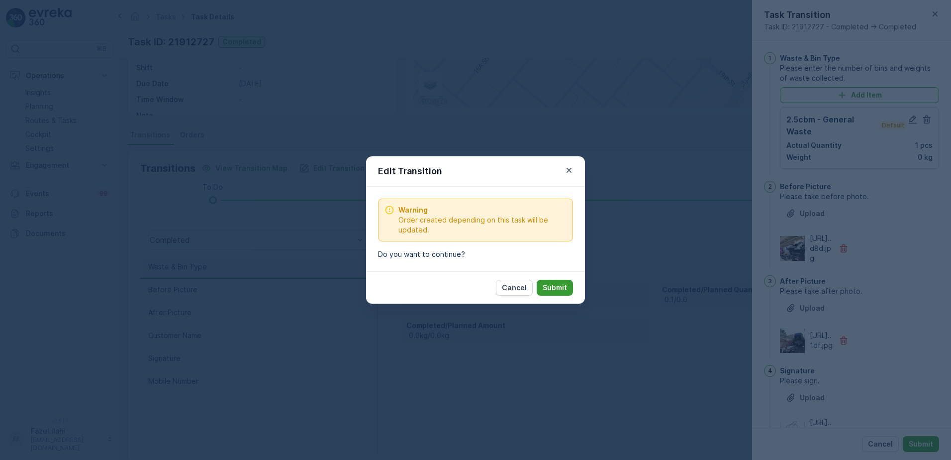
click at [563, 288] on p "Submit" at bounding box center [555, 288] width 24 height 10
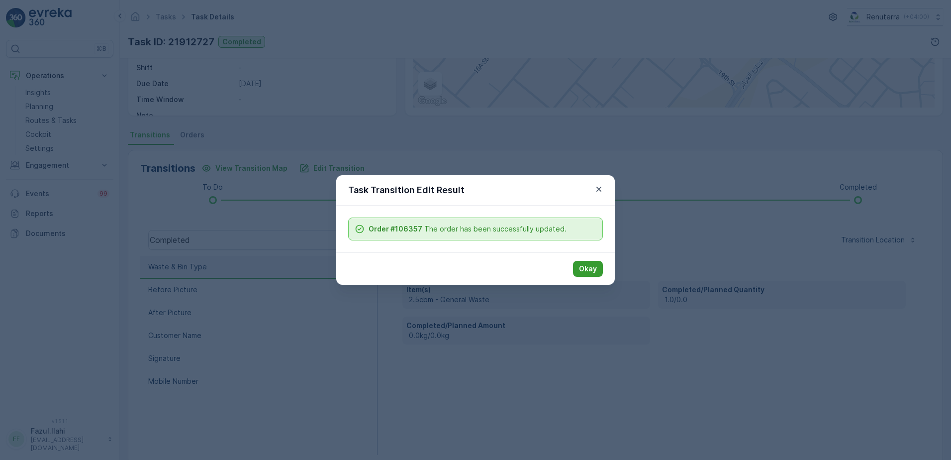
click at [596, 272] on p "Okay" at bounding box center [588, 269] width 18 height 10
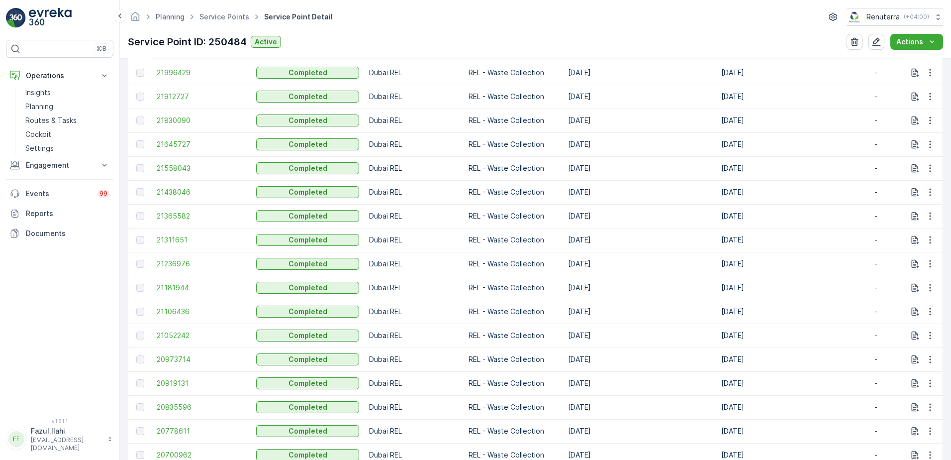
scroll to position [348, 0]
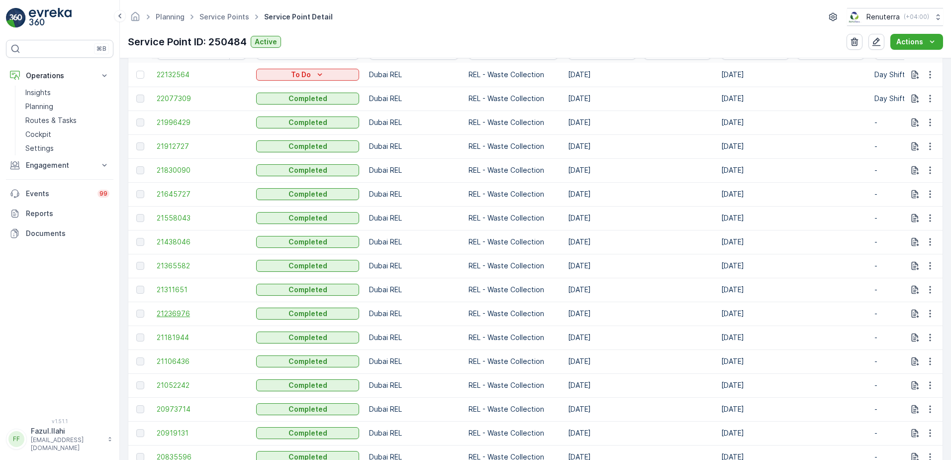
click at [178, 315] on span "21236976" at bounding box center [202, 313] width 90 height 10
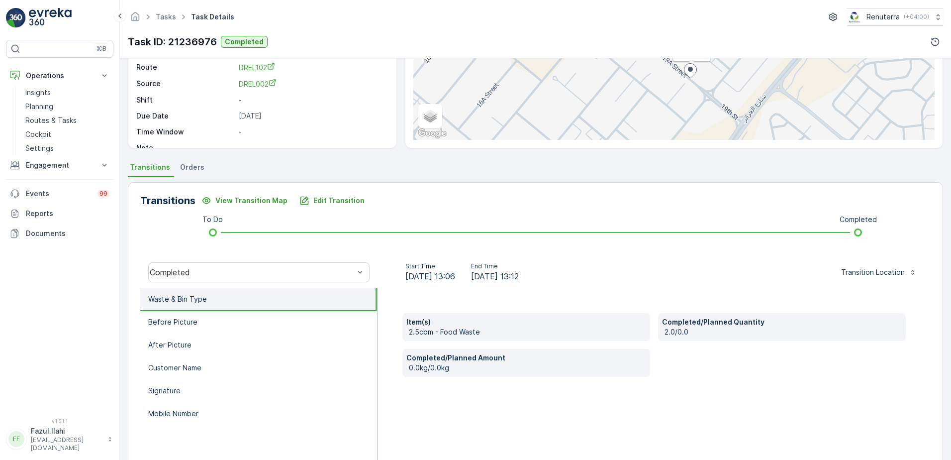
scroll to position [50, 0]
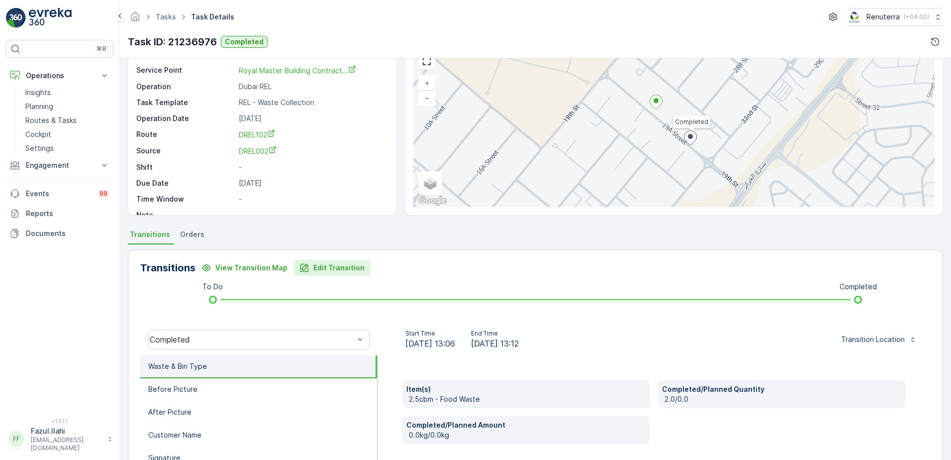
click at [315, 268] on p "Edit Transition" at bounding box center [338, 268] width 51 height 10
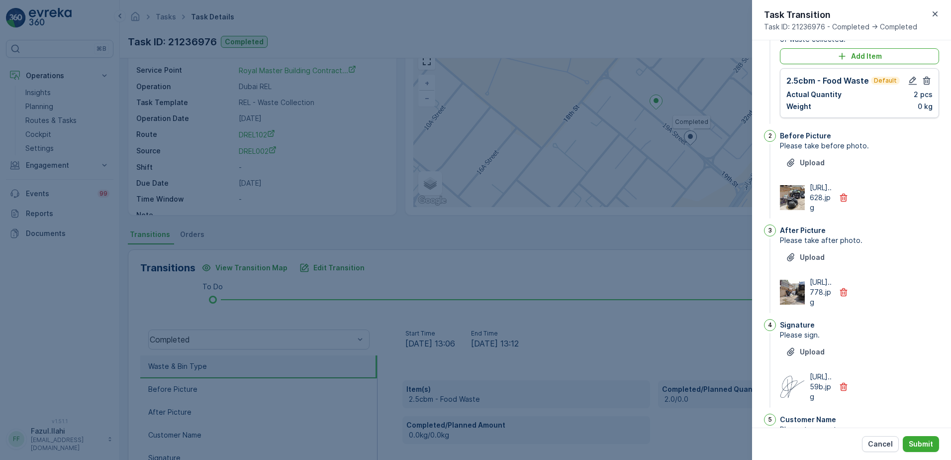
scroll to position [0, 0]
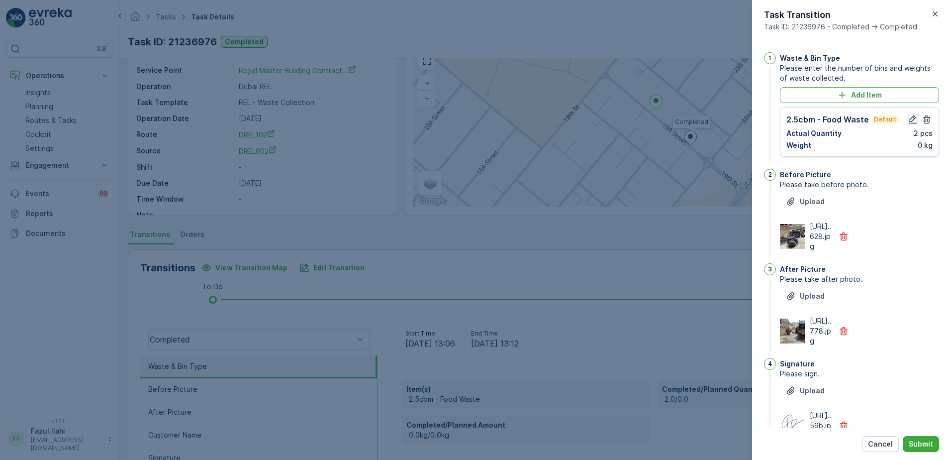
click at [914, 118] on icon "button" at bounding box center [913, 119] width 10 height 10
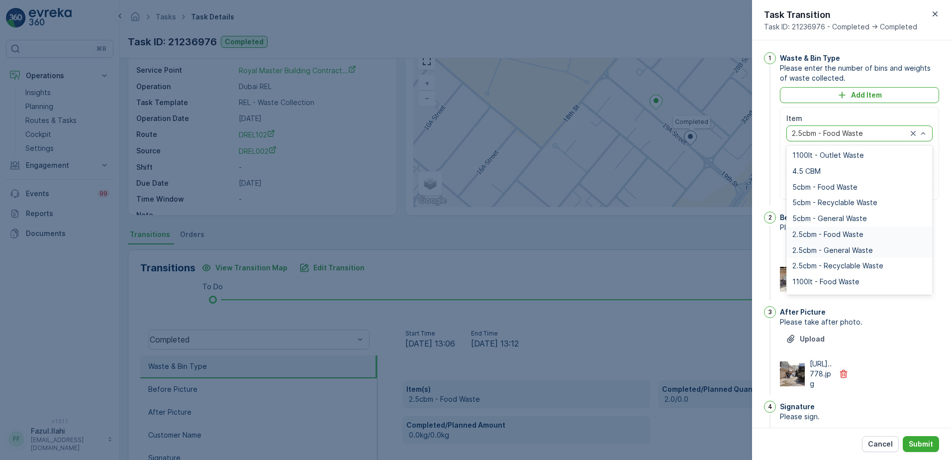
click at [826, 252] on span "2.5cbm - General Waste" at bounding box center [833, 250] width 81 height 8
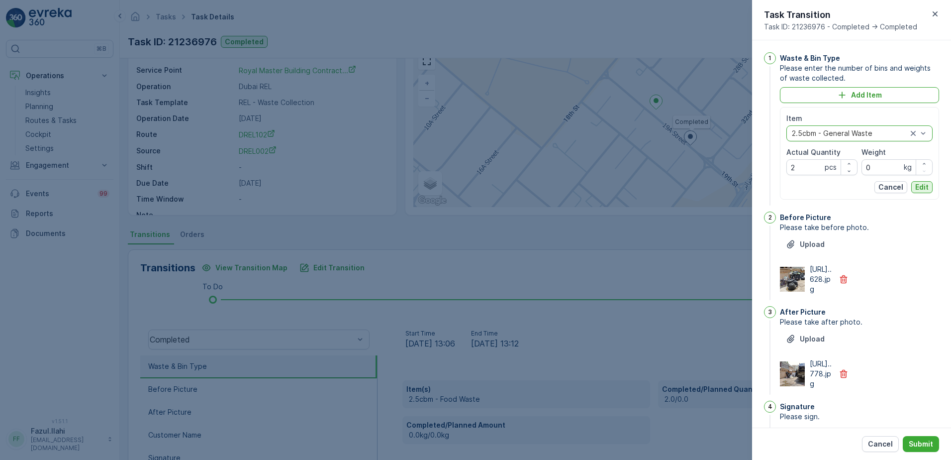
click at [921, 192] on p "Edit" at bounding box center [921, 187] width 13 height 10
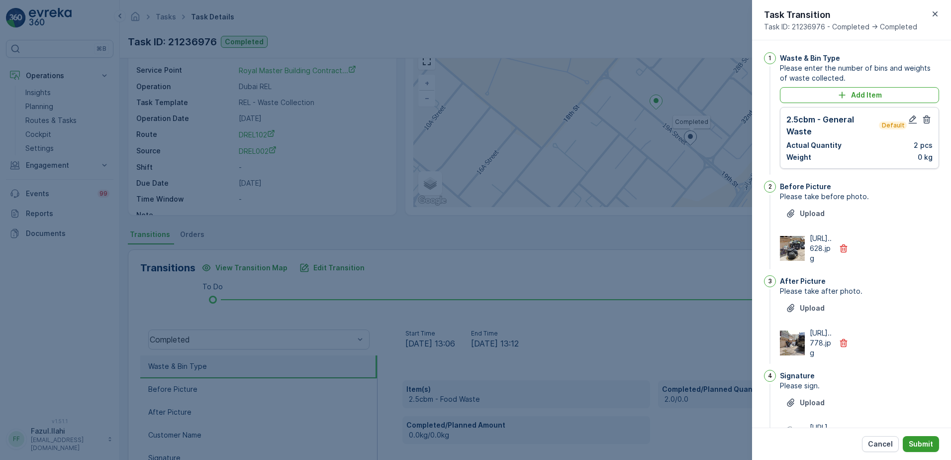
click at [924, 437] on button "Submit" at bounding box center [921, 444] width 36 height 16
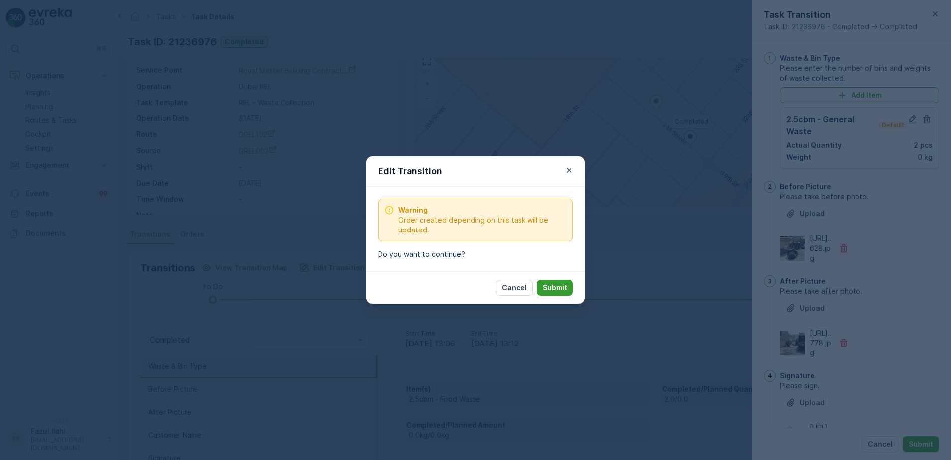
click at [556, 285] on p "Submit" at bounding box center [555, 288] width 24 height 10
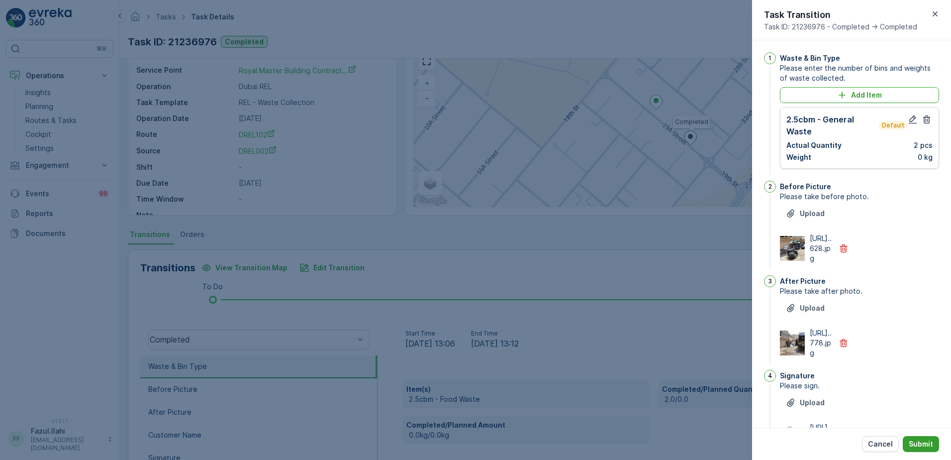
click at [918, 443] on p "Submit" at bounding box center [921, 444] width 24 height 10
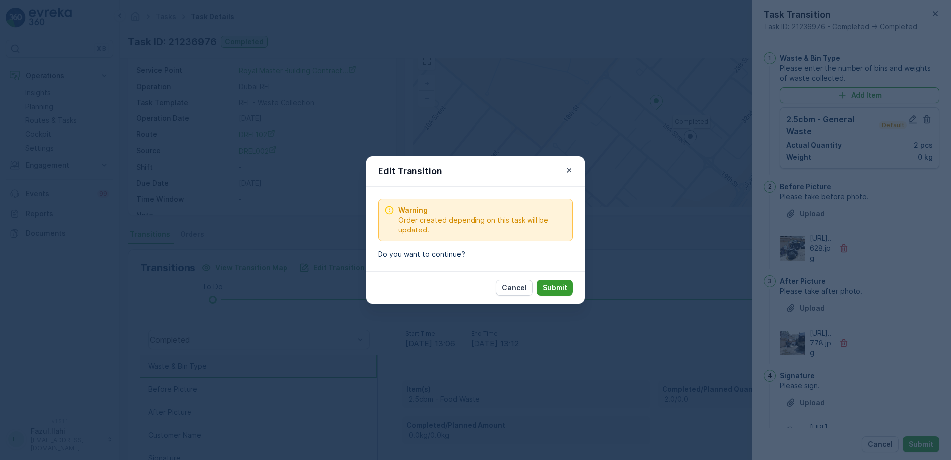
click at [558, 284] on p "Submit" at bounding box center [555, 288] width 24 height 10
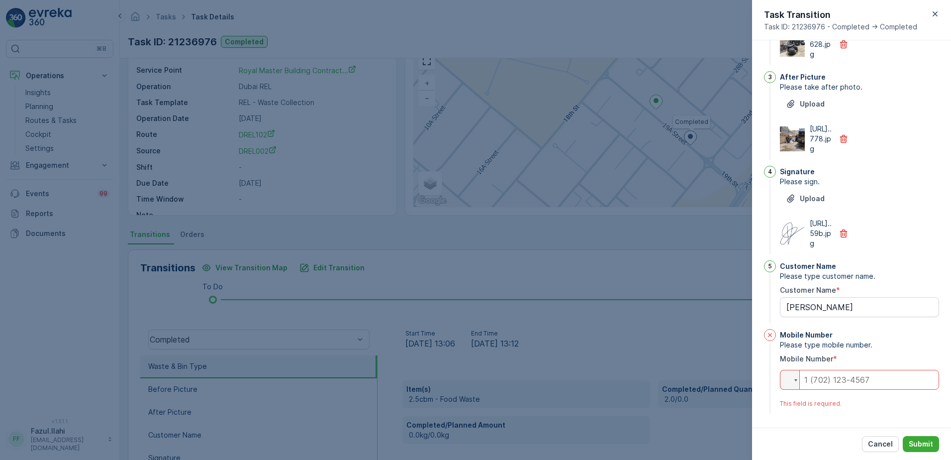
scroll to position [264, 0]
click at [882, 376] on input "tel" at bounding box center [859, 380] width 159 height 20
type input "050"
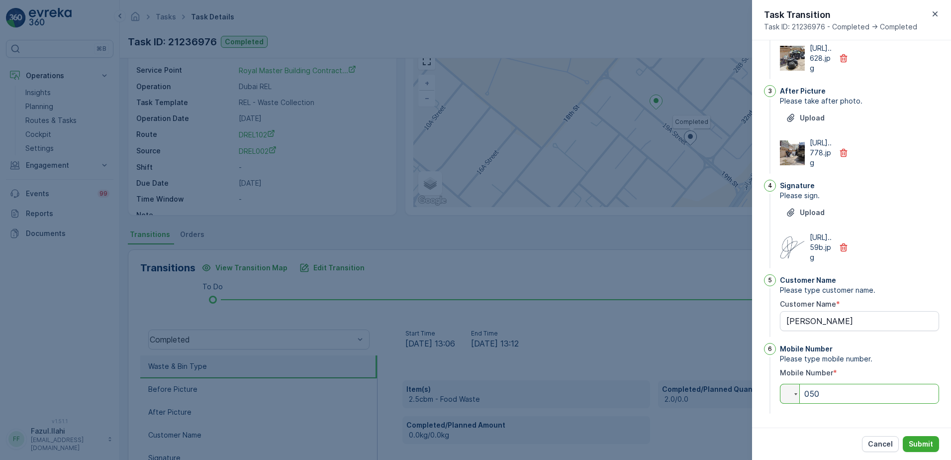
scroll to position [250, 0]
click at [929, 442] on p "Submit" at bounding box center [921, 444] width 24 height 10
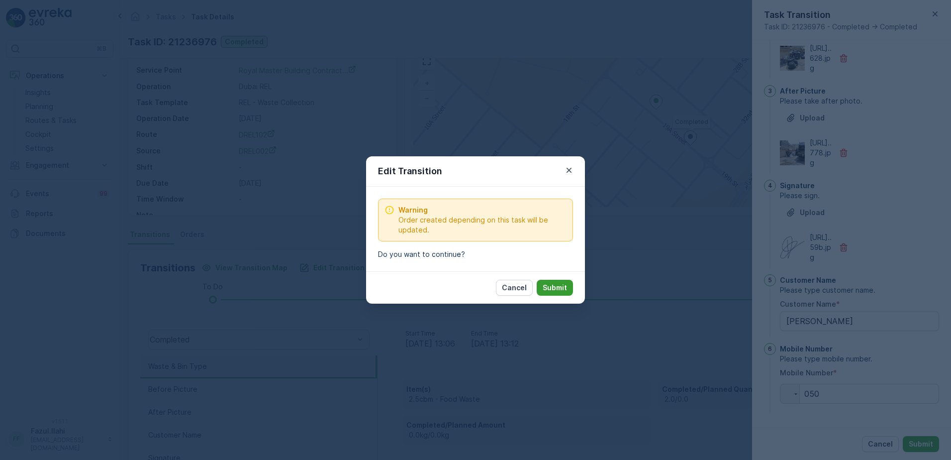
click at [566, 288] on p "Submit" at bounding box center [555, 288] width 24 height 10
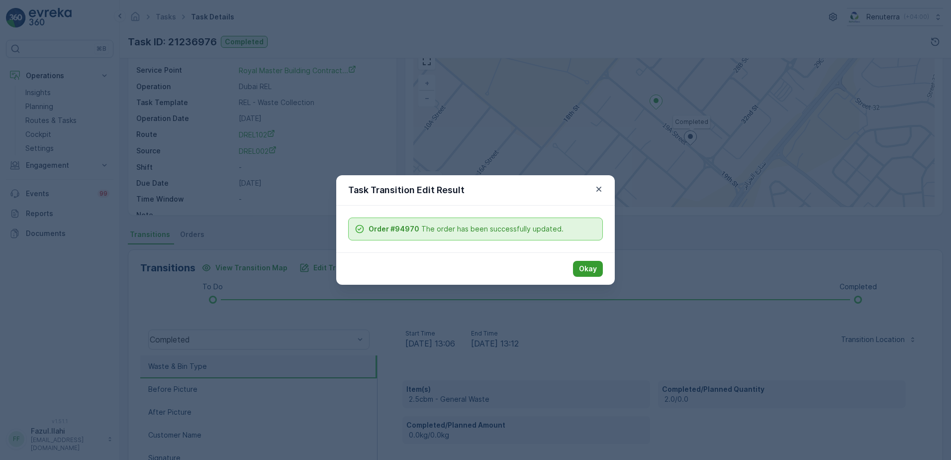
click at [597, 268] on button "Okay" at bounding box center [588, 269] width 30 height 16
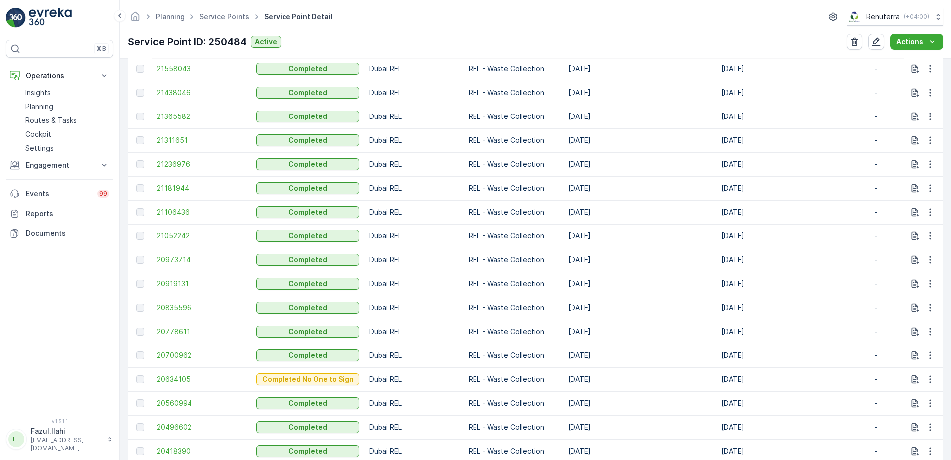
scroll to position [448, 0]
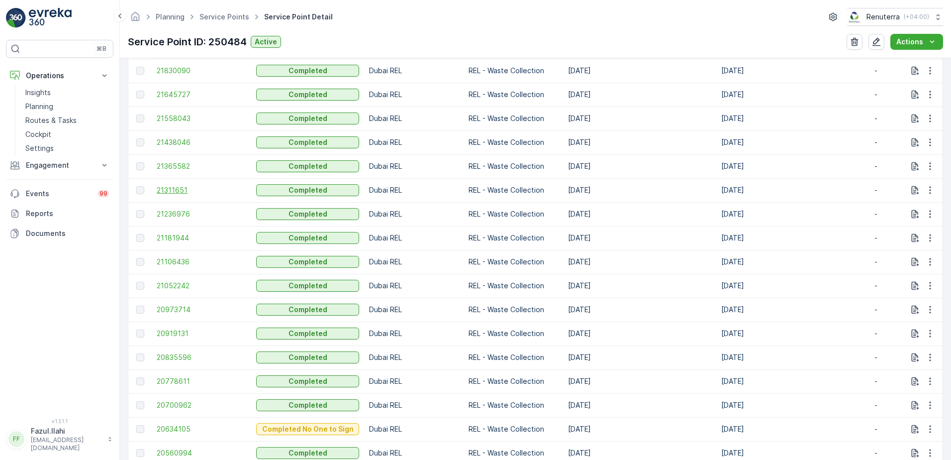
click at [159, 188] on span "21311651" at bounding box center [202, 190] width 90 height 10
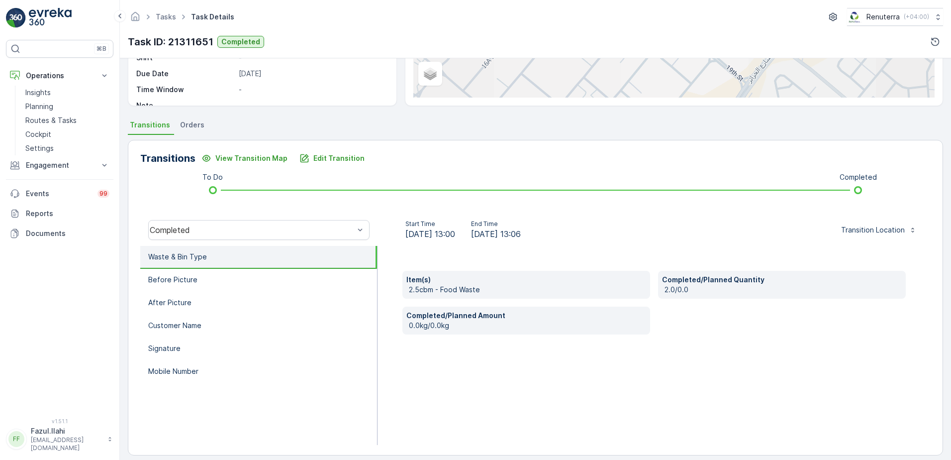
scroll to position [168, 0]
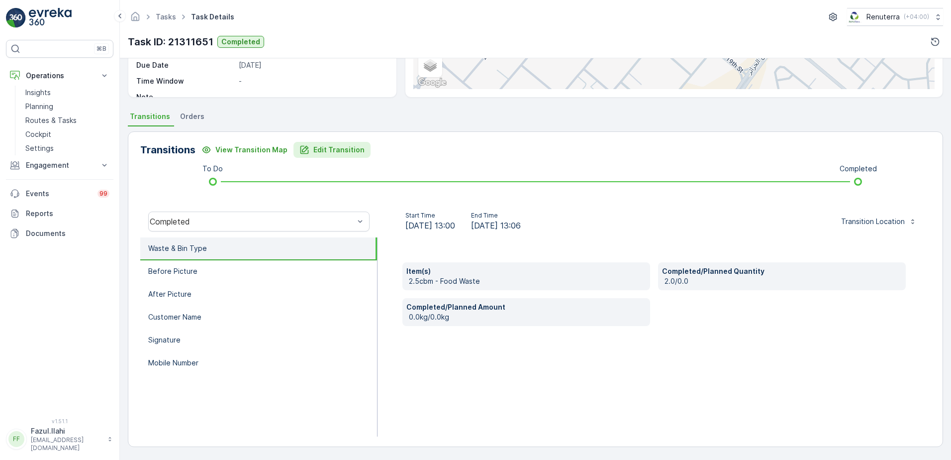
click at [313, 148] on p "Edit Transition" at bounding box center [338, 150] width 51 height 10
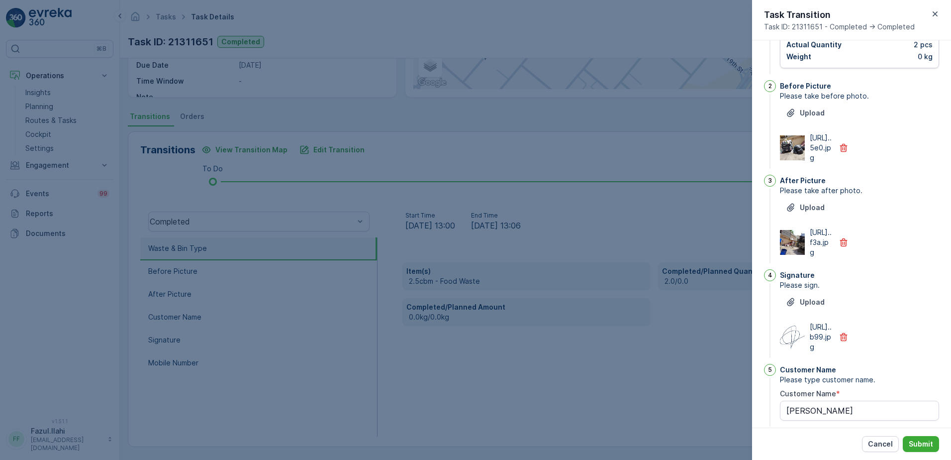
scroll to position [39, 0]
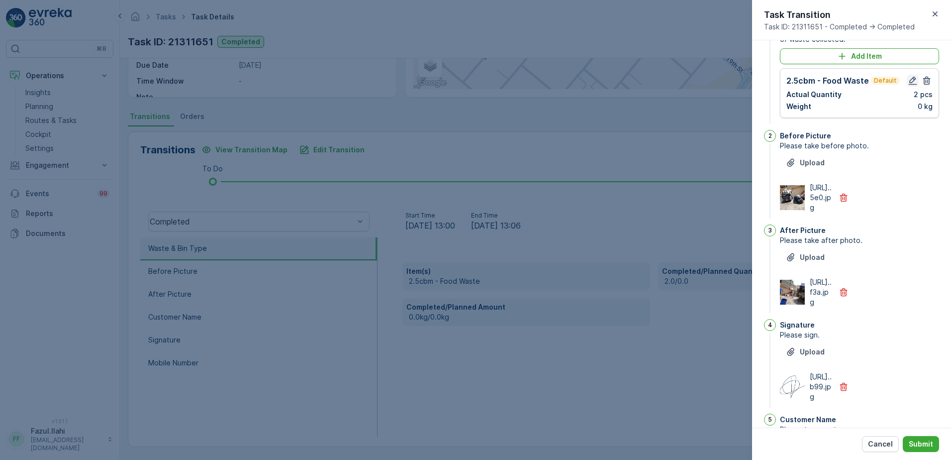
click at [914, 82] on icon "button" at bounding box center [913, 81] width 10 height 10
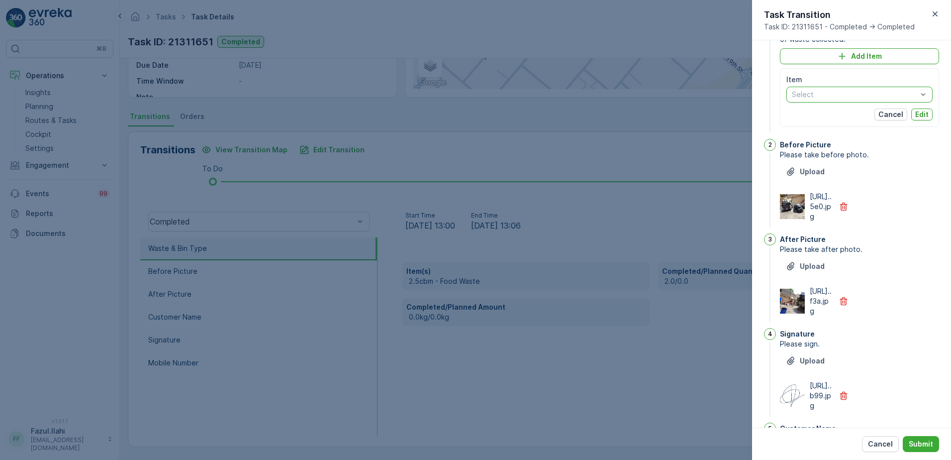
click at [926, 91] on div "Select" at bounding box center [860, 95] width 146 height 16
click at [937, 77] on div "1 Waste & Bin Type Please enter the number of bins and weights of waste collect…" at bounding box center [851, 233] width 199 height 387
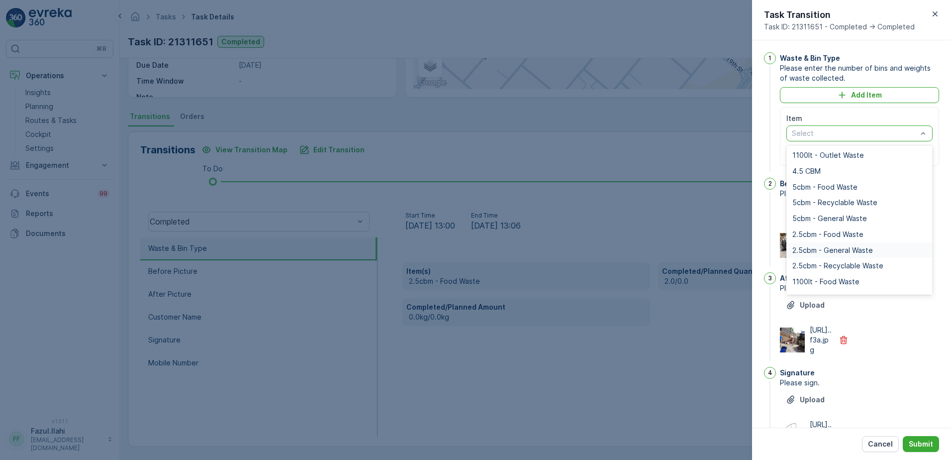
click at [853, 253] on span "2.5cbm - General Waste" at bounding box center [833, 250] width 81 height 8
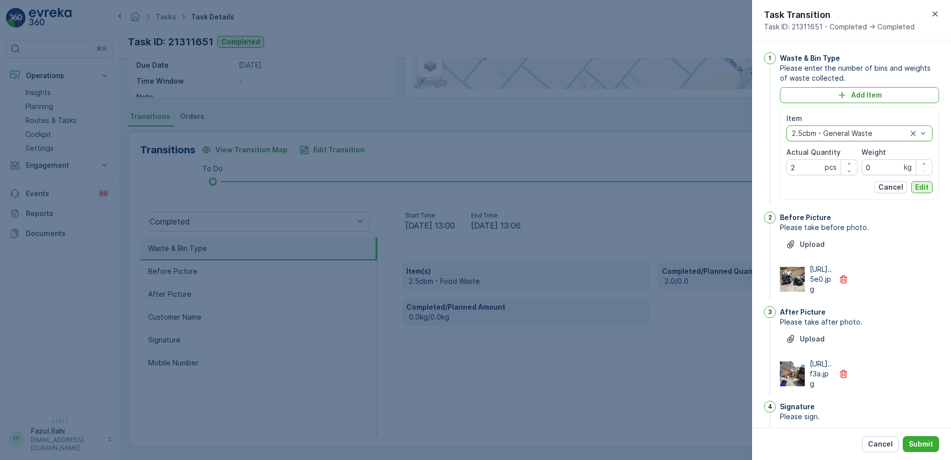
click at [918, 189] on p "Edit" at bounding box center [921, 187] width 13 height 10
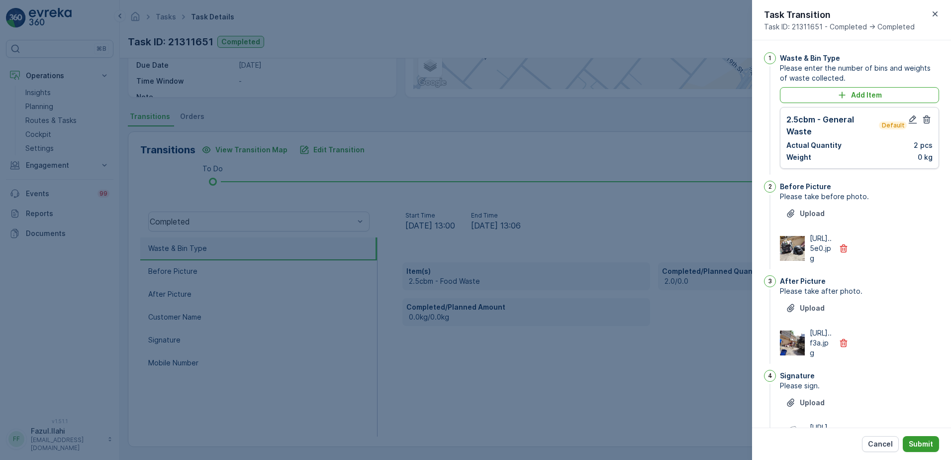
click at [922, 443] on p "Submit" at bounding box center [921, 444] width 24 height 10
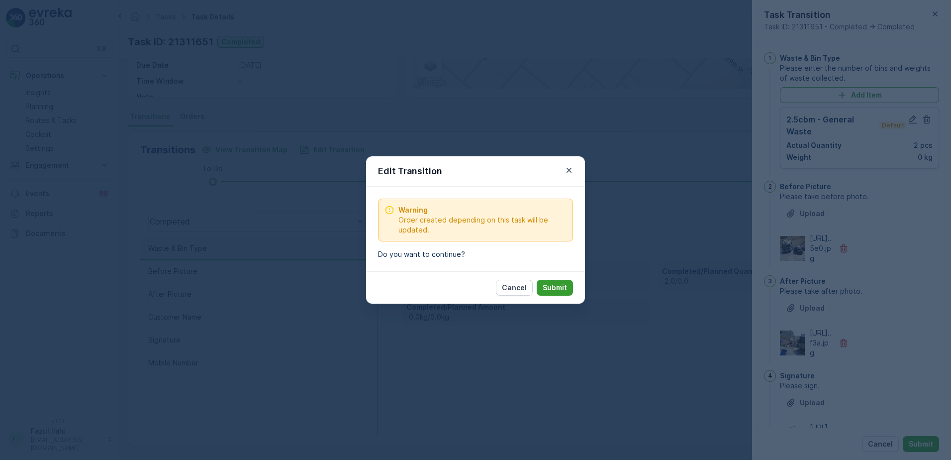
click at [560, 285] on p "Submit" at bounding box center [555, 288] width 24 height 10
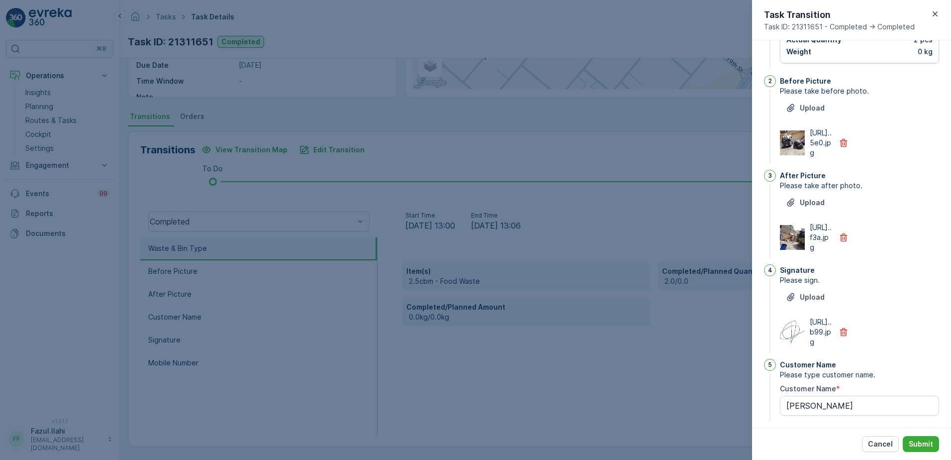
scroll to position [264, 0]
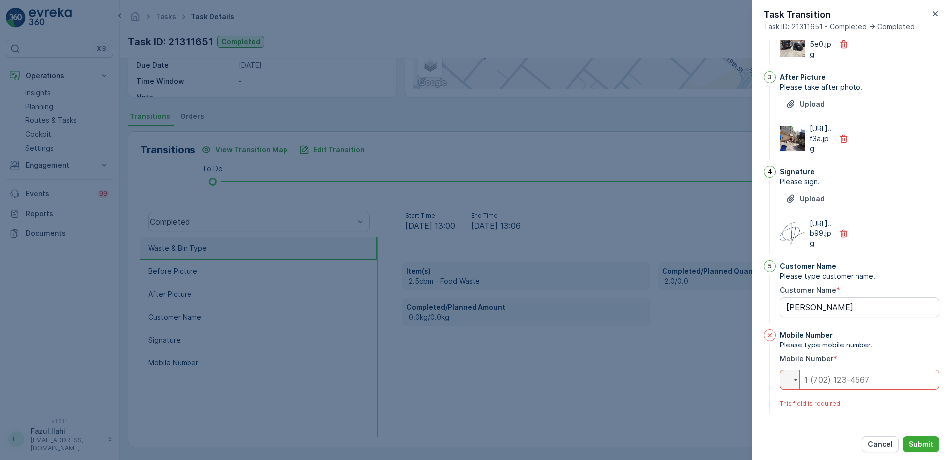
click at [834, 381] on input "tel" at bounding box center [859, 380] width 159 height 20
type input "050"
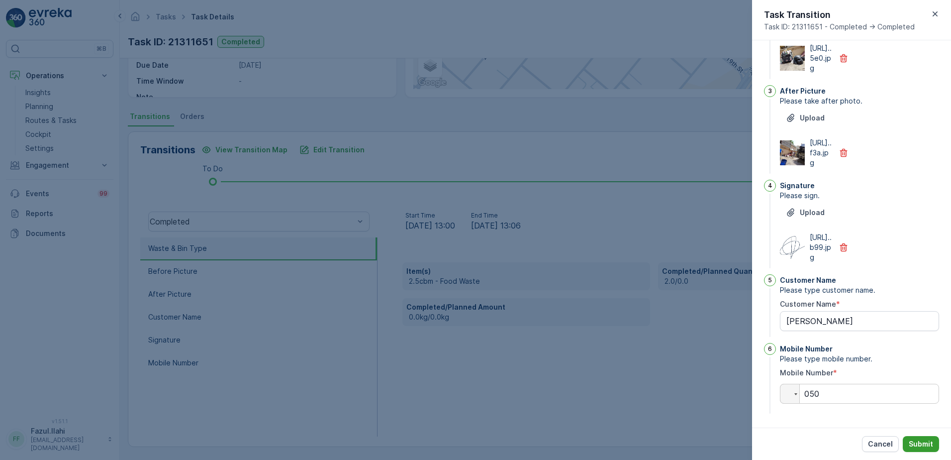
click at [914, 437] on button "Submit" at bounding box center [921, 444] width 36 height 16
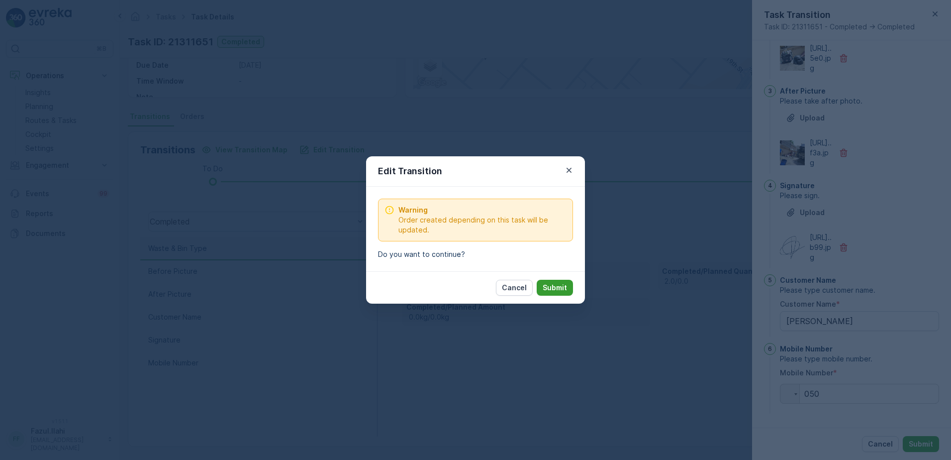
click at [551, 292] on p "Submit" at bounding box center [555, 288] width 24 height 10
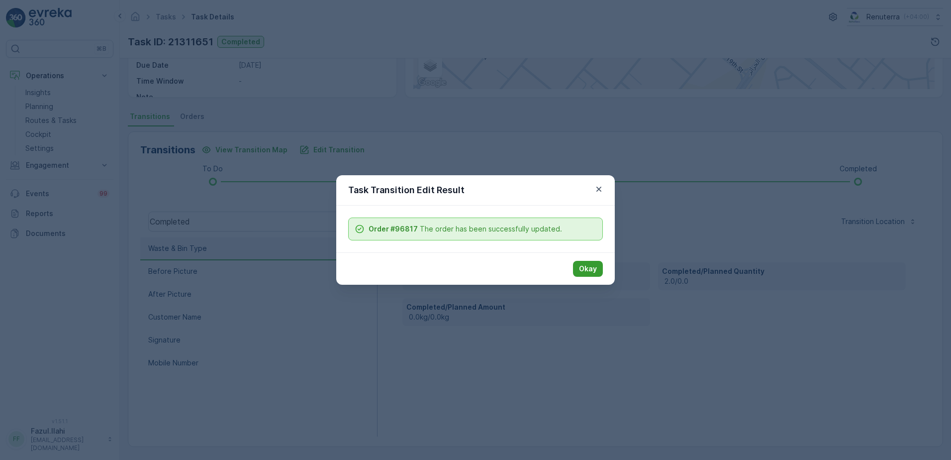
click at [584, 268] on p "Okay" at bounding box center [588, 269] width 18 height 10
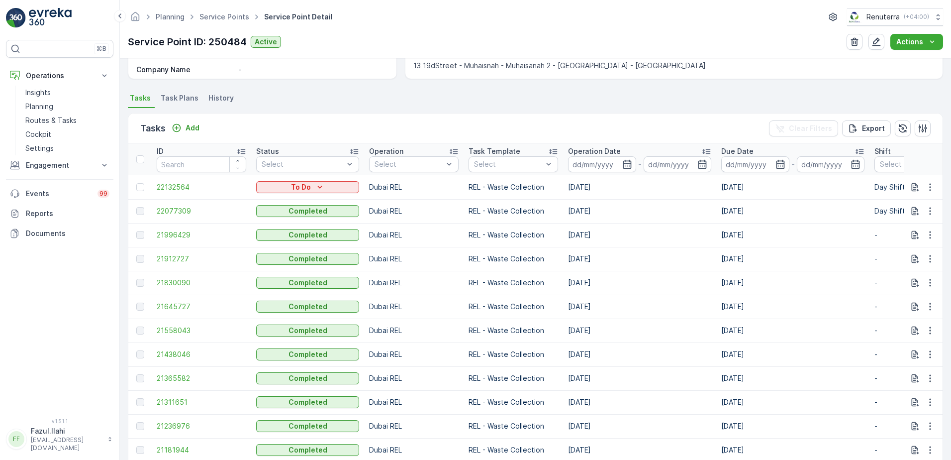
scroll to position [302, 0]
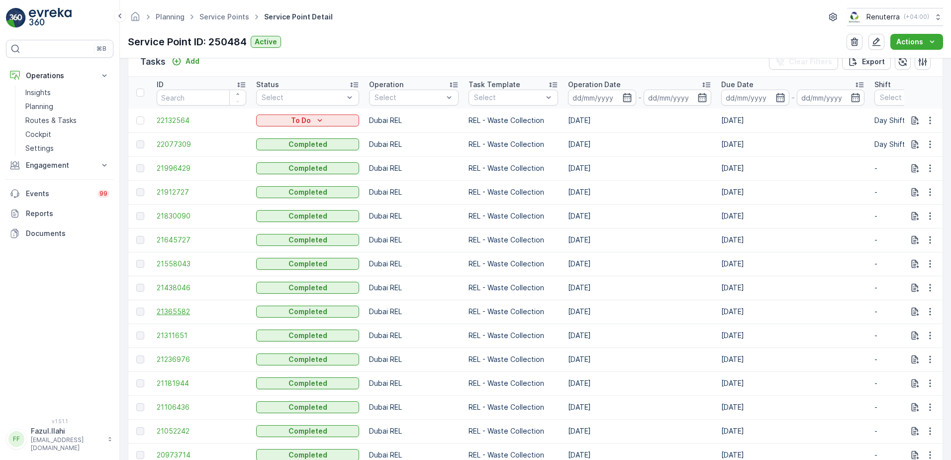
click at [176, 308] on span "21365582" at bounding box center [202, 311] width 90 height 10
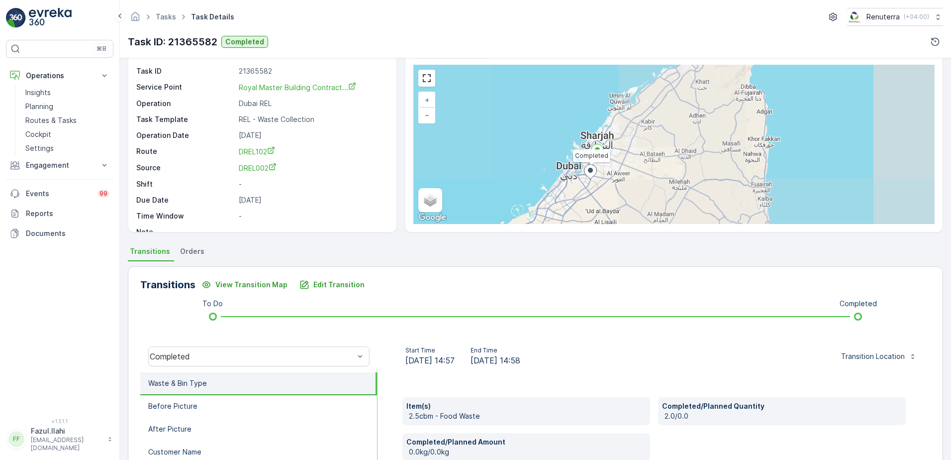
scroll to position [100, 0]
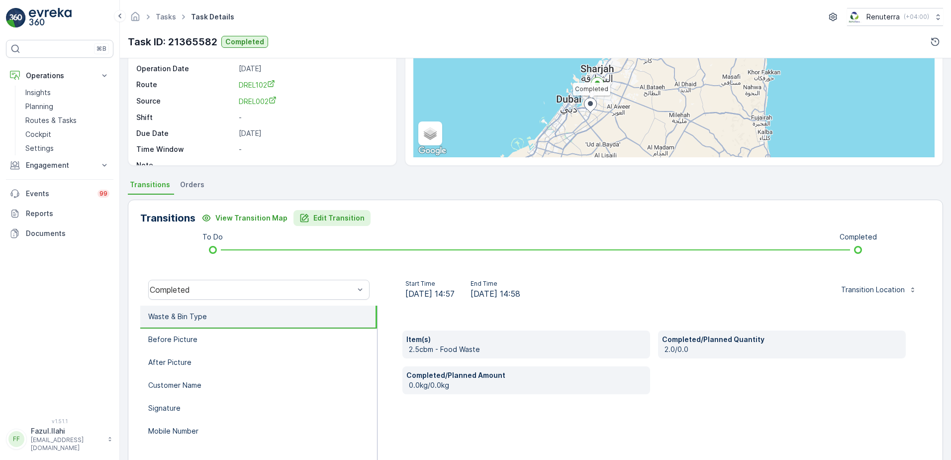
click at [313, 215] on p "Edit Transition" at bounding box center [338, 218] width 51 height 10
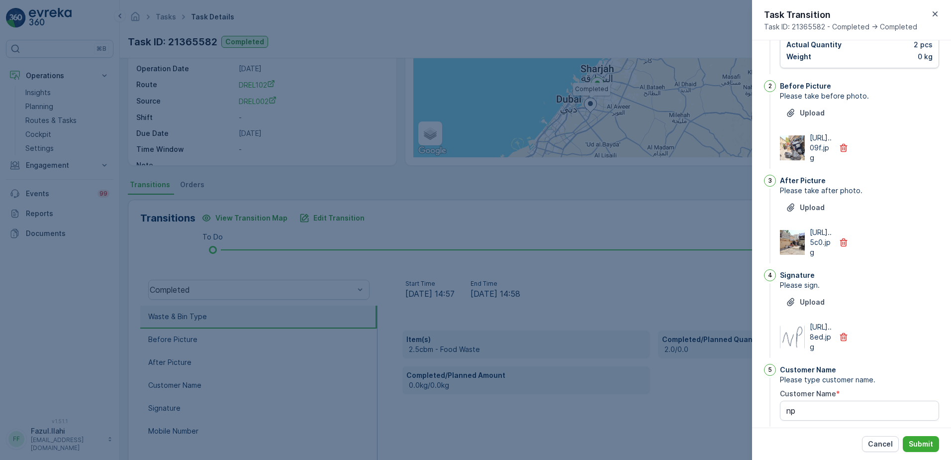
scroll to position [0, 0]
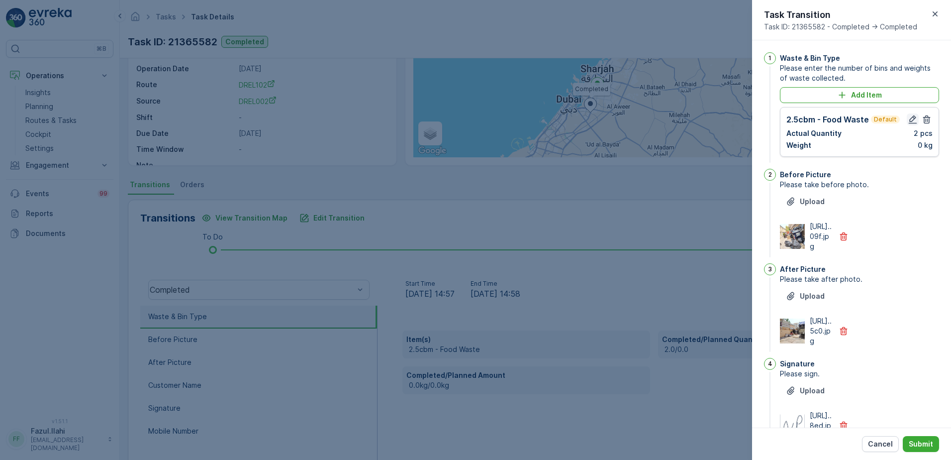
click at [909, 119] on icon "button" at bounding box center [913, 119] width 10 height 10
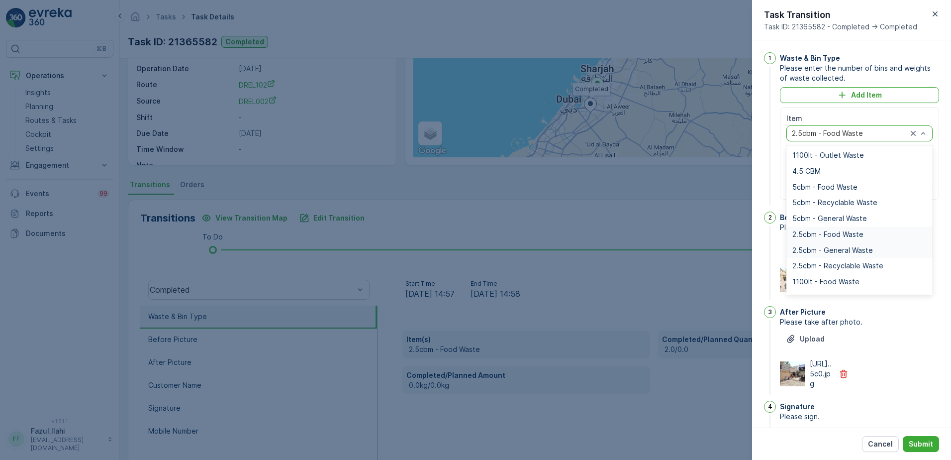
click at [846, 251] on span "2.5cbm - General Waste" at bounding box center [833, 250] width 81 height 8
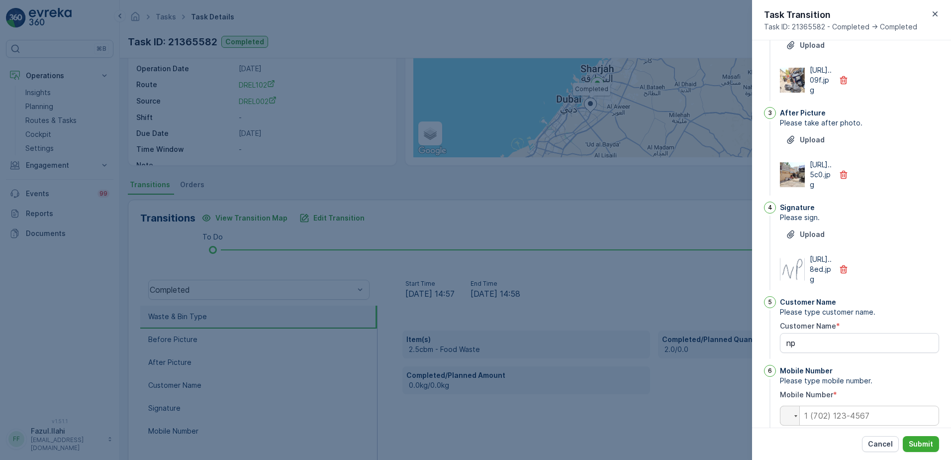
scroll to position [281, 0]
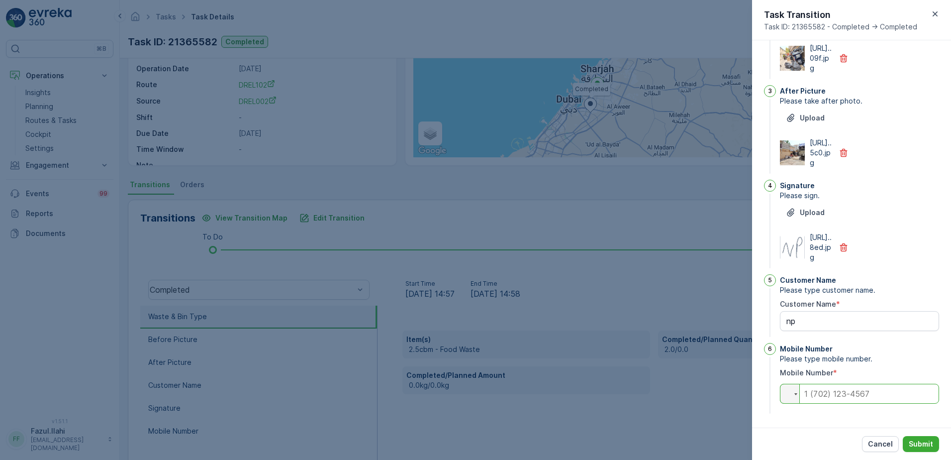
drag, startPoint x: 879, startPoint y: 393, endPoint x: 876, endPoint y: 398, distance: 6.2
click at [879, 393] on input "tel" at bounding box center [859, 394] width 159 height 20
type input "050"
click at [923, 448] on p "Submit" at bounding box center [921, 444] width 24 height 10
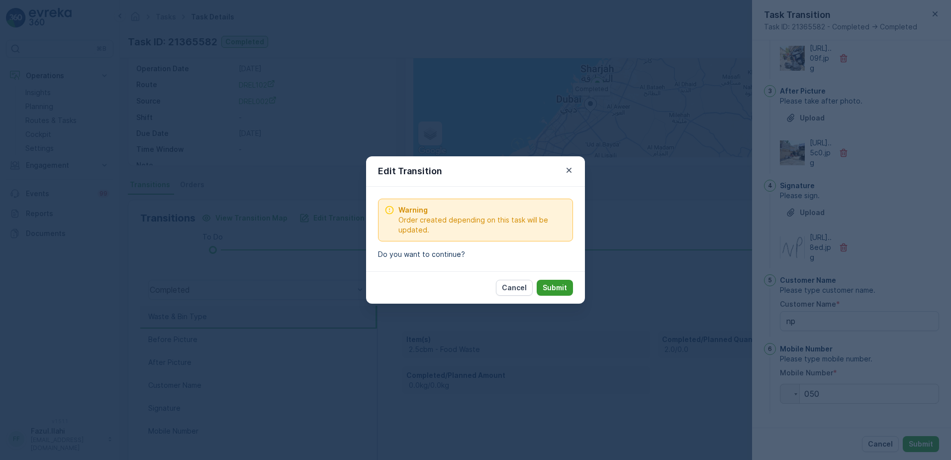
click at [558, 285] on p "Submit" at bounding box center [555, 288] width 24 height 10
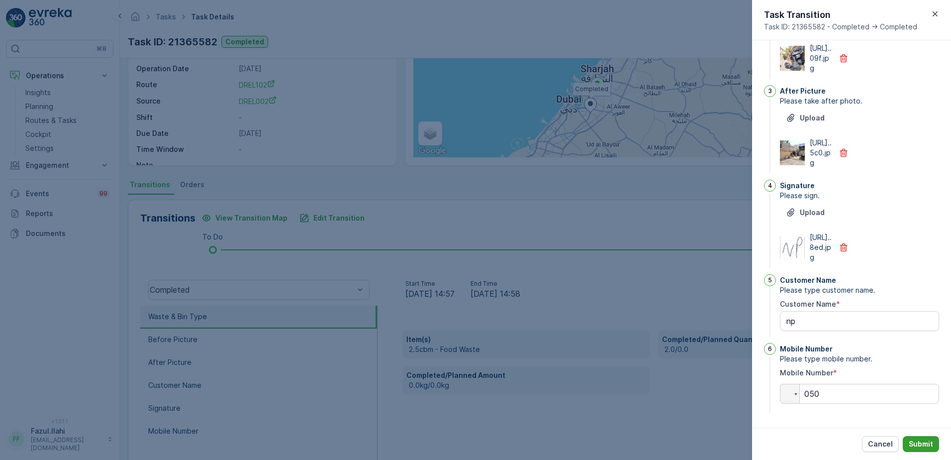
click at [917, 447] on p "Submit" at bounding box center [921, 444] width 24 height 10
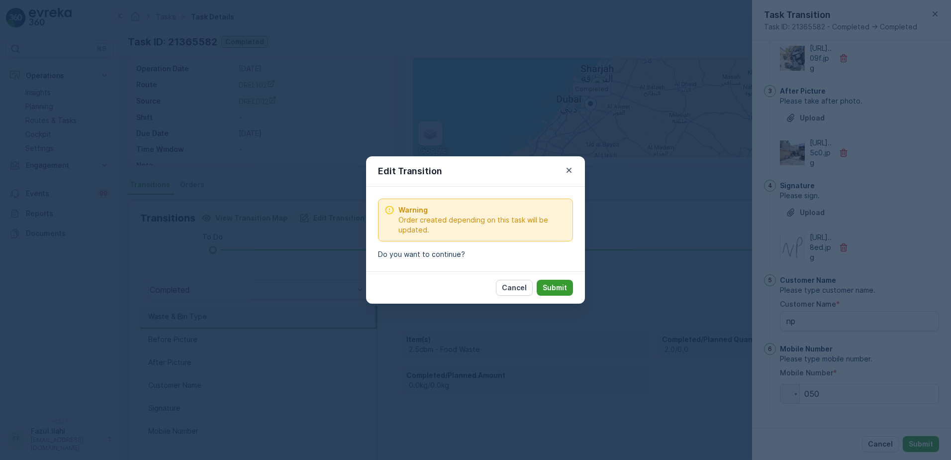
click at [559, 283] on p "Submit" at bounding box center [555, 288] width 24 height 10
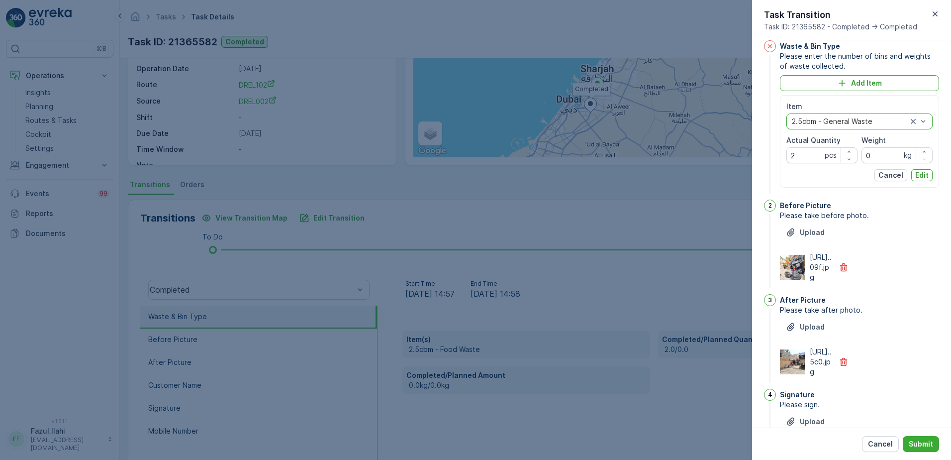
scroll to position [0, 0]
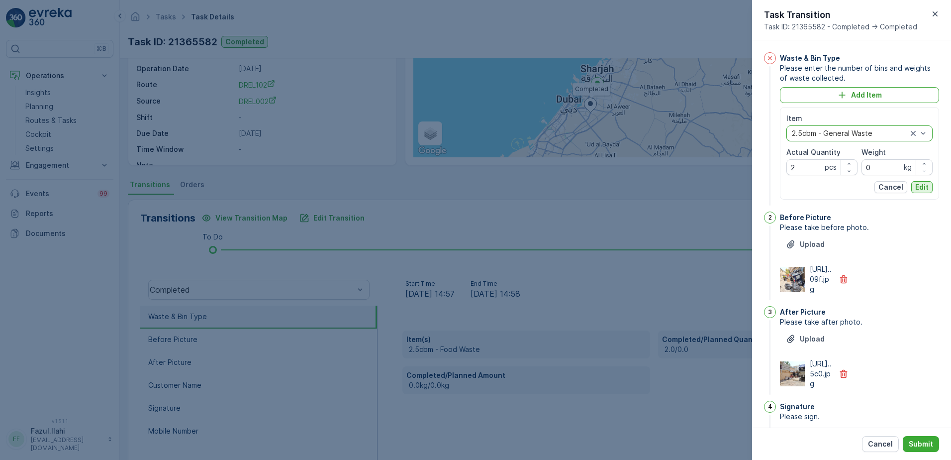
click at [917, 184] on p "Edit" at bounding box center [921, 187] width 13 height 10
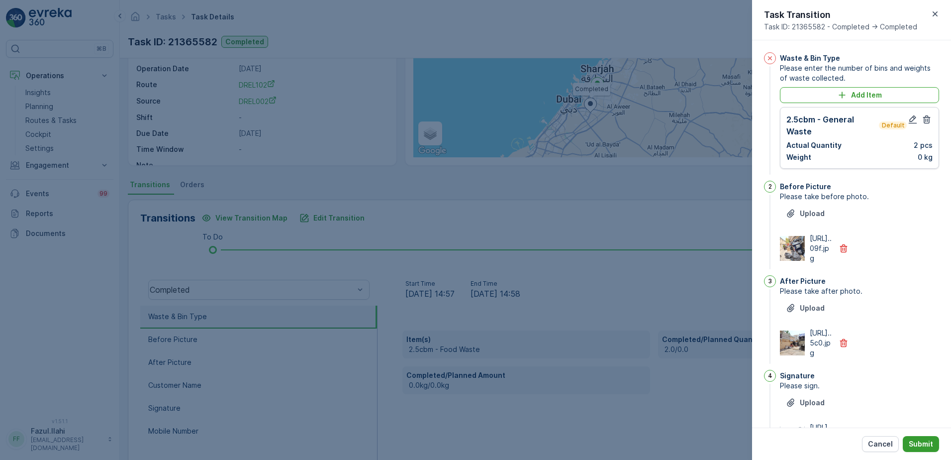
click at [917, 444] on p "Submit" at bounding box center [921, 444] width 24 height 10
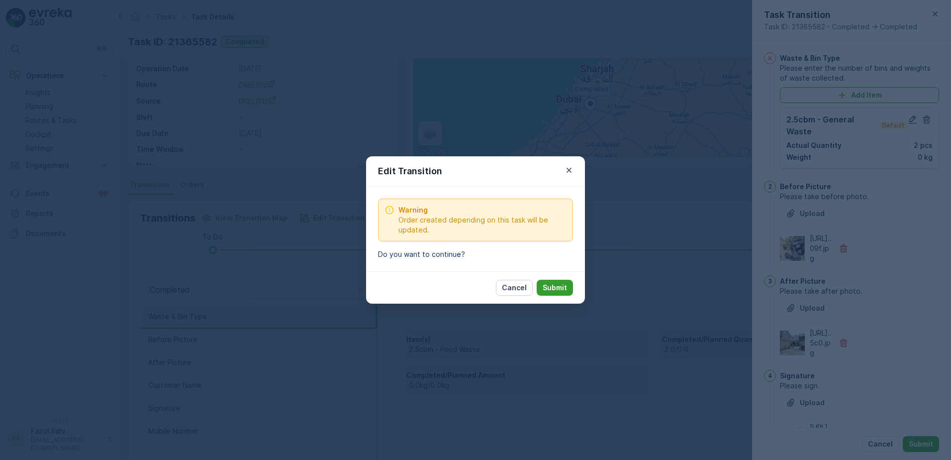
click at [554, 286] on p "Submit" at bounding box center [555, 288] width 24 height 10
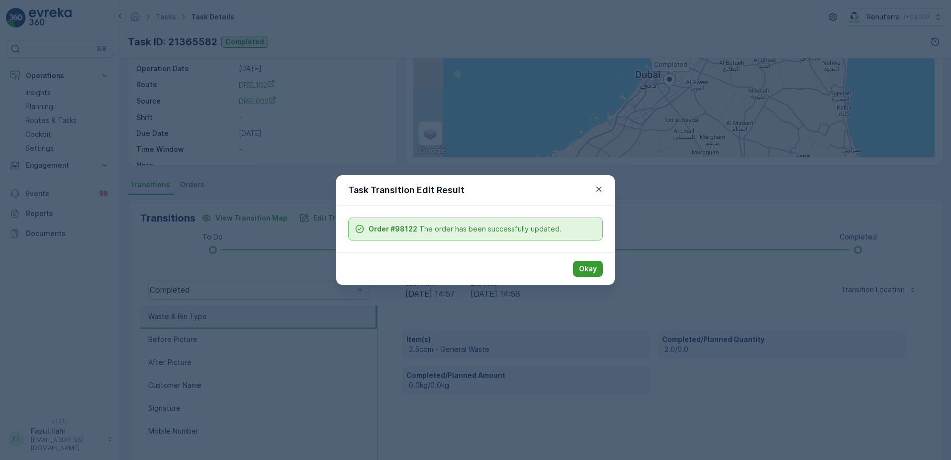
click at [592, 267] on p "Okay" at bounding box center [588, 269] width 18 height 10
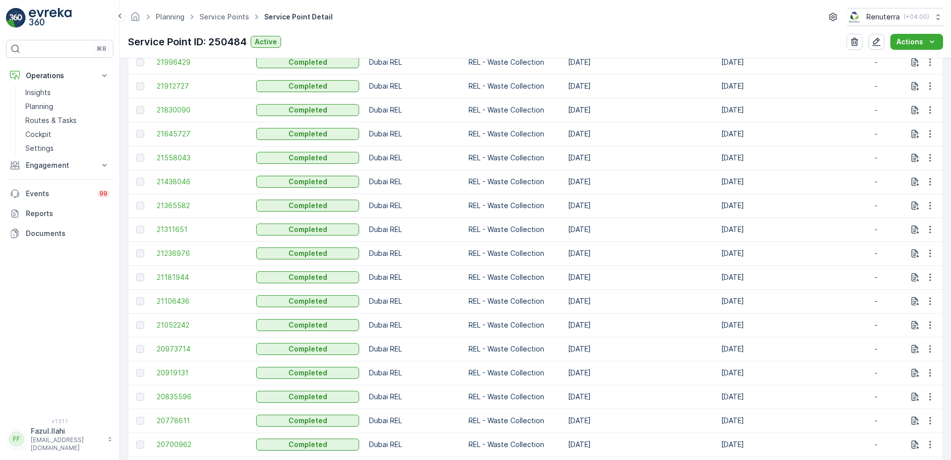
scroll to position [398, 0]
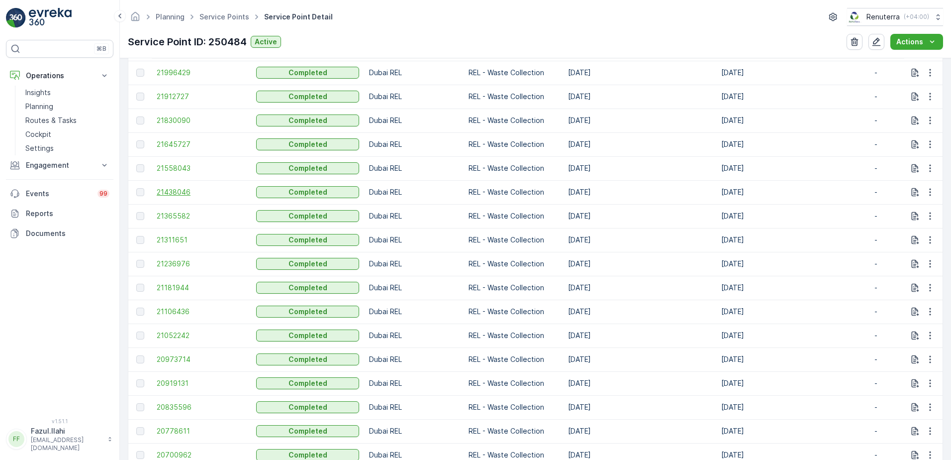
click at [182, 196] on span "21438046" at bounding box center [202, 192] width 90 height 10
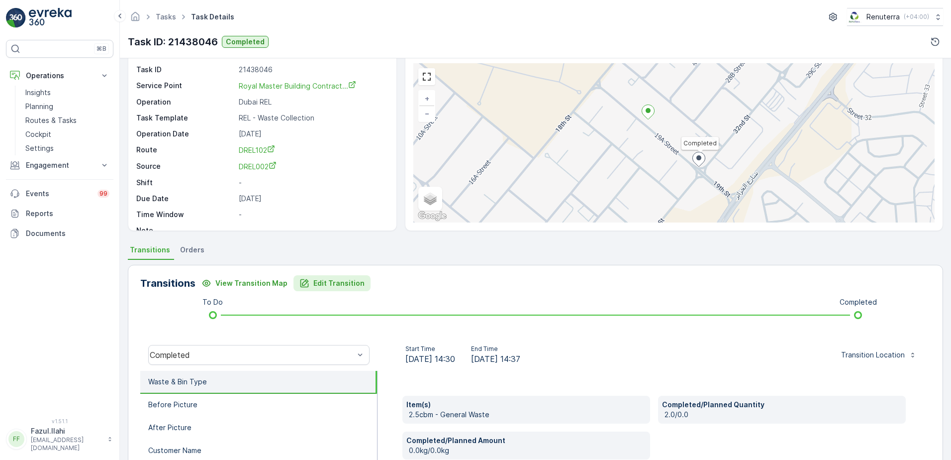
scroll to position [50, 0]
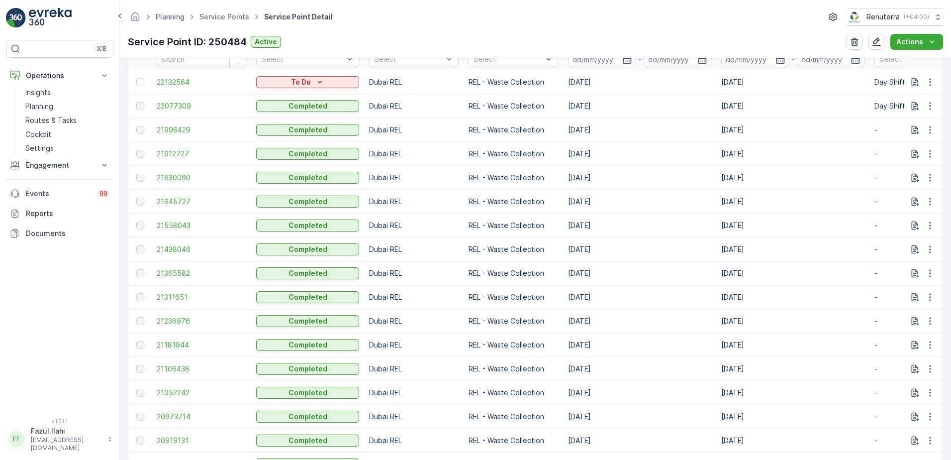
scroll to position [348, 0]
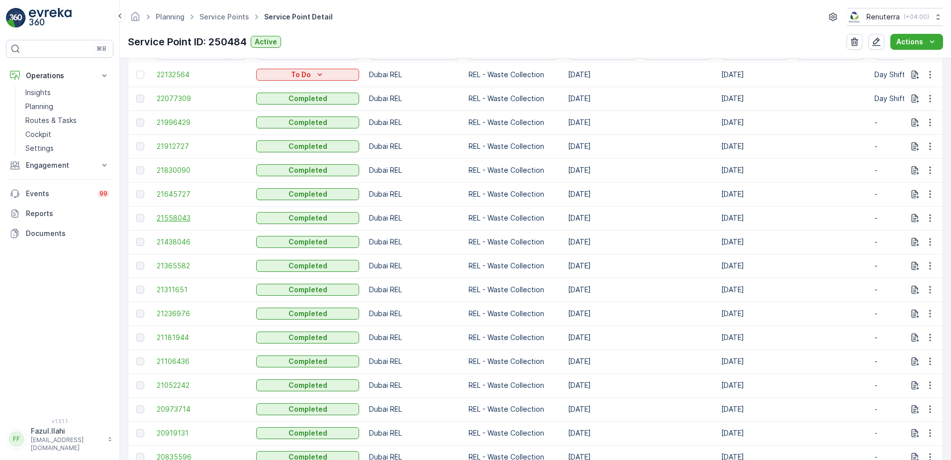
click at [177, 220] on span "21558043" at bounding box center [202, 218] width 90 height 10
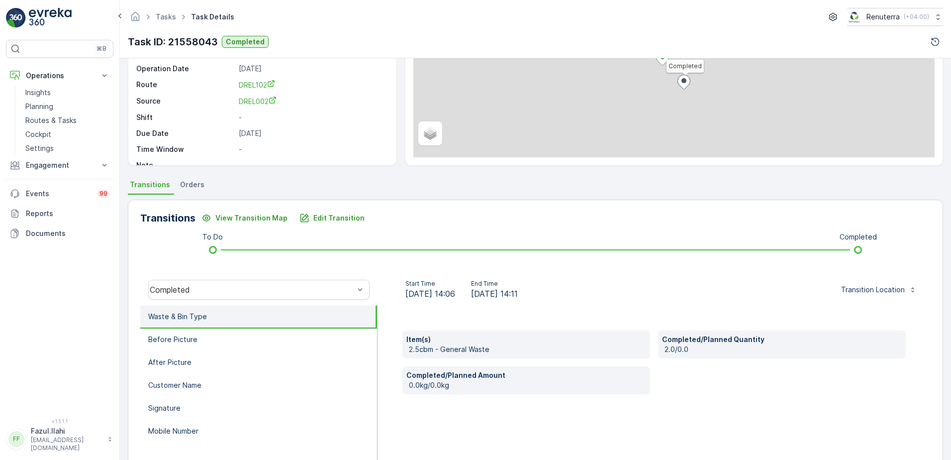
scroll to position [149, 0]
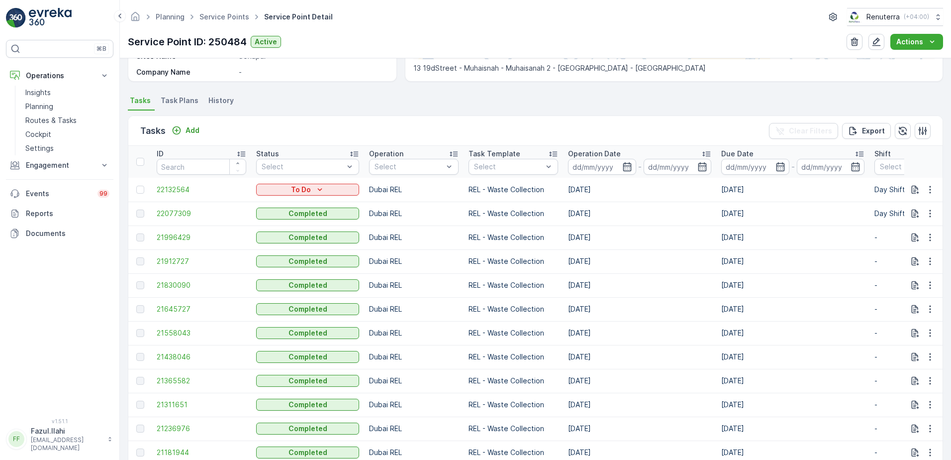
scroll to position [299, 0]
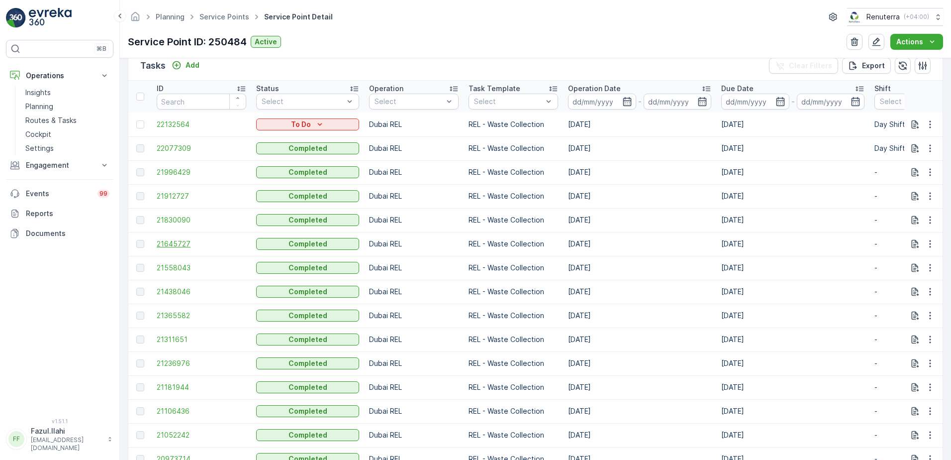
click at [172, 242] on span "21645727" at bounding box center [202, 244] width 90 height 10
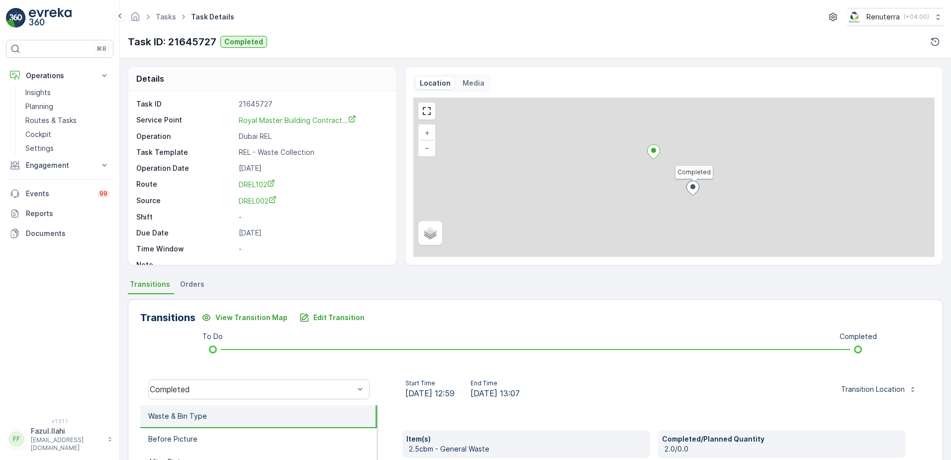
scroll to position [168, 0]
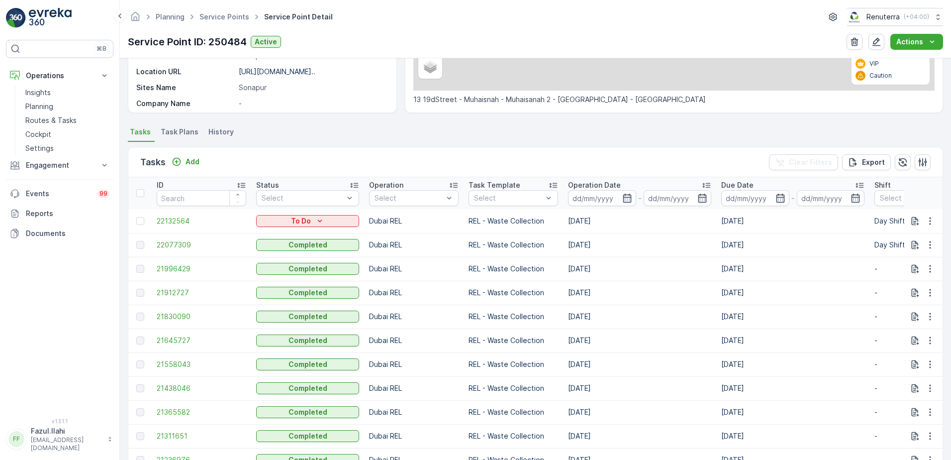
scroll to position [249, 0]
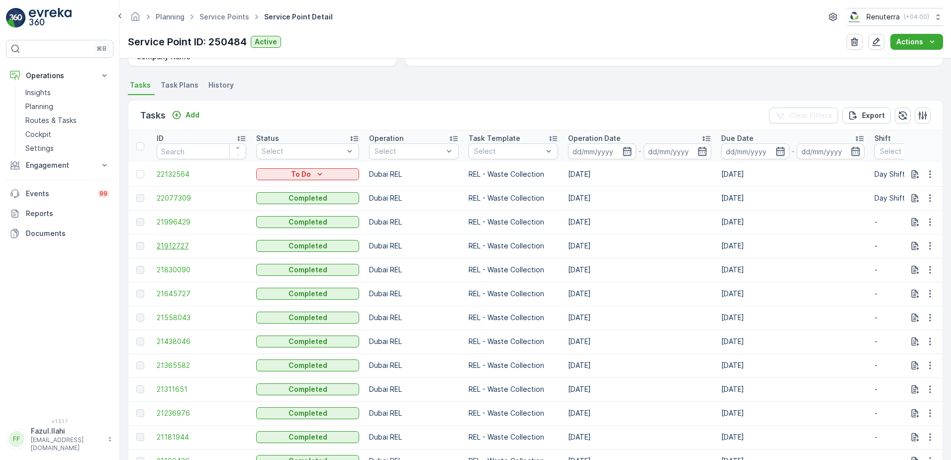
click at [172, 244] on span "21912727" at bounding box center [202, 246] width 90 height 10
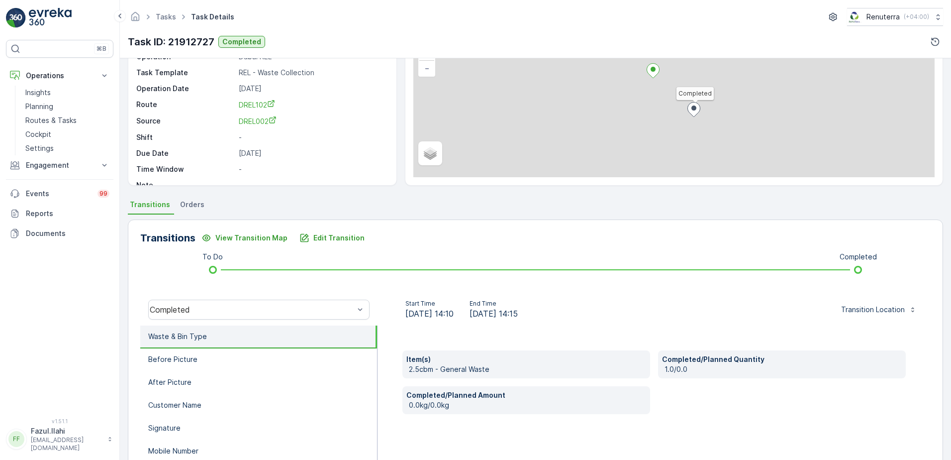
scroll to position [149, 0]
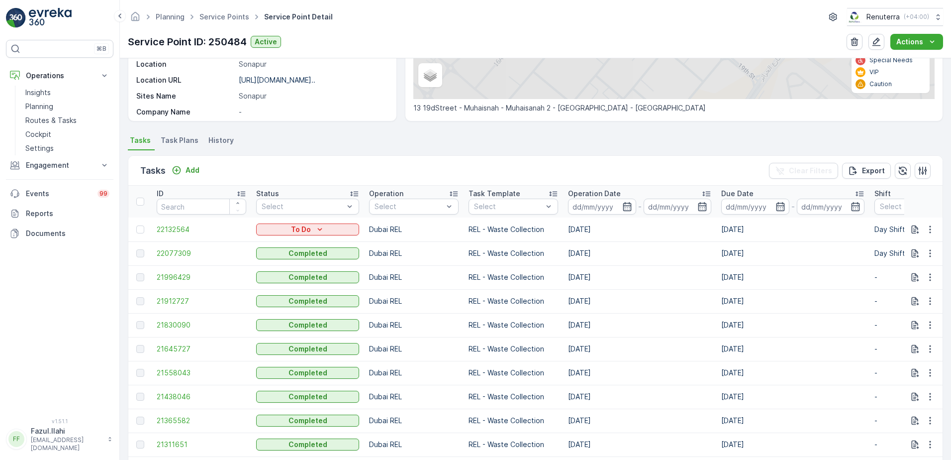
scroll to position [199, 0]
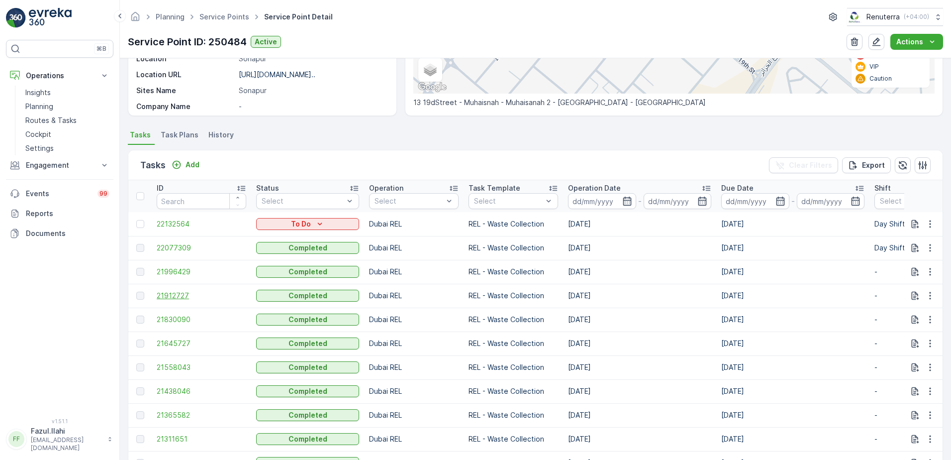
click at [176, 296] on span "21912727" at bounding box center [202, 296] width 90 height 10
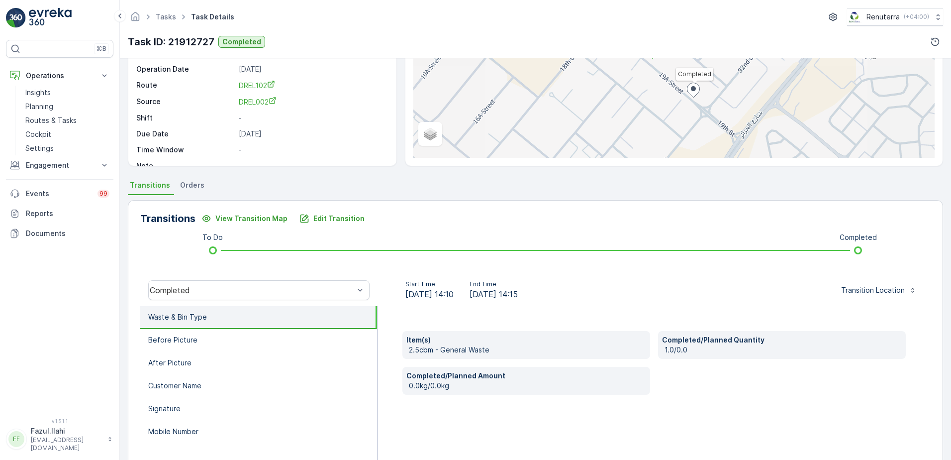
scroll to position [100, 0]
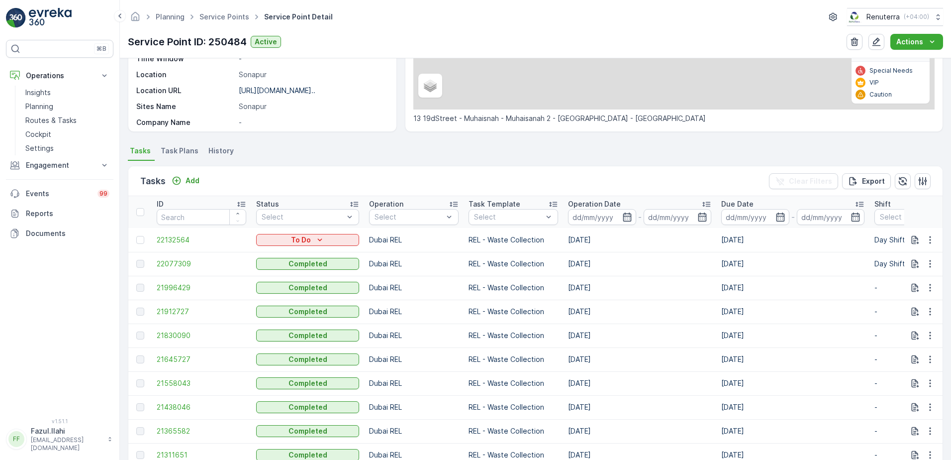
scroll to position [199, 0]
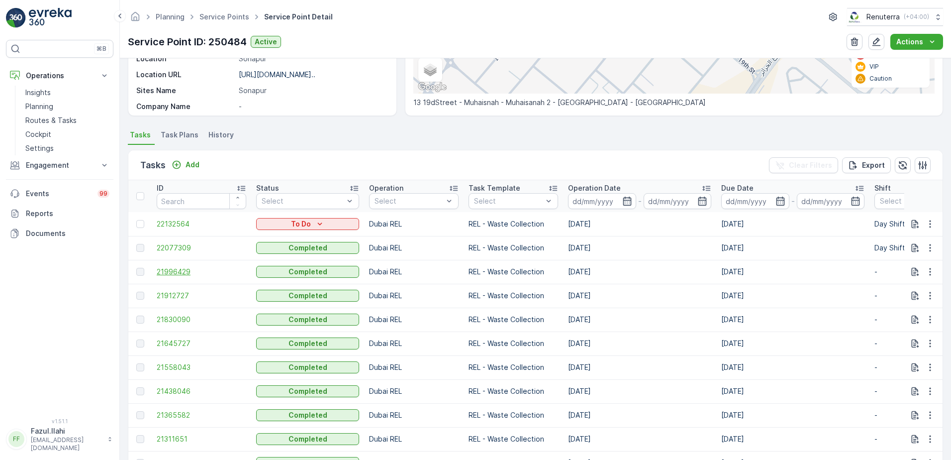
click at [162, 269] on span "21996429" at bounding box center [202, 272] width 90 height 10
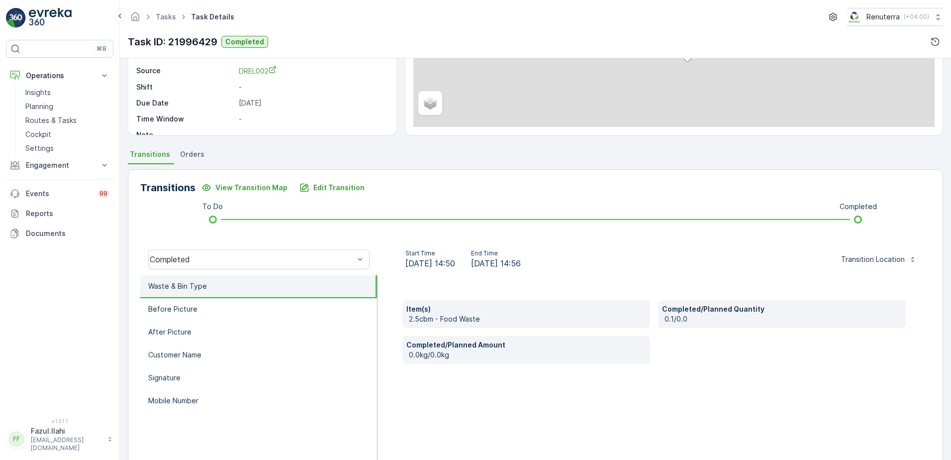
scroll to position [149, 0]
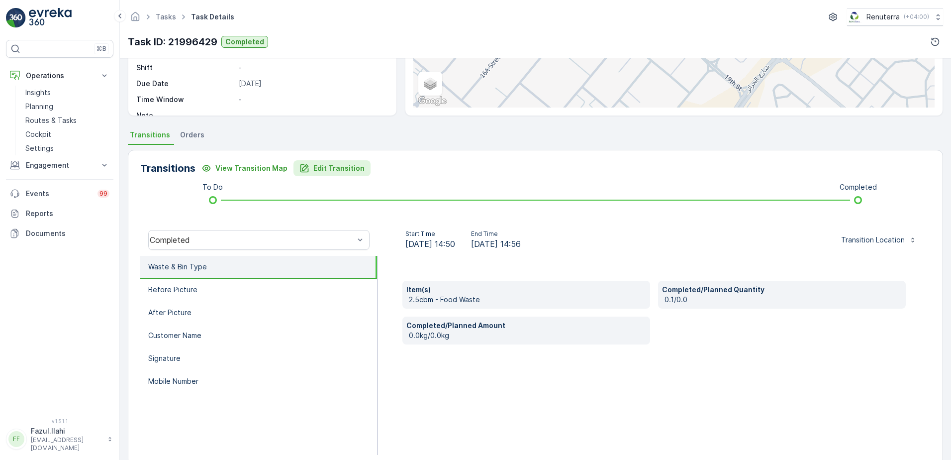
click at [321, 173] on p "Edit Transition" at bounding box center [338, 168] width 51 height 10
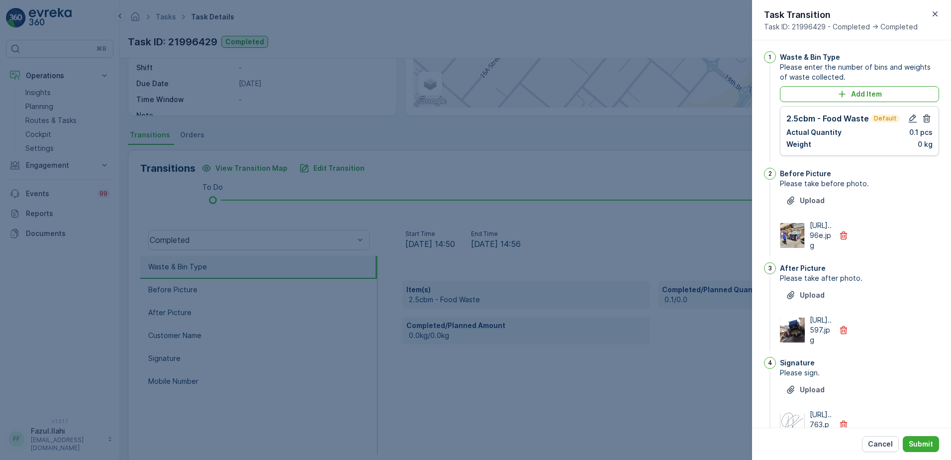
scroll to position [0, 0]
click at [910, 115] on icon "button" at bounding box center [913, 119] width 10 height 10
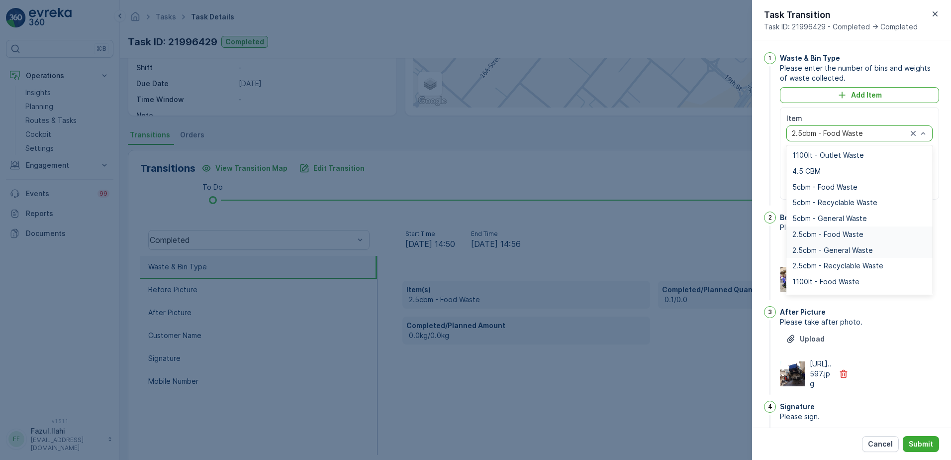
click at [844, 251] on span "2.5cbm - General Waste" at bounding box center [833, 250] width 81 height 8
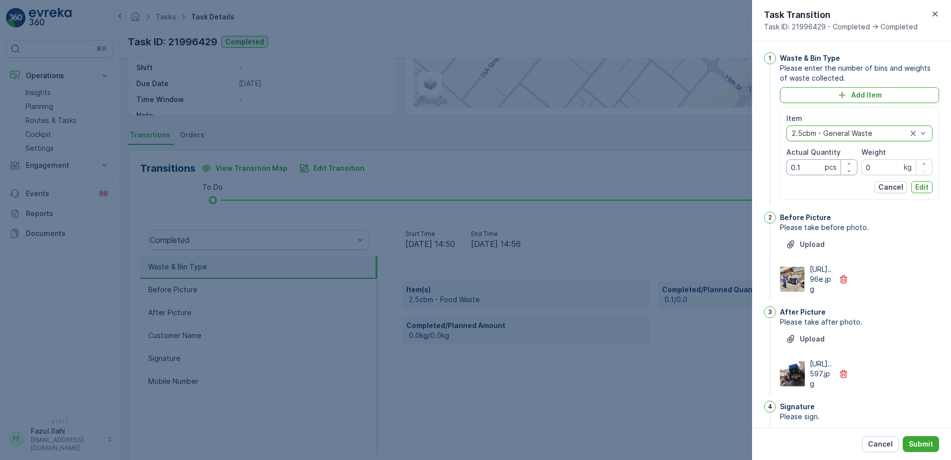
click at [822, 167] on Quantity "0.1" at bounding box center [822, 167] width 71 height 16
type Quantity "1"
click at [917, 184] on p "Edit" at bounding box center [921, 187] width 13 height 10
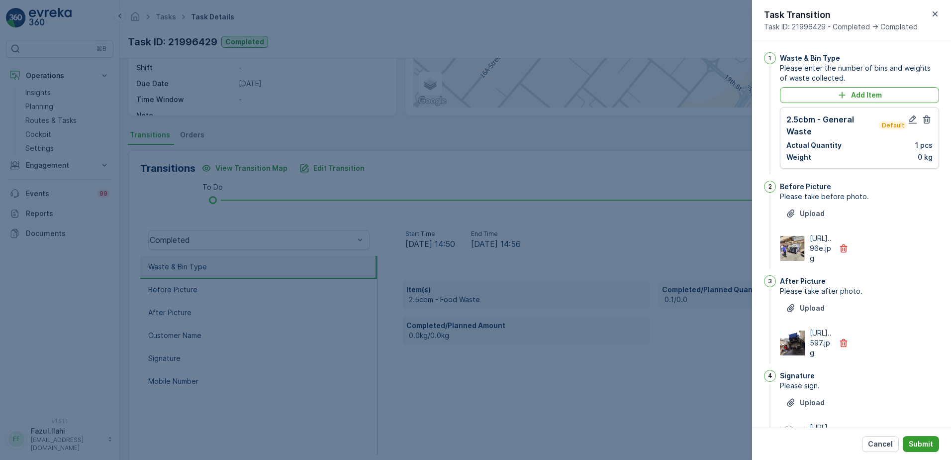
click at [927, 439] on p "Submit" at bounding box center [921, 444] width 24 height 10
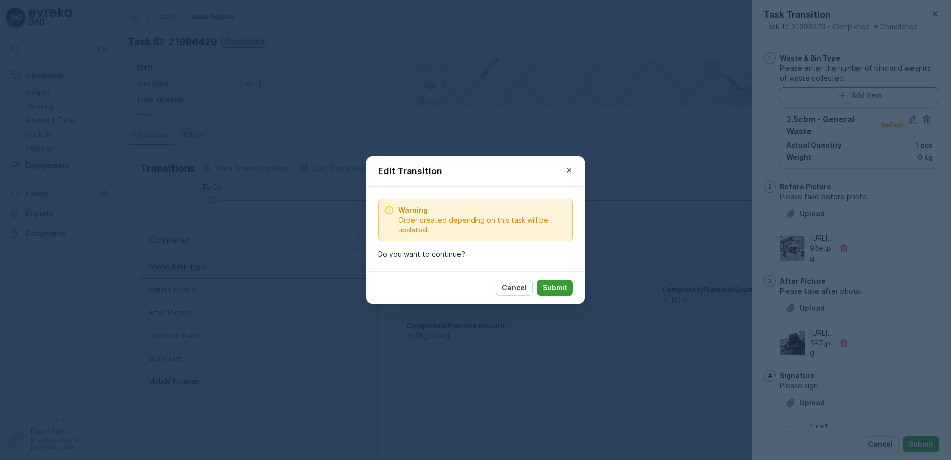
click at [561, 282] on button "Submit" at bounding box center [555, 288] width 36 height 16
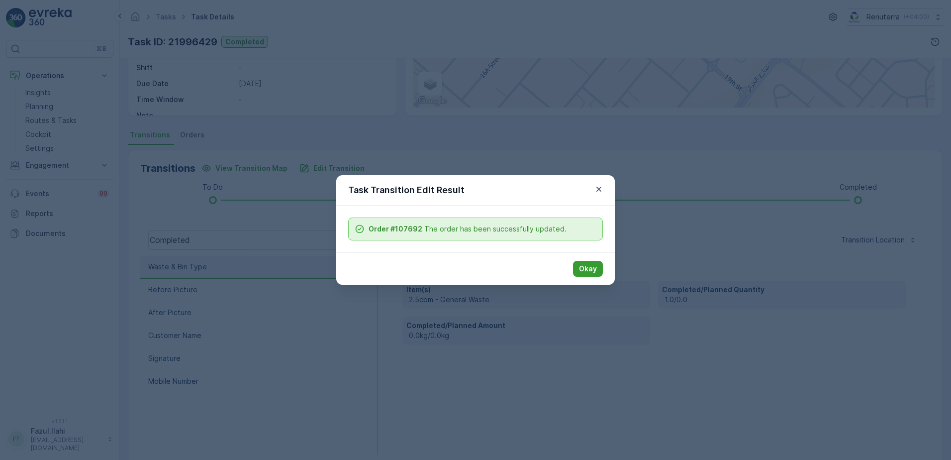
click at [592, 268] on p "Okay" at bounding box center [588, 269] width 18 height 10
click at [586, 276] on button "Okay" at bounding box center [588, 269] width 30 height 16
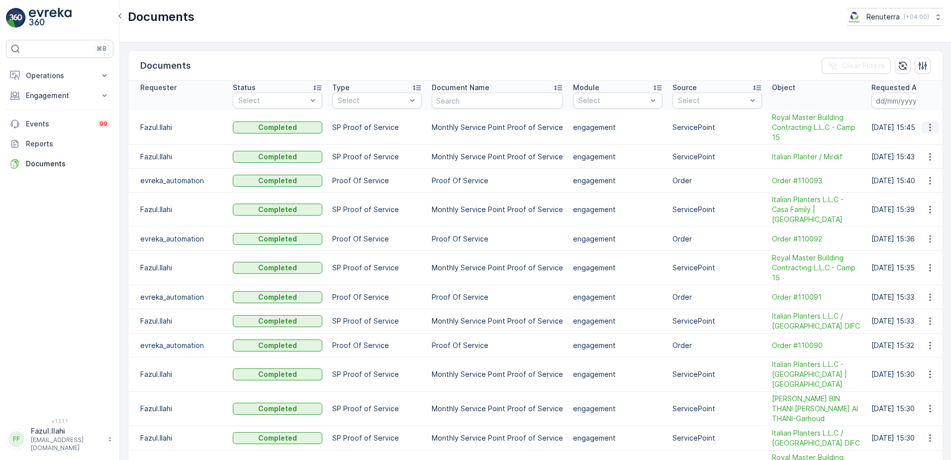
click at [926, 124] on icon "button" at bounding box center [930, 127] width 10 height 10
click at [927, 144] on span "See Details" at bounding box center [927, 142] width 38 height 10
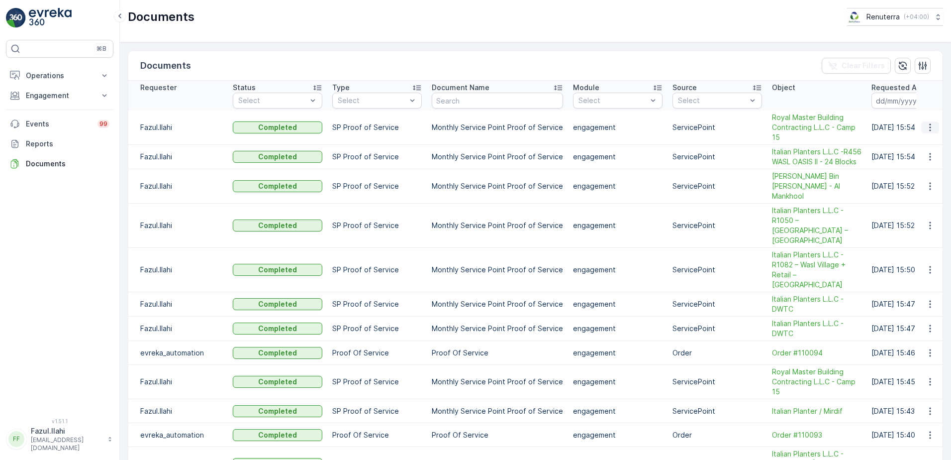
click at [926, 128] on icon "button" at bounding box center [930, 127] width 10 height 10
click at [924, 140] on span "See Details" at bounding box center [927, 142] width 38 height 10
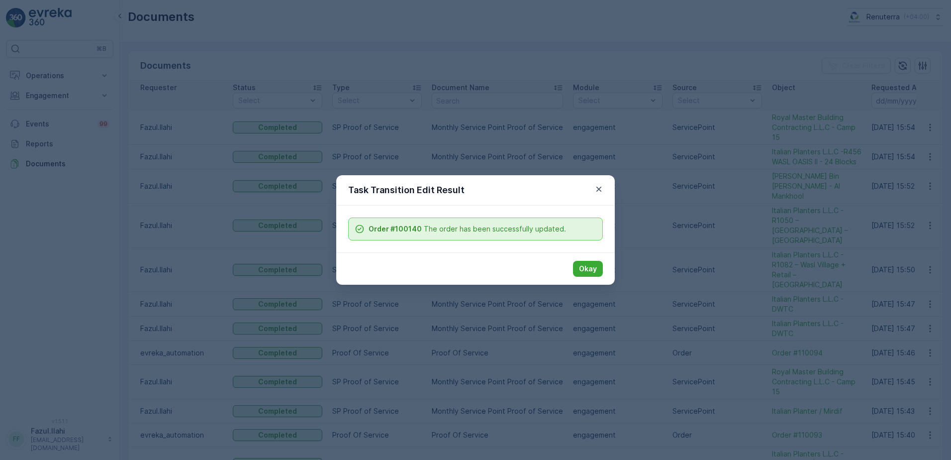
click at [600, 278] on div "Okay" at bounding box center [475, 268] width 279 height 32
click at [597, 273] on p "Okay" at bounding box center [588, 269] width 18 height 10
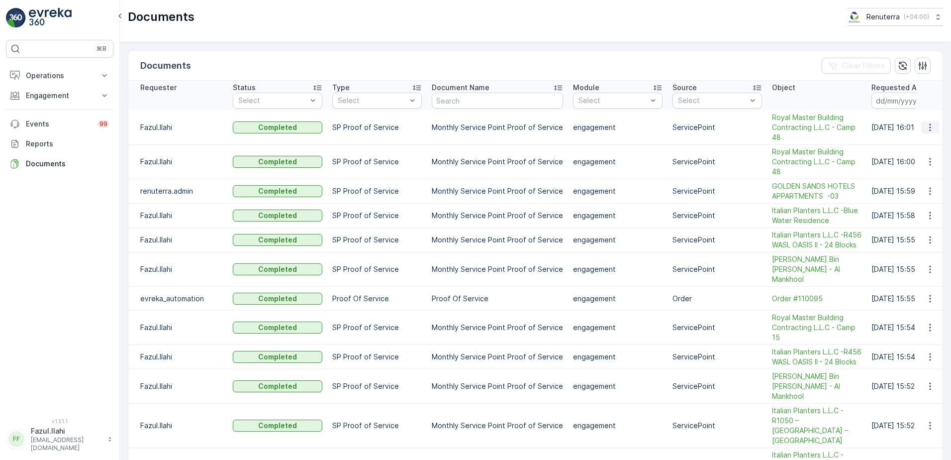
click at [922, 128] on button "button" at bounding box center [930, 127] width 18 height 12
click at [930, 137] on span "See Details" at bounding box center [927, 142] width 38 height 10
click at [70, 95] on p "Engagement" at bounding box center [60, 96] width 68 height 10
click at [94, 78] on button "Operations" at bounding box center [59, 76] width 107 height 20
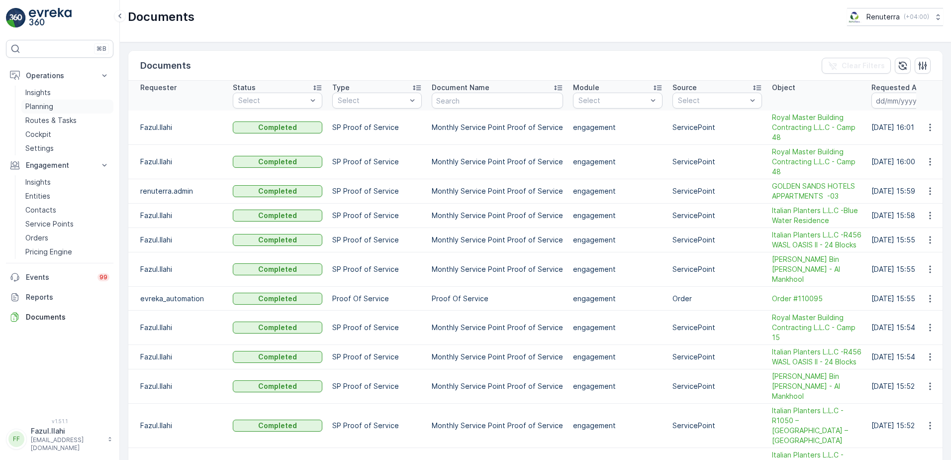
click at [66, 107] on link "Planning" at bounding box center [67, 107] width 92 height 14
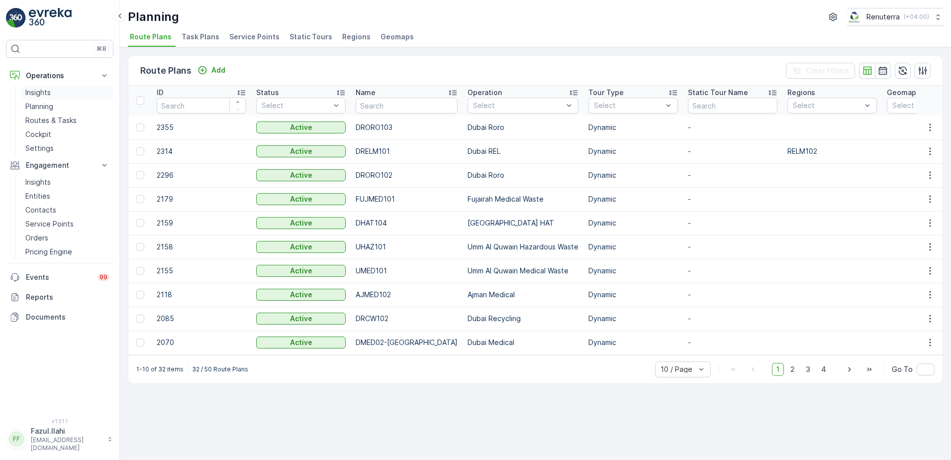
click at [56, 90] on link "Insights" at bounding box center [67, 93] width 92 height 14
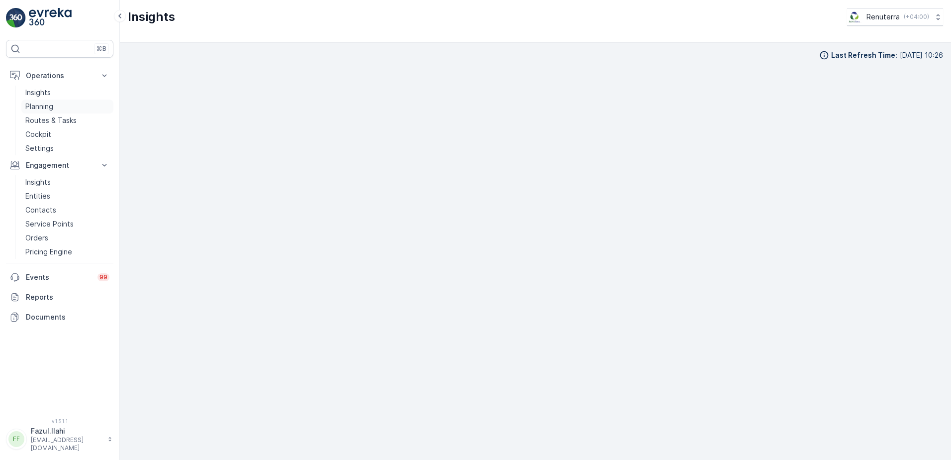
click at [44, 101] on link "Planning" at bounding box center [67, 107] width 92 height 14
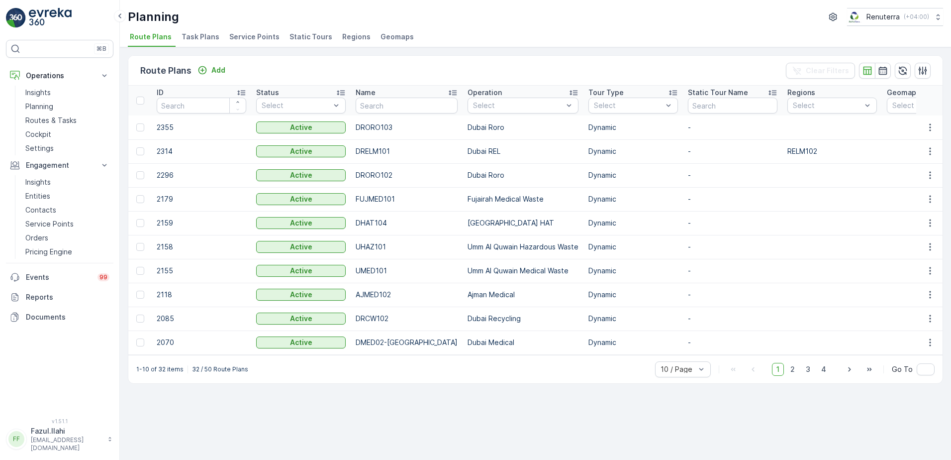
click at [255, 37] on span "Service Points" at bounding box center [254, 37] width 50 height 10
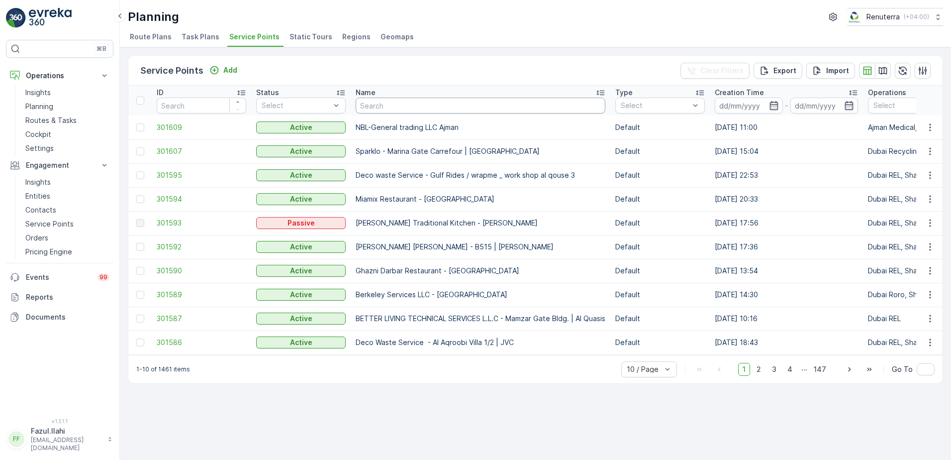
click at [429, 106] on input "text" at bounding box center [481, 106] width 250 height 16
type input "Royal"
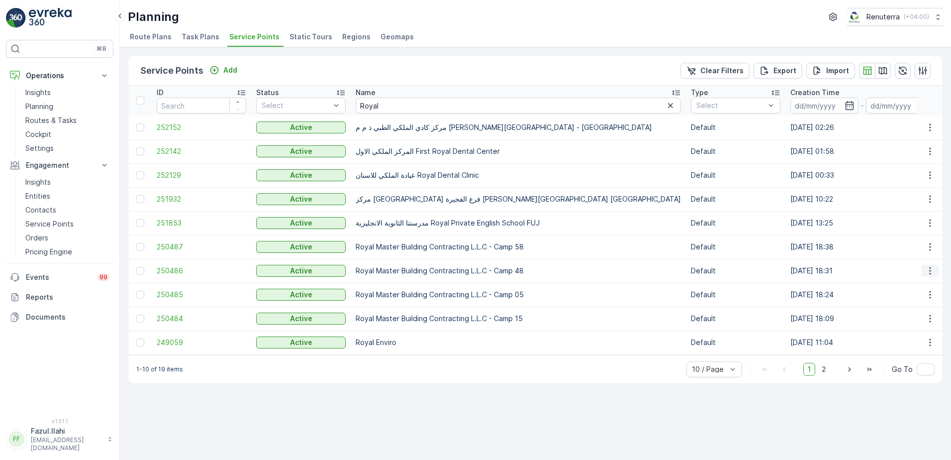
click at [926, 268] on icon "button" at bounding box center [930, 271] width 10 height 10
click at [169, 271] on span "250486" at bounding box center [202, 271] width 90 height 10
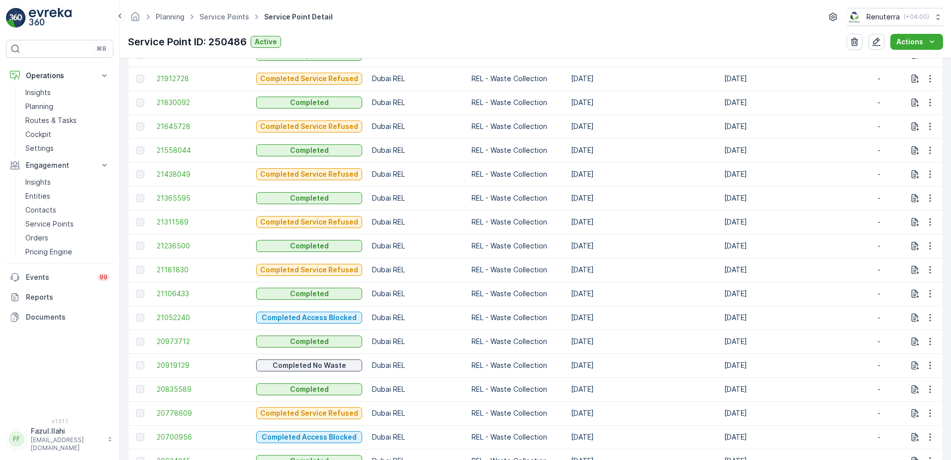
scroll to position [398, 0]
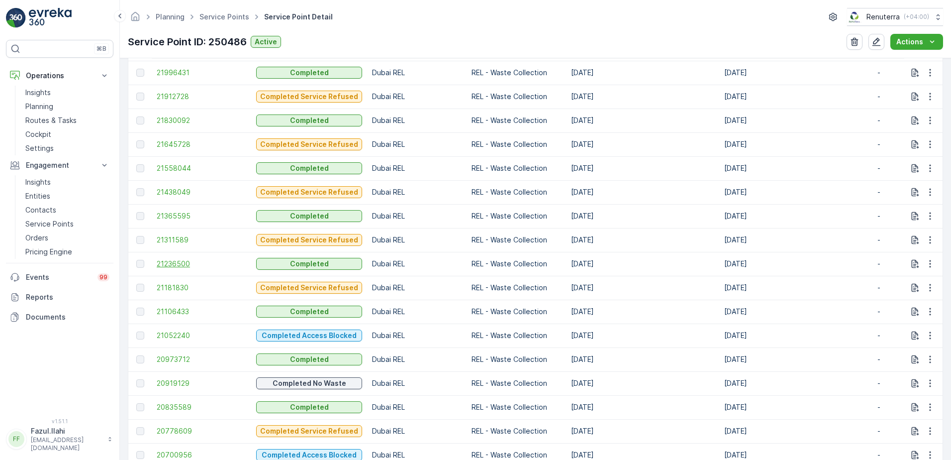
click at [182, 265] on span "21236500" at bounding box center [202, 264] width 90 height 10
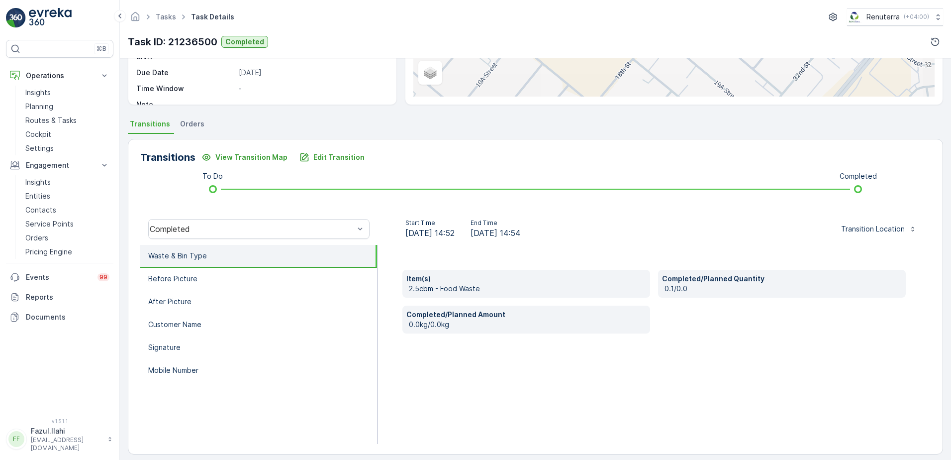
scroll to position [168, 0]
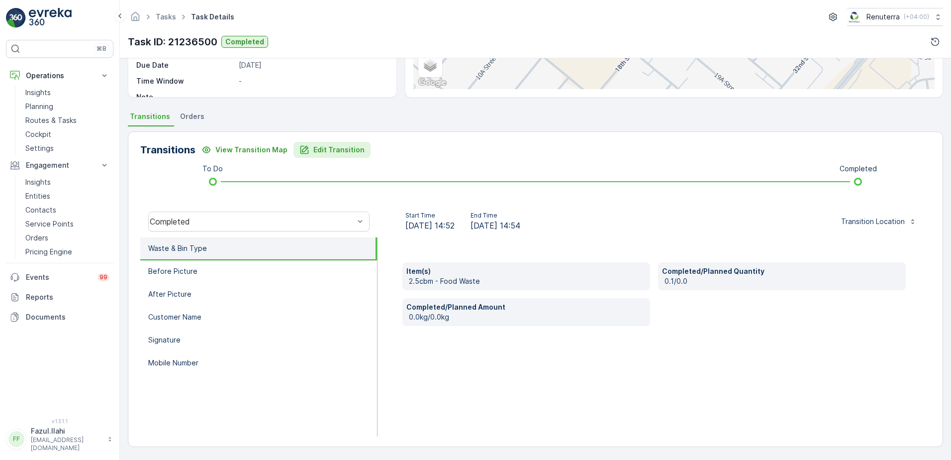
click at [323, 150] on p "Edit Transition" at bounding box center [338, 150] width 51 height 10
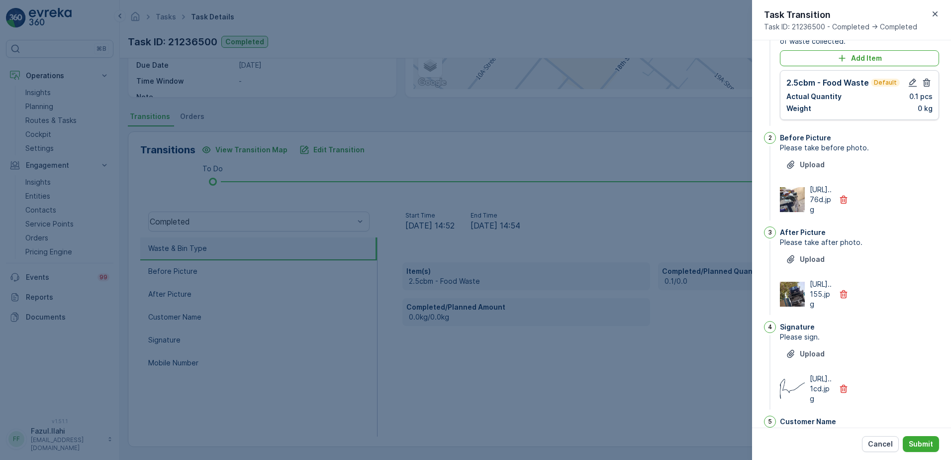
scroll to position [0, 0]
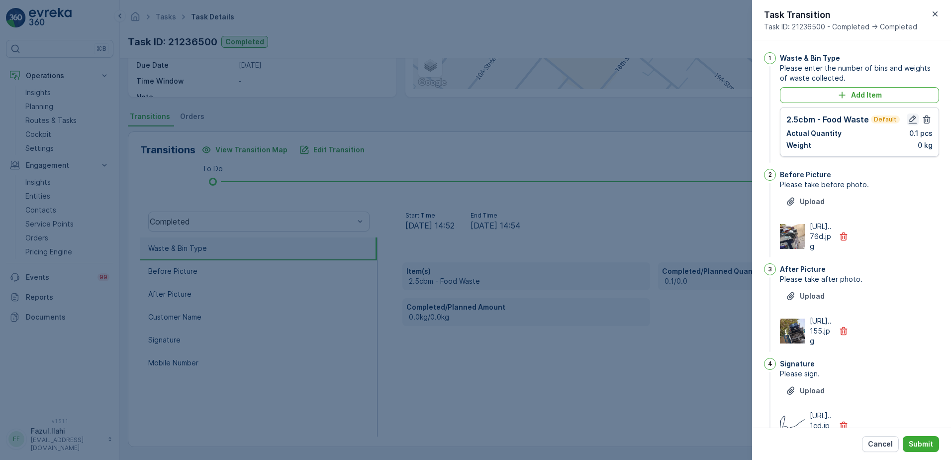
click at [913, 118] on icon "button" at bounding box center [913, 119] width 8 height 8
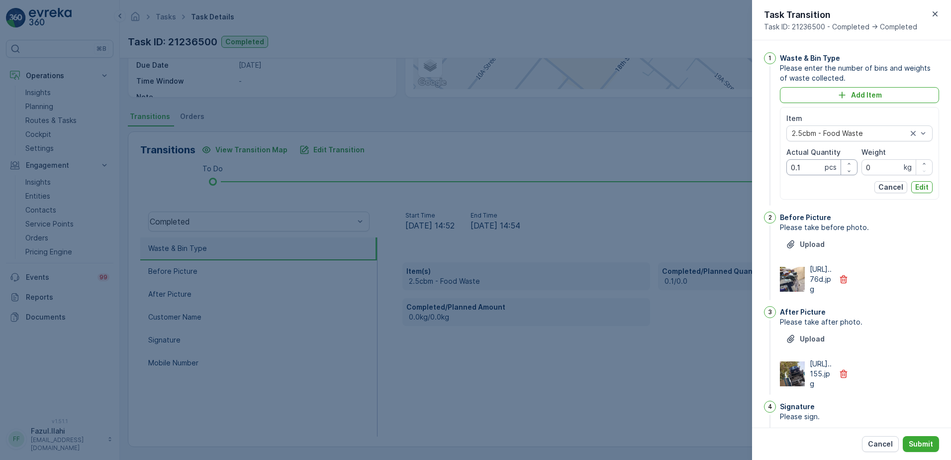
click at [811, 170] on Quantity "0.1" at bounding box center [822, 167] width 71 height 16
type Quantity "1"
click at [924, 185] on p "Edit" at bounding box center [921, 187] width 13 height 10
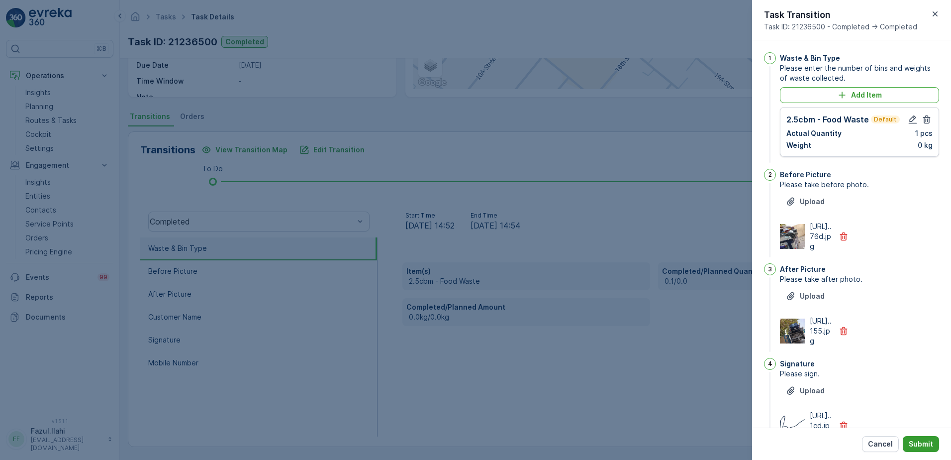
click at [917, 445] on p "Submit" at bounding box center [921, 444] width 24 height 10
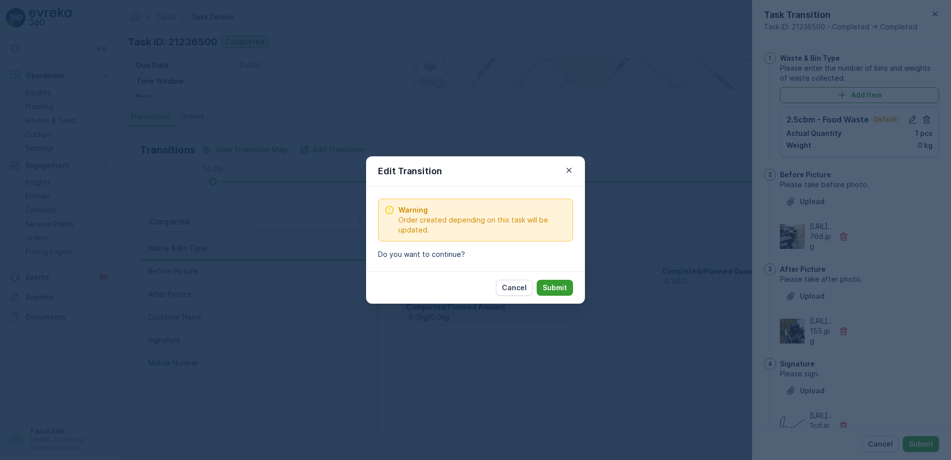
click at [546, 283] on p "Submit" at bounding box center [555, 288] width 24 height 10
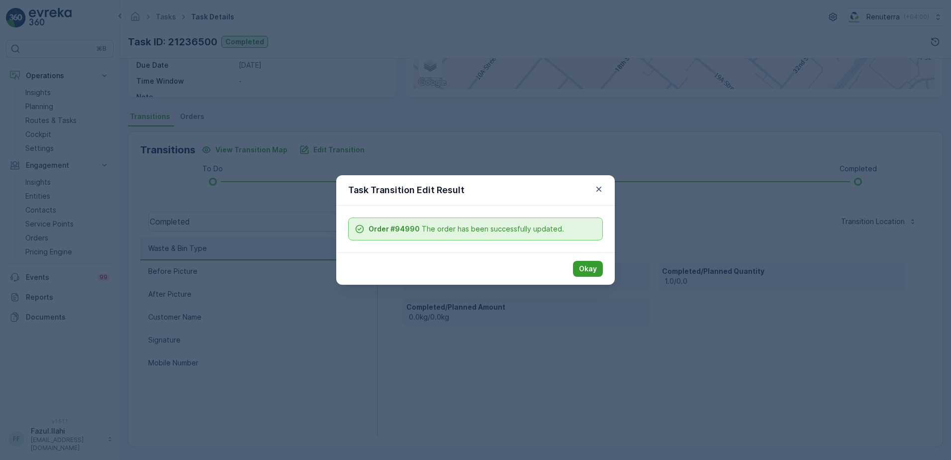
click at [593, 265] on p "Okay" at bounding box center [588, 269] width 18 height 10
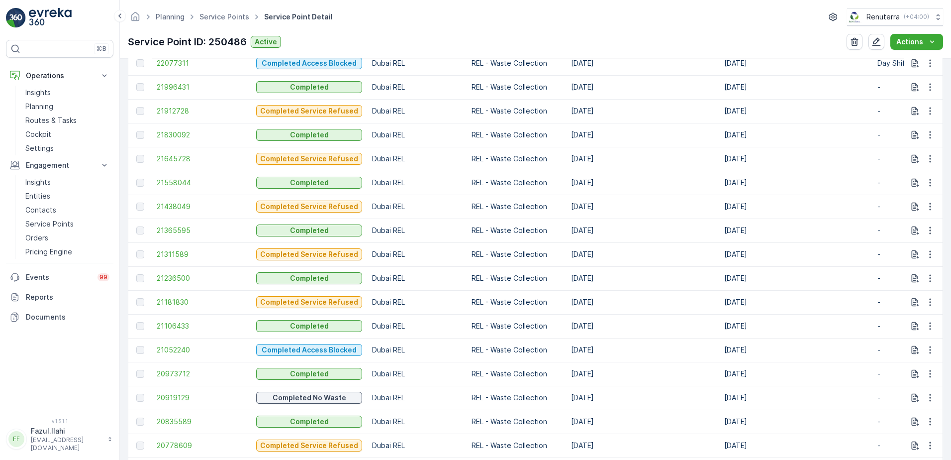
scroll to position [448, 0]
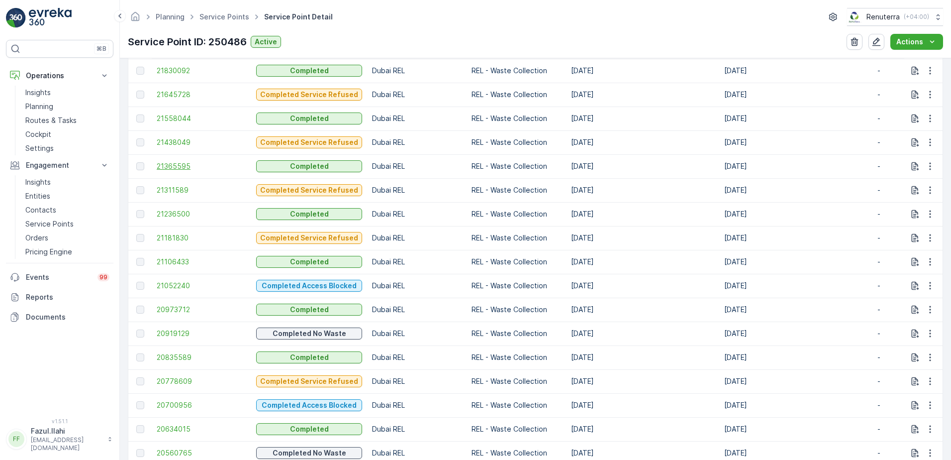
click at [178, 163] on span "21365595" at bounding box center [202, 166] width 90 height 10
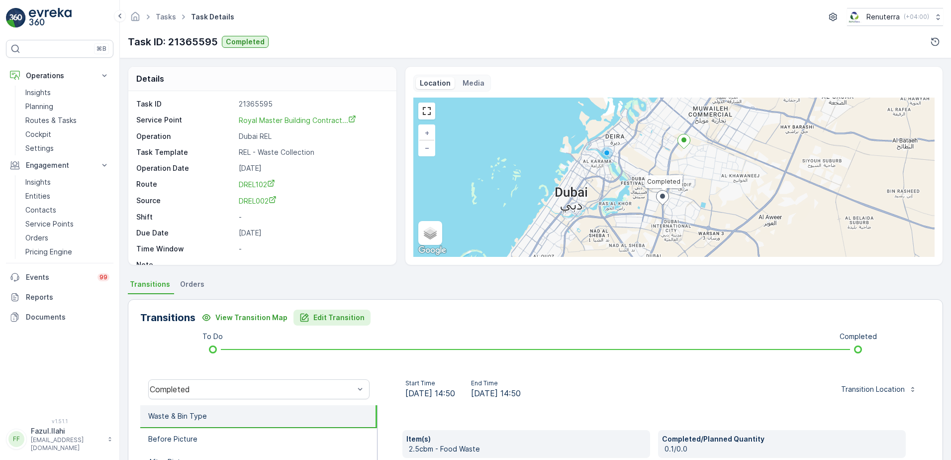
click at [333, 315] on p "Edit Transition" at bounding box center [338, 317] width 51 height 10
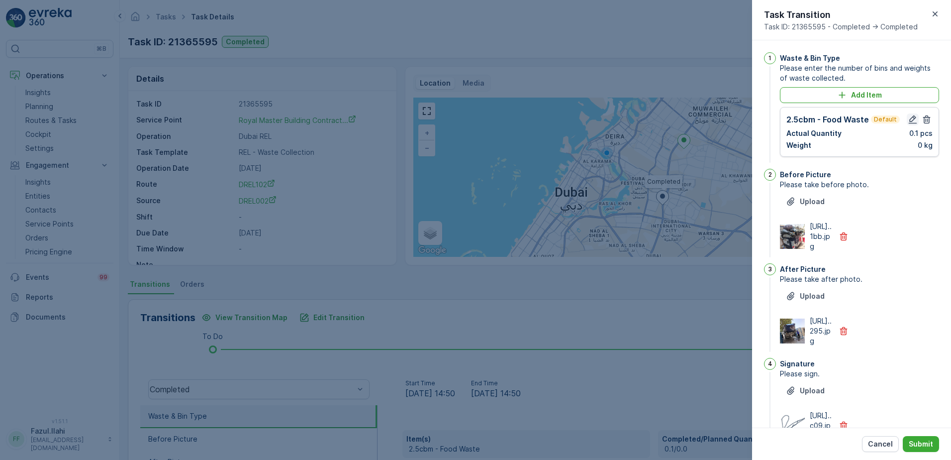
click at [914, 118] on icon "button" at bounding box center [913, 119] width 10 height 10
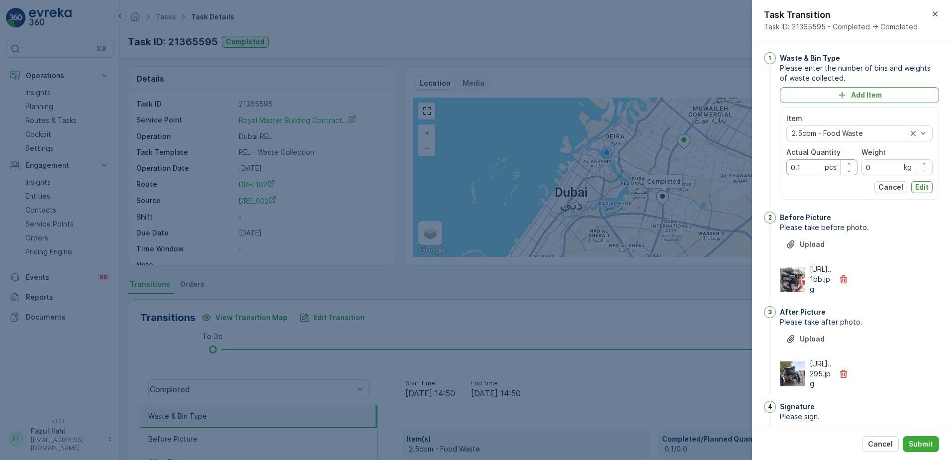
click at [810, 168] on Quantity "0.1" at bounding box center [822, 167] width 71 height 16
type Quantity "1"
click at [925, 188] on p "Edit" at bounding box center [921, 187] width 13 height 10
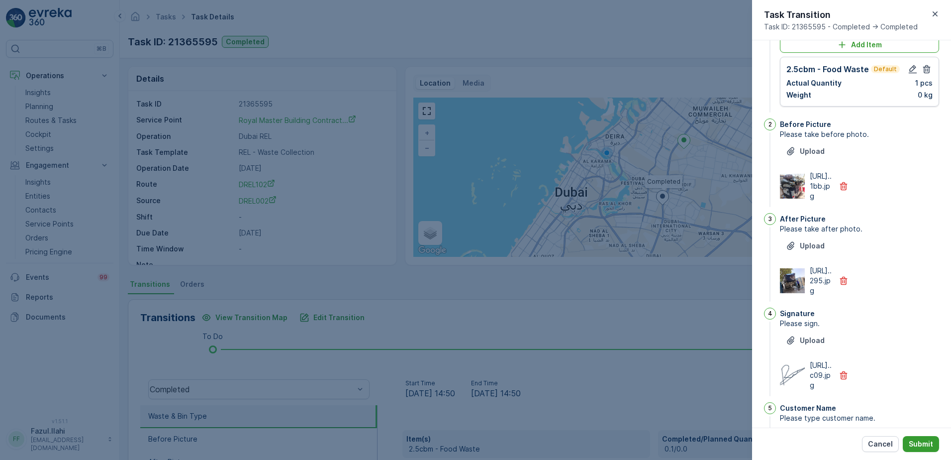
scroll to position [149, 0]
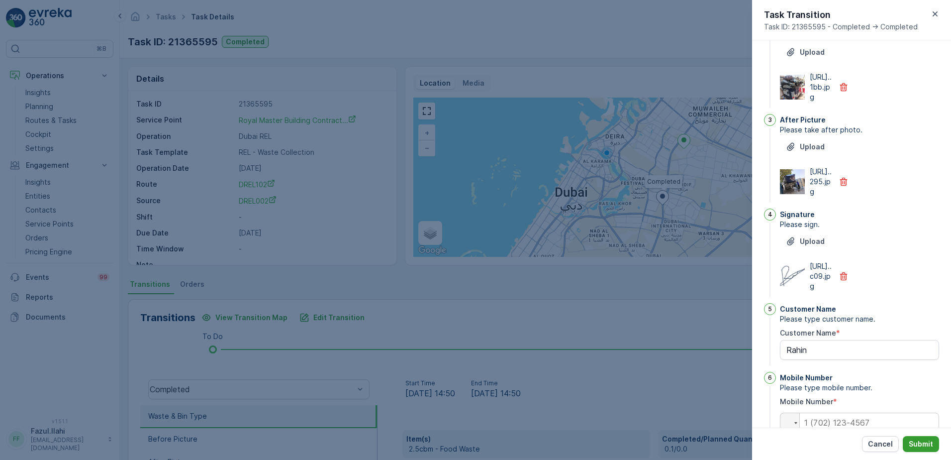
click at [920, 440] on p "Submit" at bounding box center [921, 444] width 24 height 10
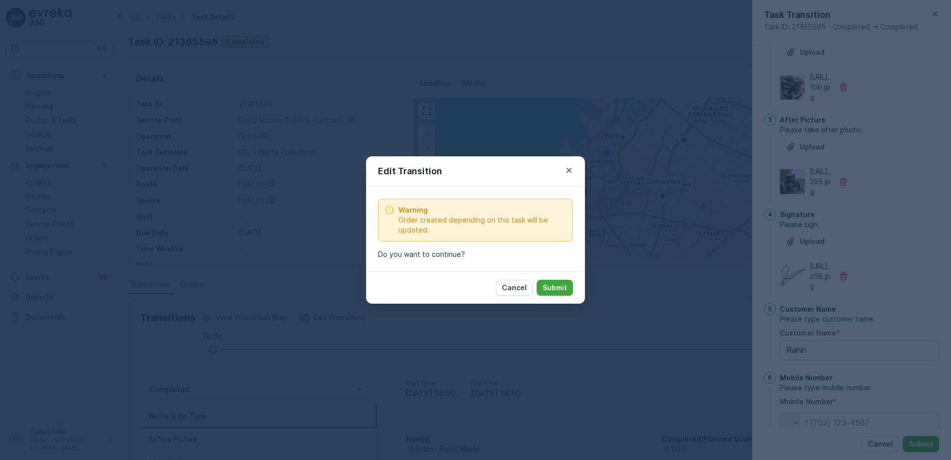
click at [577, 282] on div "Cancel Submit" at bounding box center [475, 287] width 219 height 32
click at [560, 283] on p "Submit" at bounding box center [555, 288] width 24 height 10
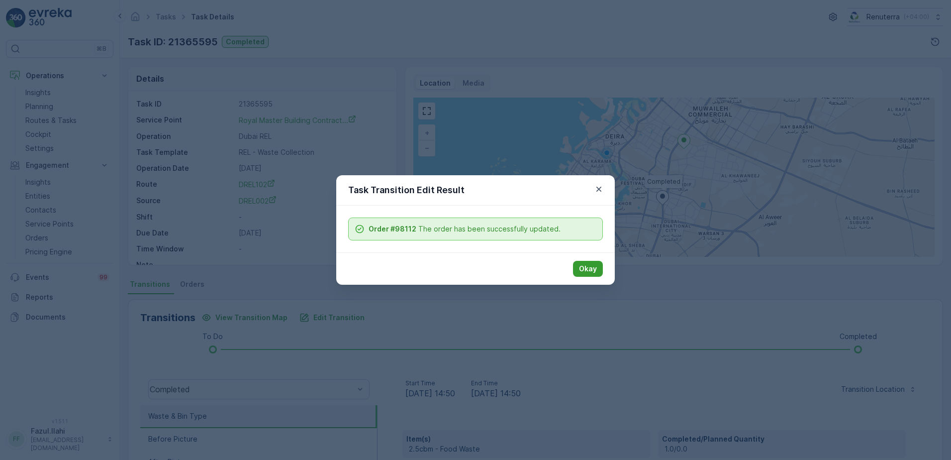
click at [596, 266] on p "Okay" at bounding box center [588, 269] width 18 height 10
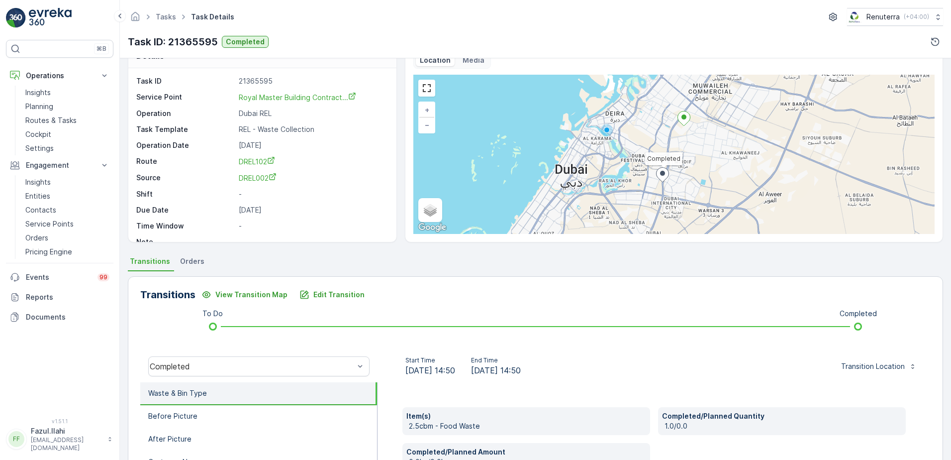
scroll to position [18, 0]
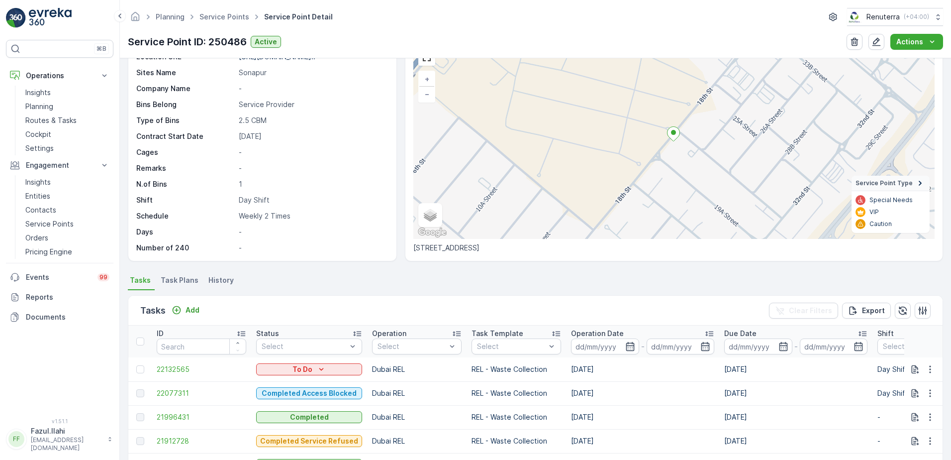
scroll to position [253, 0]
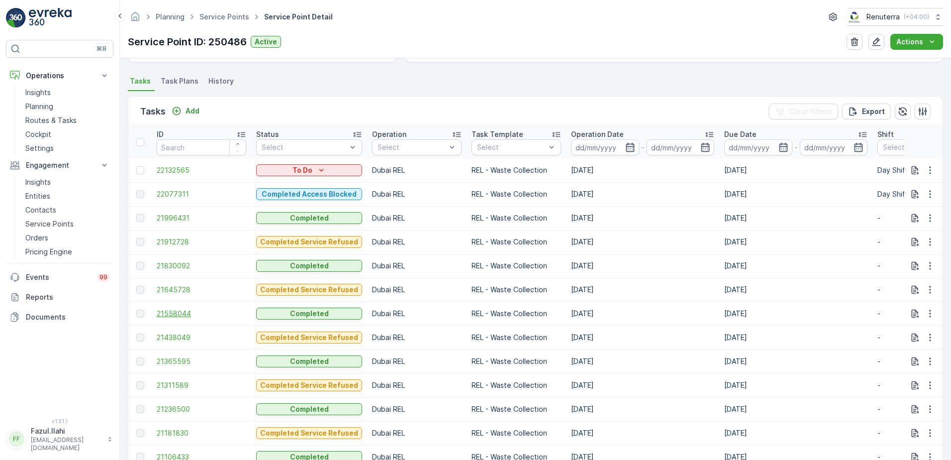
click at [165, 310] on span "21558044" at bounding box center [202, 313] width 90 height 10
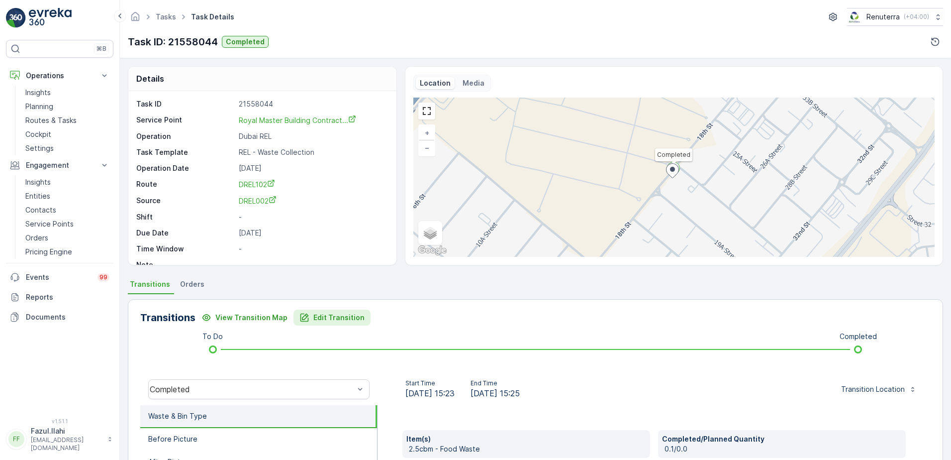
click at [334, 313] on p "Edit Transition" at bounding box center [338, 317] width 51 height 10
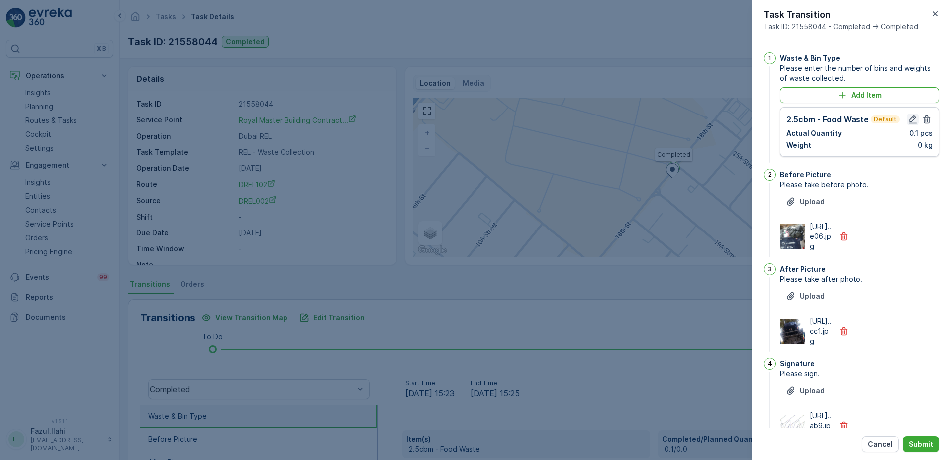
click at [908, 121] on icon "button" at bounding box center [913, 119] width 10 height 10
type Name "Rehan"
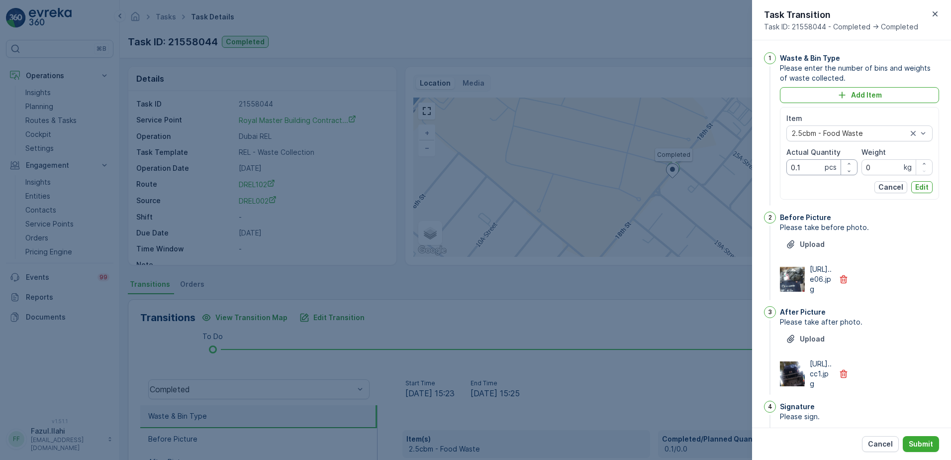
click at [811, 173] on Quantity "0.1" at bounding box center [822, 167] width 71 height 16
type Quantity "1"
click at [920, 183] on p "Edit" at bounding box center [921, 187] width 13 height 10
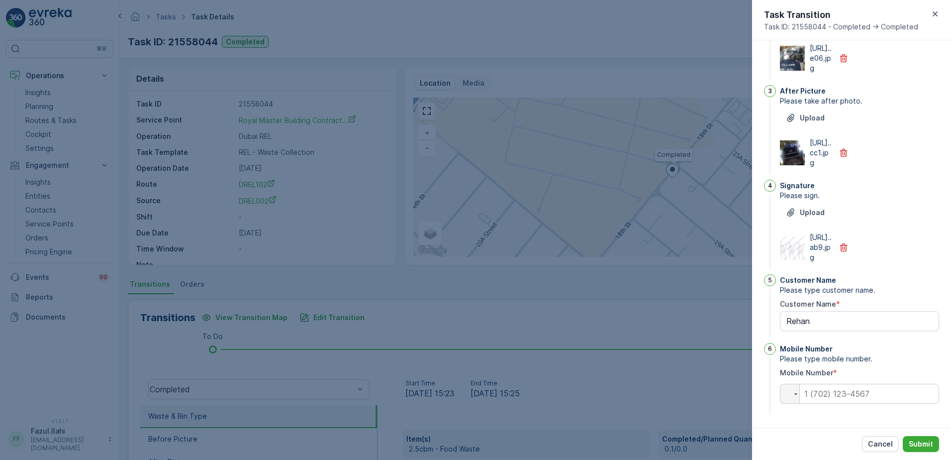
scroll to position [238, 0]
click at [926, 448] on p "Submit" at bounding box center [921, 444] width 24 height 10
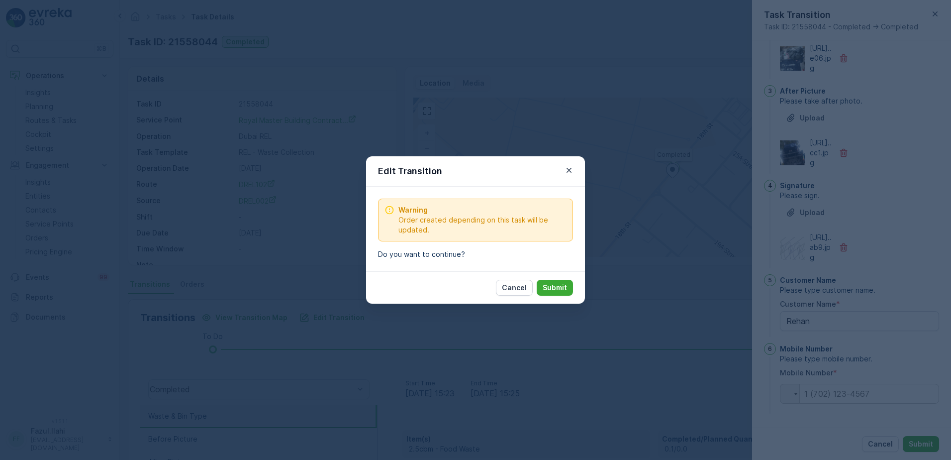
click at [553, 279] on div "Cancel Submit" at bounding box center [475, 287] width 219 height 32
click at [560, 283] on p "Submit" at bounding box center [555, 288] width 24 height 10
type Name "Rehan"
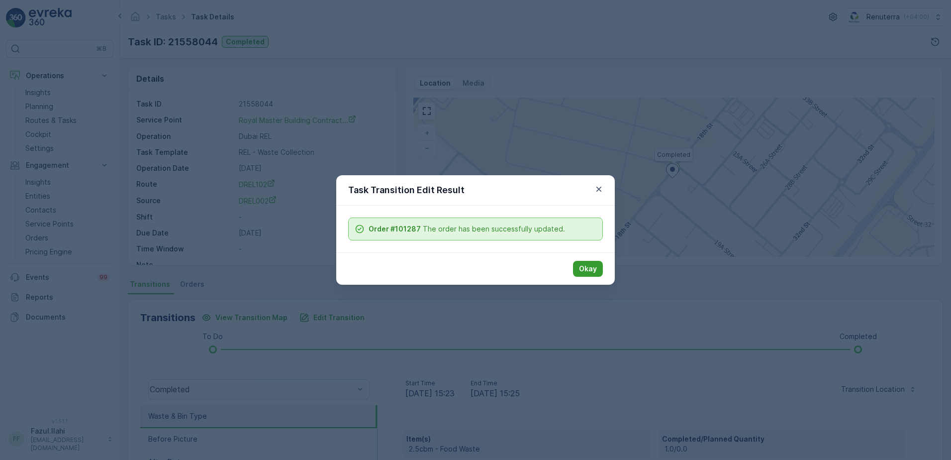
click at [588, 268] on p "Okay" at bounding box center [588, 269] width 18 height 10
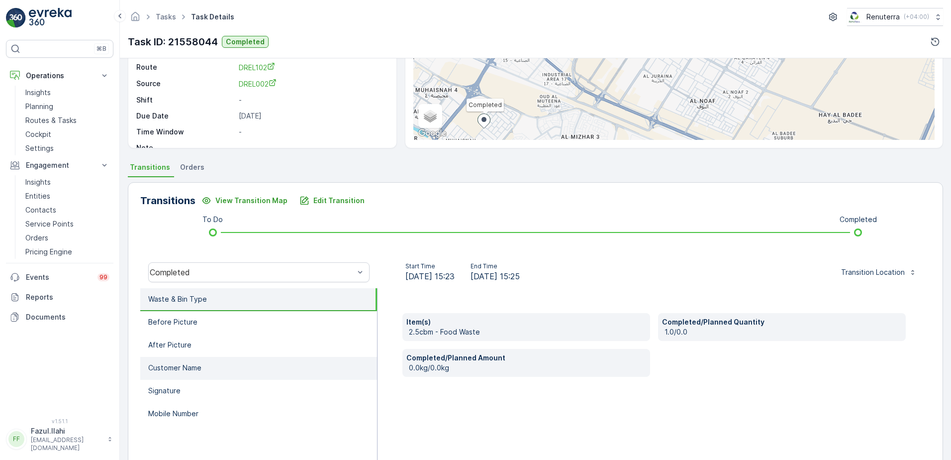
scroll to position [100, 0]
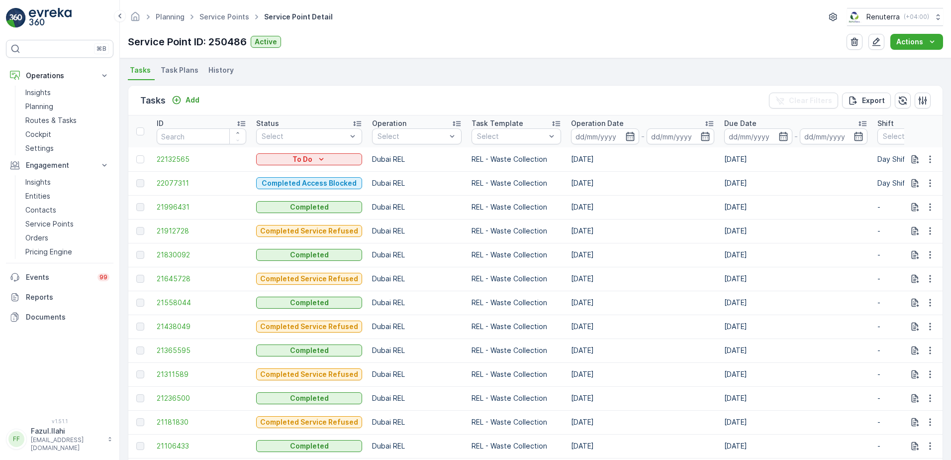
scroll to position [348, 0]
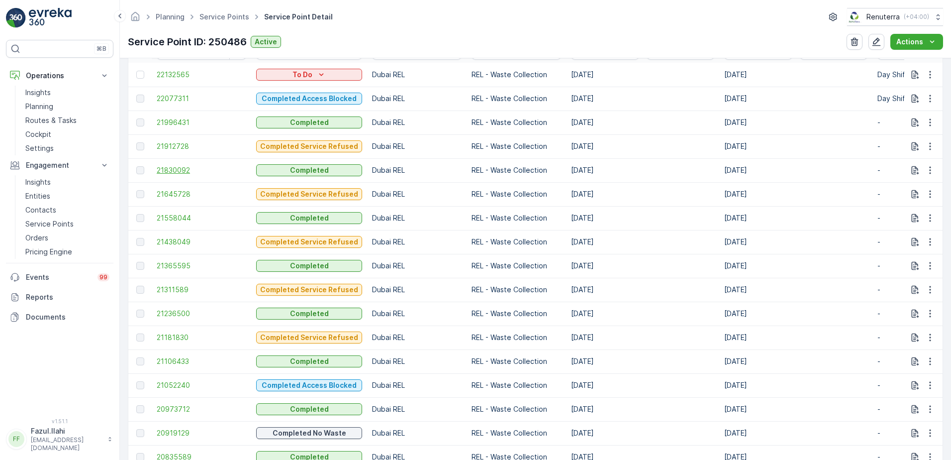
click at [183, 167] on span "21830092" at bounding box center [202, 170] width 90 height 10
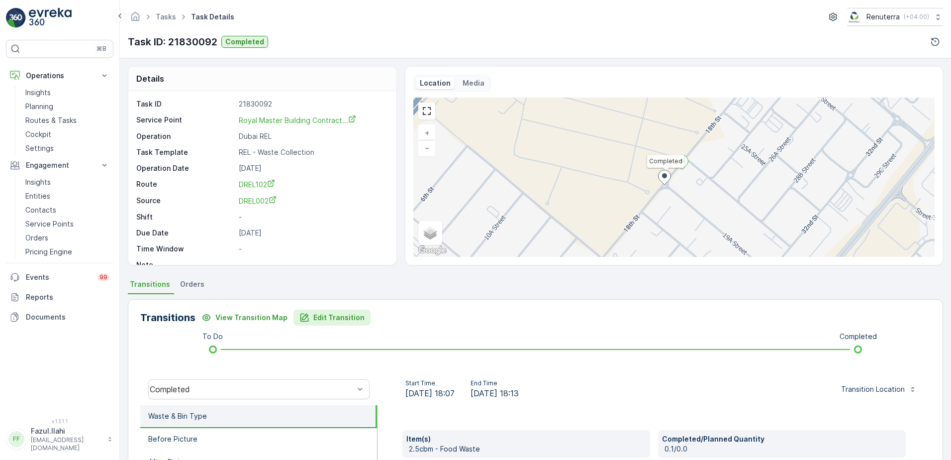
click at [324, 324] on button "Edit Transition" at bounding box center [332, 317] width 77 height 16
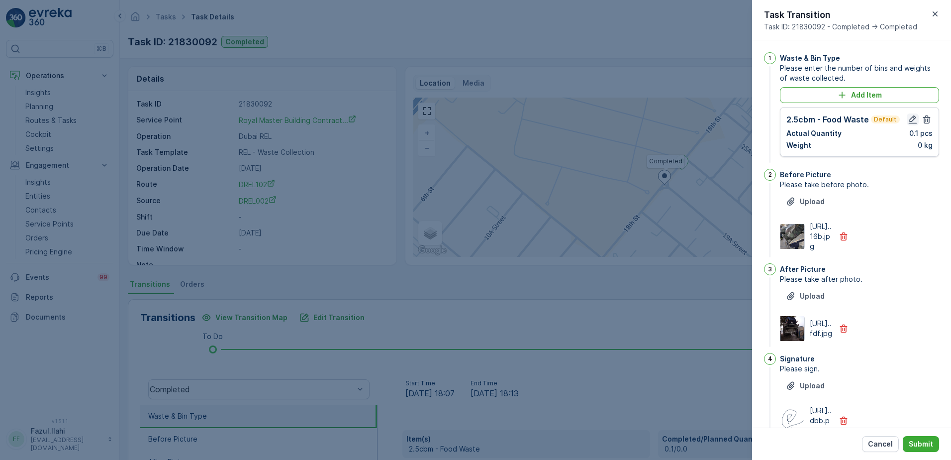
click at [908, 117] on icon "button" at bounding box center [913, 119] width 10 height 10
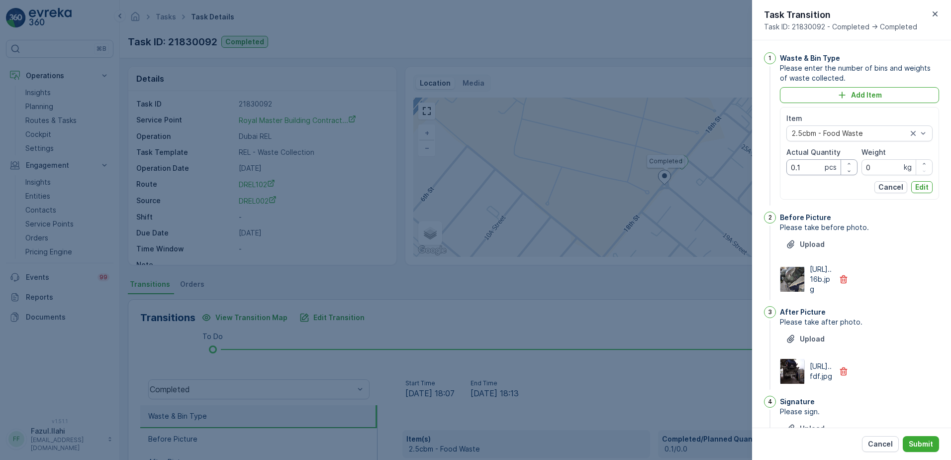
click at [811, 168] on Quantity "0.1" at bounding box center [822, 167] width 71 height 16
type Quantity "1"
click at [906, 270] on div "https://media.evre...16b.jpg" at bounding box center [859, 279] width 159 height 30
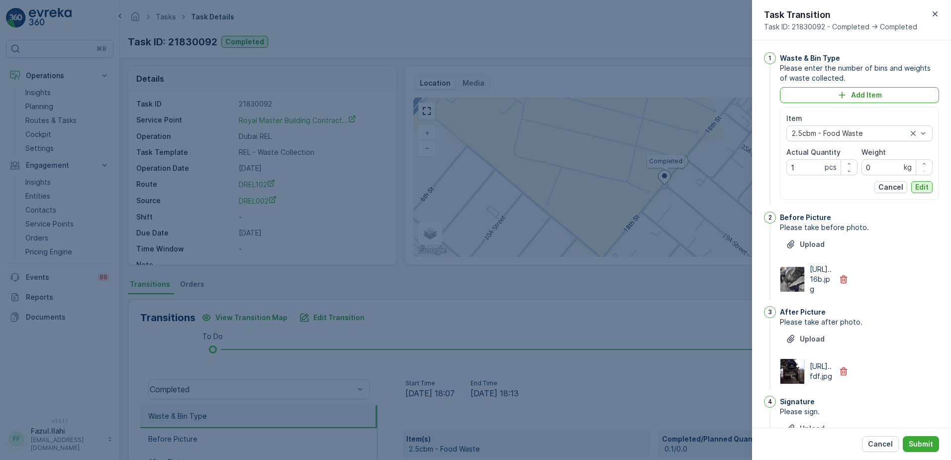
click at [922, 188] on p "Edit" at bounding box center [921, 187] width 13 height 10
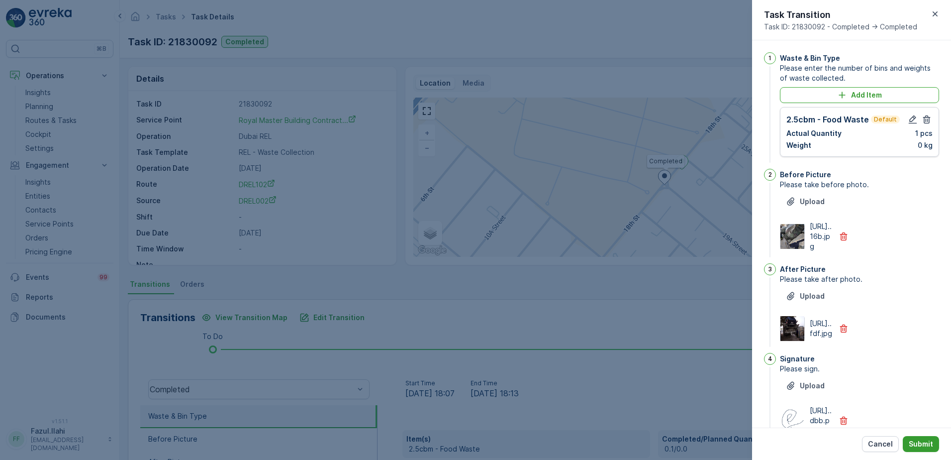
click at [919, 447] on p "Submit" at bounding box center [921, 444] width 24 height 10
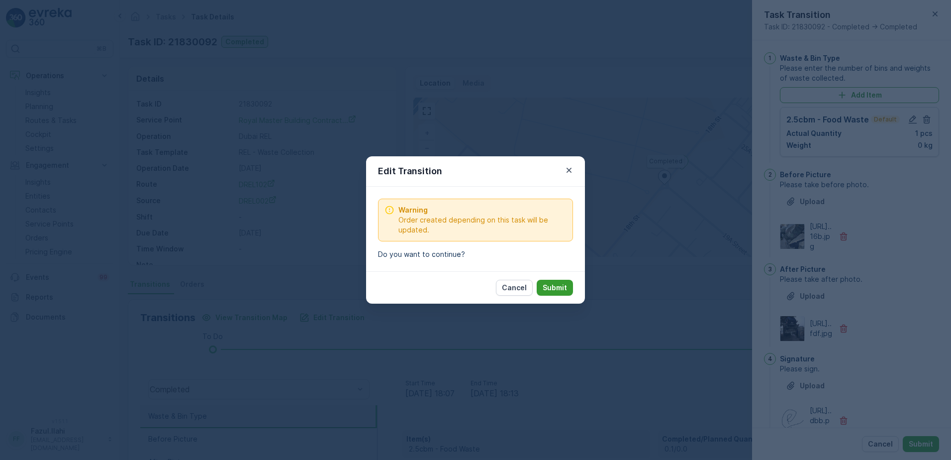
click at [556, 290] on p "Submit" at bounding box center [555, 288] width 24 height 10
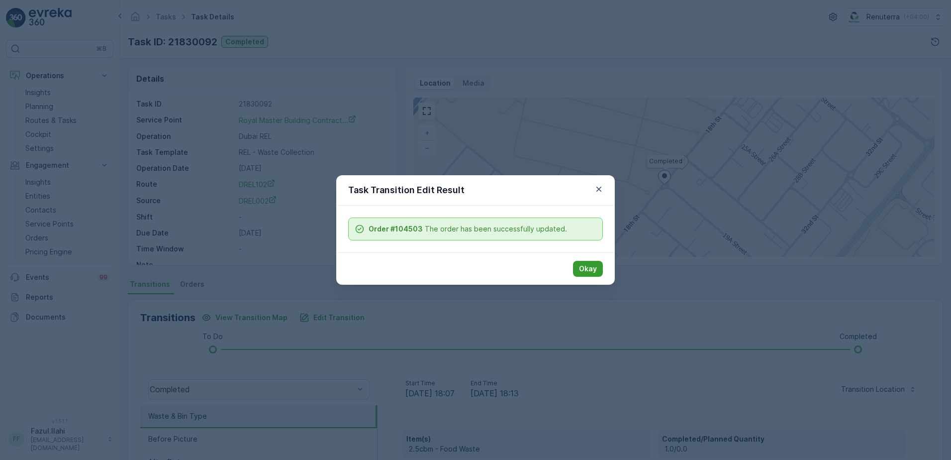
click at [584, 272] on p "Okay" at bounding box center [588, 269] width 18 height 10
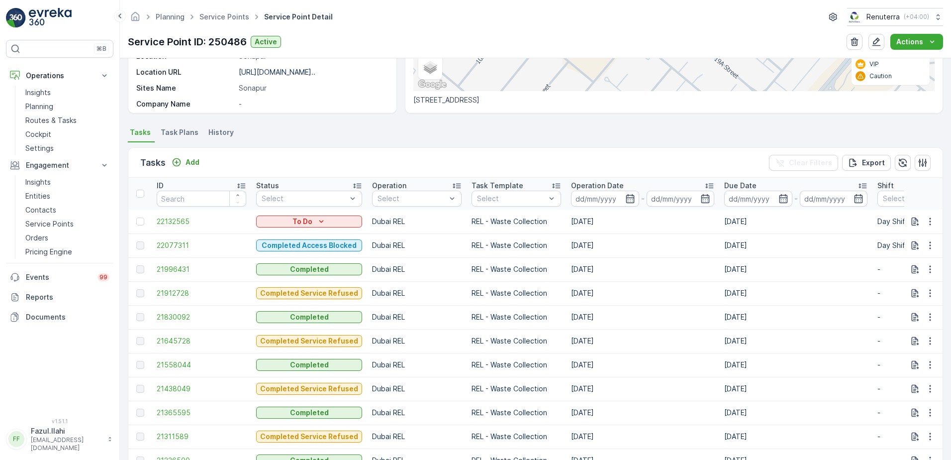
scroll to position [199, 0]
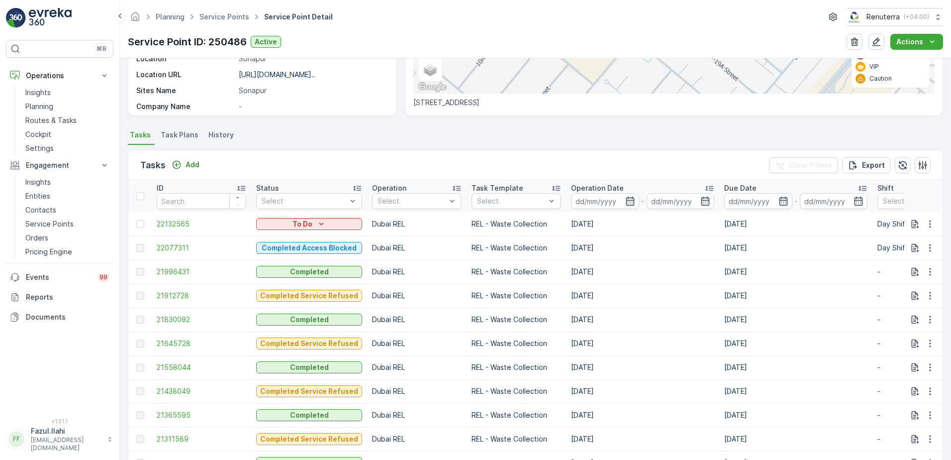
click at [163, 265] on td "21996431" at bounding box center [202, 272] width 100 height 24
click at [164, 267] on span "21996431" at bounding box center [202, 272] width 90 height 10
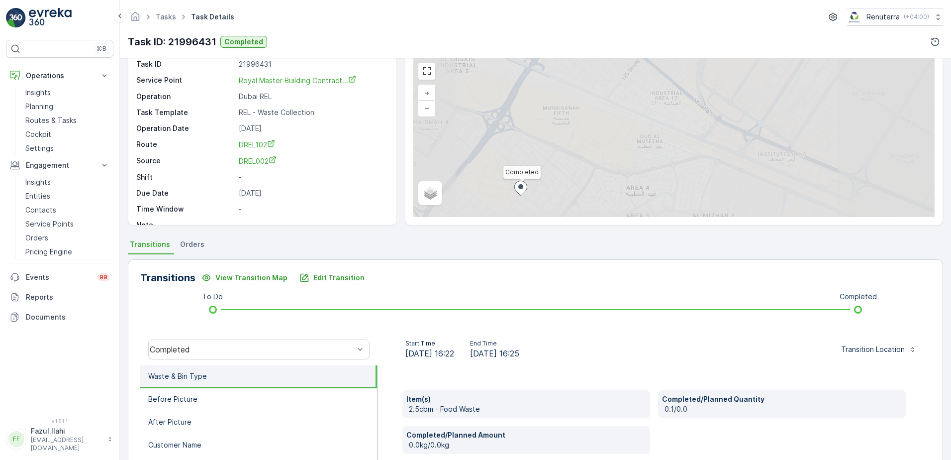
scroll to position [50, 0]
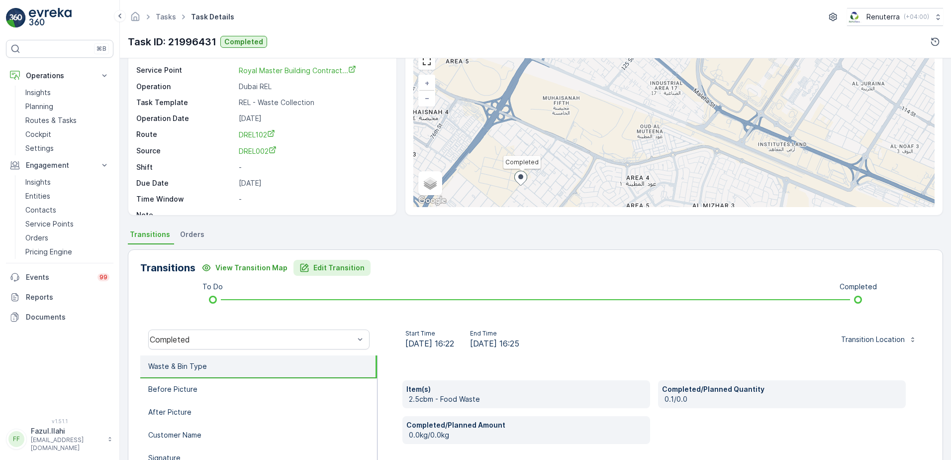
click at [328, 266] on p "Edit Transition" at bounding box center [338, 268] width 51 height 10
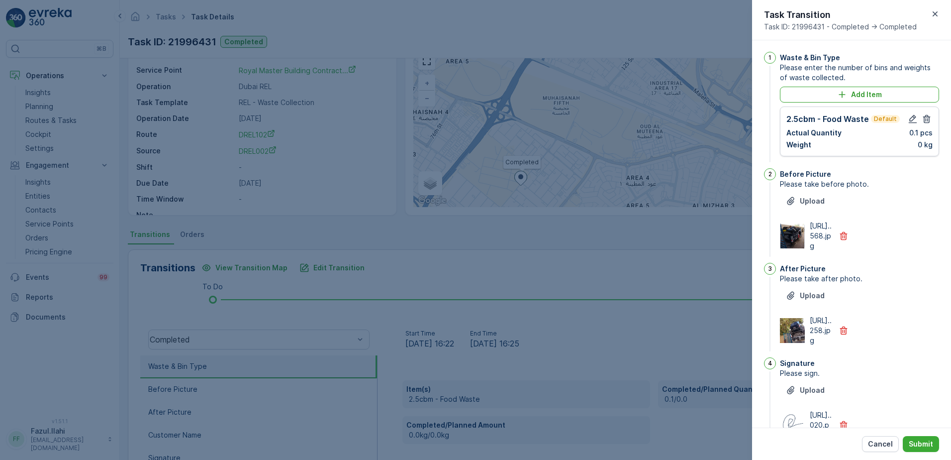
scroll to position [0, 0]
click at [910, 118] on icon "button" at bounding box center [913, 119] width 10 height 10
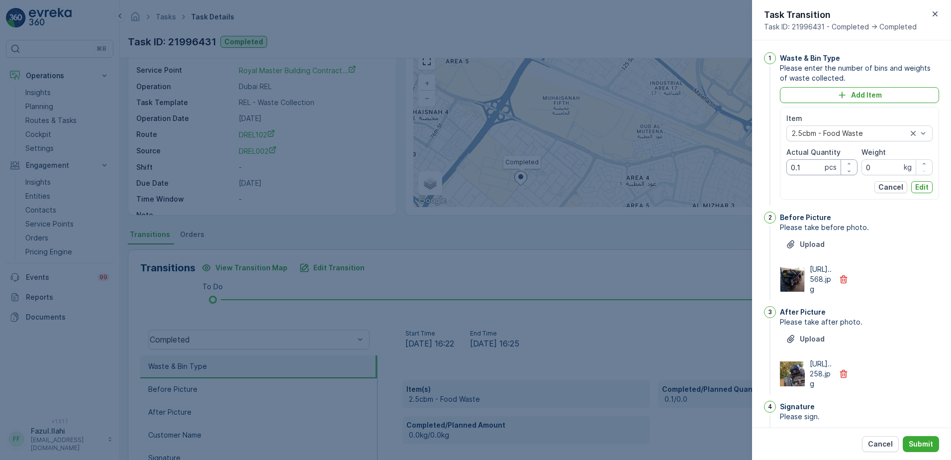
drag, startPoint x: 811, startPoint y: 169, endPoint x: 813, endPoint y: 159, distance: 9.6
click at [811, 162] on Quantity "0.1" at bounding box center [822, 167] width 71 height 16
click at [813, 159] on Quantity "0.1" at bounding box center [822, 167] width 71 height 16
click at [811, 166] on Quantity "0.1" at bounding box center [822, 167] width 71 height 16
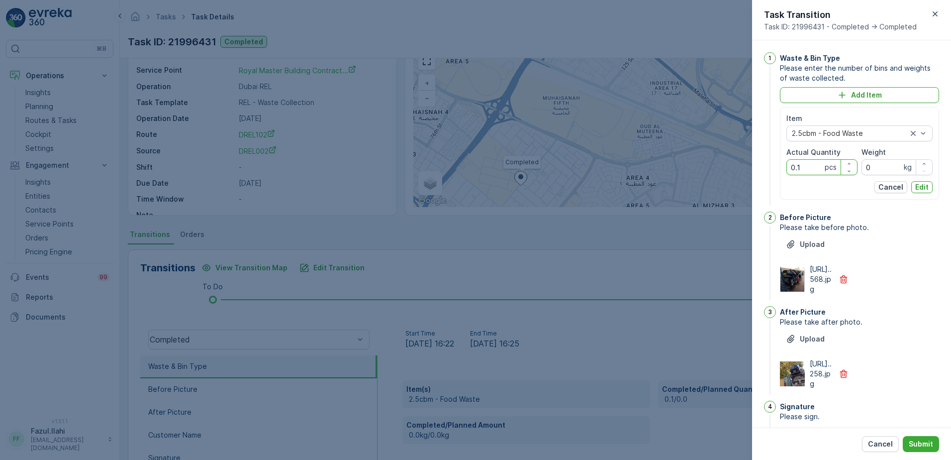
click at [811, 166] on Quantity "0.1" at bounding box center [822, 167] width 71 height 16
type Quantity "1"
click at [915, 173] on div "Item 2.5cbm - Food Waste Actual Quantity 1 pcs Weight 0 kg Cancel Edit" at bounding box center [860, 153] width 146 height 80
click at [919, 187] on p "Edit" at bounding box center [921, 187] width 13 height 10
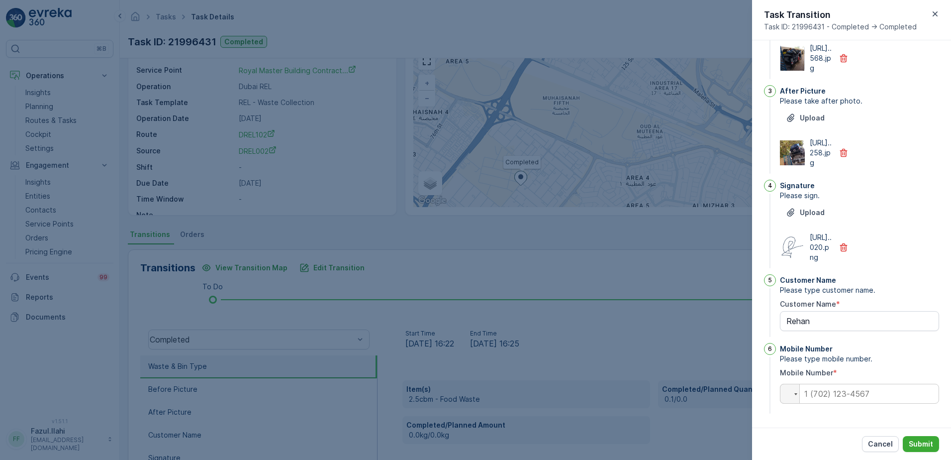
scroll to position [199, 0]
click at [920, 440] on p "Submit" at bounding box center [921, 444] width 24 height 10
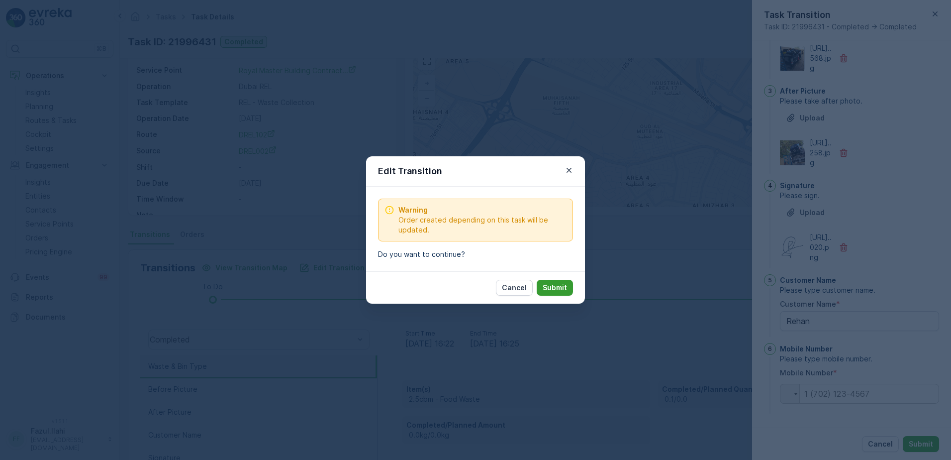
click at [555, 291] on p "Submit" at bounding box center [555, 288] width 24 height 10
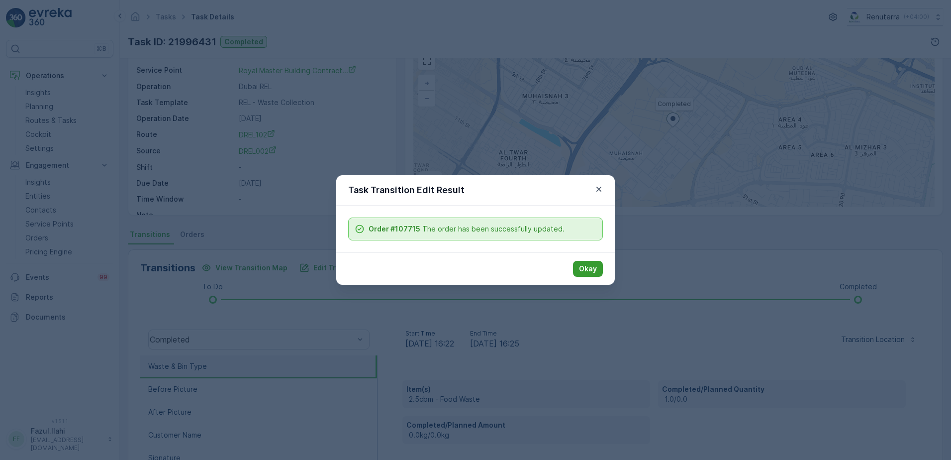
click at [591, 270] on p "Okay" at bounding box center [588, 269] width 18 height 10
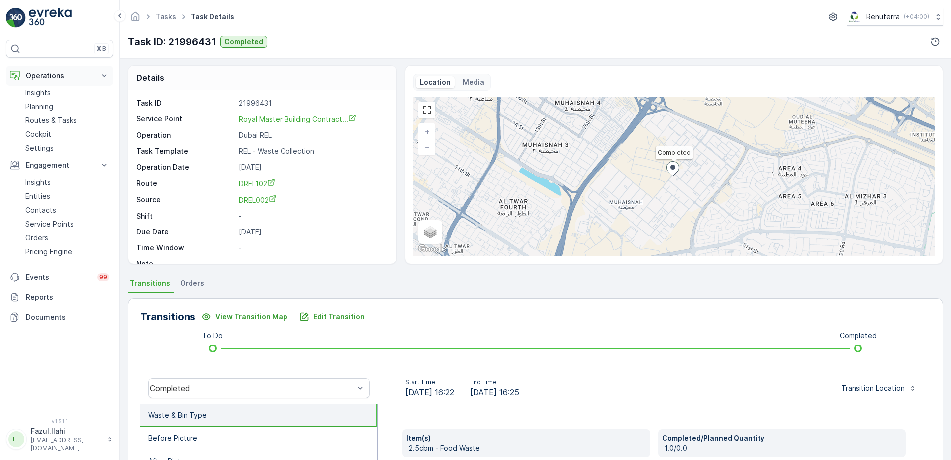
scroll to position [0, 0]
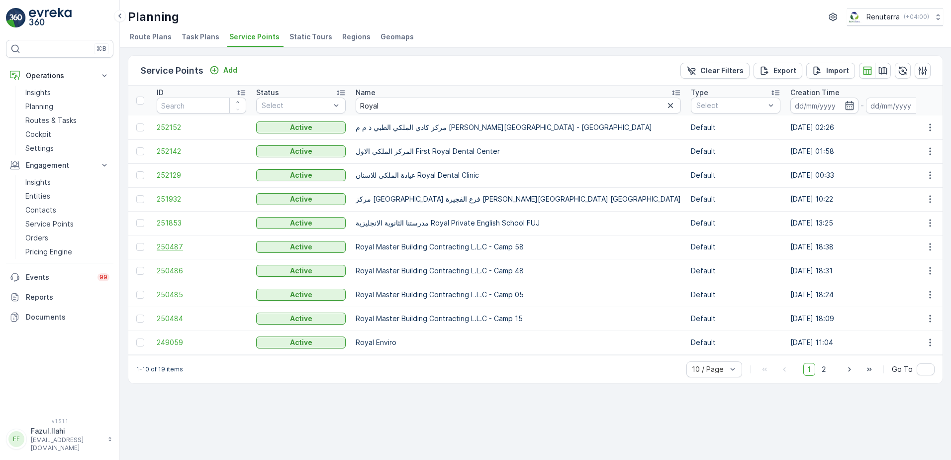
click at [165, 247] on span "250487" at bounding box center [202, 247] width 90 height 10
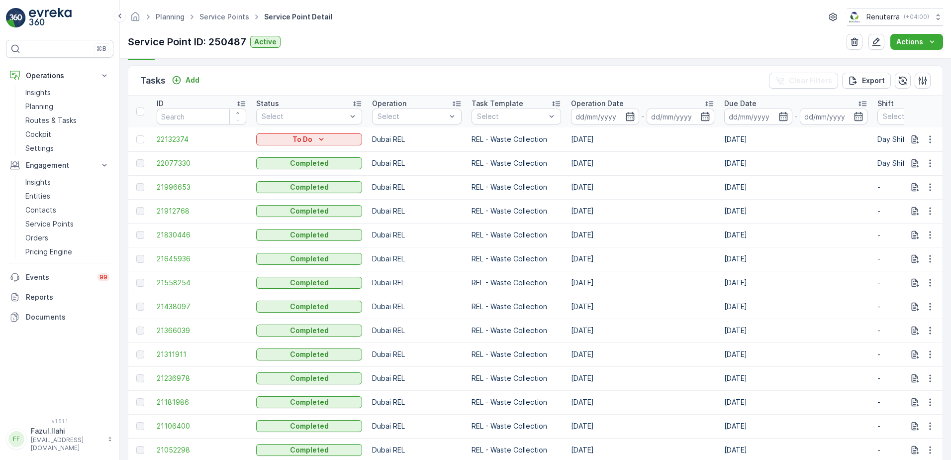
scroll to position [348, 0]
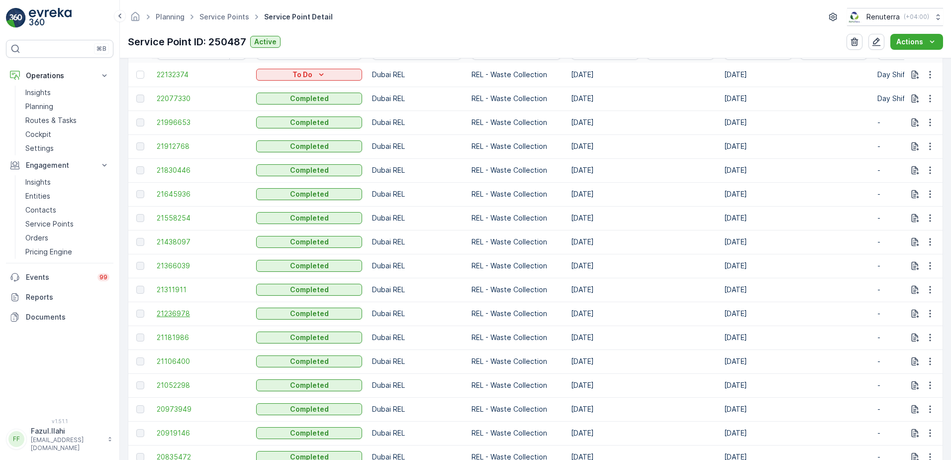
click at [176, 316] on span "21236978" at bounding box center [202, 313] width 90 height 10
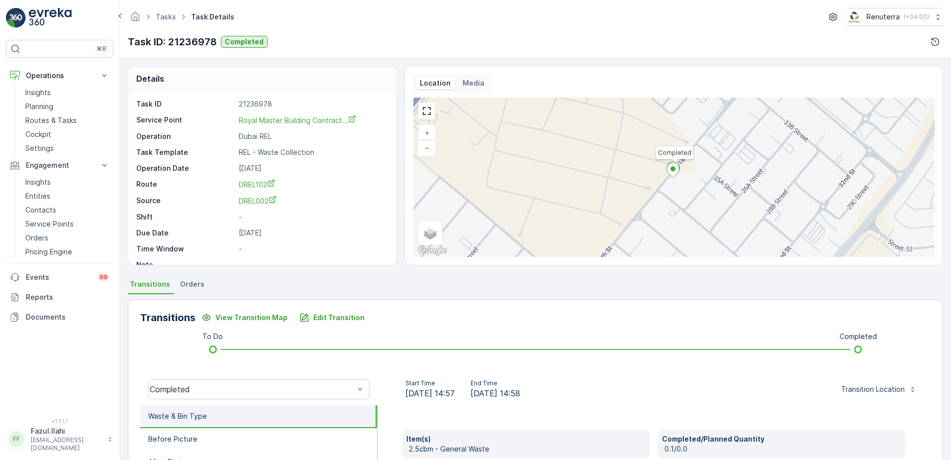
click at [323, 305] on div "Transitions View Transition Map Edit Transition To Do Completed Completed Start…" at bounding box center [535, 456] width 815 height 315
click at [337, 315] on p "Edit Transition" at bounding box center [338, 317] width 51 height 10
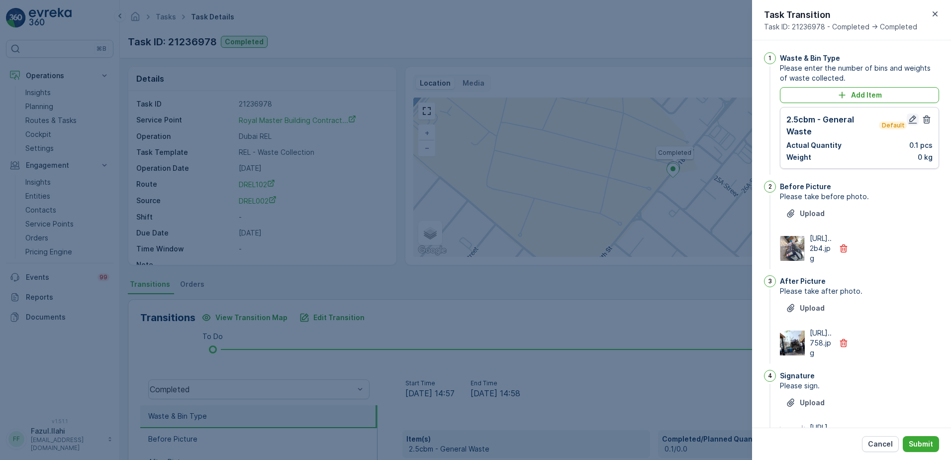
click at [909, 119] on icon "button" at bounding box center [913, 119] width 10 height 10
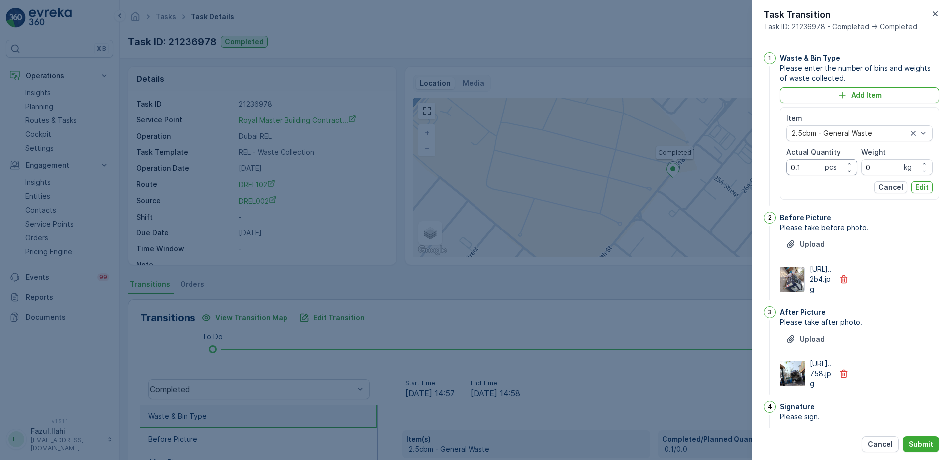
click at [803, 165] on Quantity "0.1" at bounding box center [822, 167] width 71 height 16
type Quantity "1"
click at [927, 186] on button "Edit" at bounding box center [921, 187] width 21 height 12
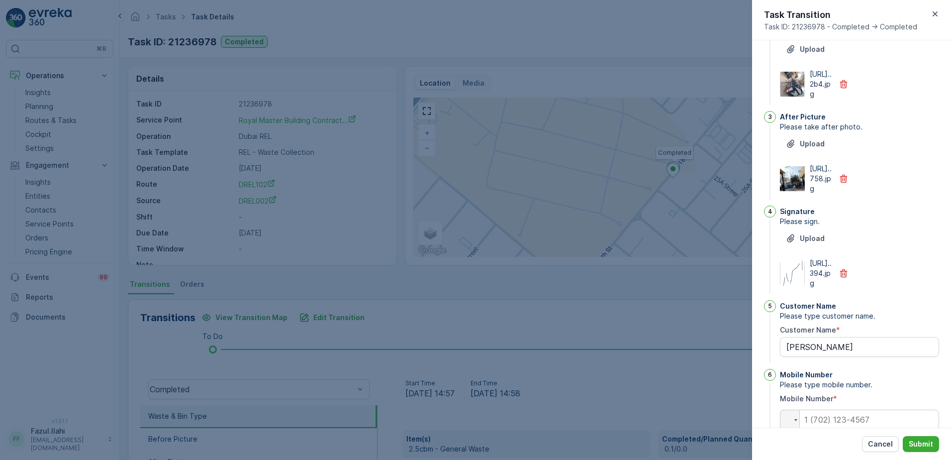
scroll to position [199, 0]
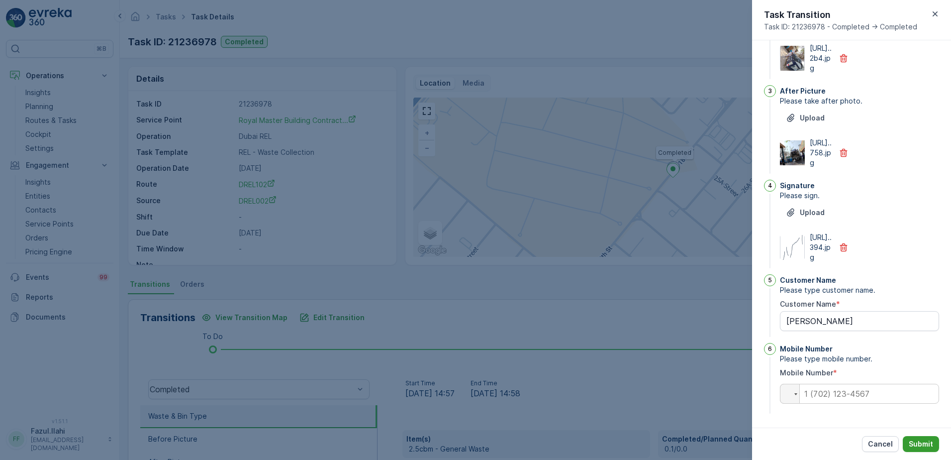
click at [919, 447] on p "Submit" at bounding box center [921, 444] width 24 height 10
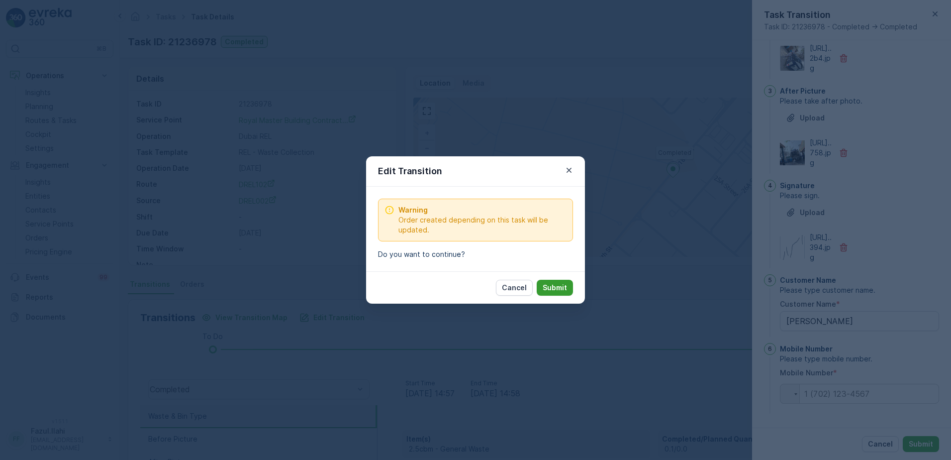
click at [556, 294] on button "Submit" at bounding box center [555, 288] width 36 height 16
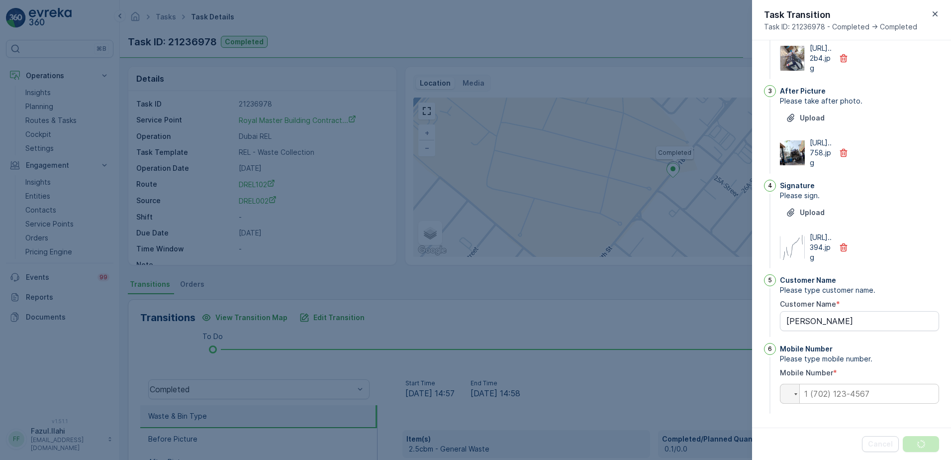
scroll to position [0, 0]
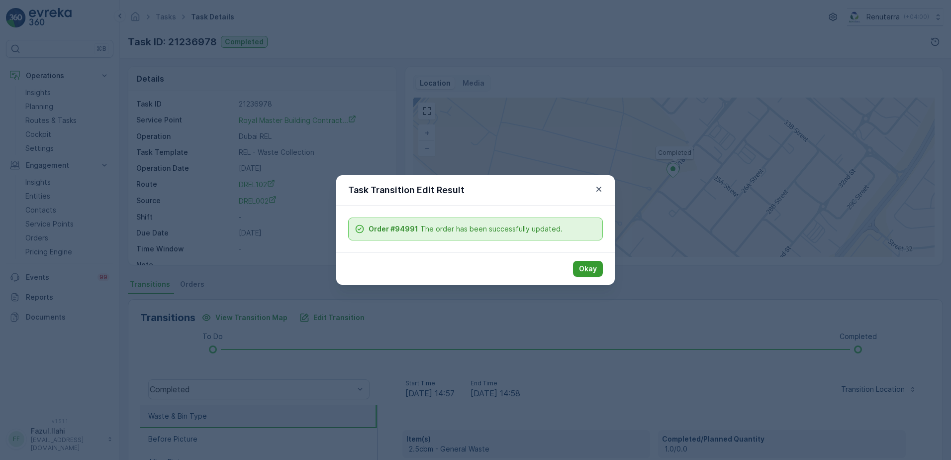
click at [591, 264] on p "Okay" at bounding box center [588, 269] width 18 height 10
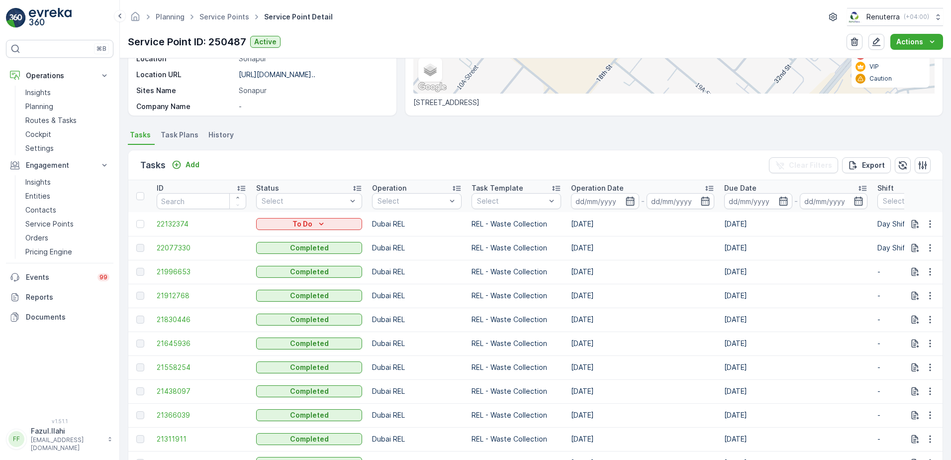
scroll to position [249, 0]
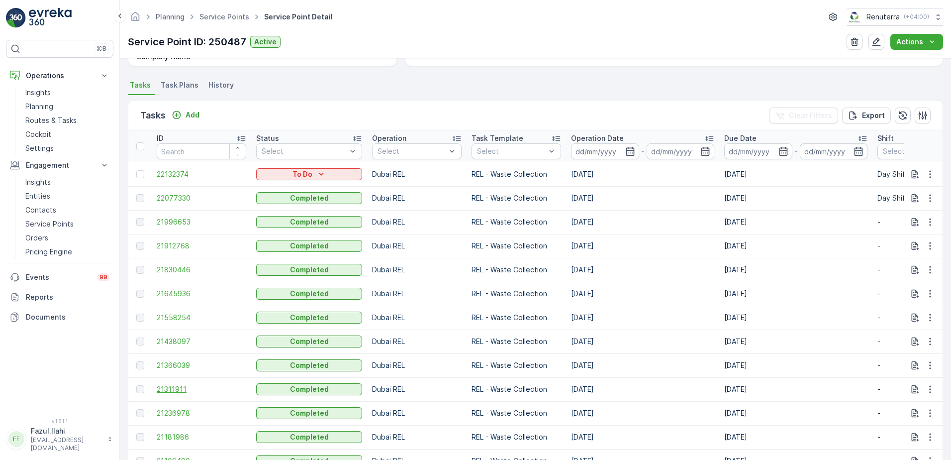
click at [181, 389] on span "21311911" at bounding box center [202, 389] width 90 height 10
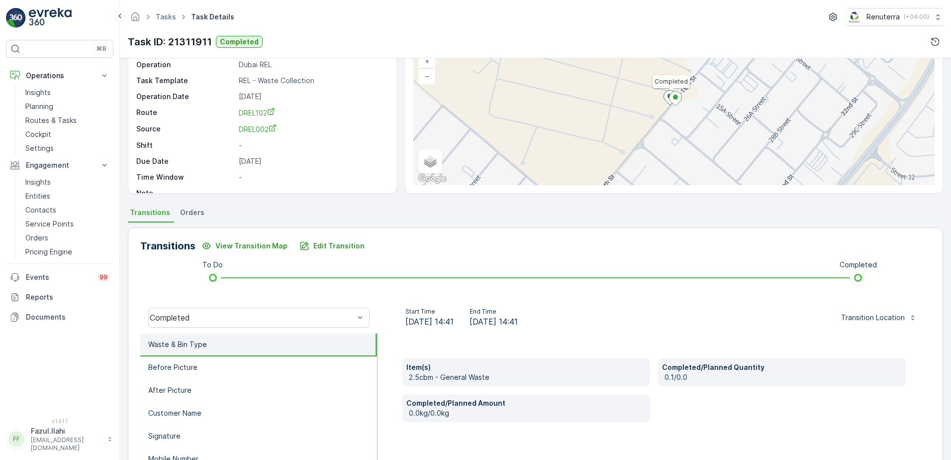
scroll to position [50, 0]
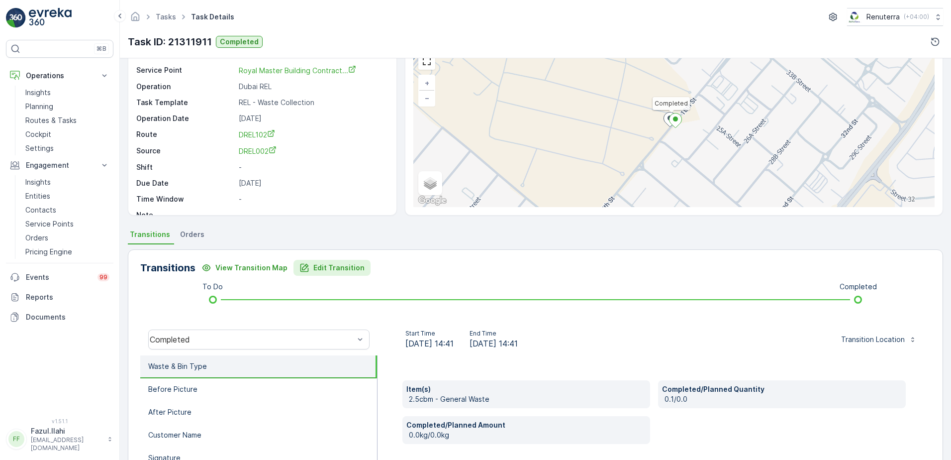
click at [303, 271] on icon "Edit Transition" at bounding box center [305, 268] width 8 height 8
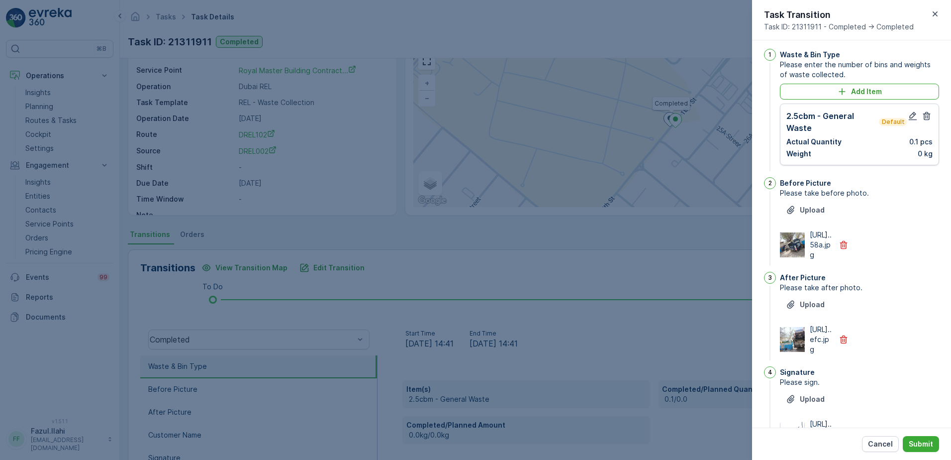
scroll to position [0, 0]
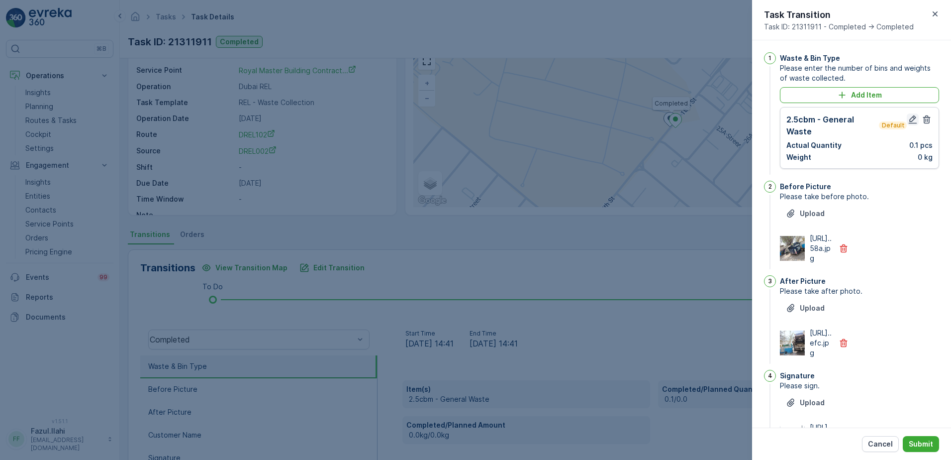
click at [909, 120] on icon "button" at bounding box center [913, 119] width 8 height 8
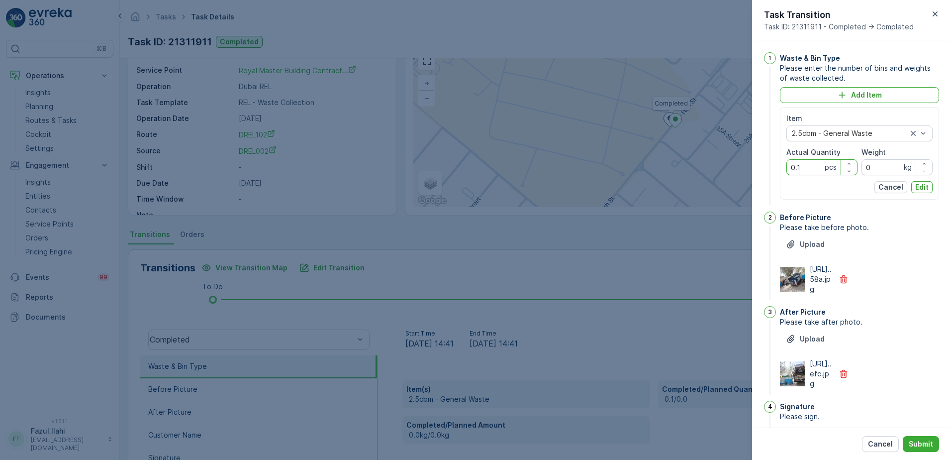
click at [813, 171] on Quantity "0.1" at bounding box center [822, 167] width 71 height 16
type Quantity "1"
click at [920, 184] on p "Edit" at bounding box center [921, 187] width 13 height 10
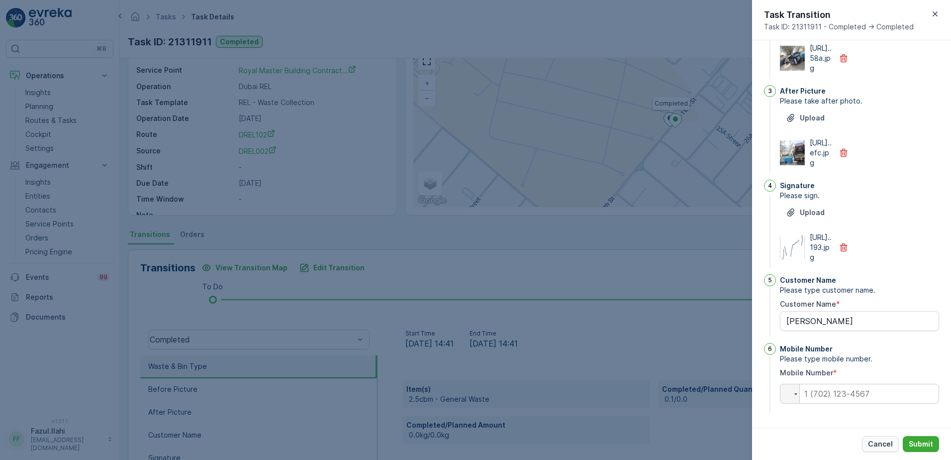
scroll to position [249, 0]
click at [932, 443] on p "Submit" at bounding box center [921, 444] width 24 height 10
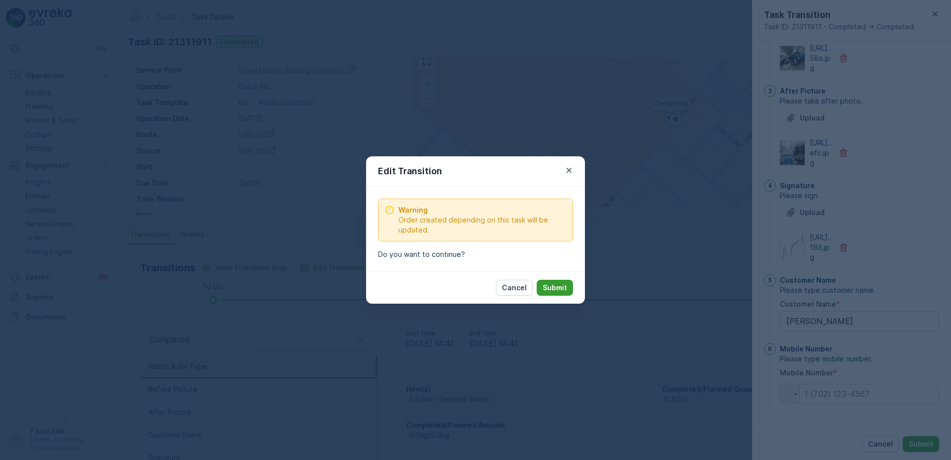
click at [569, 289] on button "Submit" at bounding box center [555, 288] width 36 height 16
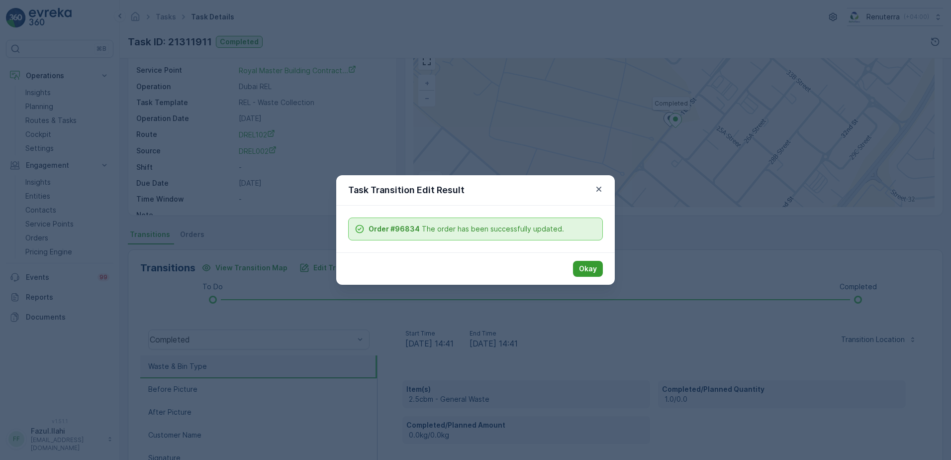
click at [584, 271] on p "Okay" at bounding box center [588, 269] width 18 height 10
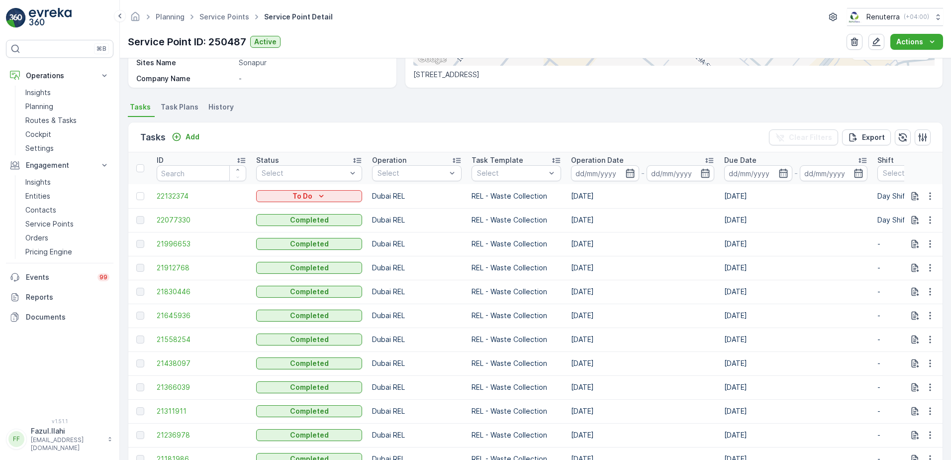
scroll to position [249, 0]
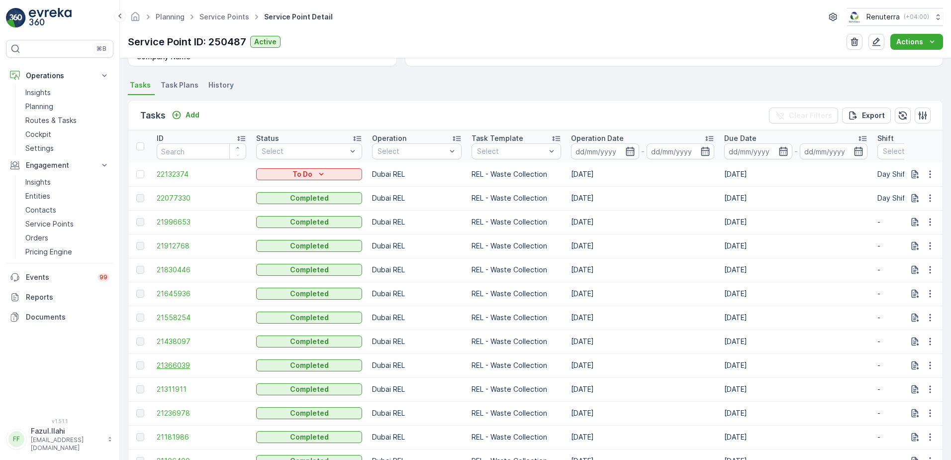
click at [162, 367] on span "21366039" at bounding box center [202, 365] width 90 height 10
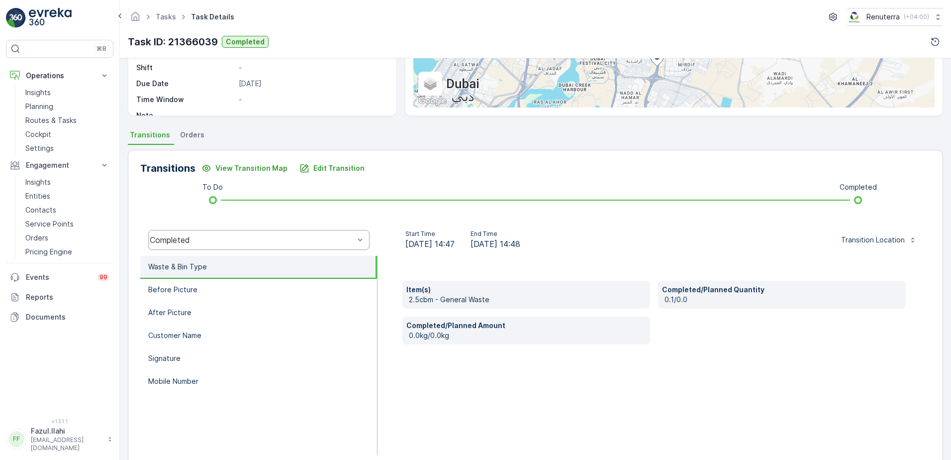
scroll to position [100, 0]
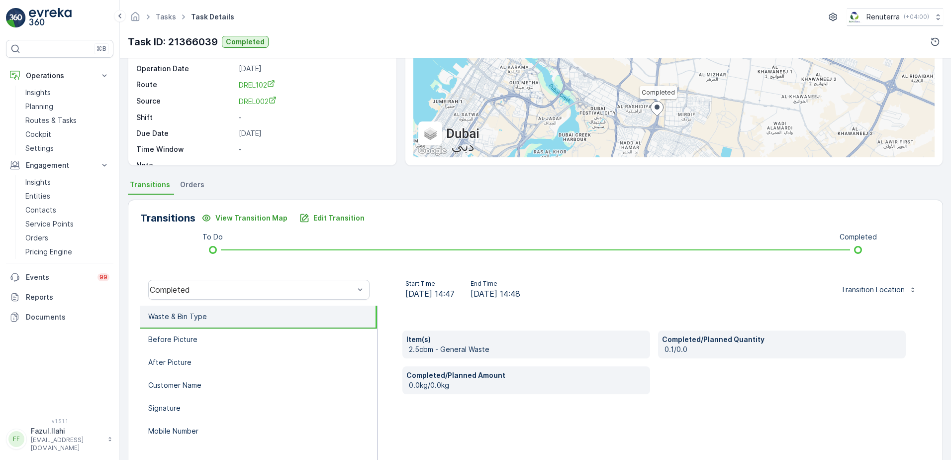
click at [349, 226] on div "Transitions View Transition Map Edit Transition To Do Completed Completed Start…" at bounding box center [535, 357] width 815 height 315
click at [350, 221] on p "Edit Transition" at bounding box center [338, 218] width 51 height 10
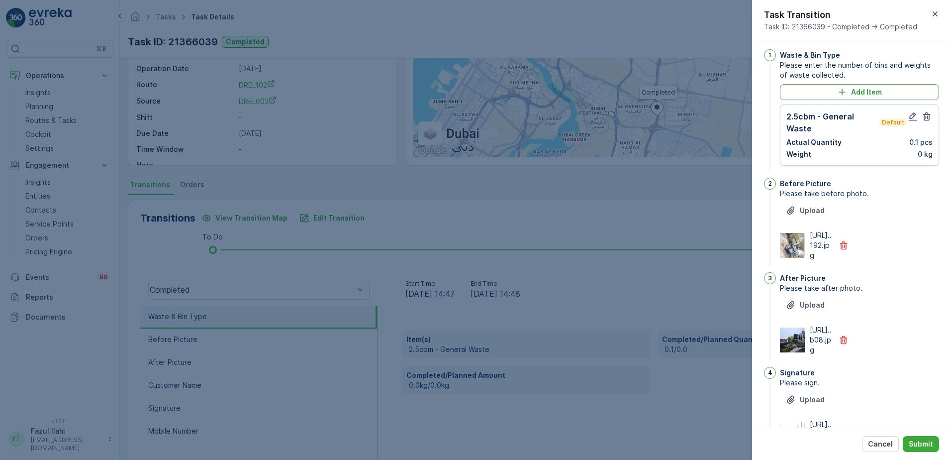
scroll to position [0, 0]
click at [902, 120] on div "2.5cbm - General Waste Default" at bounding box center [847, 125] width 120 height 24
click at [908, 118] on icon "button" at bounding box center [913, 119] width 10 height 10
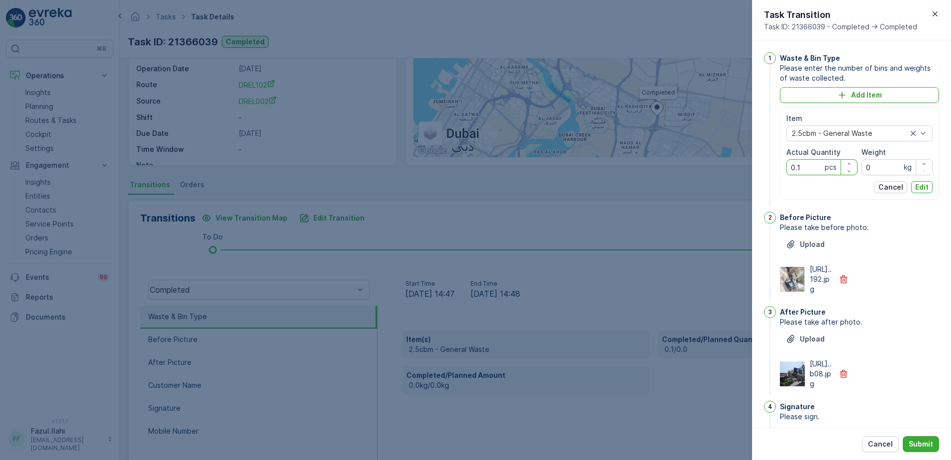
click at [805, 169] on Quantity "0.1" at bounding box center [822, 167] width 71 height 16
type Quantity "1"
click at [912, 247] on div "Upload https://media.evre...192.jpg" at bounding box center [859, 265] width 159 height 58
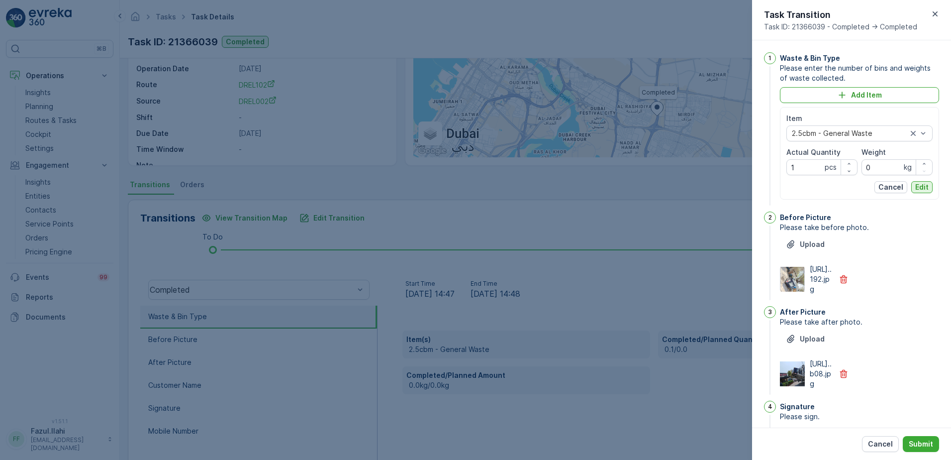
click at [922, 187] on p "Edit" at bounding box center [921, 187] width 13 height 10
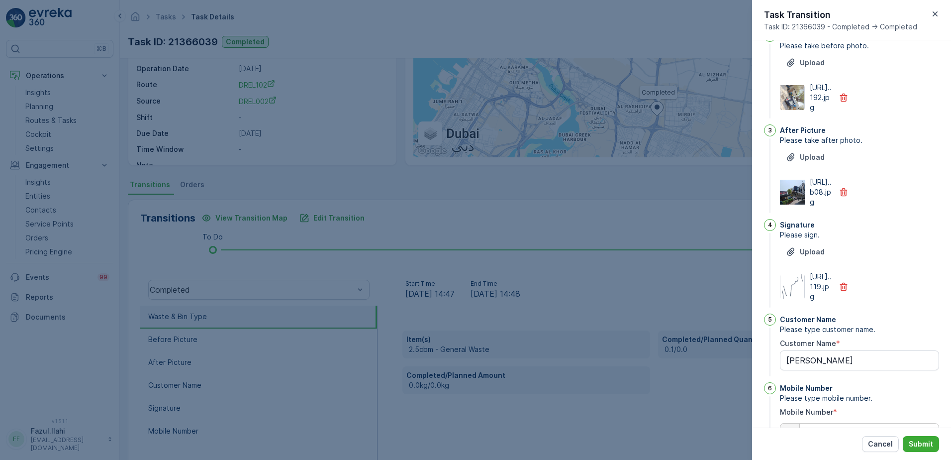
scroll to position [249, 0]
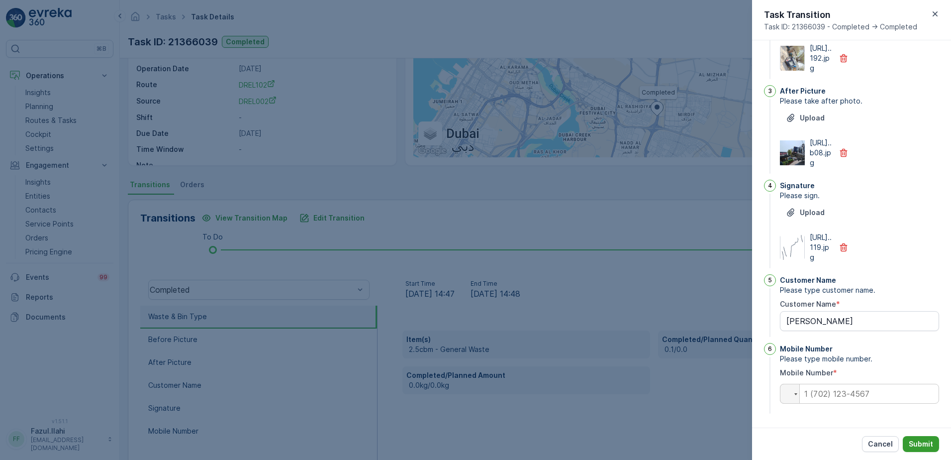
click at [926, 442] on p "Submit" at bounding box center [921, 444] width 24 height 10
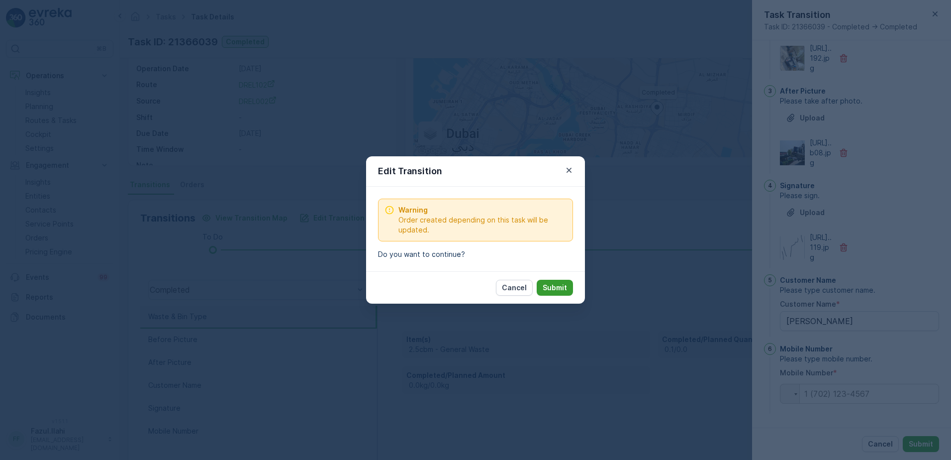
click at [557, 291] on p "Submit" at bounding box center [555, 288] width 24 height 10
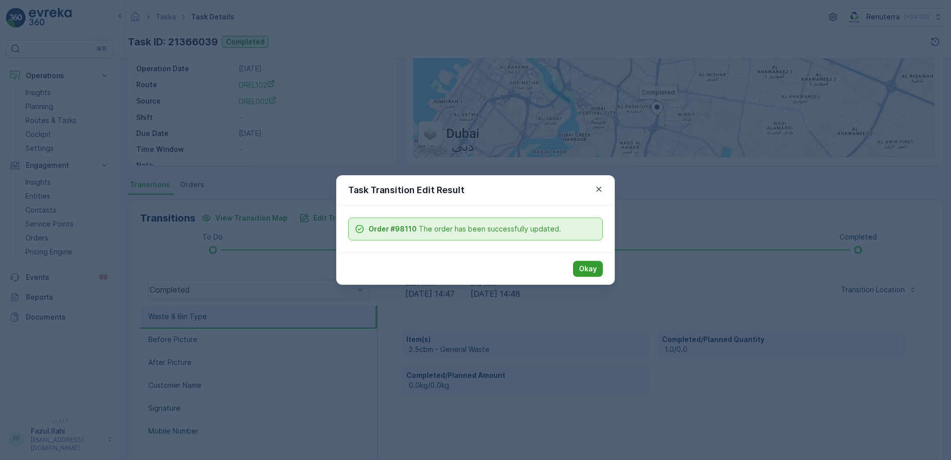
click at [587, 270] on p "Okay" at bounding box center [588, 269] width 18 height 10
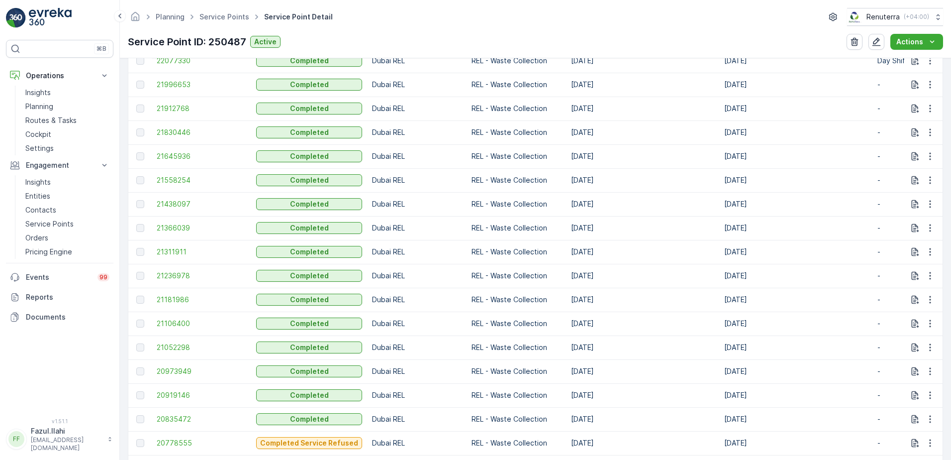
scroll to position [398, 0]
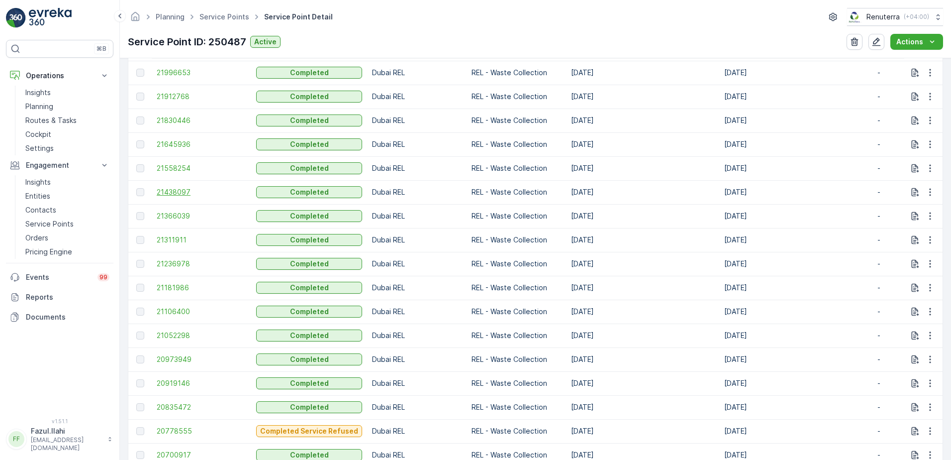
click at [173, 194] on span "21438097" at bounding box center [202, 192] width 90 height 10
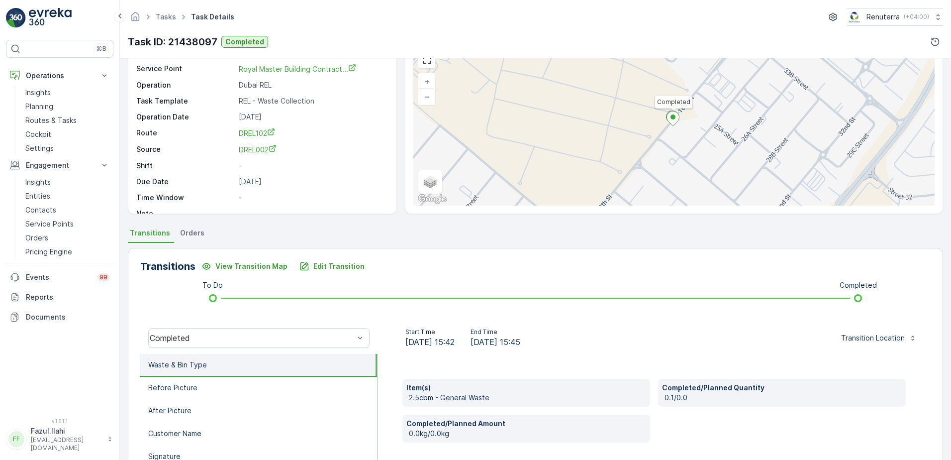
scroll to position [100, 0]
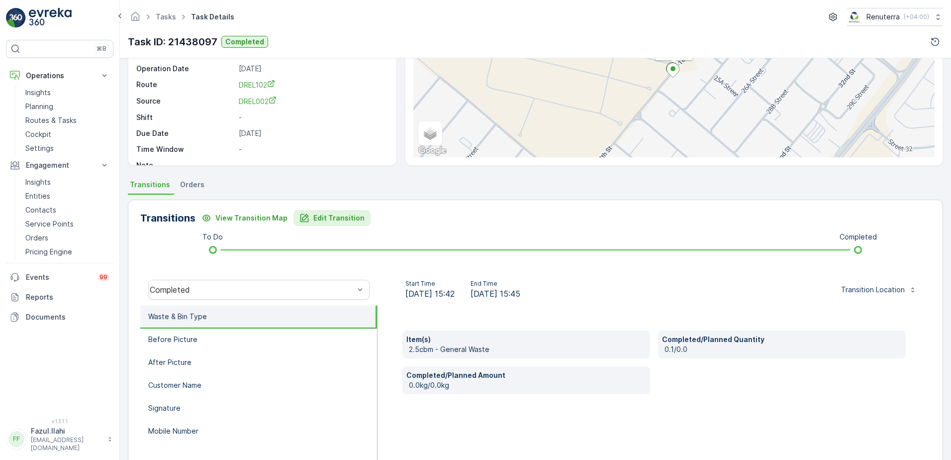
click at [332, 220] on p "Edit Transition" at bounding box center [338, 218] width 51 height 10
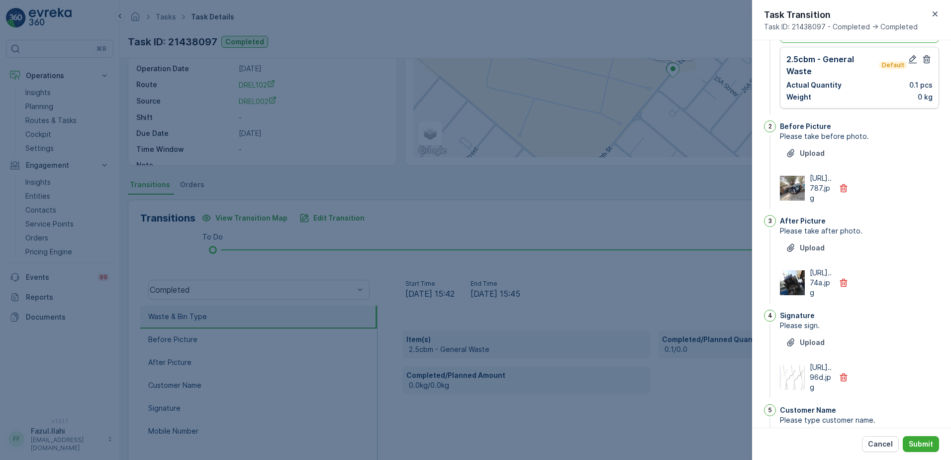
scroll to position [1, 0]
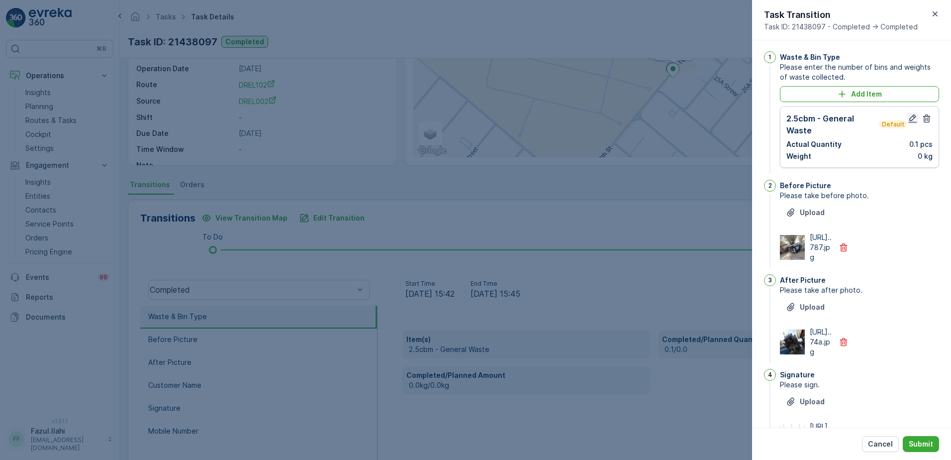
click at [908, 120] on icon "button" at bounding box center [913, 118] width 10 height 10
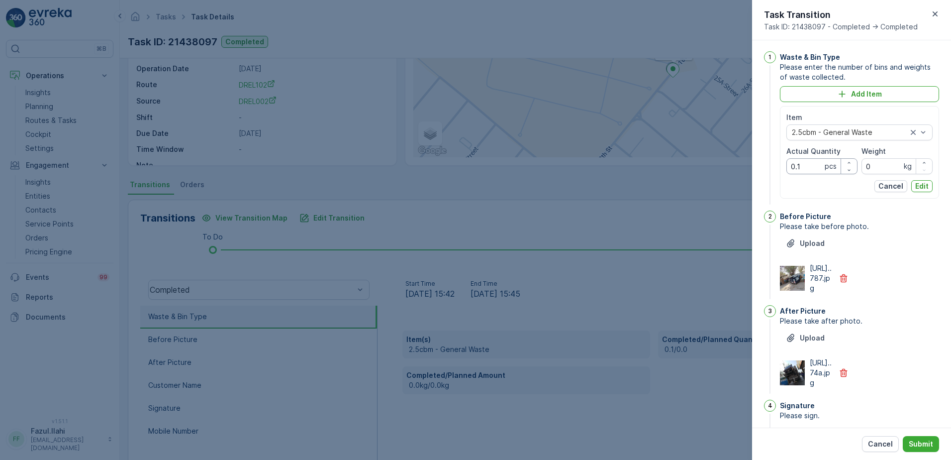
click at [807, 166] on Quantity "0.1" at bounding box center [822, 166] width 71 height 16
type Quantity "1"
click at [920, 183] on p "Edit" at bounding box center [921, 186] width 13 height 10
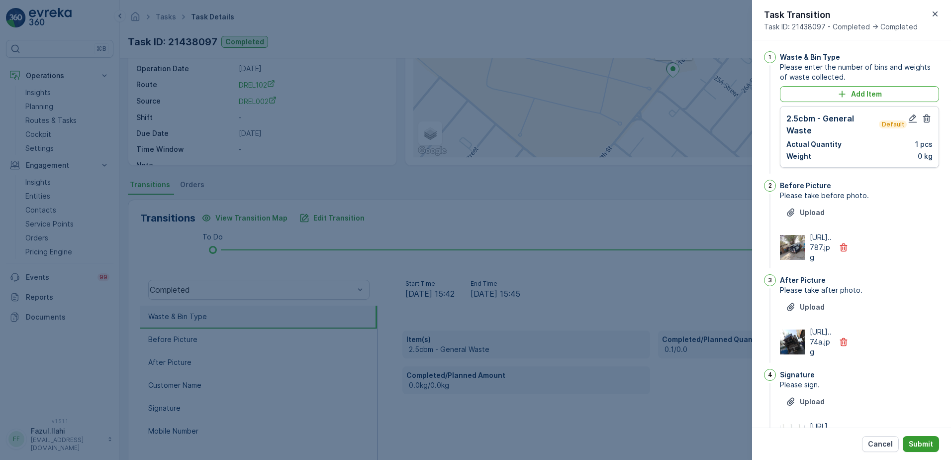
click at [915, 444] on p "Submit" at bounding box center [921, 444] width 24 height 10
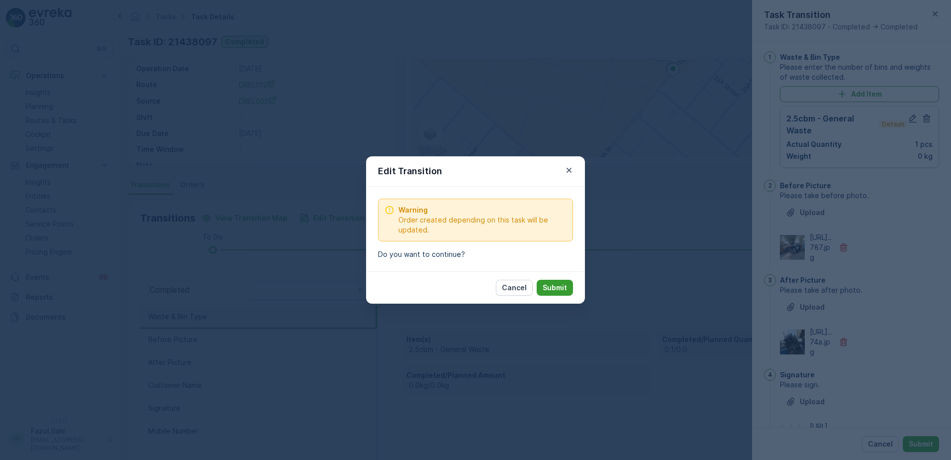
click at [553, 287] on p "Submit" at bounding box center [555, 288] width 24 height 10
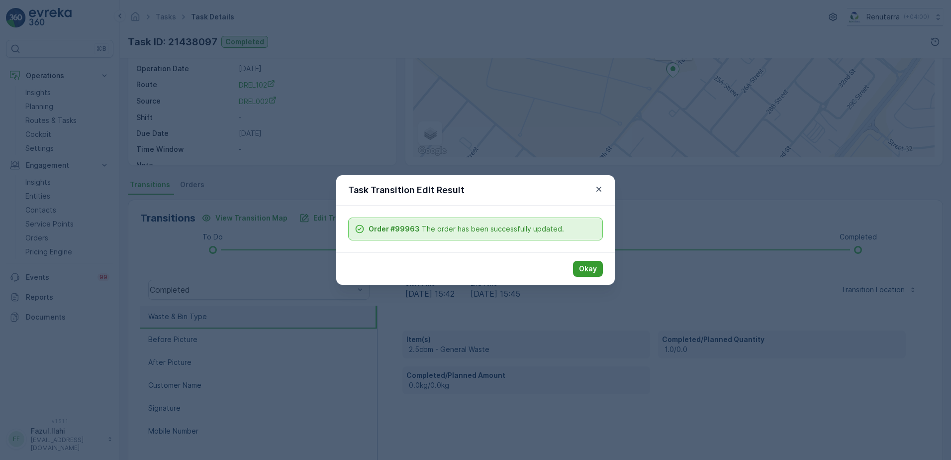
click at [596, 265] on p "Okay" at bounding box center [588, 269] width 18 height 10
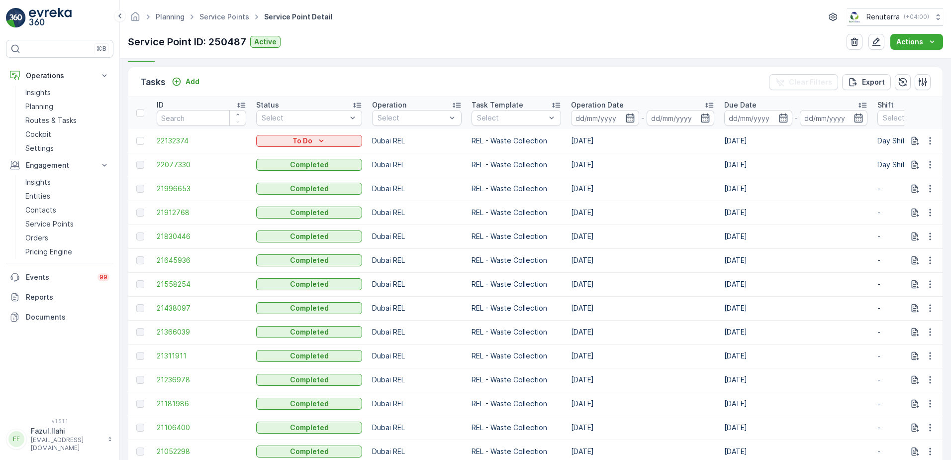
scroll to position [299, 0]
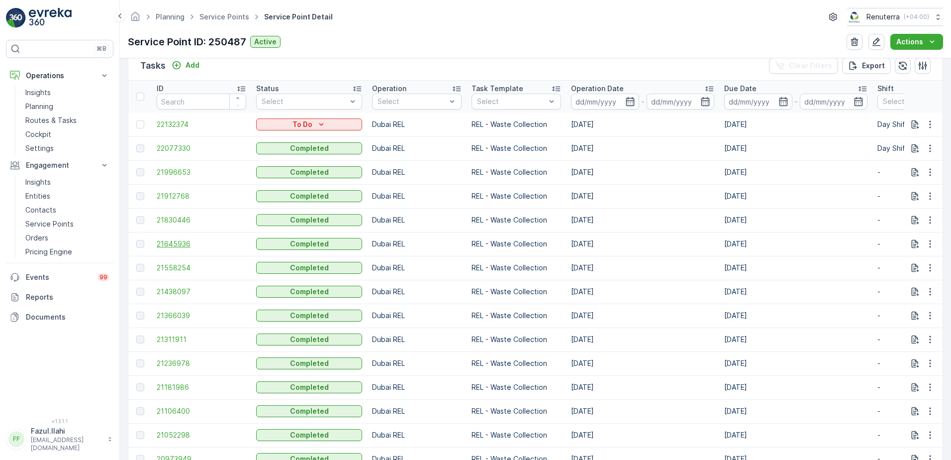
click at [179, 247] on span "21645936" at bounding box center [202, 244] width 90 height 10
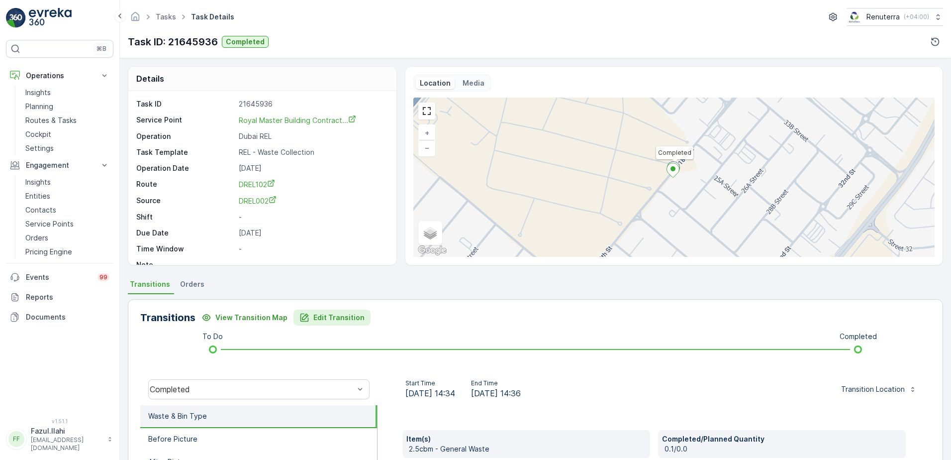
click at [324, 314] on p "Edit Transition" at bounding box center [338, 317] width 51 height 10
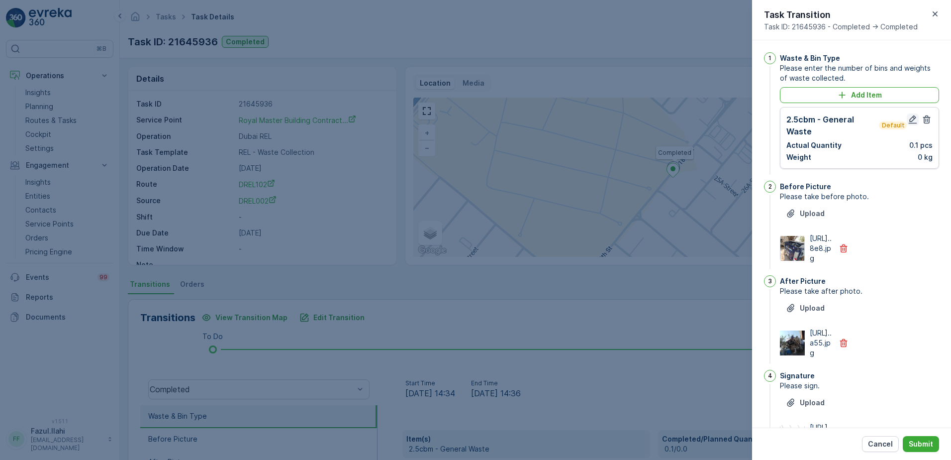
click at [909, 119] on icon "button" at bounding box center [913, 119] width 8 height 8
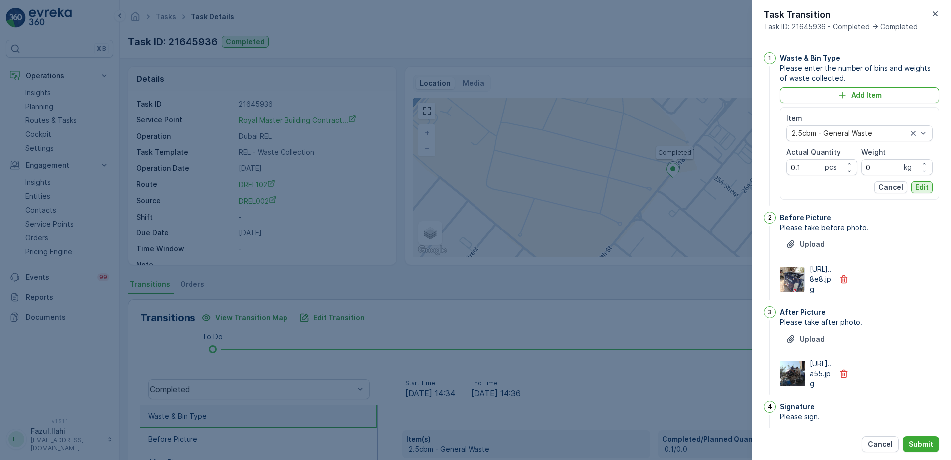
click at [919, 187] on p "Edit" at bounding box center [921, 187] width 13 height 10
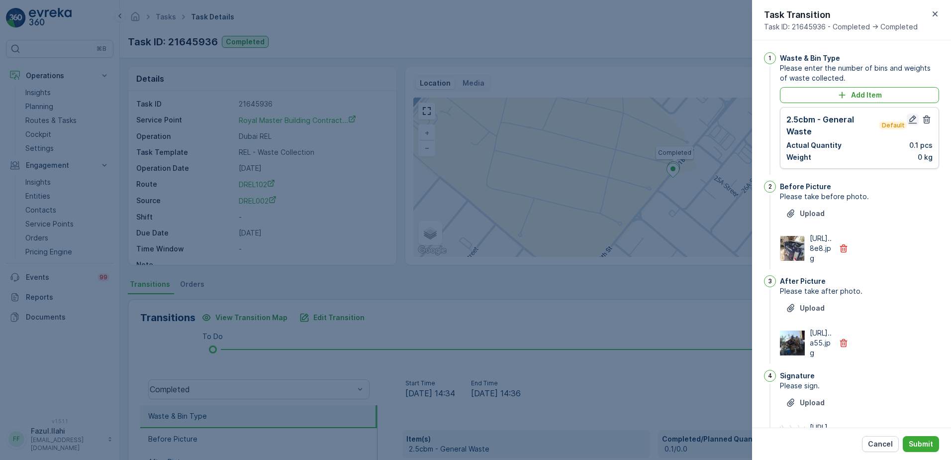
click at [909, 119] on icon "button" at bounding box center [913, 119] width 10 height 10
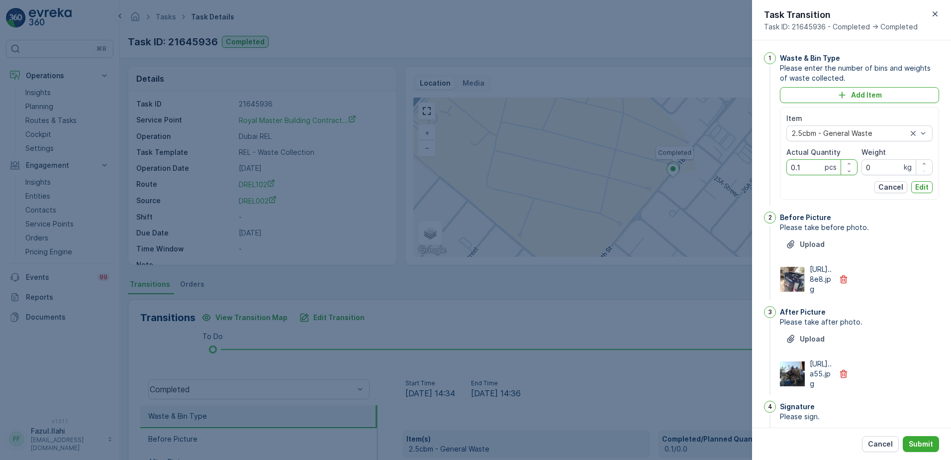
click at [800, 169] on Quantity "0.1" at bounding box center [822, 167] width 71 height 16
type Quantity "1"
click at [915, 182] on button "Edit" at bounding box center [921, 187] width 21 height 12
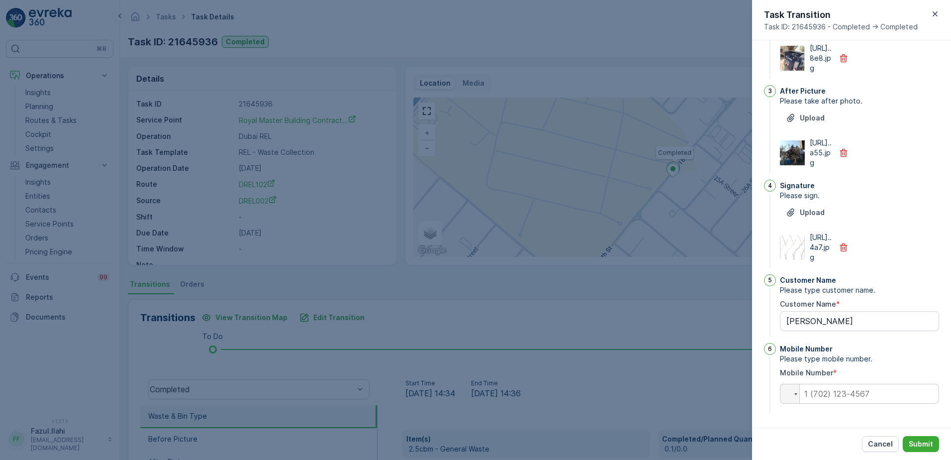
scroll to position [250, 0]
click at [927, 435] on div "Cancel Submit" at bounding box center [851, 443] width 199 height 32
click at [930, 449] on button "Submit" at bounding box center [921, 444] width 36 height 16
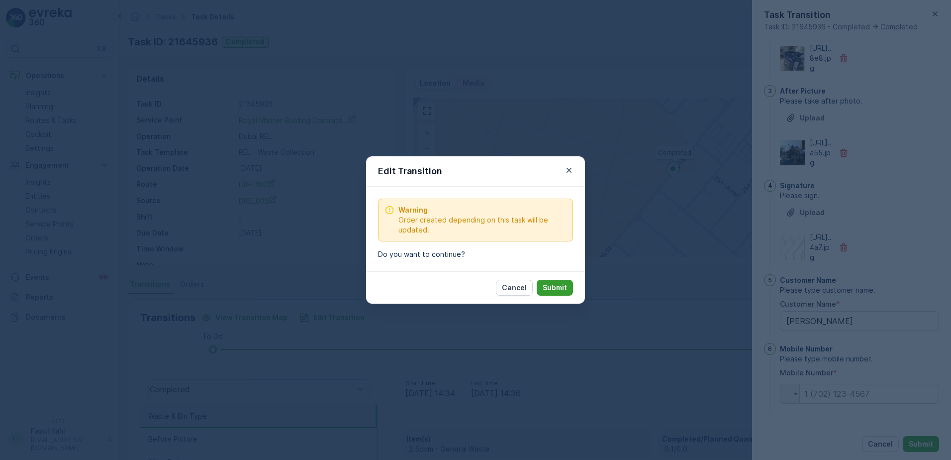
click at [557, 287] on p "Submit" at bounding box center [555, 288] width 24 height 10
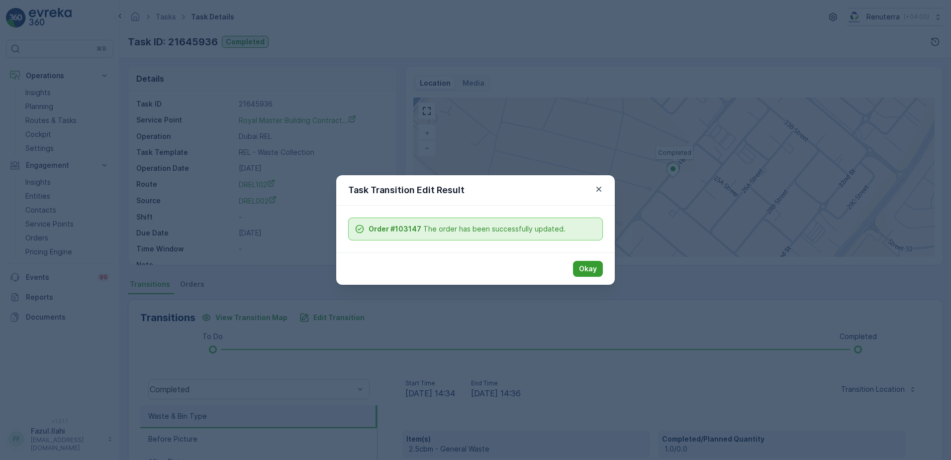
click at [590, 268] on p "Okay" at bounding box center [588, 269] width 18 height 10
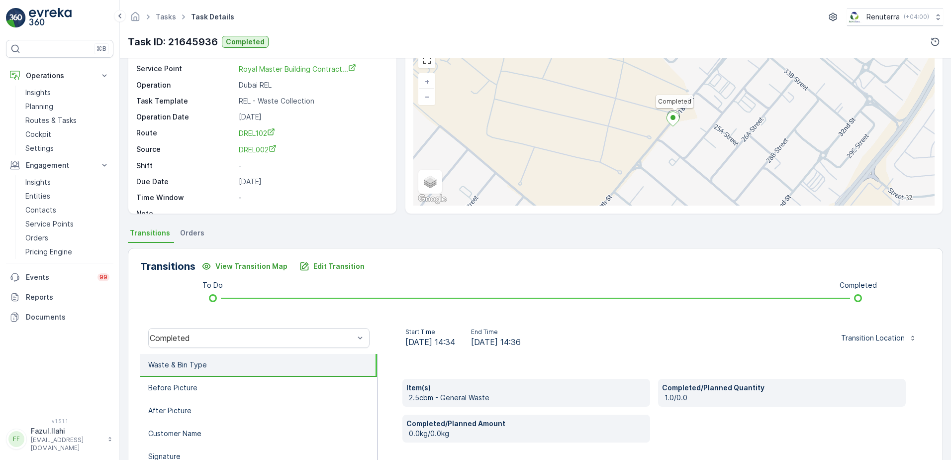
scroll to position [100, 0]
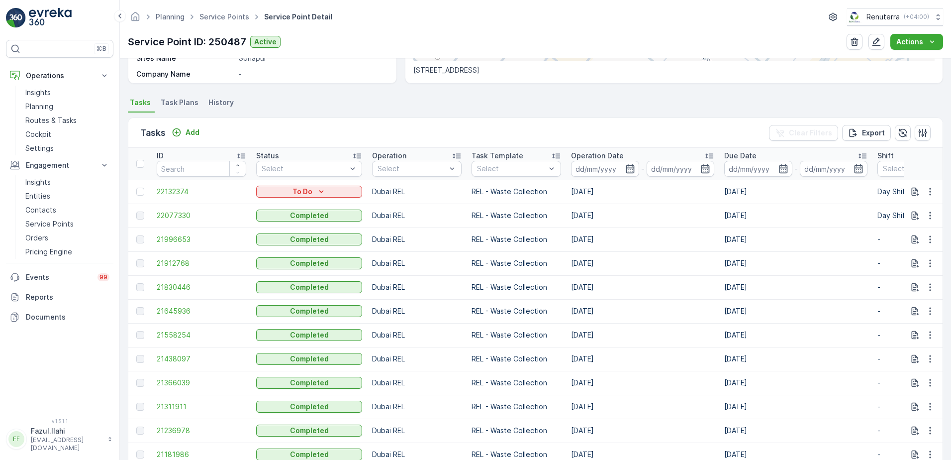
scroll to position [249, 0]
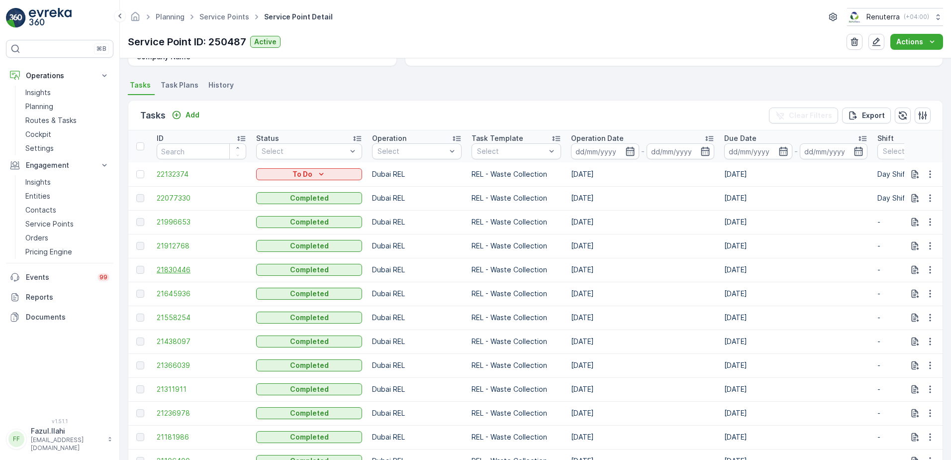
click at [172, 269] on span "21830446" at bounding box center [202, 270] width 90 height 10
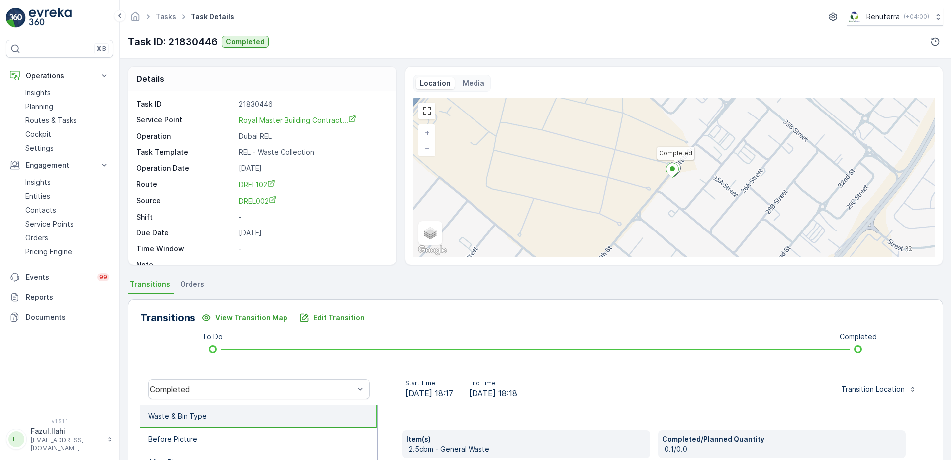
scroll to position [50, 0]
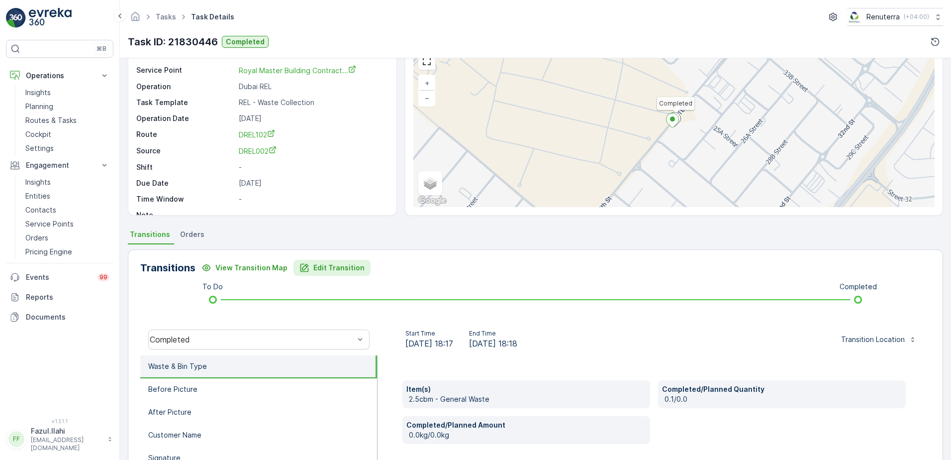
click at [342, 269] on p "Edit Transition" at bounding box center [338, 268] width 51 height 10
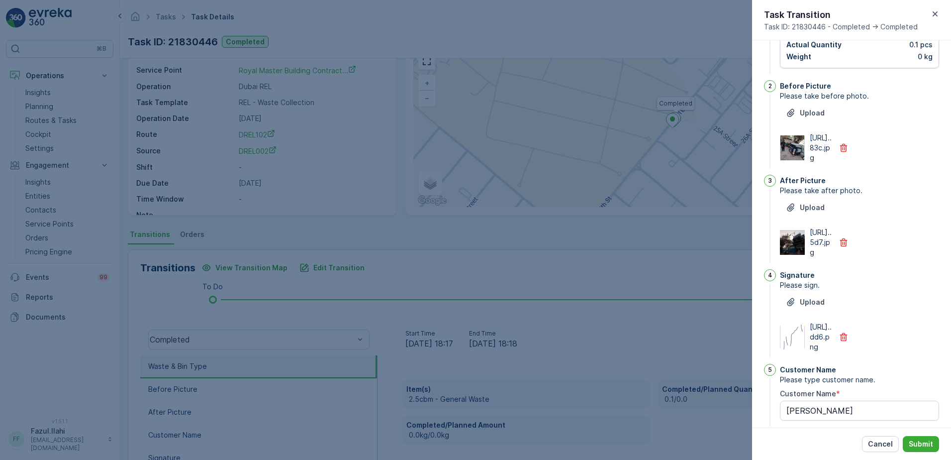
scroll to position [1, 0]
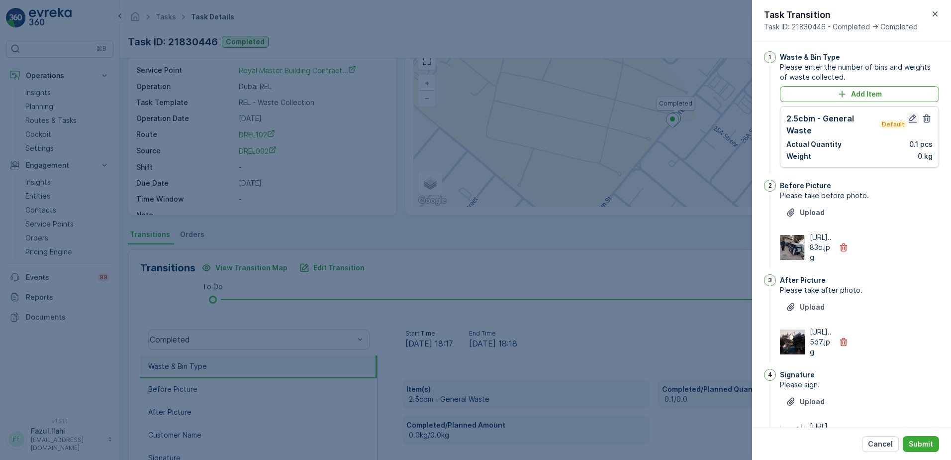
click at [908, 116] on icon "button" at bounding box center [913, 118] width 10 height 10
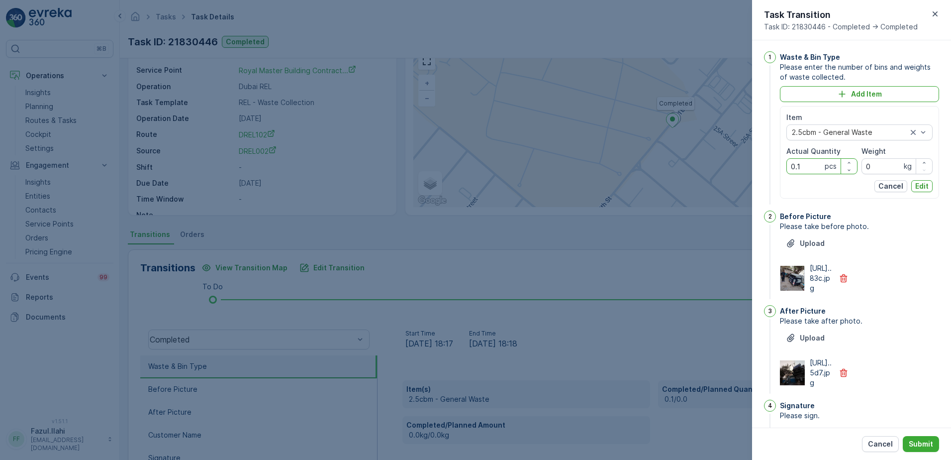
click at [811, 171] on Quantity "0.1" at bounding box center [822, 166] width 71 height 16
type Quantity "1"
click at [922, 188] on p "Edit" at bounding box center [921, 186] width 13 height 10
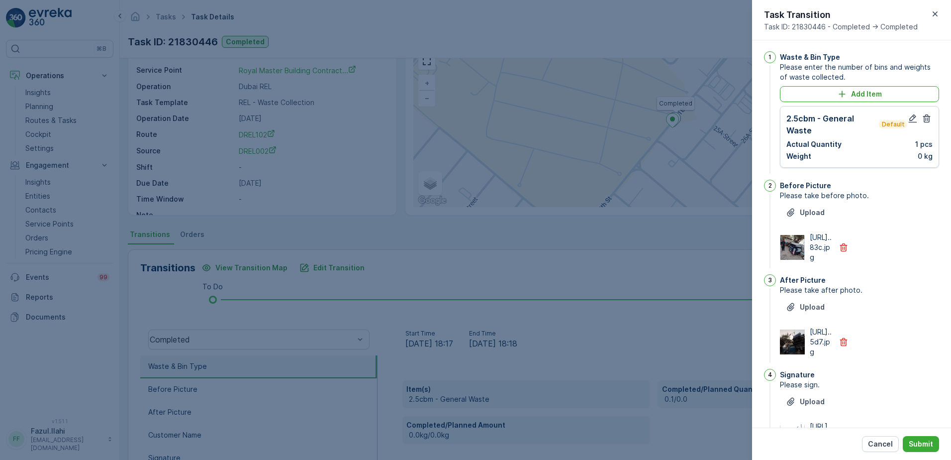
scroll to position [150, 0]
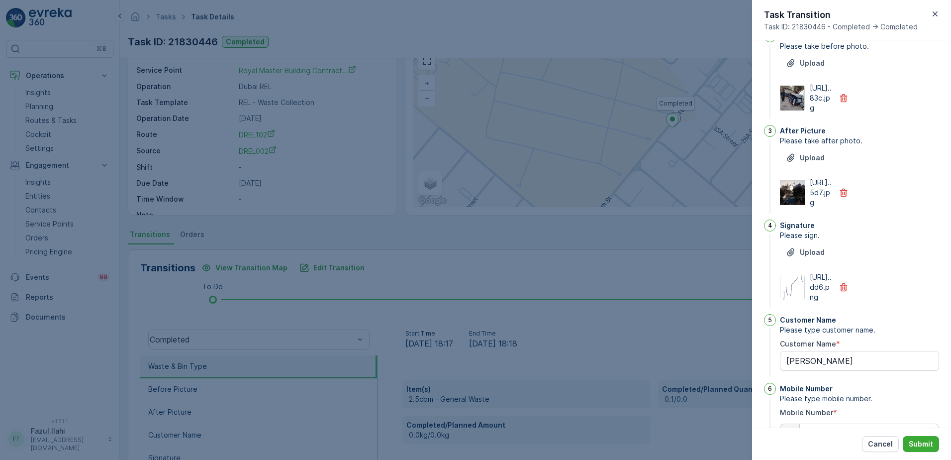
click at [928, 433] on div "Cancel Submit" at bounding box center [851, 443] width 199 height 32
click at [926, 440] on p "Submit" at bounding box center [921, 444] width 24 height 10
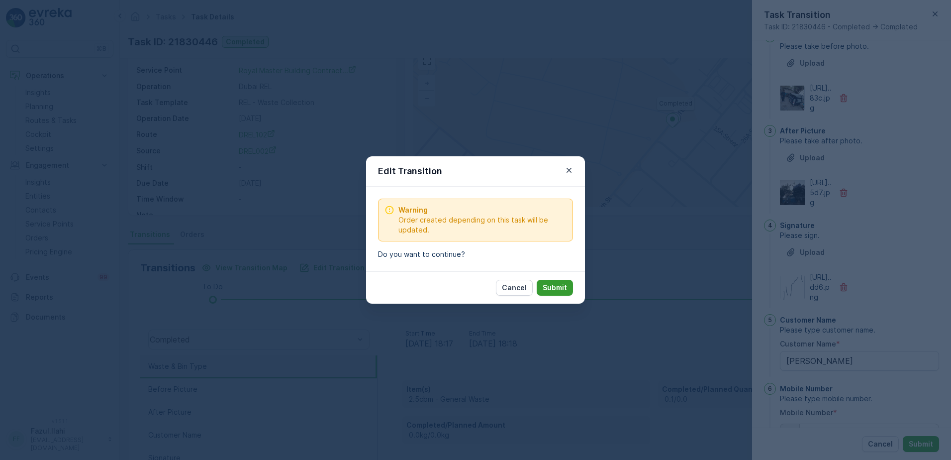
click at [566, 284] on p "Submit" at bounding box center [555, 288] width 24 height 10
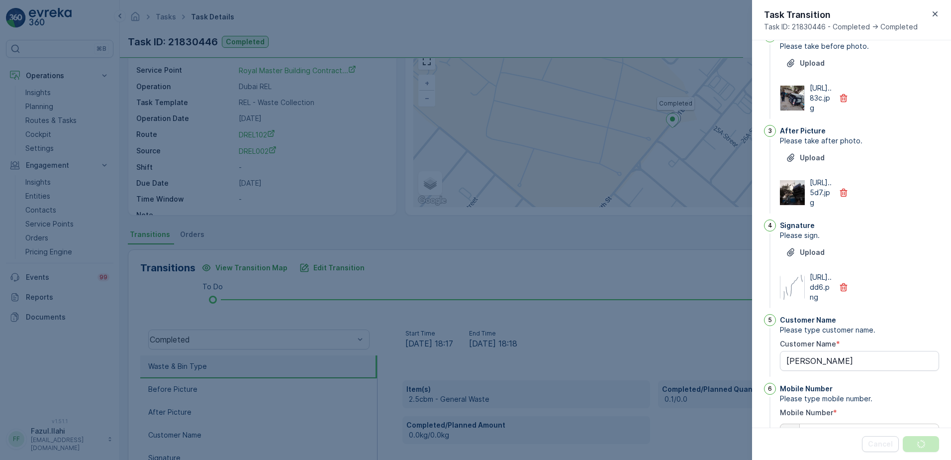
scroll to position [0, 0]
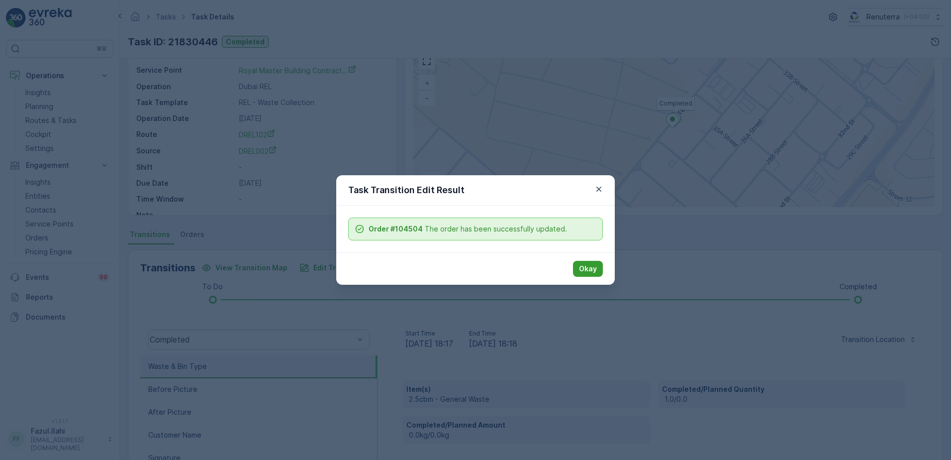
click at [583, 273] on p "Okay" at bounding box center [588, 269] width 18 height 10
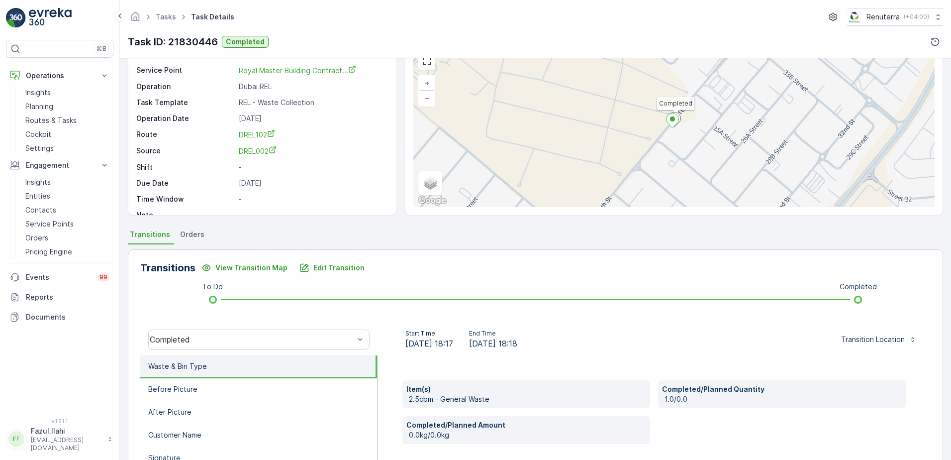
scroll to position [149, 0]
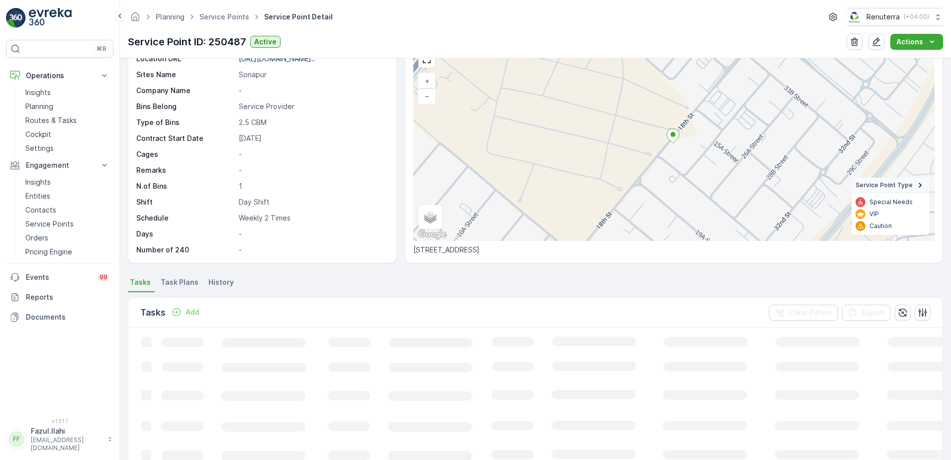
scroll to position [100, 0]
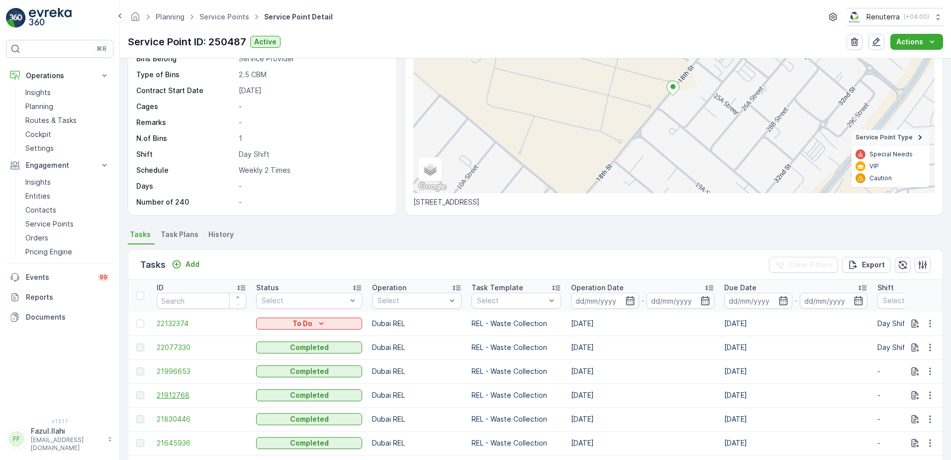
click at [167, 394] on span "21912768" at bounding box center [202, 395] width 90 height 10
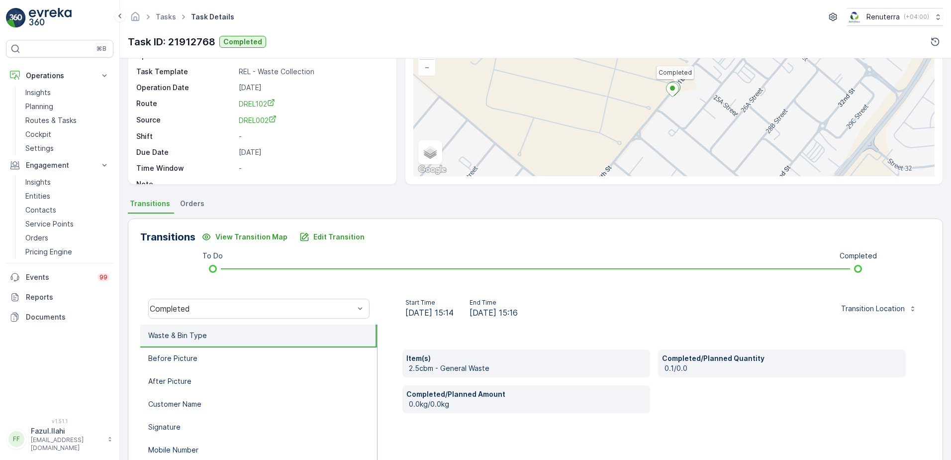
scroll to position [100, 0]
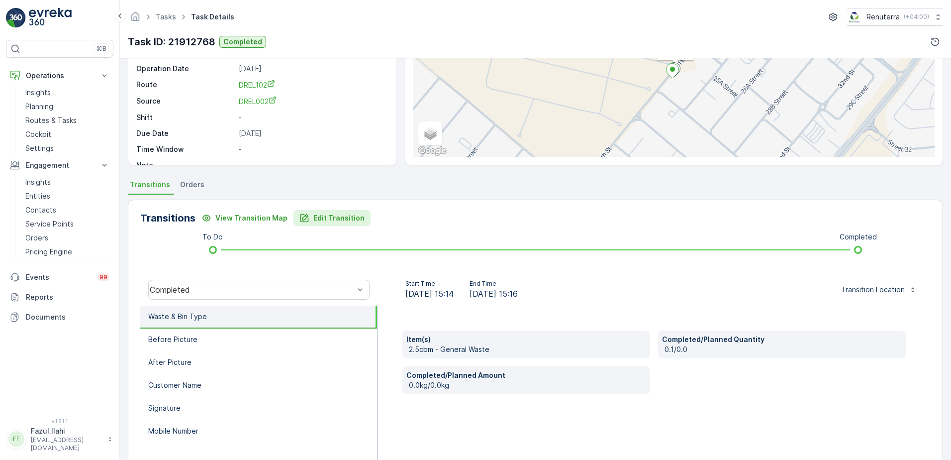
click at [337, 219] on p "Edit Transition" at bounding box center [338, 218] width 51 height 10
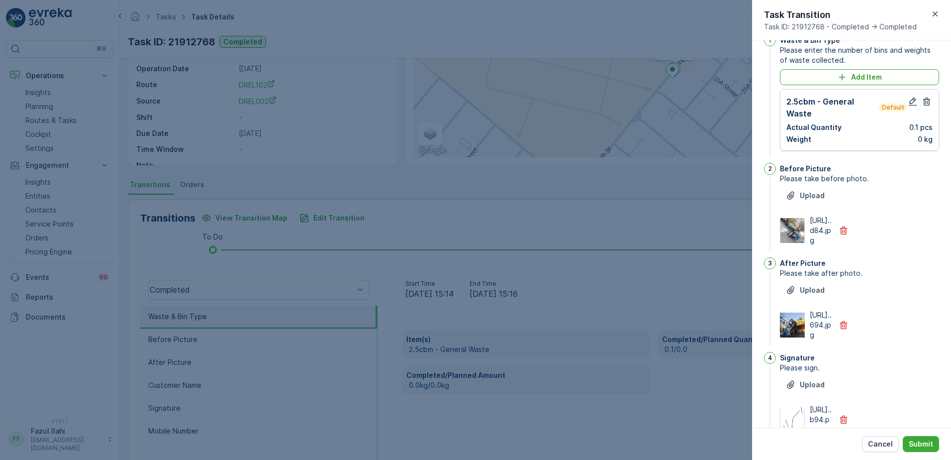
scroll to position [0, 0]
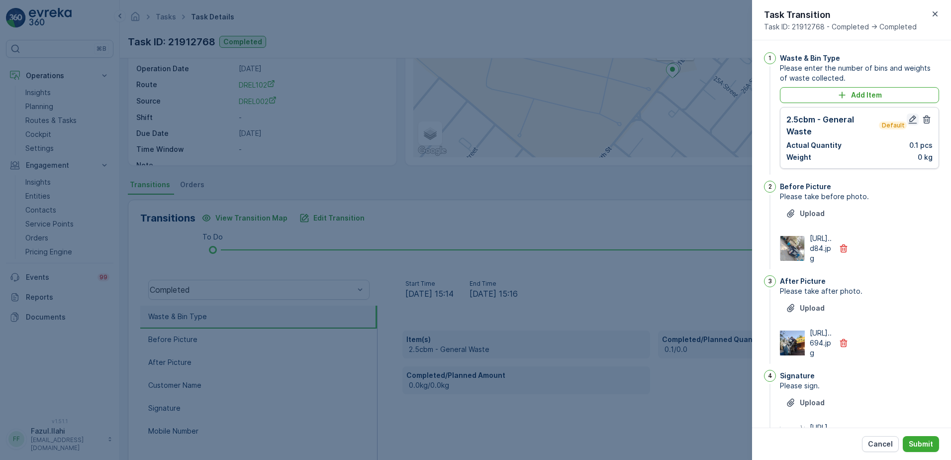
click at [913, 120] on icon "button" at bounding box center [913, 119] width 10 height 10
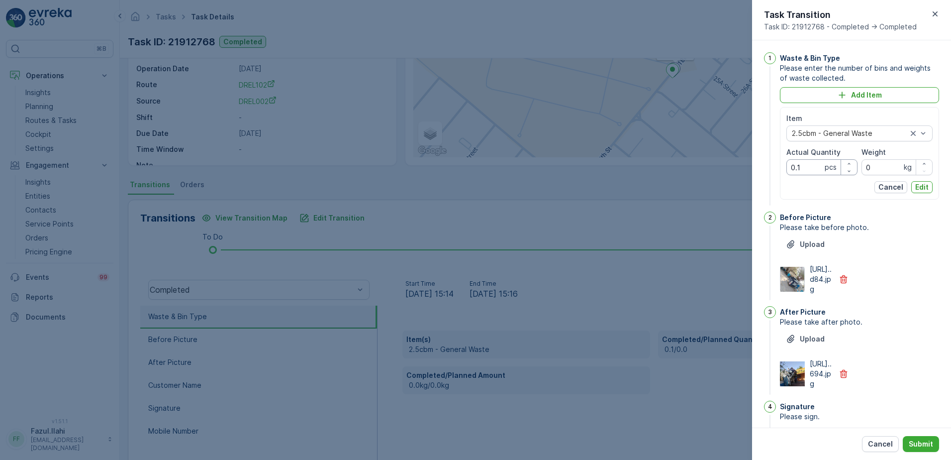
click at [817, 169] on Quantity "0.1" at bounding box center [822, 167] width 71 height 16
type Quantity "1"
click at [917, 186] on p "Edit" at bounding box center [921, 187] width 13 height 10
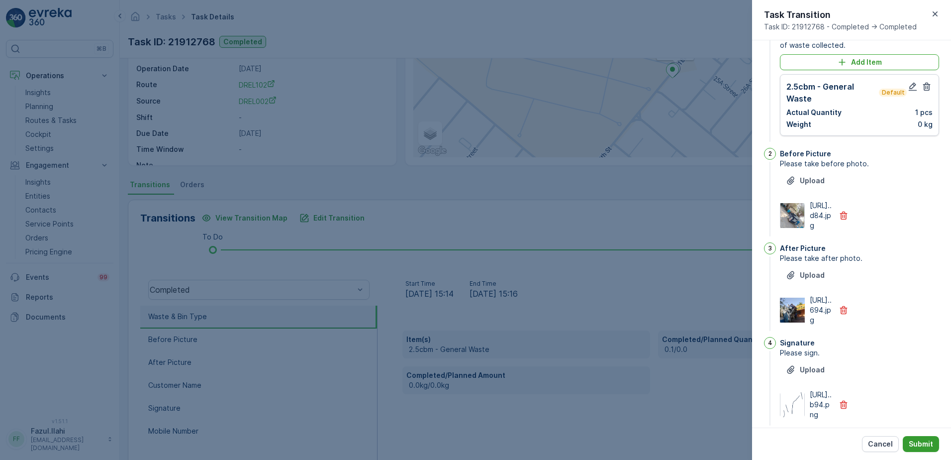
scroll to position [50, 0]
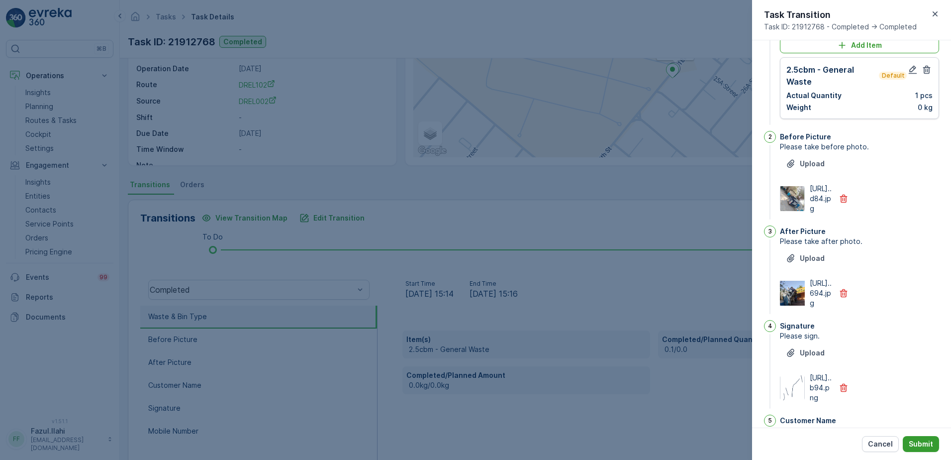
click at [916, 439] on p "Submit" at bounding box center [921, 444] width 24 height 10
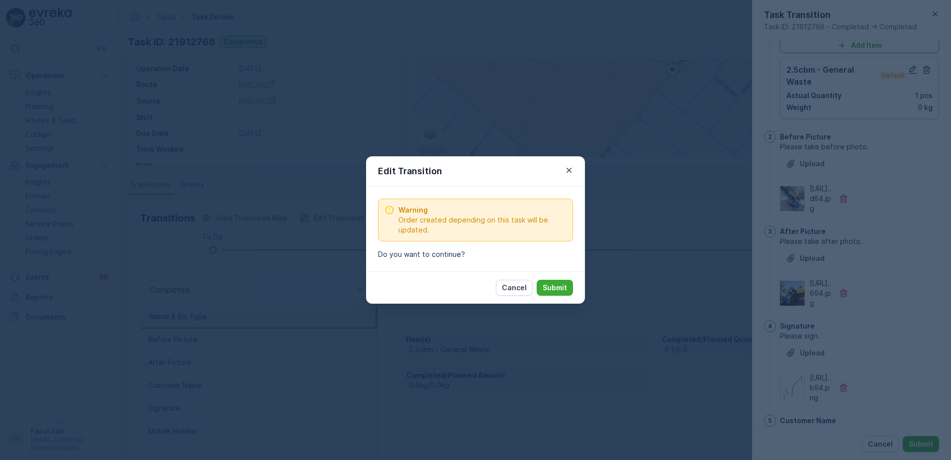
click at [581, 287] on div "Cancel Submit" at bounding box center [475, 287] width 219 height 32
click at [557, 292] on p "Submit" at bounding box center [555, 288] width 24 height 10
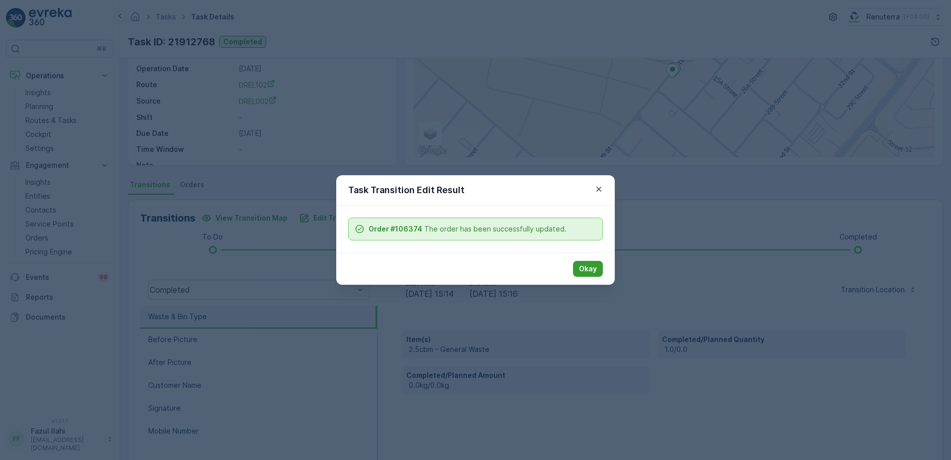
click at [586, 276] on button "Okay" at bounding box center [588, 269] width 30 height 16
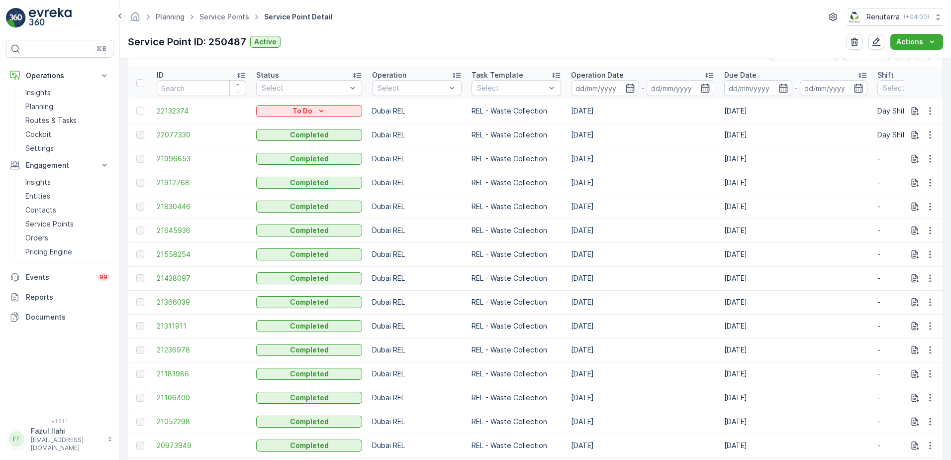
scroll to position [249, 0]
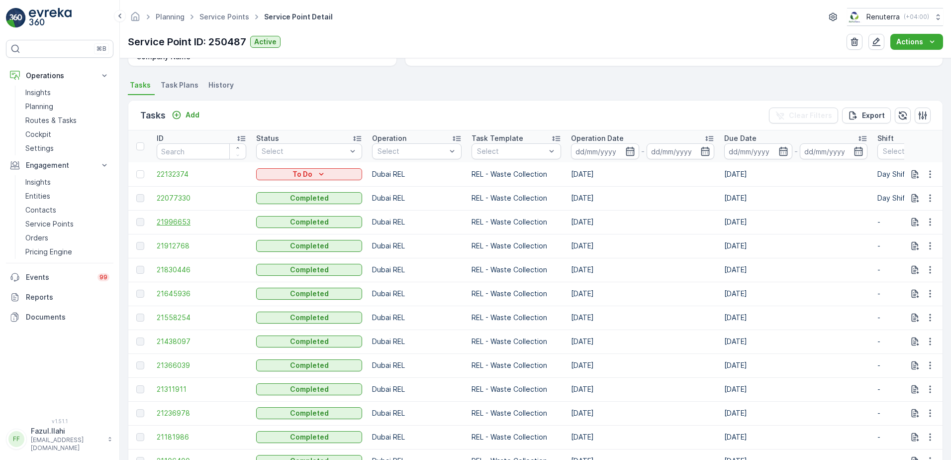
click at [182, 219] on span "21996653" at bounding box center [202, 222] width 90 height 10
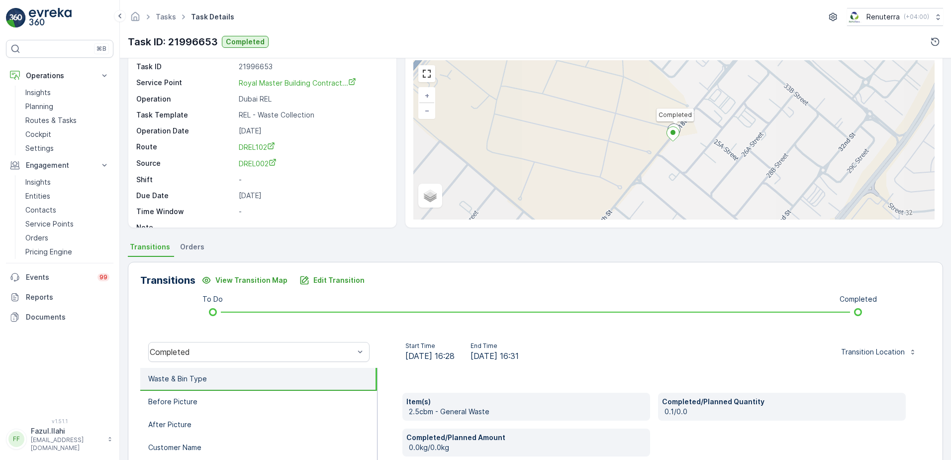
scroll to position [100, 0]
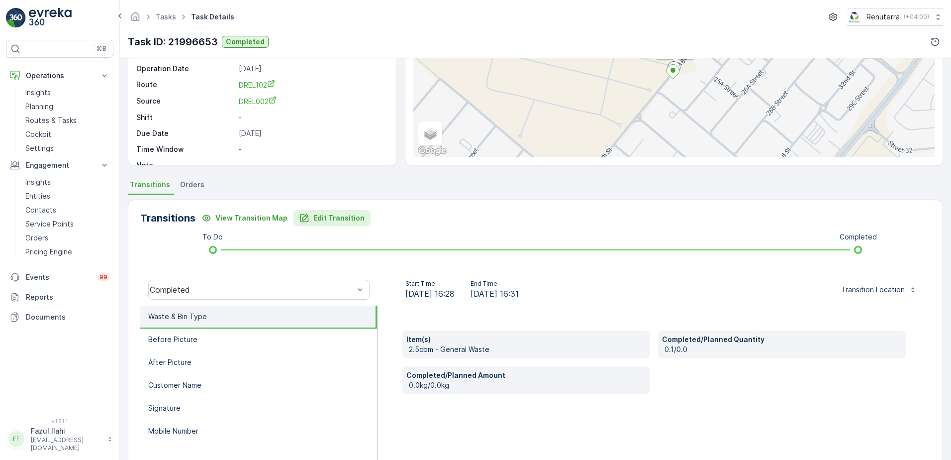
click at [329, 216] on p "Edit Transition" at bounding box center [338, 218] width 51 height 10
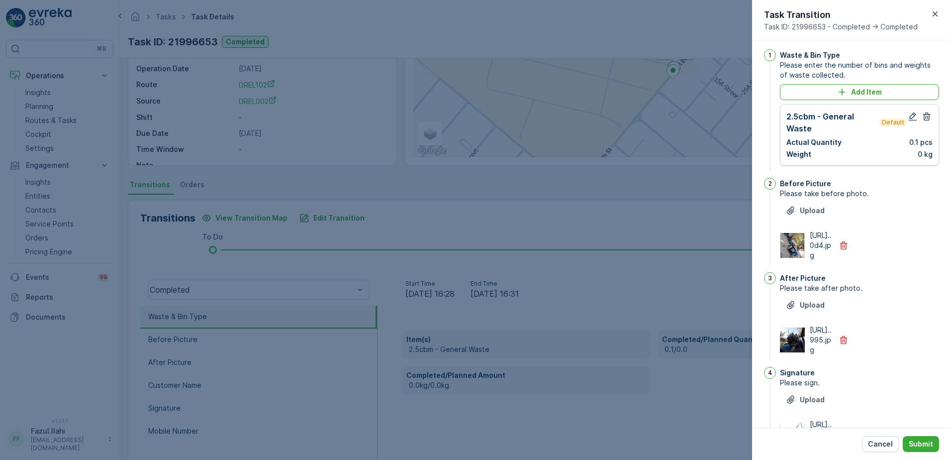
scroll to position [0, 0]
click at [910, 120] on icon "button" at bounding box center [913, 119] width 10 height 10
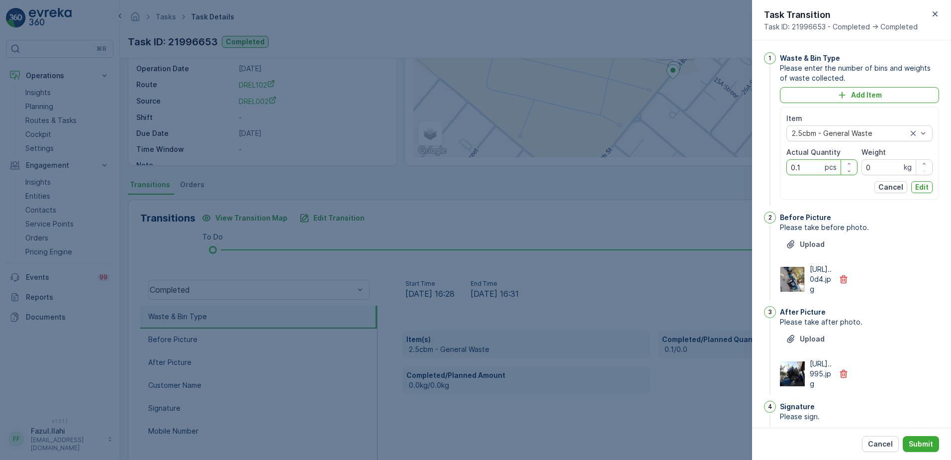
click at [804, 166] on Quantity "0.1" at bounding box center [822, 167] width 71 height 16
type Quantity "1"
click at [918, 185] on p "Edit" at bounding box center [921, 187] width 13 height 10
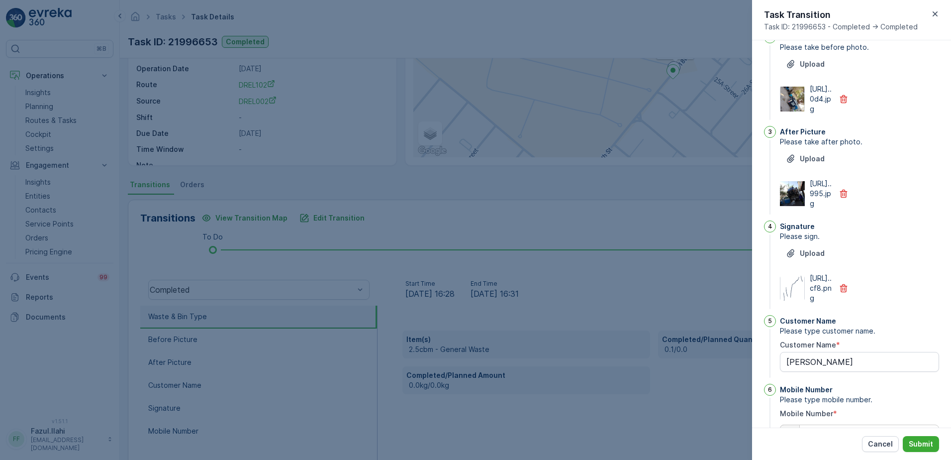
scroll to position [250, 0]
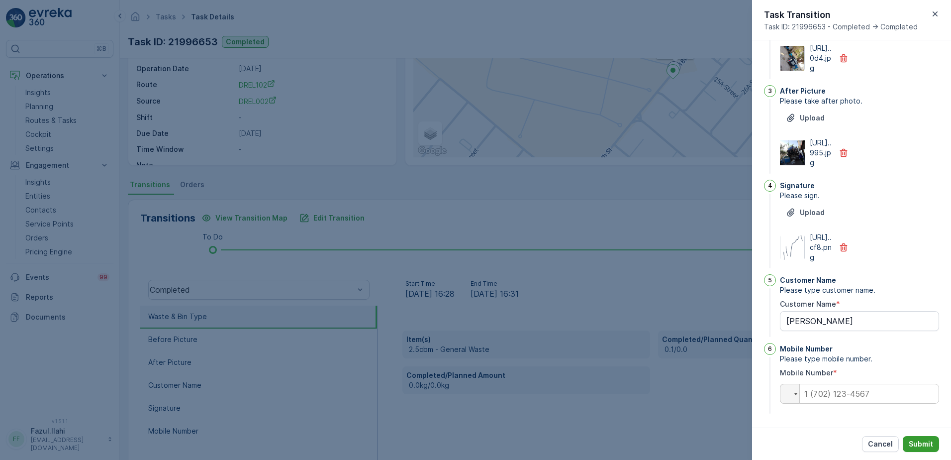
click at [925, 438] on button "Submit" at bounding box center [921, 444] width 36 height 16
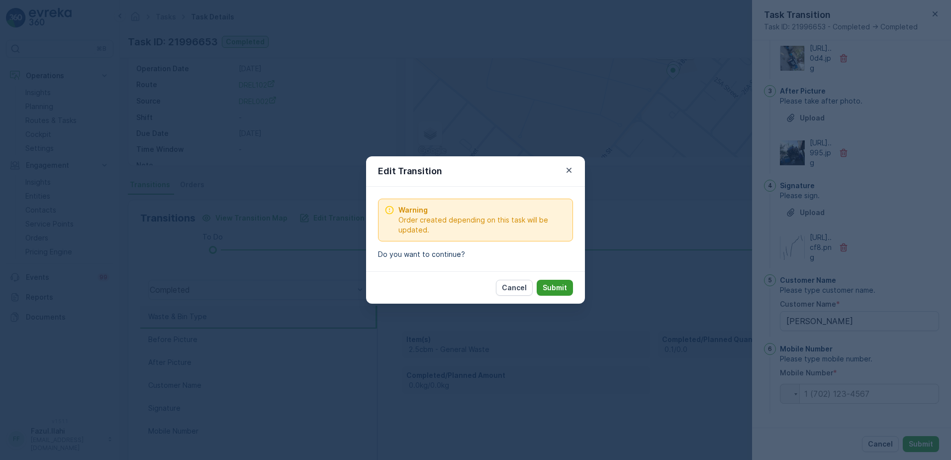
click at [566, 283] on p "Submit" at bounding box center [555, 288] width 24 height 10
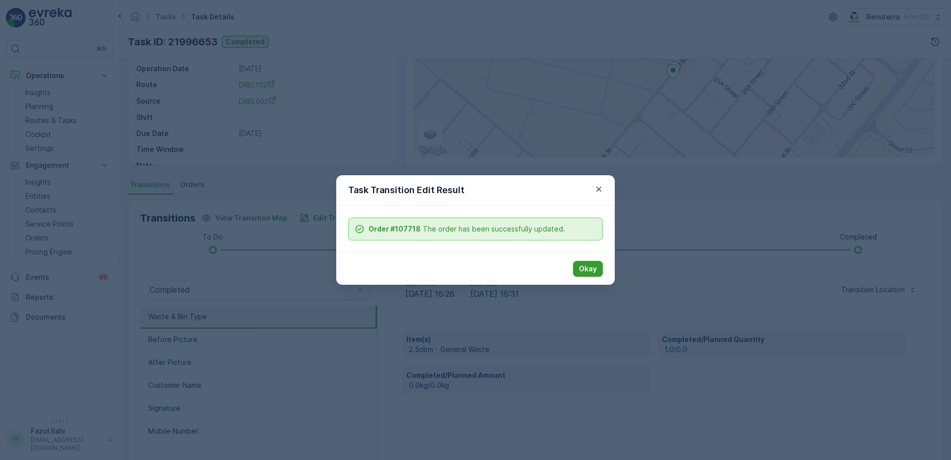
click at [599, 268] on button "Okay" at bounding box center [588, 269] width 30 height 16
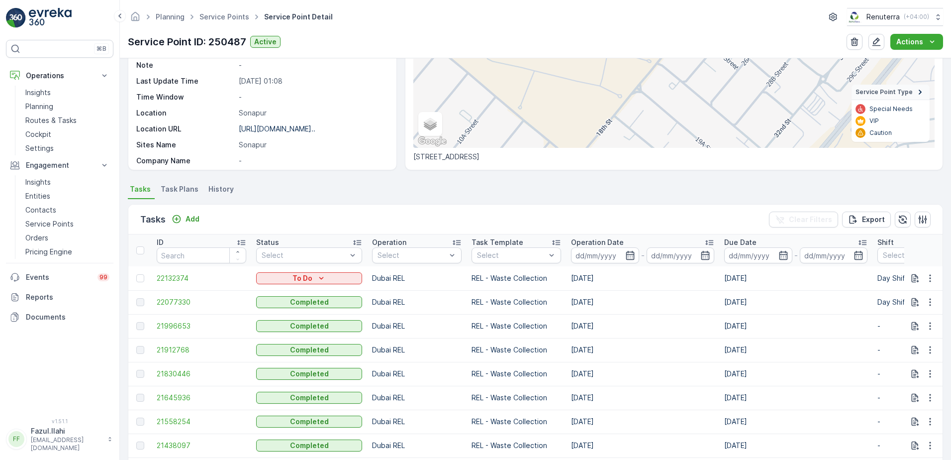
scroll to position [149, 0]
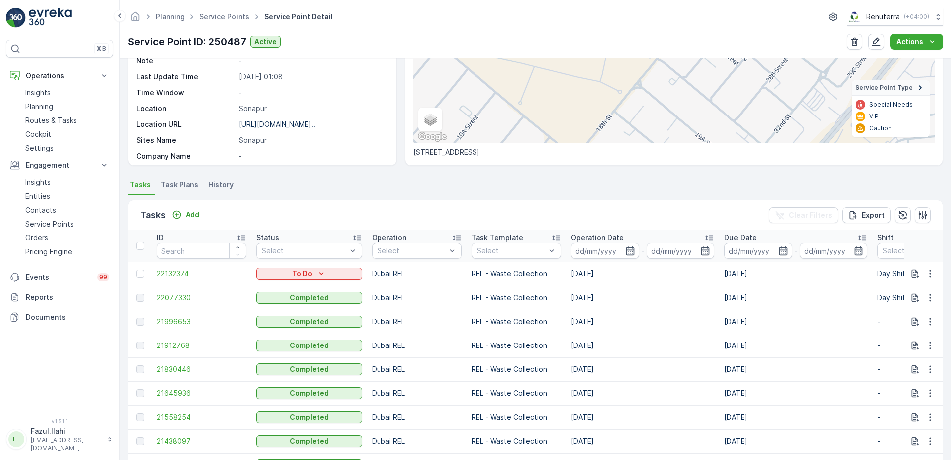
click at [168, 320] on span "21996653" at bounding box center [202, 321] width 90 height 10
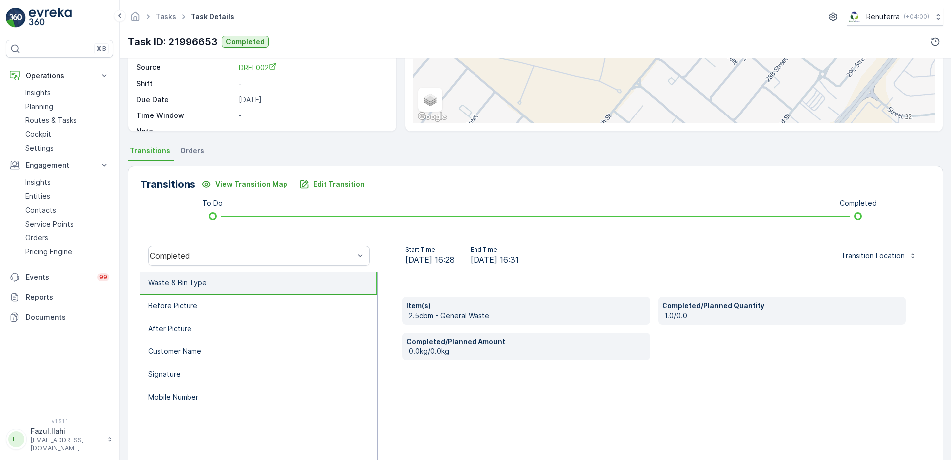
scroll to position [118, 0]
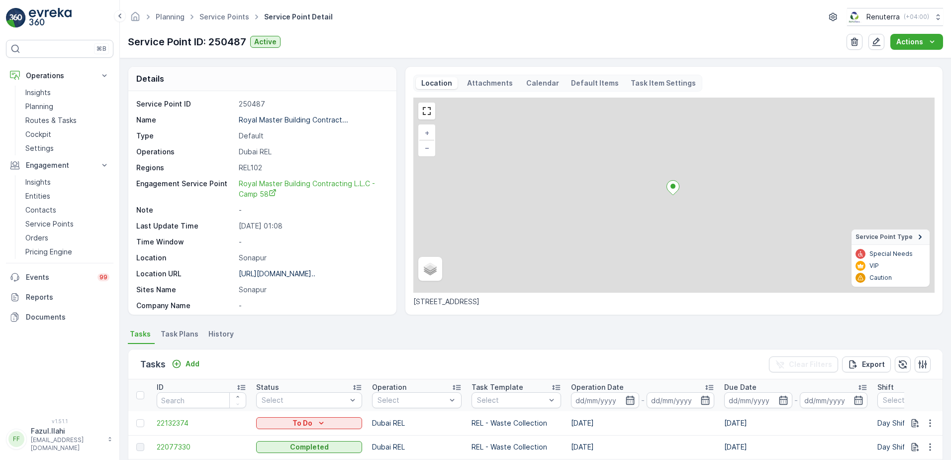
scroll to position [299, 0]
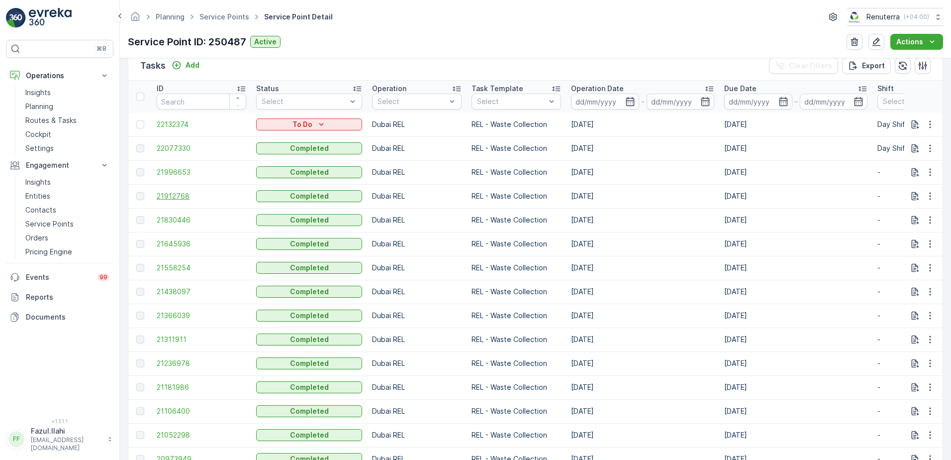
click at [172, 197] on span "21912768" at bounding box center [202, 196] width 90 height 10
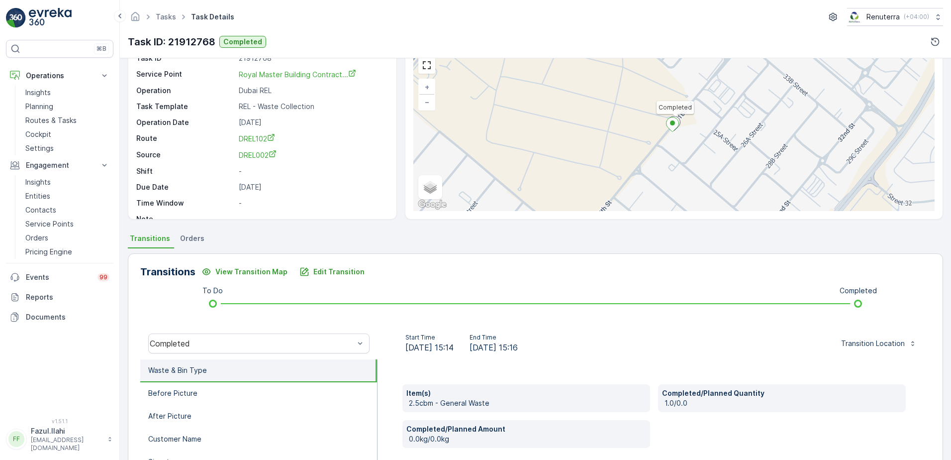
scroll to position [100, 0]
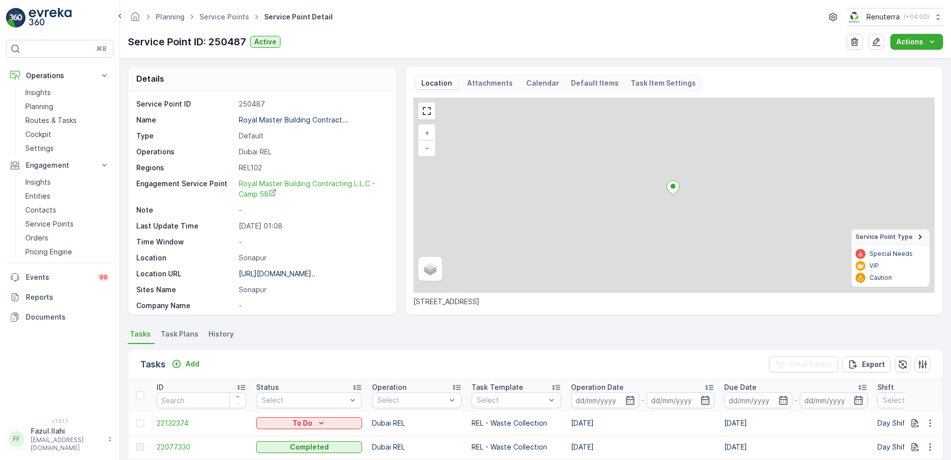
scroll to position [352, 0]
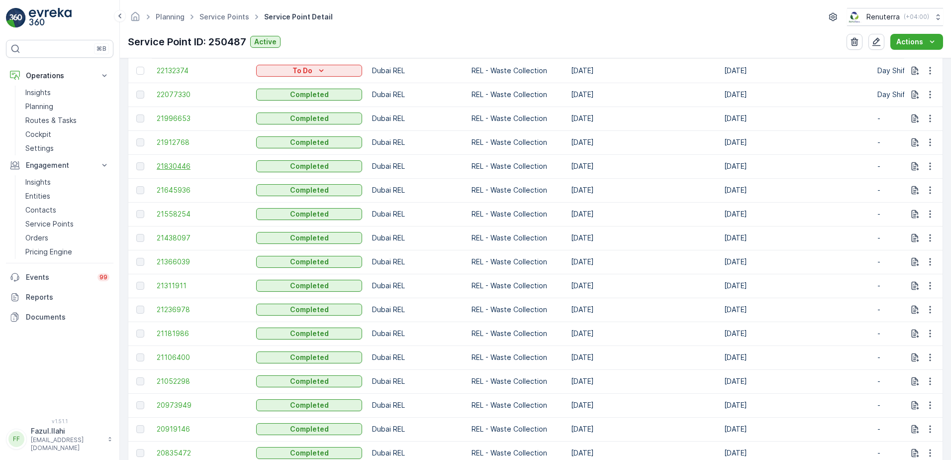
click at [170, 168] on span "21830446" at bounding box center [202, 166] width 90 height 10
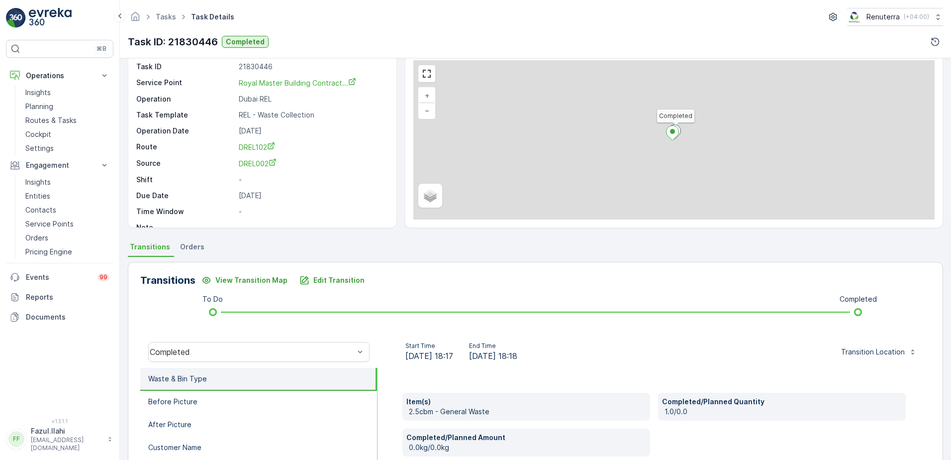
scroll to position [100, 0]
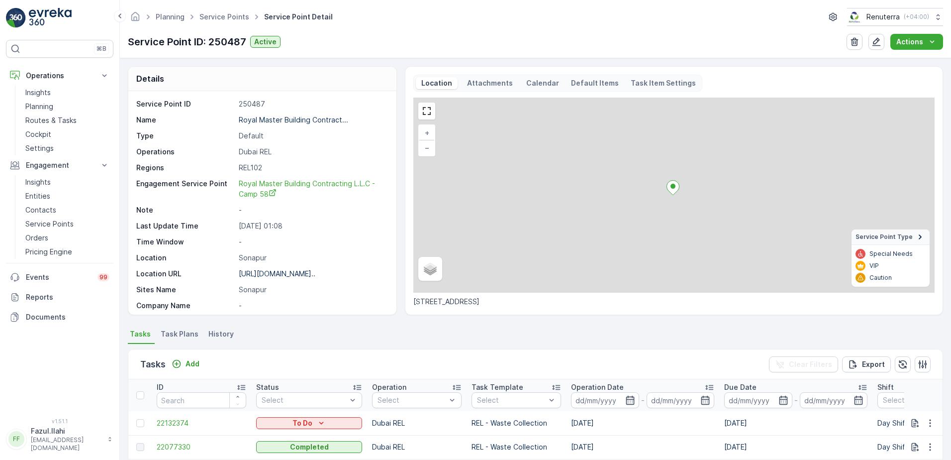
scroll to position [348, 0]
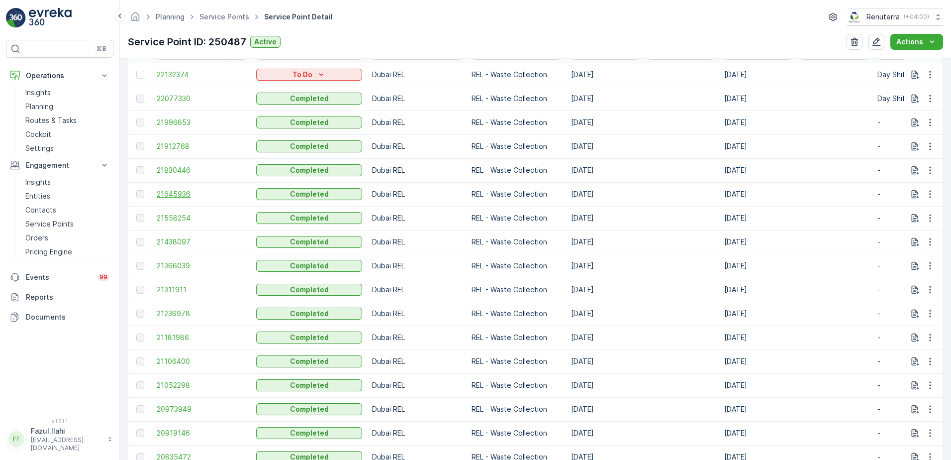
click at [169, 192] on span "21645936" at bounding box center [202, 194] width 90 height 10
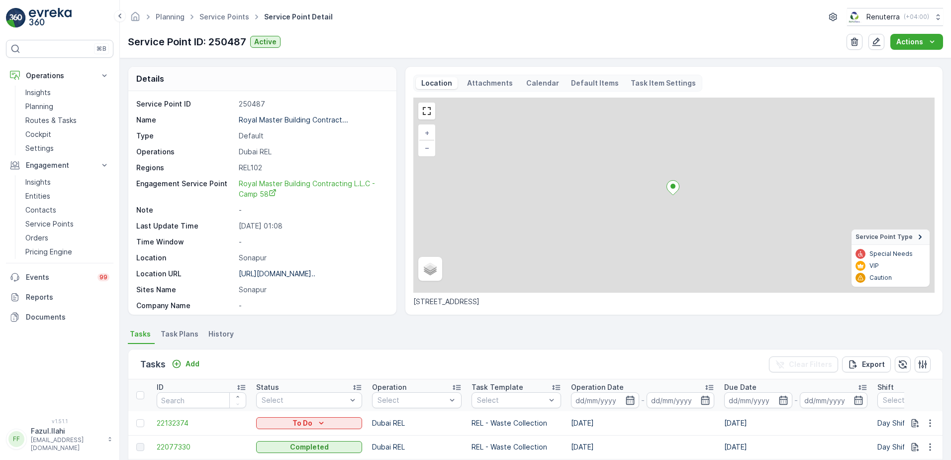
scroll to position [452, 0]
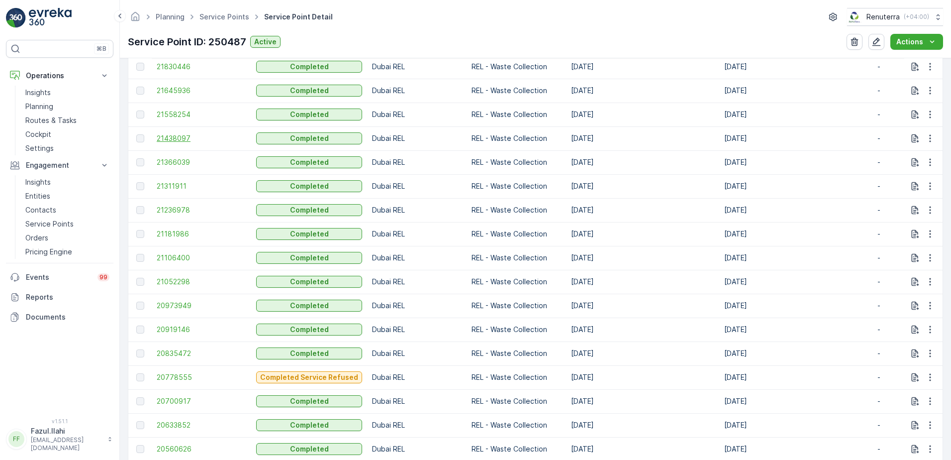
click at [172, 137] on span "21438097" at bounding box center [202, 138] width 90 height 10
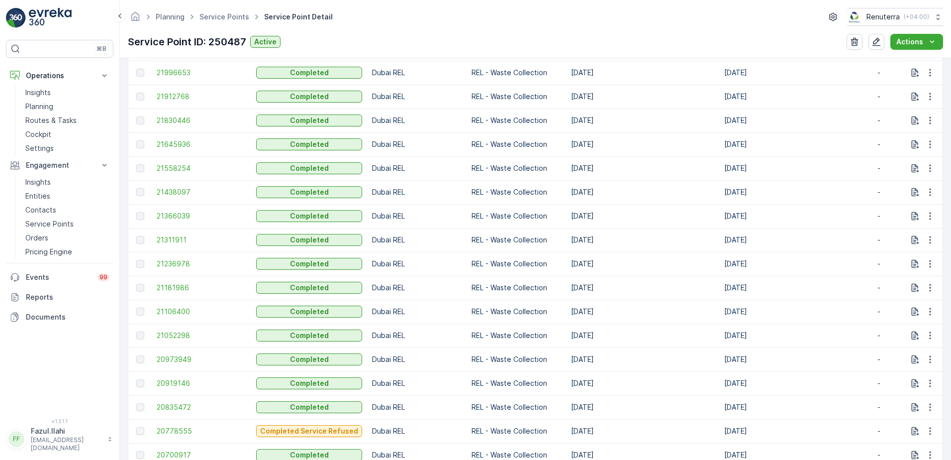
scroll to position [448, 0]
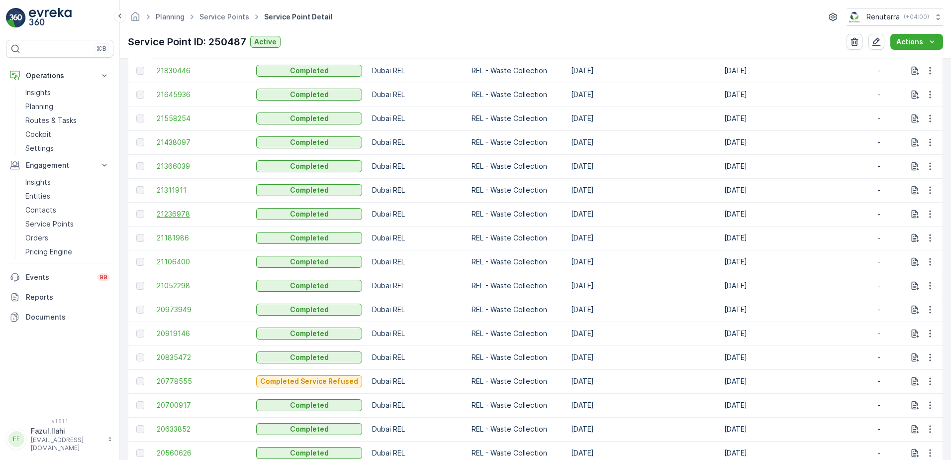
click at [176, 211] on span "21236978" at bounding box center [202, 214] width 90 height 10
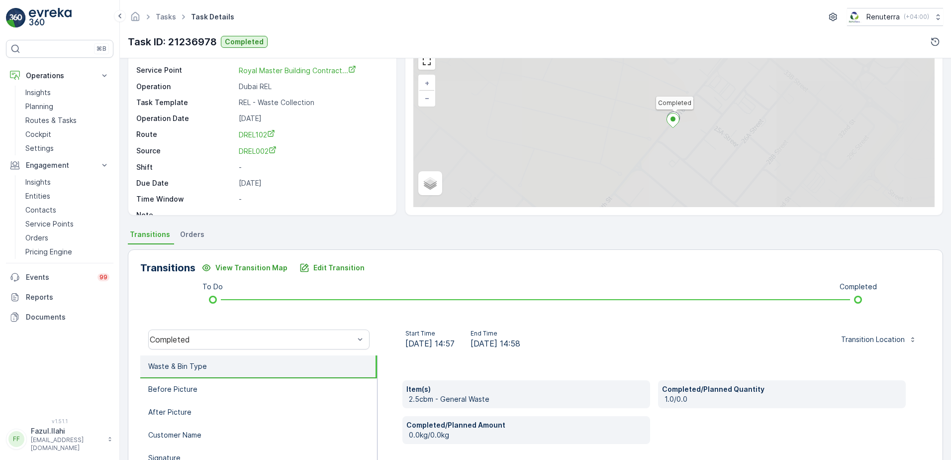
scroll to position [100, 0]
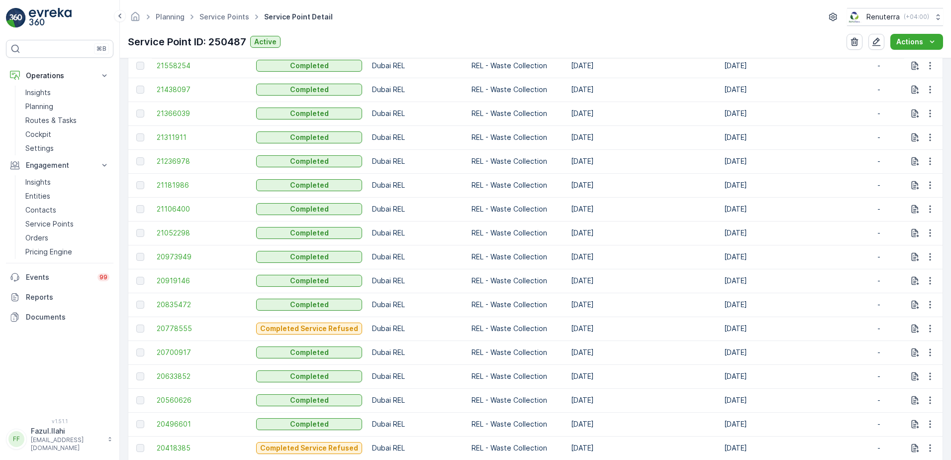
scroll to position [498, 0]
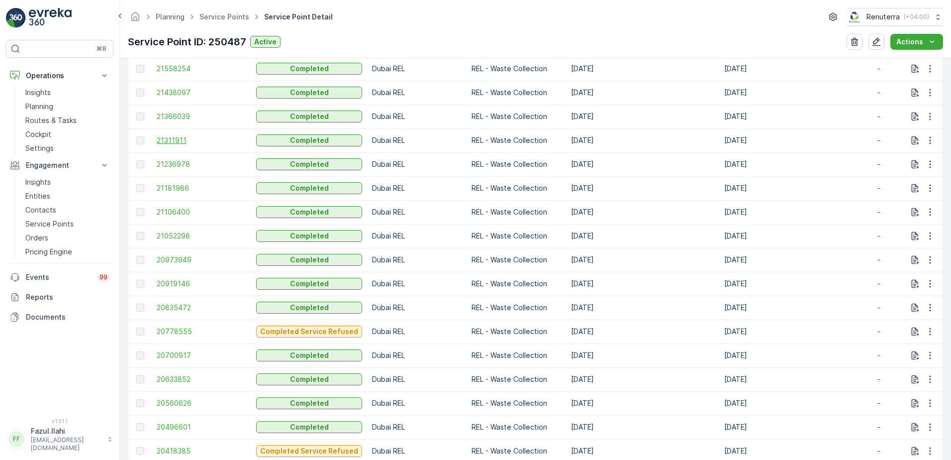
click at [171, 141] on span "21311911" at bounding box center [202, 140] width 90 height 10
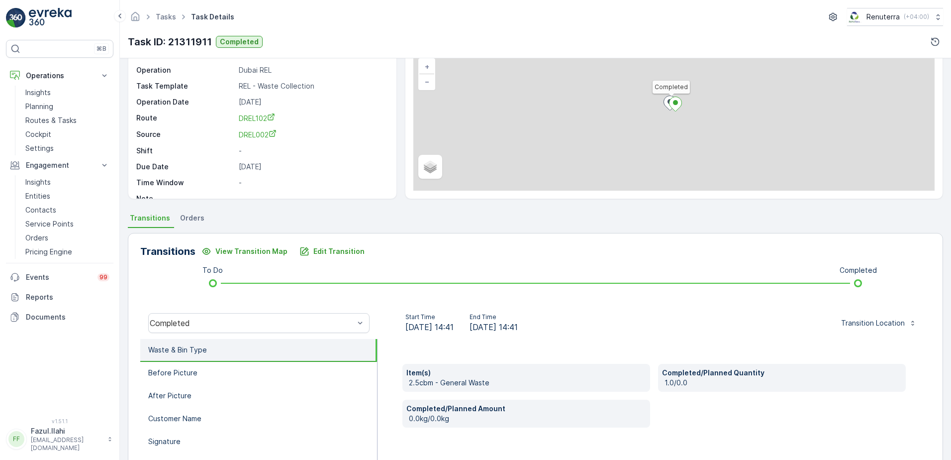
scroll to position [100, 0]
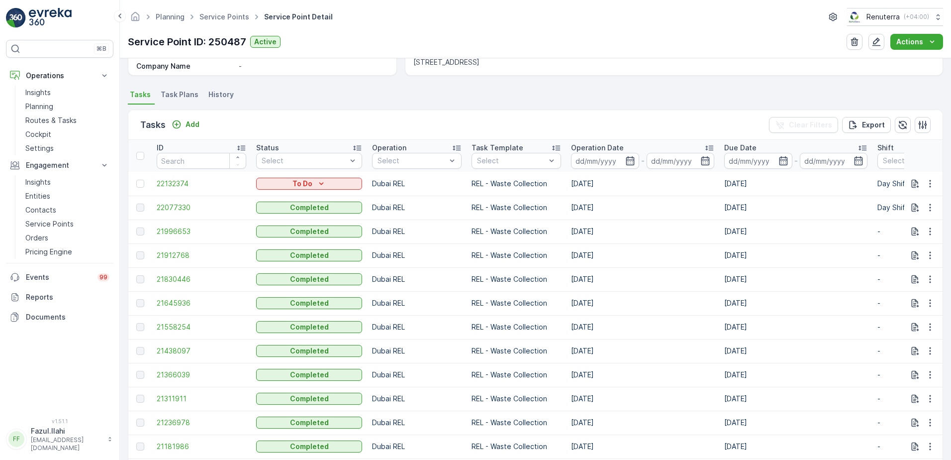
scroll to position [249, 0]
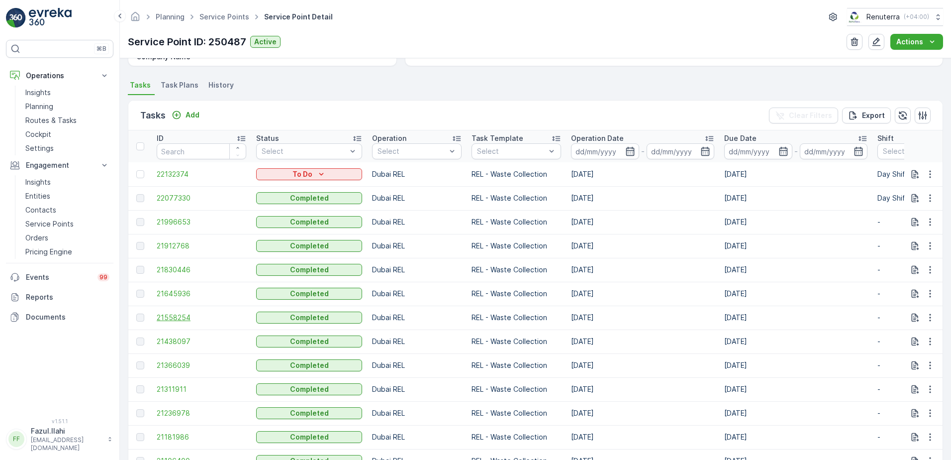
click at [167, 317] on span "21558254" at bounding box center [202, 317] width 90 height 10
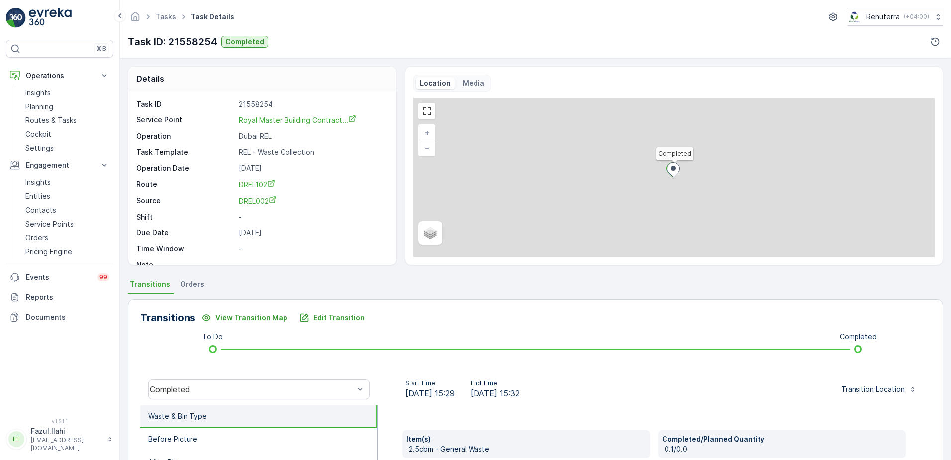
scroll to position [50, 0]
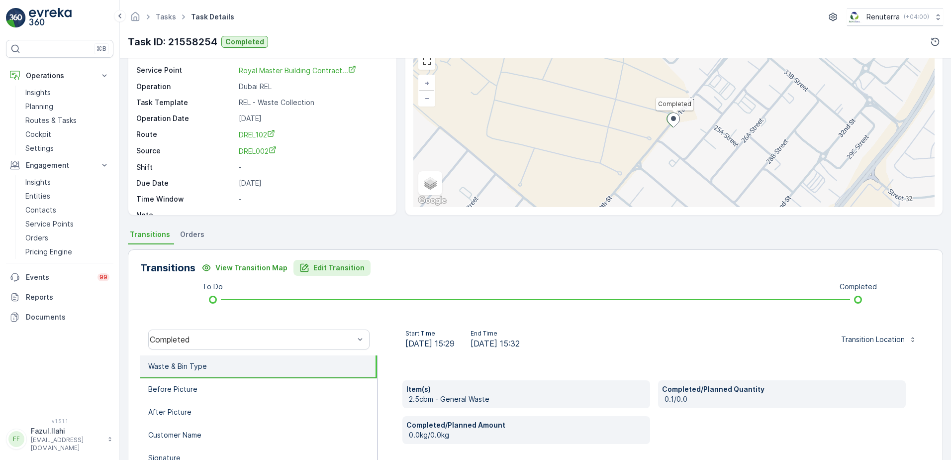
click at [333, 263] on p "Edit Transition" at bounding box center [338, 268] width 51 height 10
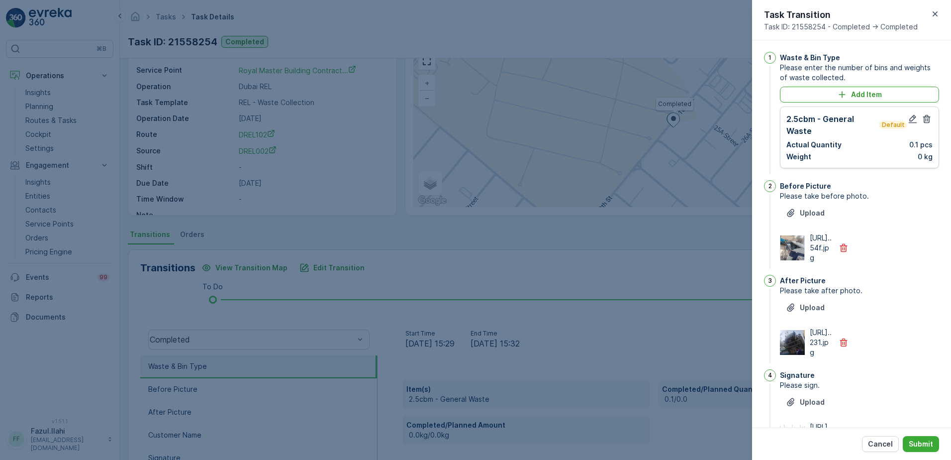
scroll to position [0, 0]
click at [909, 107] on div "2.5cbm - General Waste Default Actual Quantity 0.1 pcs Weight 0 kg" at bounding box center [859, 138] width 159 height 62
click at [915, 116] on button "button" at bounding box center [913, 119] width 12 height 12
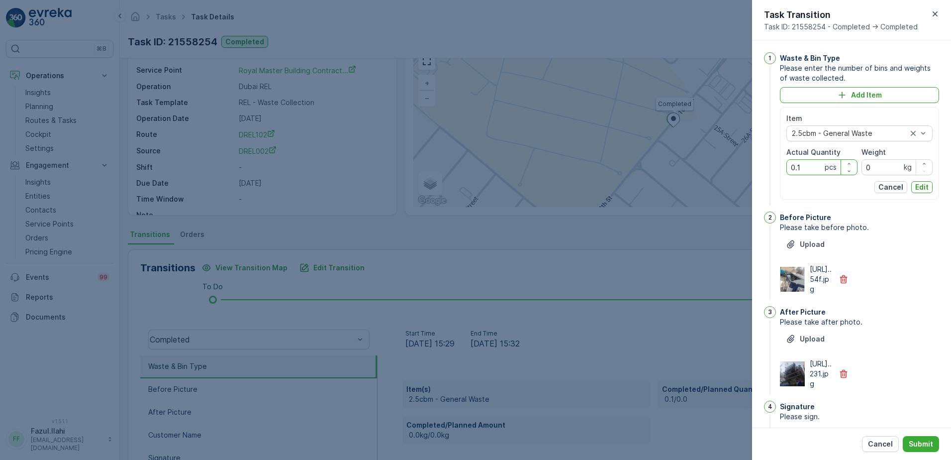
click at [810, 174] on Quantity "0.1" at bounding box center [822, 167] width 71 height 16
type Quantity "1"
click at [916, 186] on p "Edit" at bounding box center [921, 187] width 13 height 10
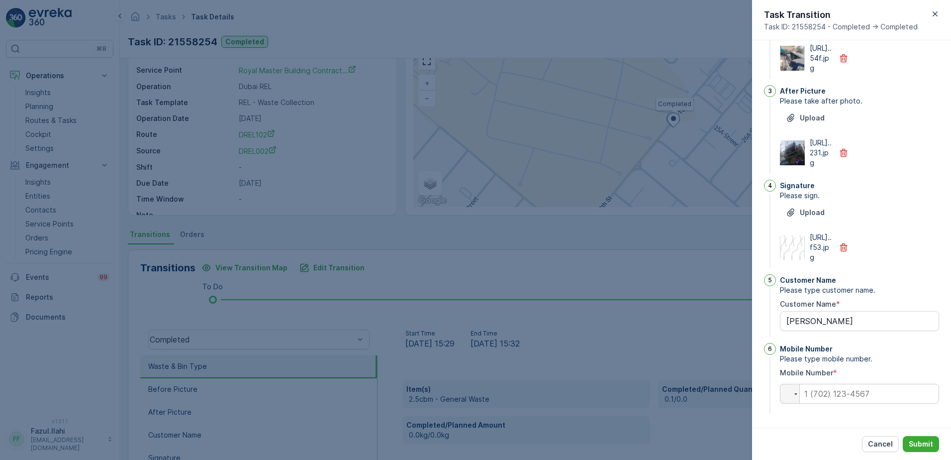
scroll to position [250, 0]
click at [923, 446] on p "Submit" at bounding box center [921, 444] width 24 height 10
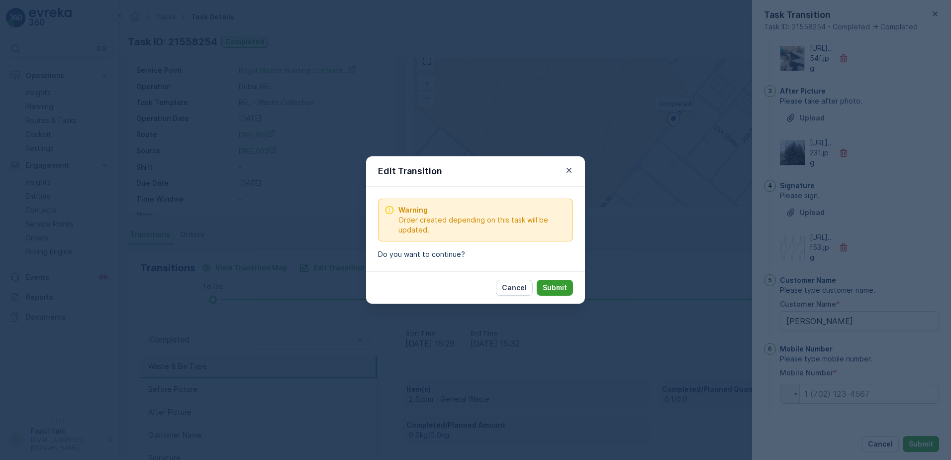
click at [552, 289] on p "Submit" at bounding box center [555, 288] width 24 height 10
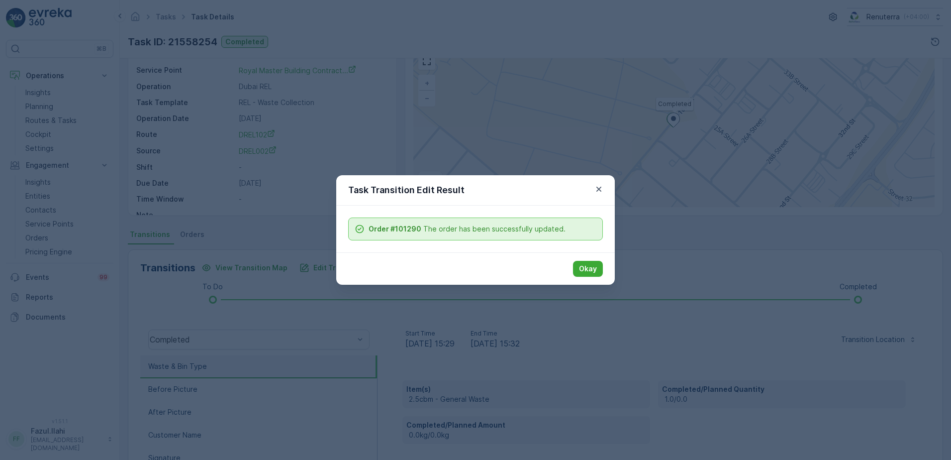
click at [597, 270] on p "Okay" at bounding box center [588, 269] width 18 height 10
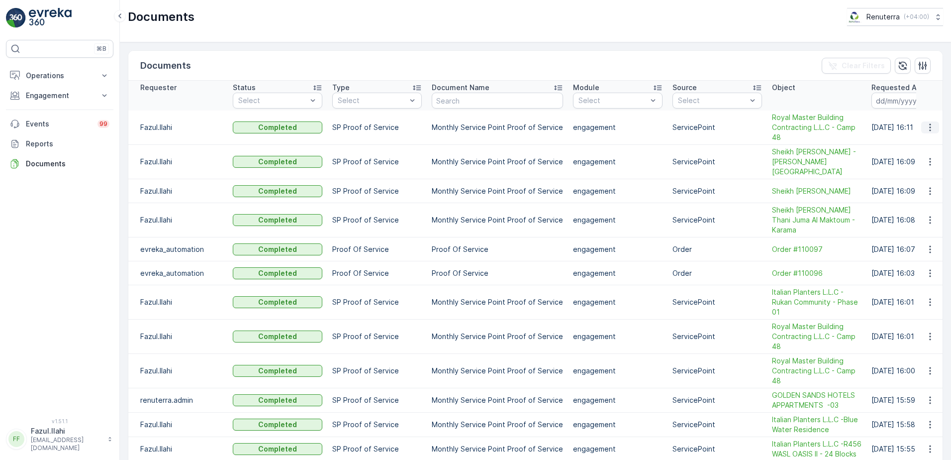
click at [929, 126] on icon "button" at bounding box center [930, 127] width 10 height 10
click at [921, 141] on span "See Details" at bounding box center [927, 142] width 38 height 10
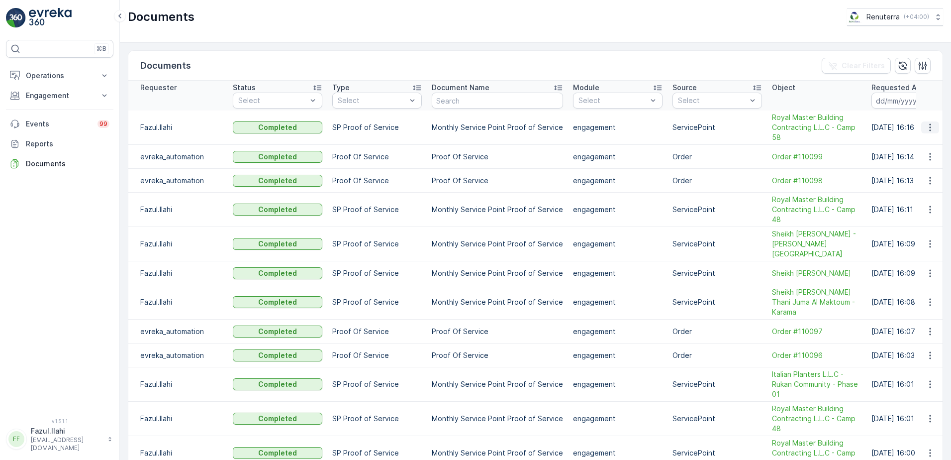
click at [922, 130] on button "button" at bounding box center [930, 127] width 18 height 12
click at [914, 144] on span "See Details" at bounding box center [927, 142] width 38 height 10
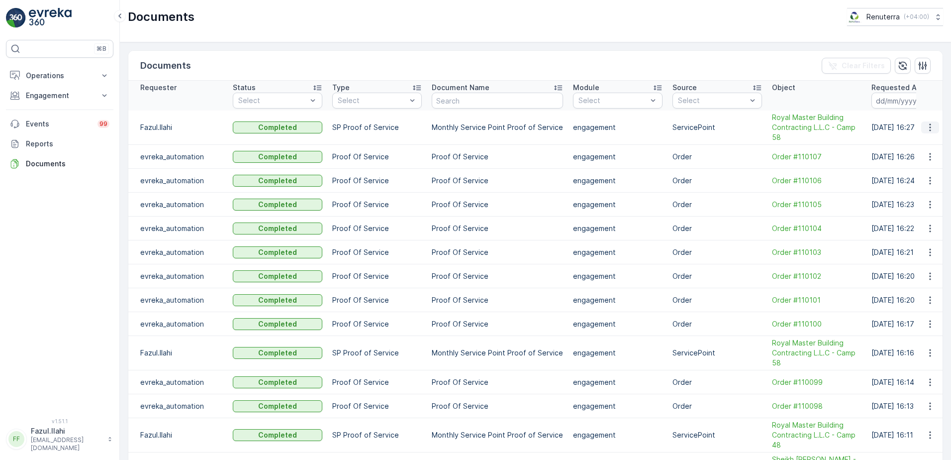
click at [926, 131] on icon "button" at bounding box center [930, 127] width 10 height 10
click at [913, 143] on span "See Details" at bounding box center [927, 142] width 38 height 10
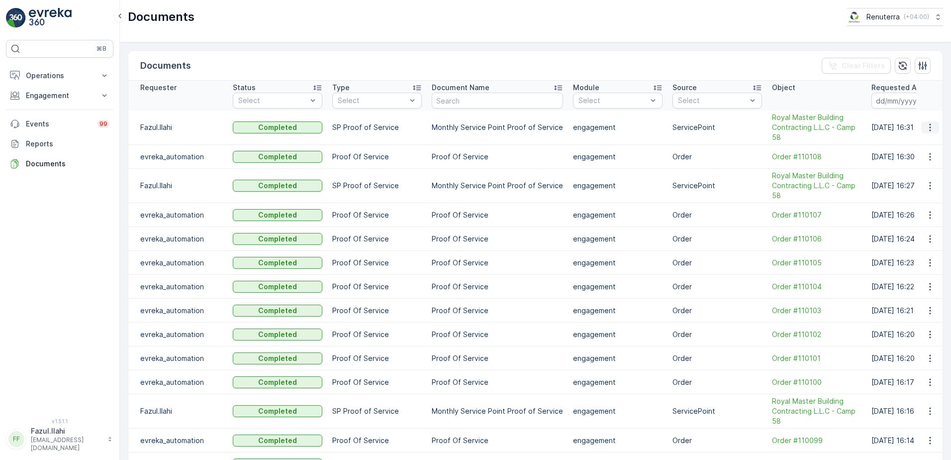
click at [929, 128] on icon "button" at bounding box center [930, 127] width 10 height 10
click at [932, 140] on span "See Details" at bounding box center [927, 142] width 38 height 10
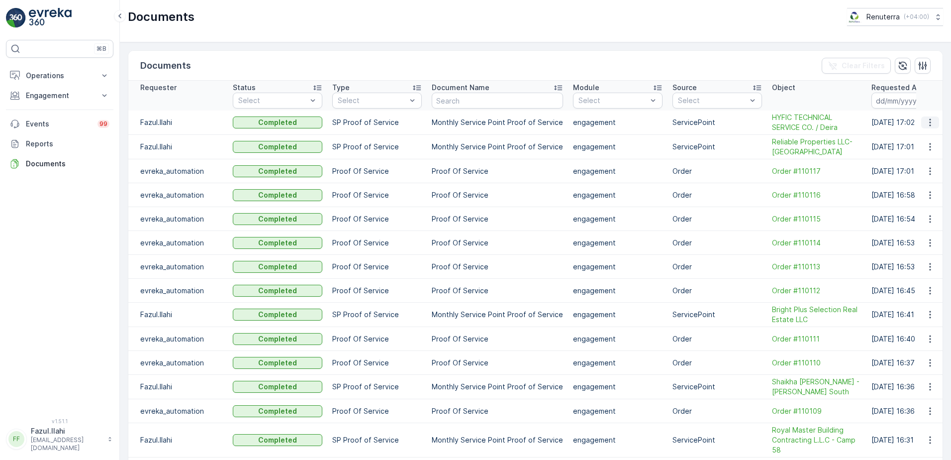
click at [931, 116] on button "button" at bounding box center [930, 122] width 18 height 12
click at [918, 134] on span "See Details" at bounding box center [927, 137] width 38 height 10
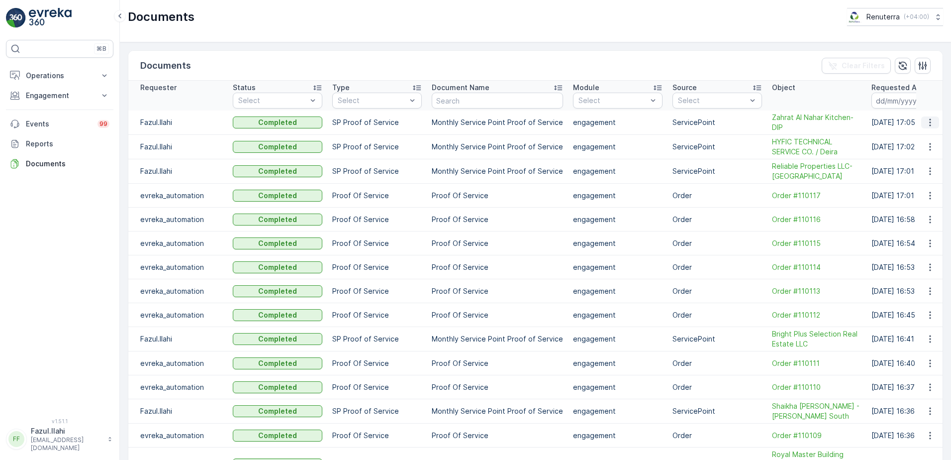
click at [925, 120] on icon "button" at bounding box center [930, 122] width 10 height 10
click at [912, 141] on span "See Details" at bounding box center [927, 137] width 38 height 10
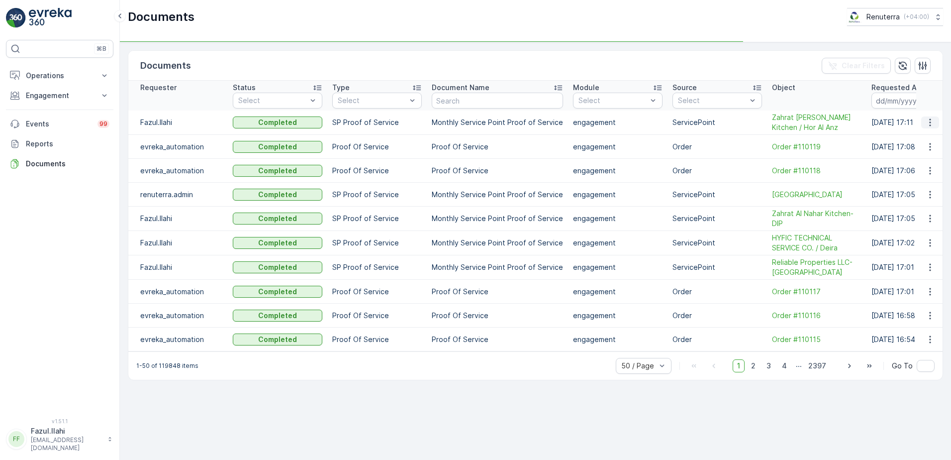
click at [929, 124] on icon "button" at bounding box center [930, 122] width 10 height 10
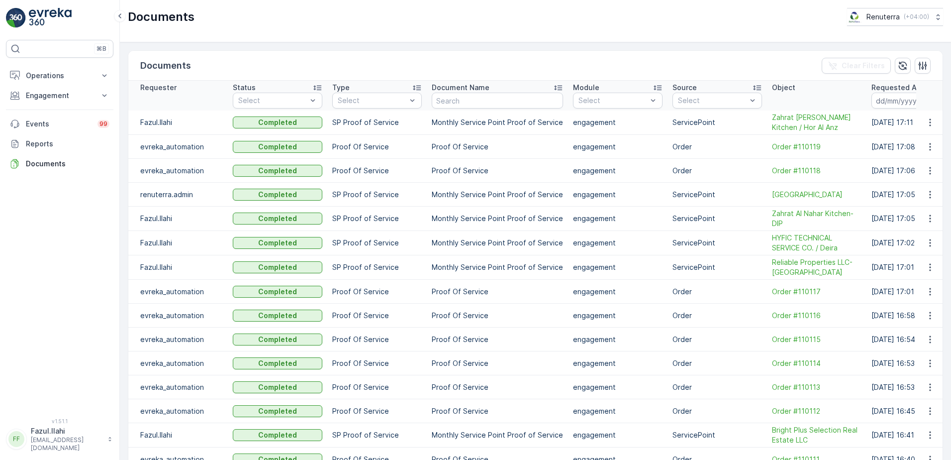
click at [929, 140] on td at bounding box center [929, 147] width 27 height 24
click at [929, 125] on icon "button" at bounding box center [929, 122] width 1 height 7
click at [929, 136] on span "See Details" at bounding box center [927, 137] width 38 height 10
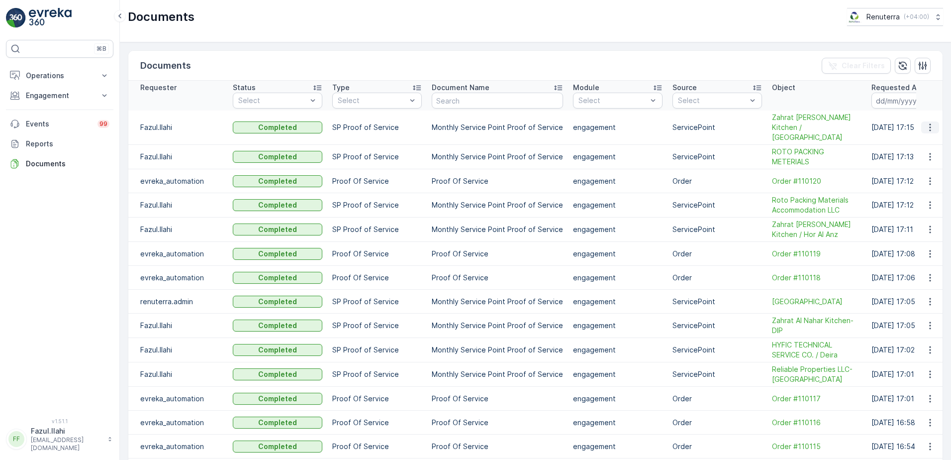
click at [930, 122] on icon "button" at bounding box center [930, 127] width 10 height 10
click at [923, 138] on span "See Details" at bounding box center [927, 137] width 38 height 10
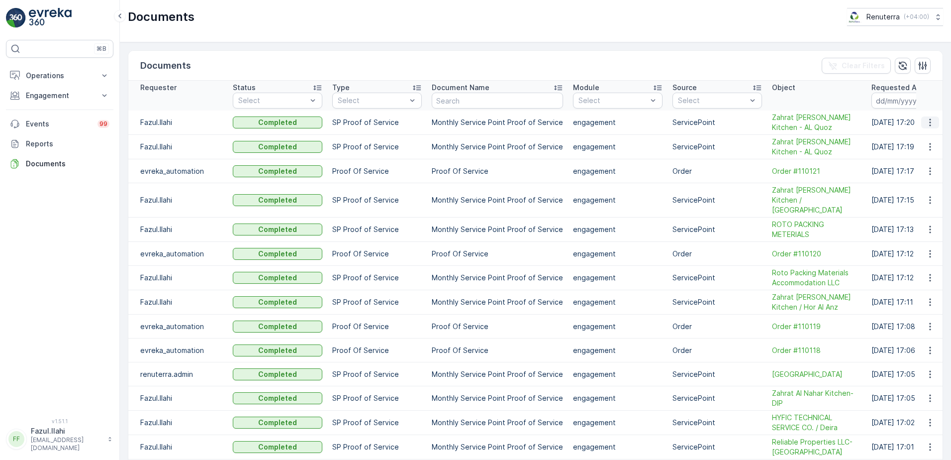
click at [929, 123] on icon "button" at bounding box center [930, 122] width 10 height 10
click at [919, 138] on span "See Details" at bounding box center [927, 137] width 38 height 10
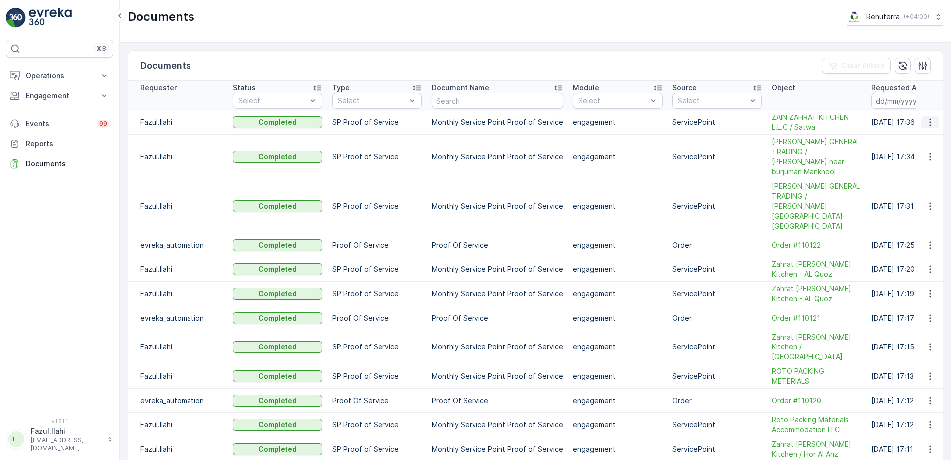
click at [922, 127] on button "button" at bounding box center [930, 122] width 18 height 12
click at [912, 137] on span "See Details" at bounding box center [927, 137] width 38 height 10
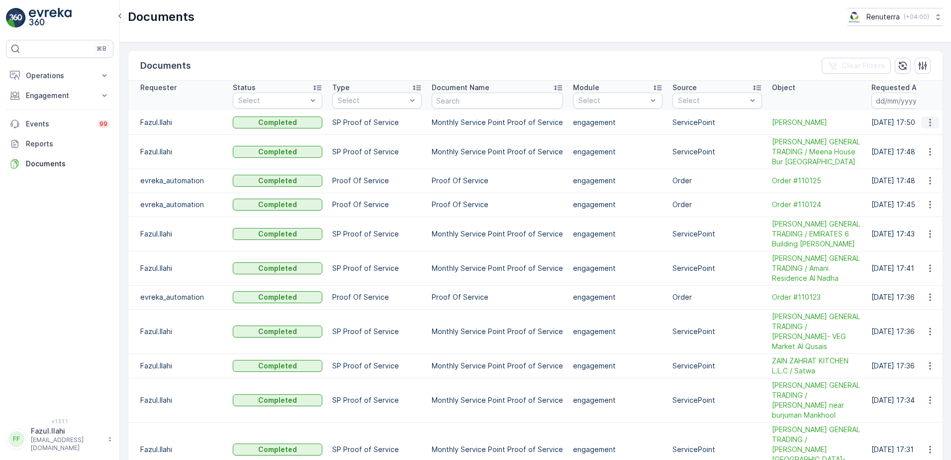
click at [926, 123] on icon "button" at bounding box center [930, 122] width 10 height 10
click at [927, 140] on span "See Details" at bounding box center [927, 137] width 38 height 10
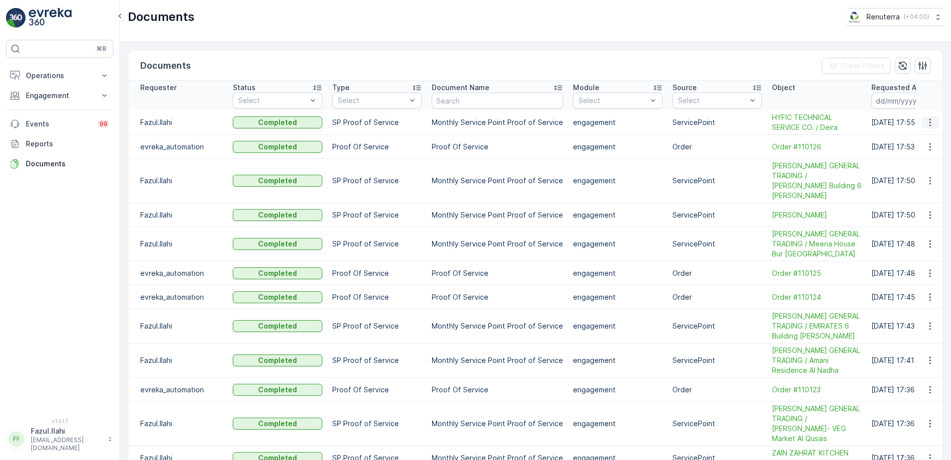
click at [930, 119] on icon "button" at bounding box center [930, 122] width 10 height 10
click at [927, 137] on span "See Details" at bounding box center [927, 137] width 38 height 10
